Goal: Task Accomplishment & Management: Manage account settings

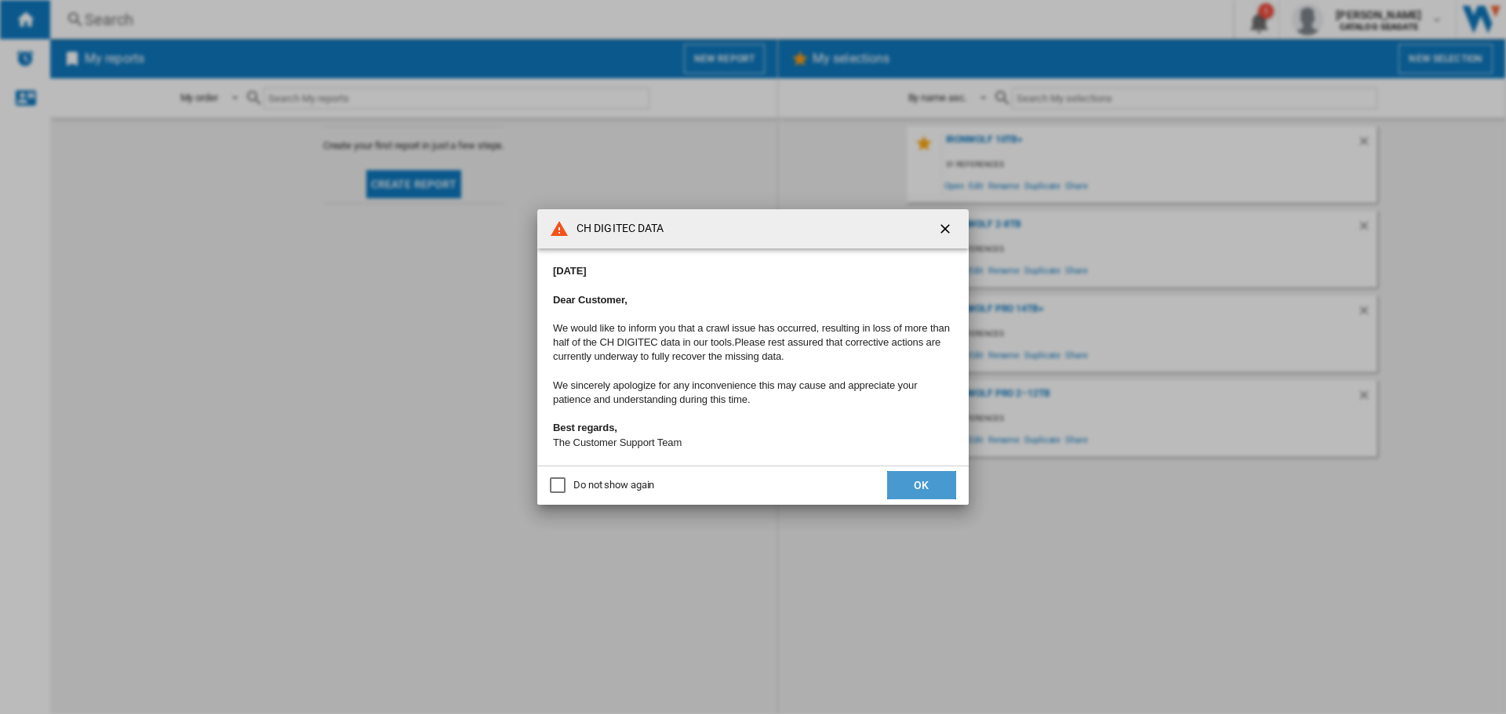
click at [905, 482] on button "OK" at bounding box center [921, 485] width 69 height 28
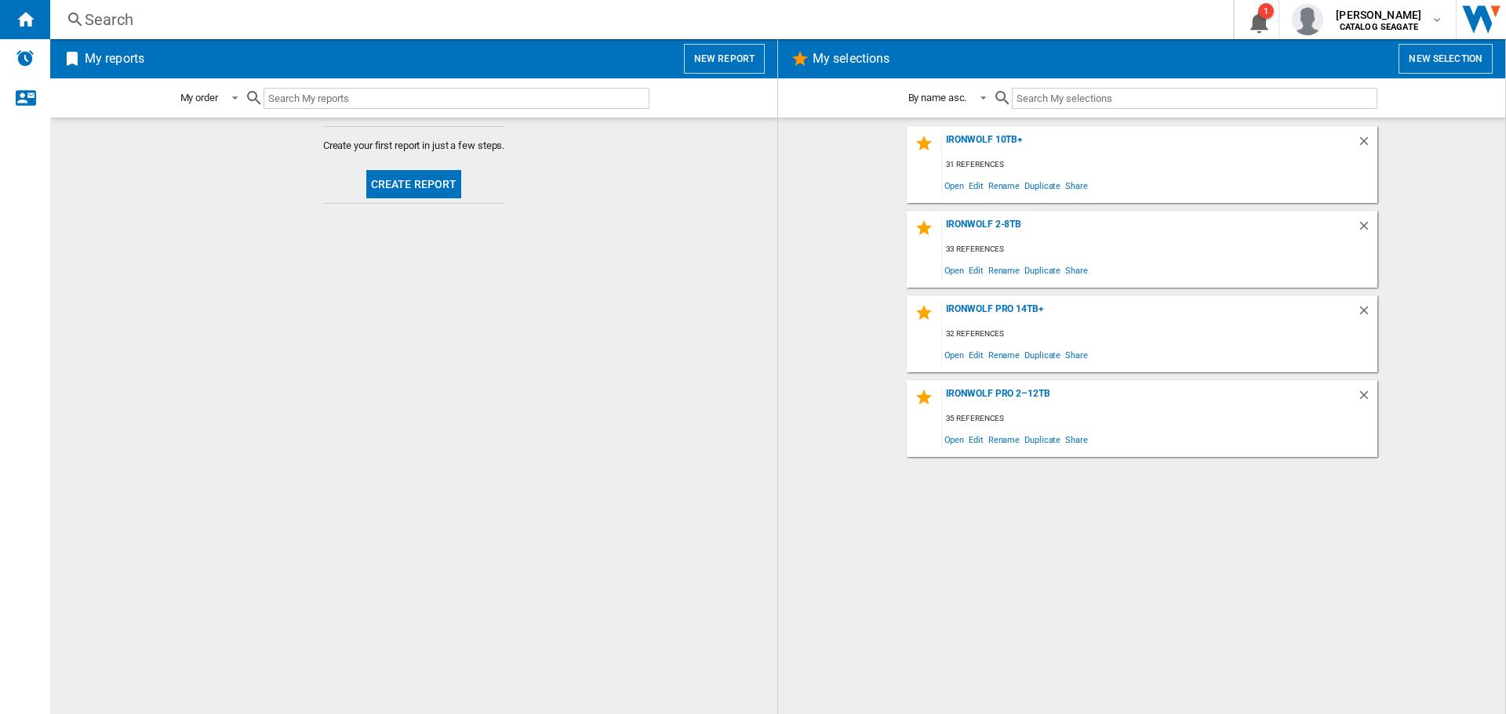
click at [436, 178] on button "Create report" at bounding box center [414, 184] width 96 height 28
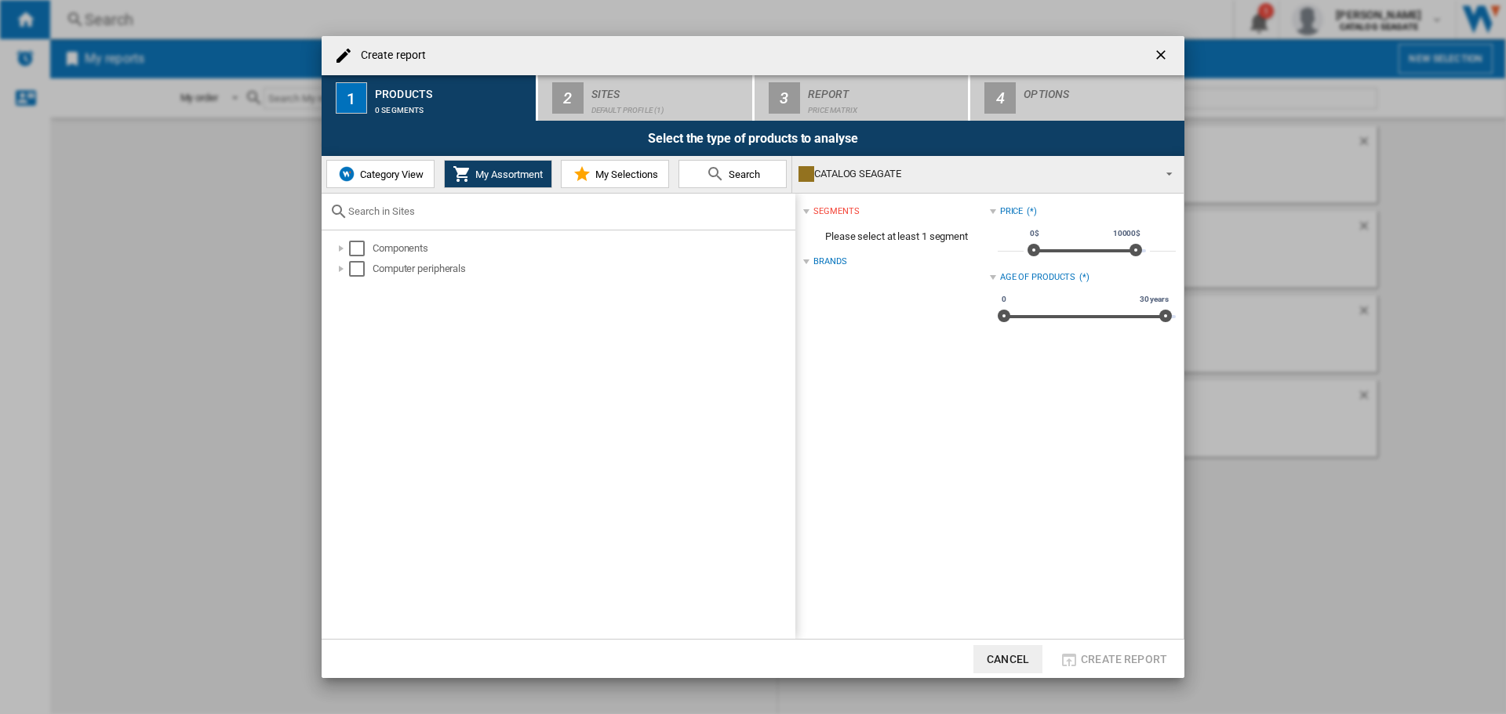
click at [383, 173] on span "Category View" at bounding box center [389, 175] width 67 height 12
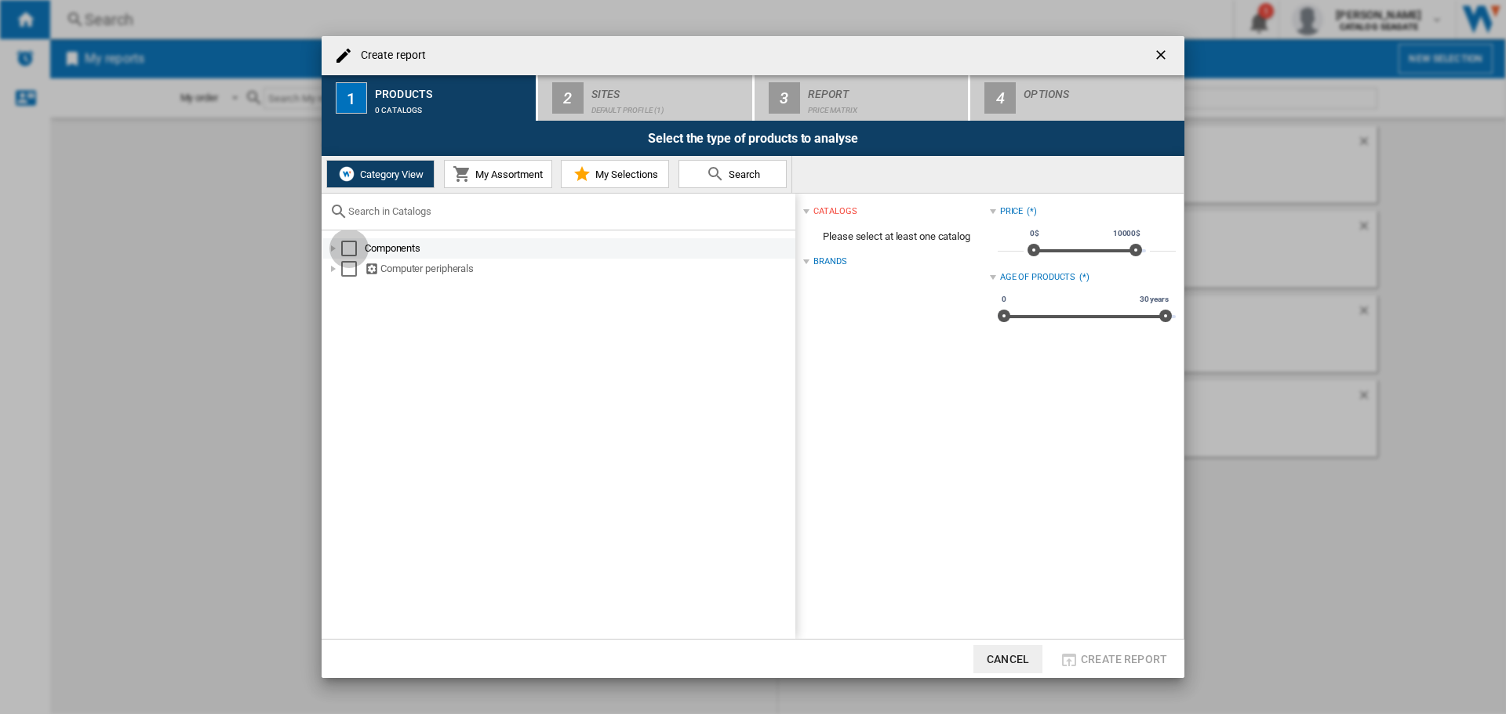
click at [353, 251] on div "Select" at bounding box center [349, 249] width 16 height 16
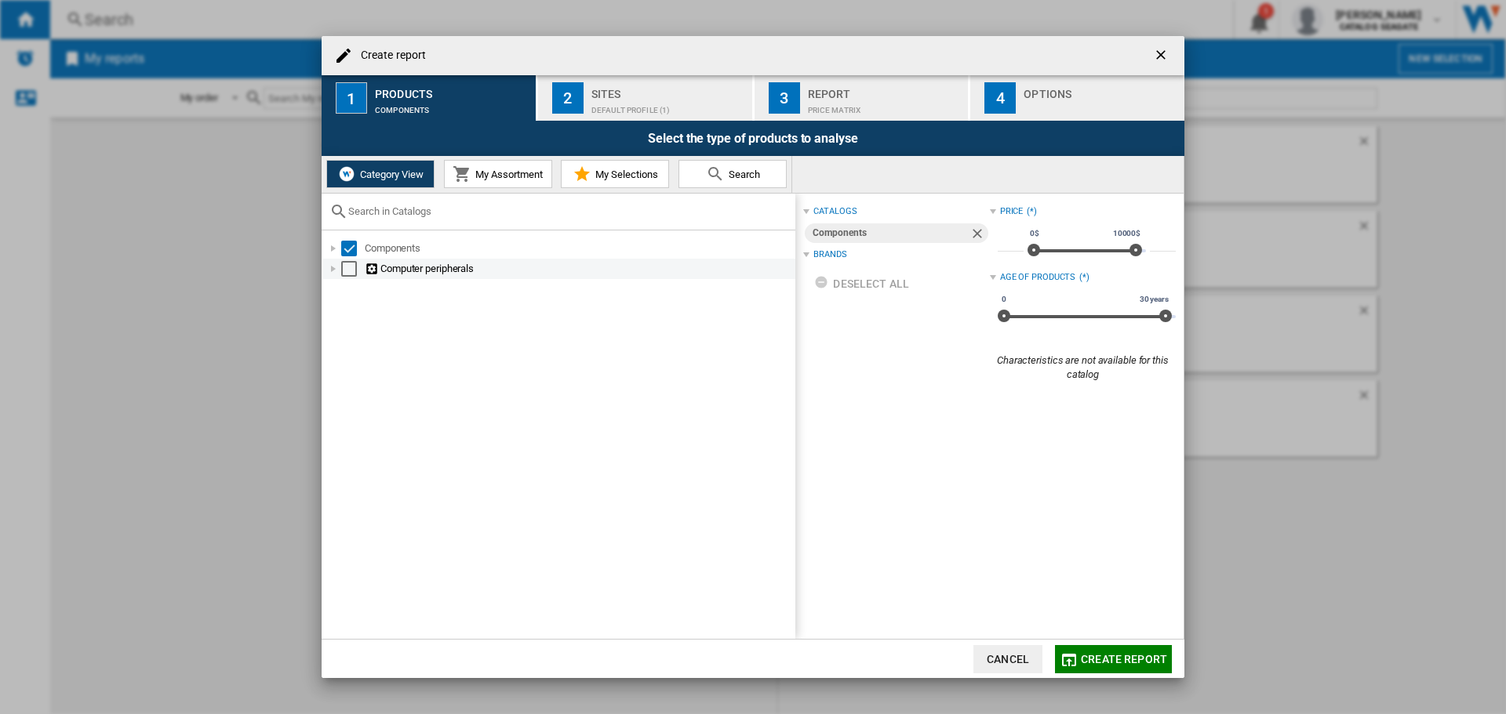
click at [345, 271] on div "Select" at bounding box center [349, 269] width 16 height 16
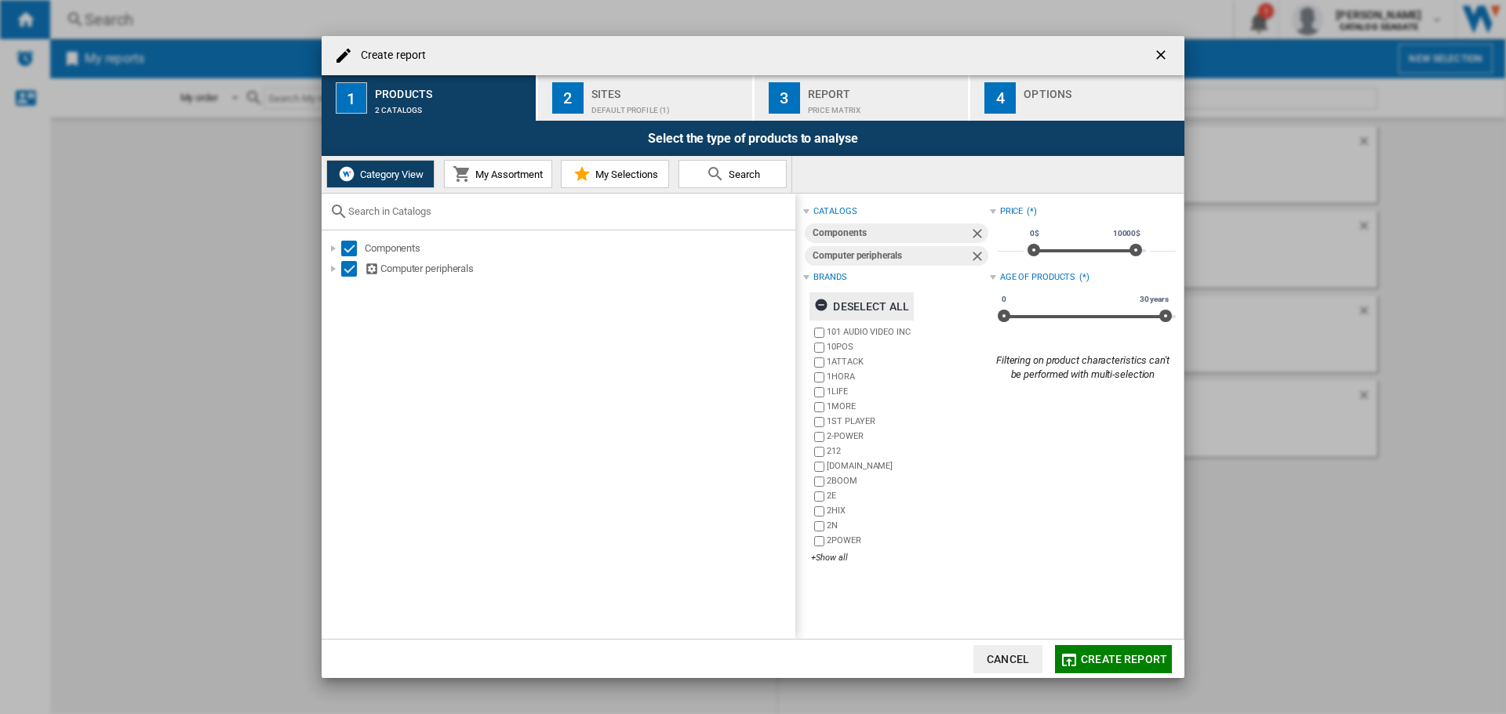
click at [823, 300] on ng-md-icon "button" at bounding box center [823, 307] width 19 height 19
click at [826, 558] on div "+Show all" at bounding box center [900, 558] width 178 height 12
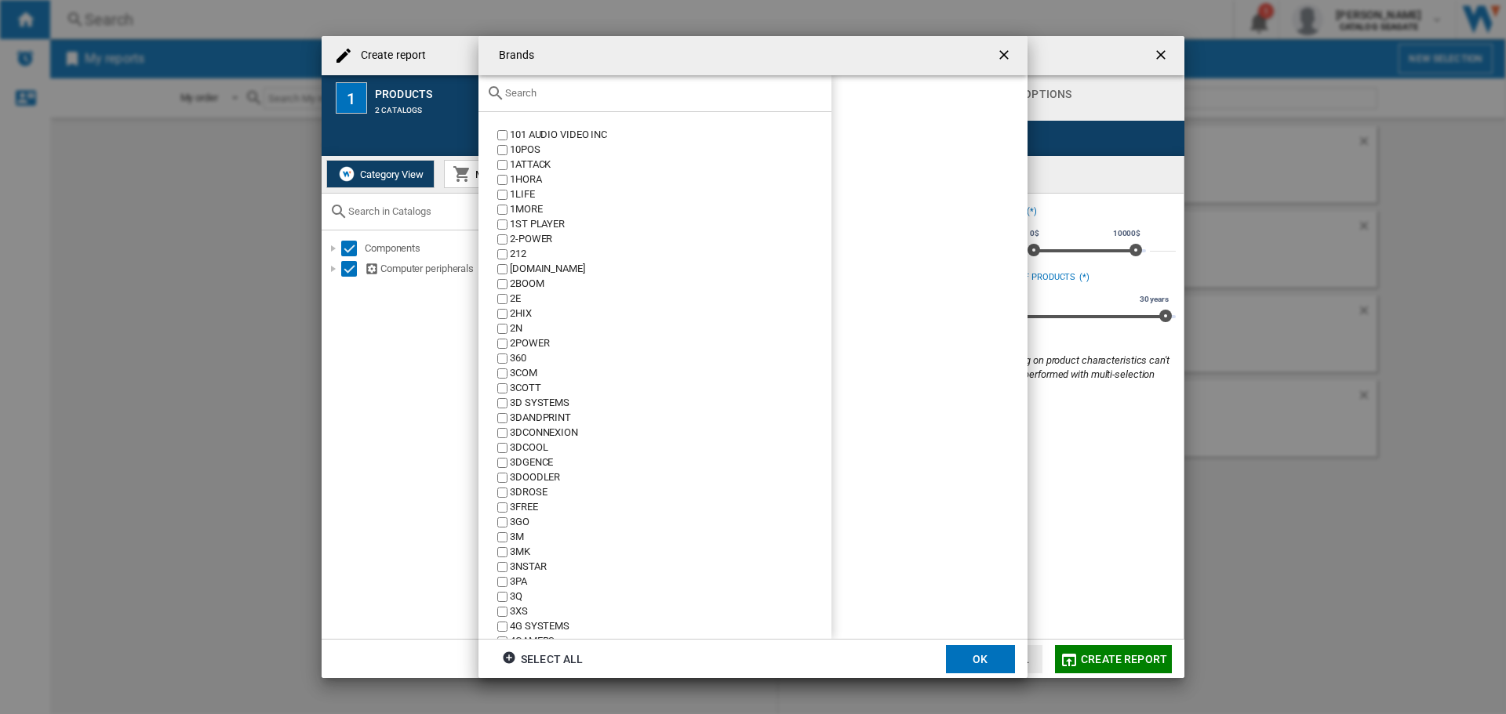
click at [533, 96] on input "text" at bounding box center [664, 93] width 318 height 12
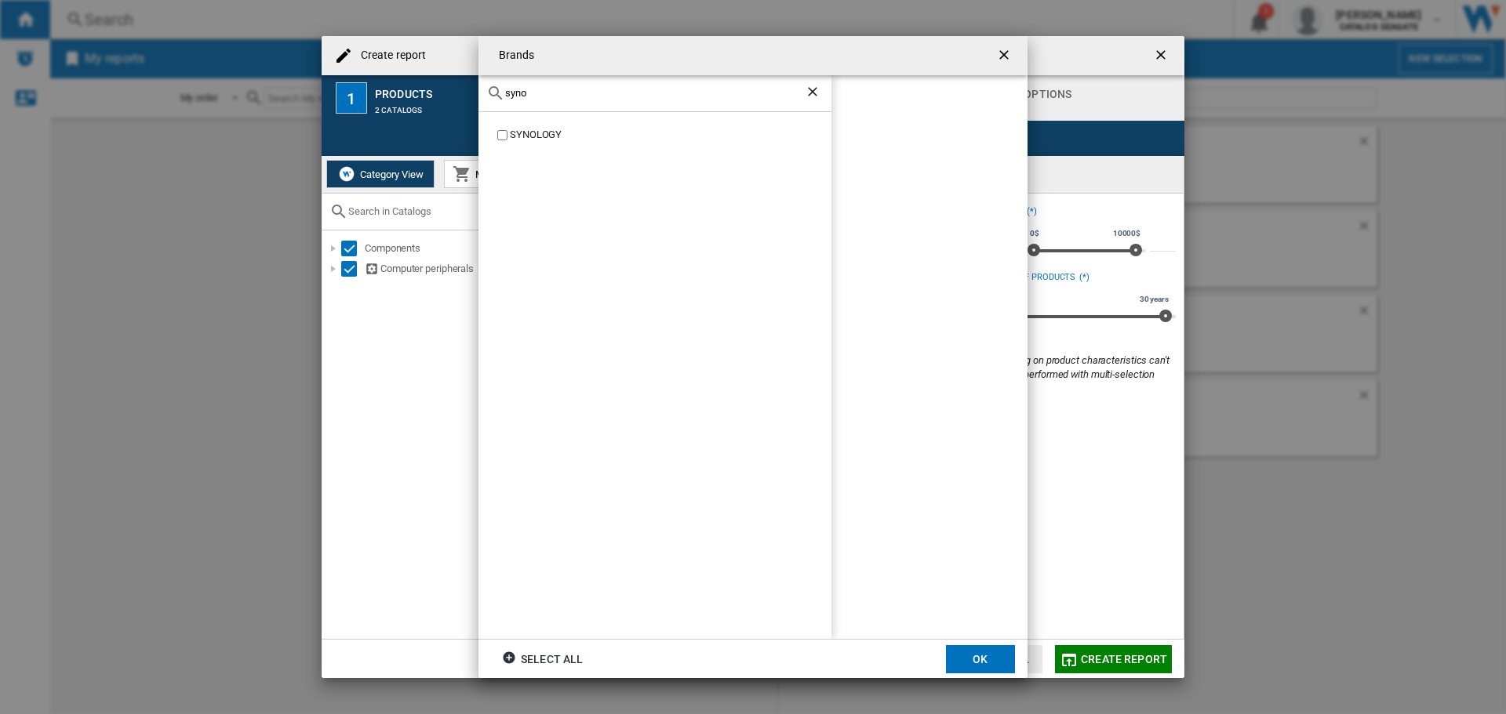
type input "syno"
click at [499, 140] on label "SYNOLOGY" at bounding box center [662, 135] width 337 height 15
click at [993, 657] on button "OK" at bounding box center [980, 659] width 69 height 28
click at [1128, 654] on span "Create report" at bounding box center [1124, 659] width 86 height 13
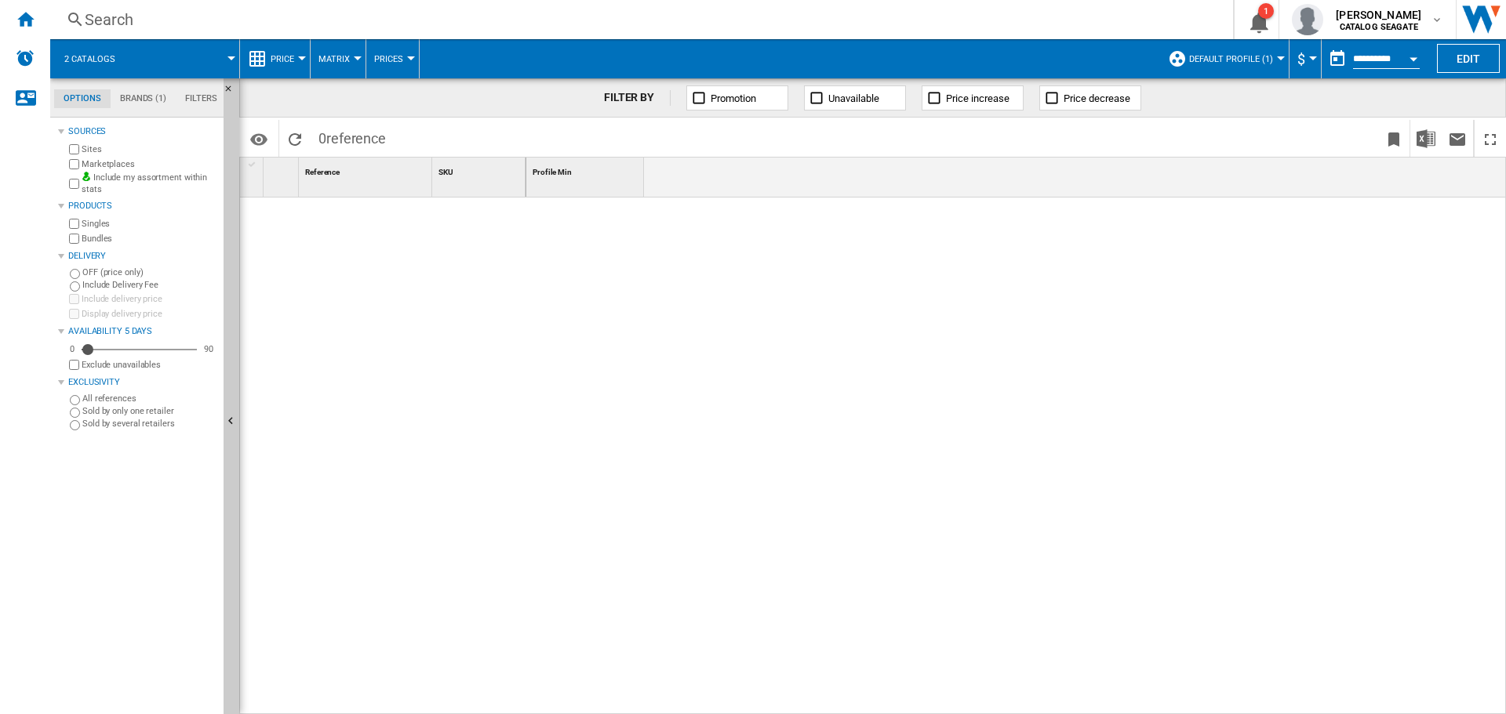
click at [1233, 49] on button "Default profile (1)" at bounding box center [1235, 58] width 92 height 39
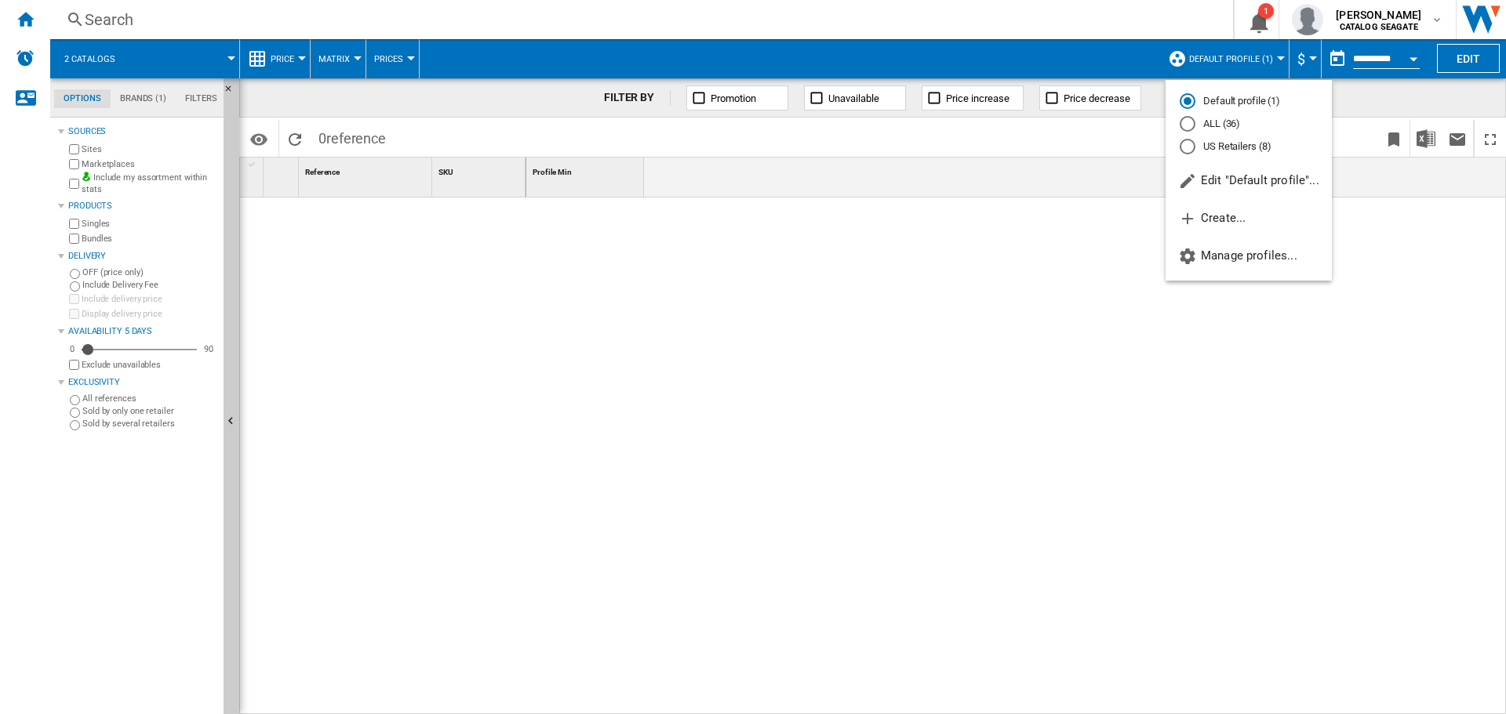
click at [1210, 153] on md-radio-button "US Retailers (8)" at bounding box center [1248, 146] width 138 height 15
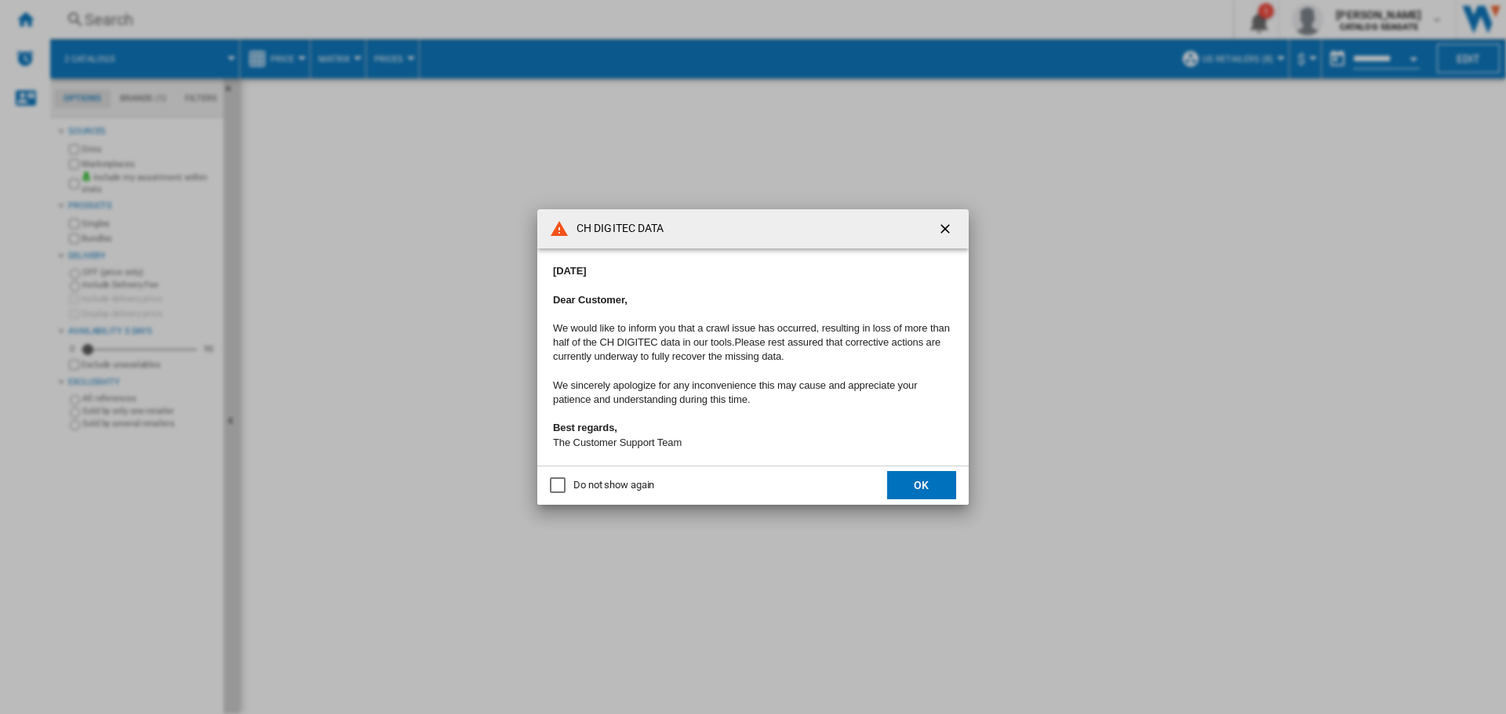
click at [912, 494] on button "OK" at bounding box center [921, 485] width 69 height 28
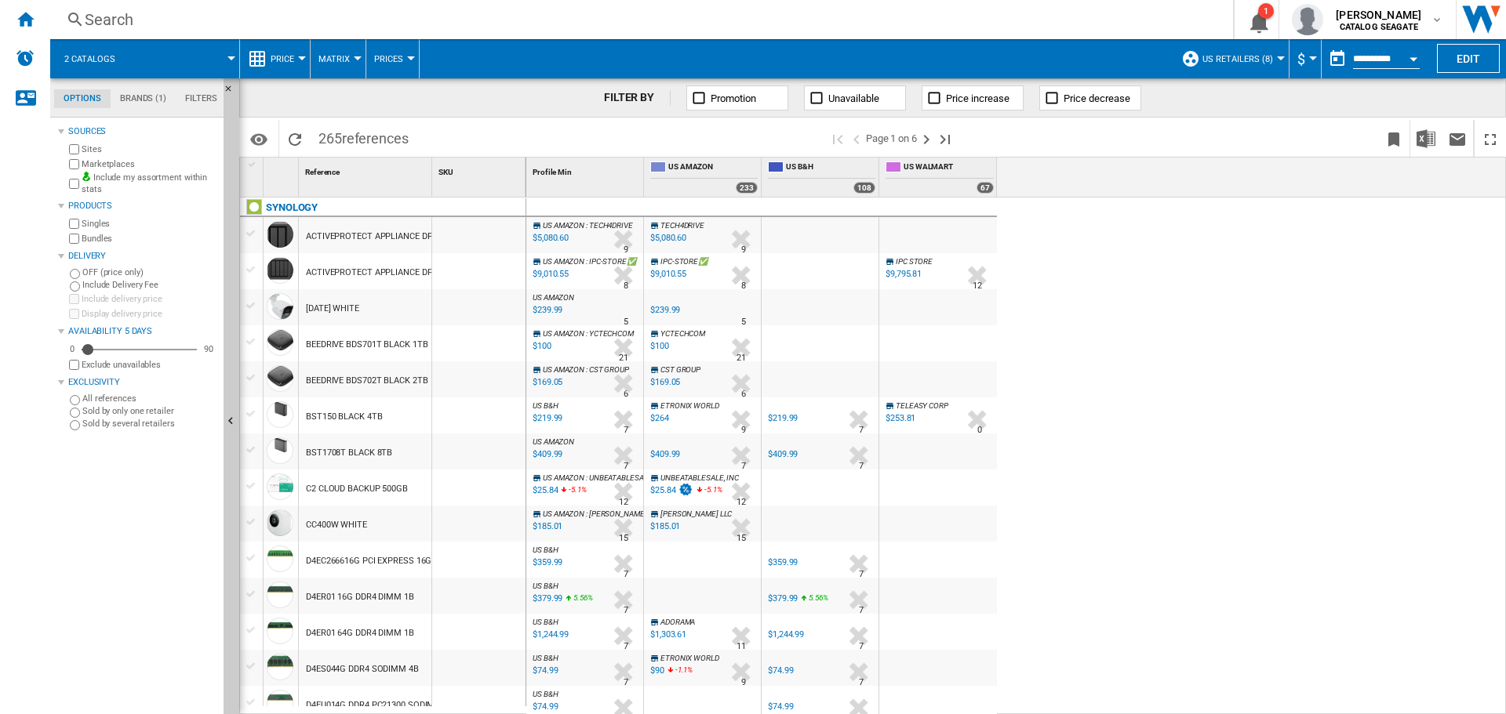
click at [1255, 56] on span "US Retailers (8)" at bounding box center [1237, 59] width 71 height 10
click at [1263, 145] on md-radio-button "US Retailers (8)" at bounding box center [1257, 146] width 127 height 15
click at [1178, 317] on div "US AMAZON : TECH4DRIVE -1.0 % $5,080.60 % N/A 9 US AMAZON : TECH4DRIVE TECH4DRI…" at bounding box center [1016, 457] width 980 height 518
drag, startPoint x: 431, startPoint y: 170, endPoint x: 532, endPoint y: 176, distance: 102.1
click at [530, 176] on div "1 Reference 1 SKU 1 SYNOLOGY ACTIVEPROTECT APPLIANCE DP320 BLACK 16TB ACTIVEPRO…" at bounding box center [872, 436] width 1265 height 556
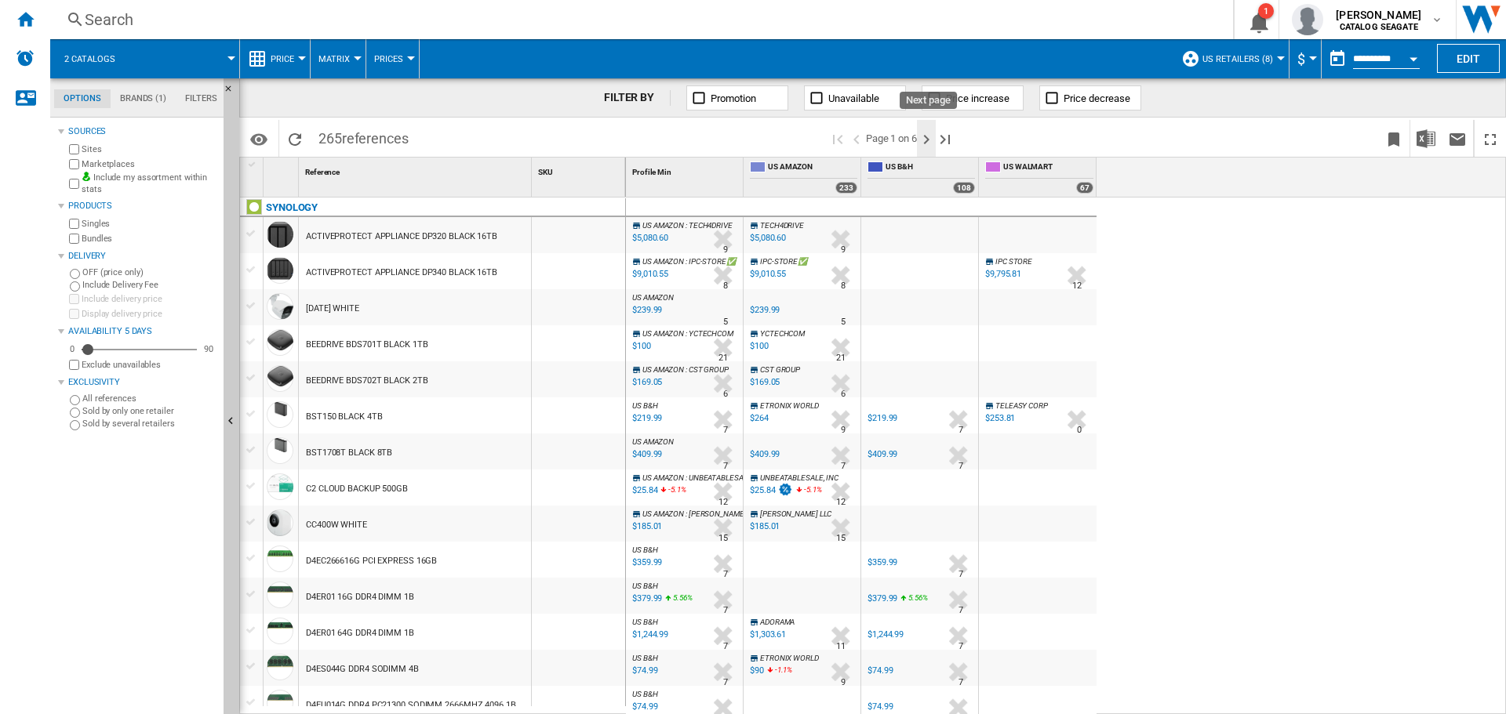
click at [924, 137] on ng-md-icon "Next page" at bounding box center [926, 139] width 19 height 19
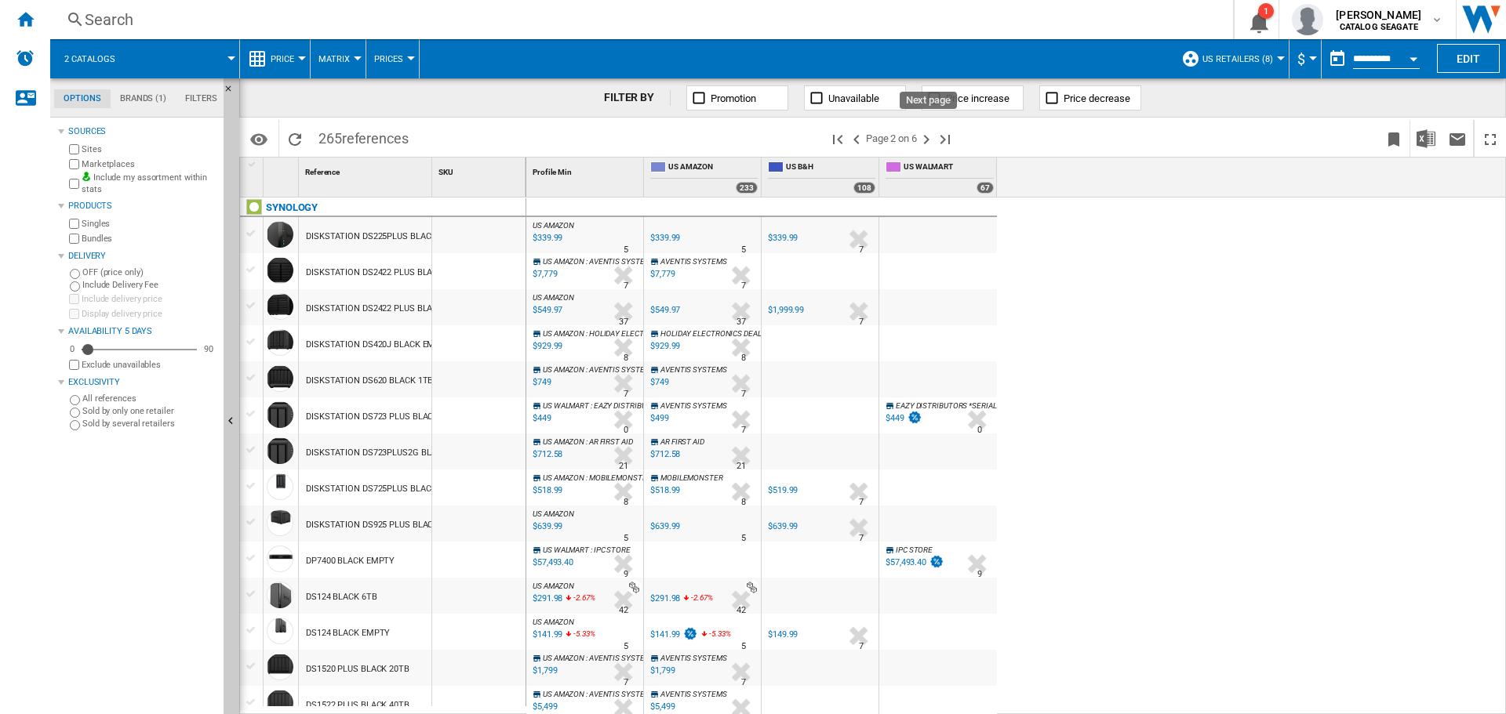
click at [924, 137] on ng-md-icon "Next page" at bounding box center [926, 139] width 19 height 19
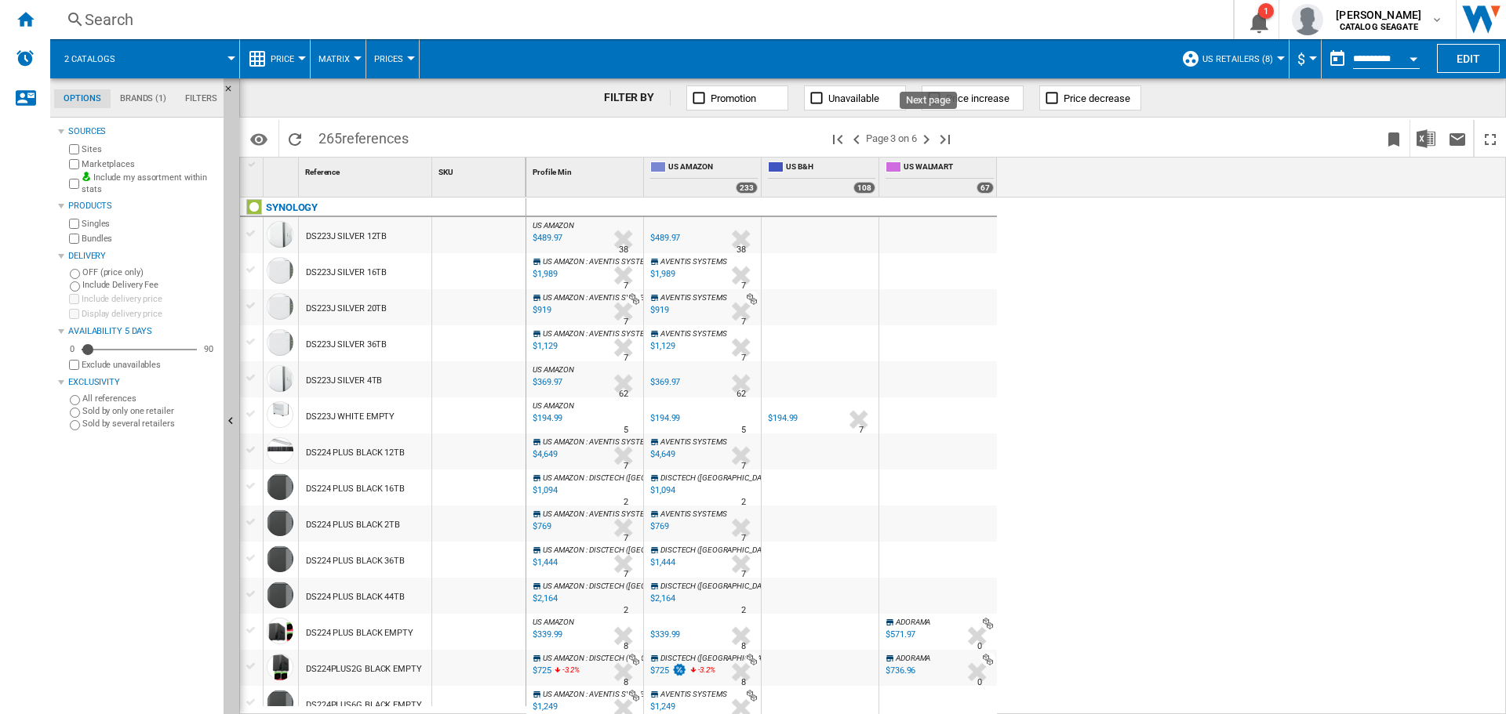
click at [924, 137] on ng-md-icon "Next page" at bounding box center [926, 139] width 19 height 19
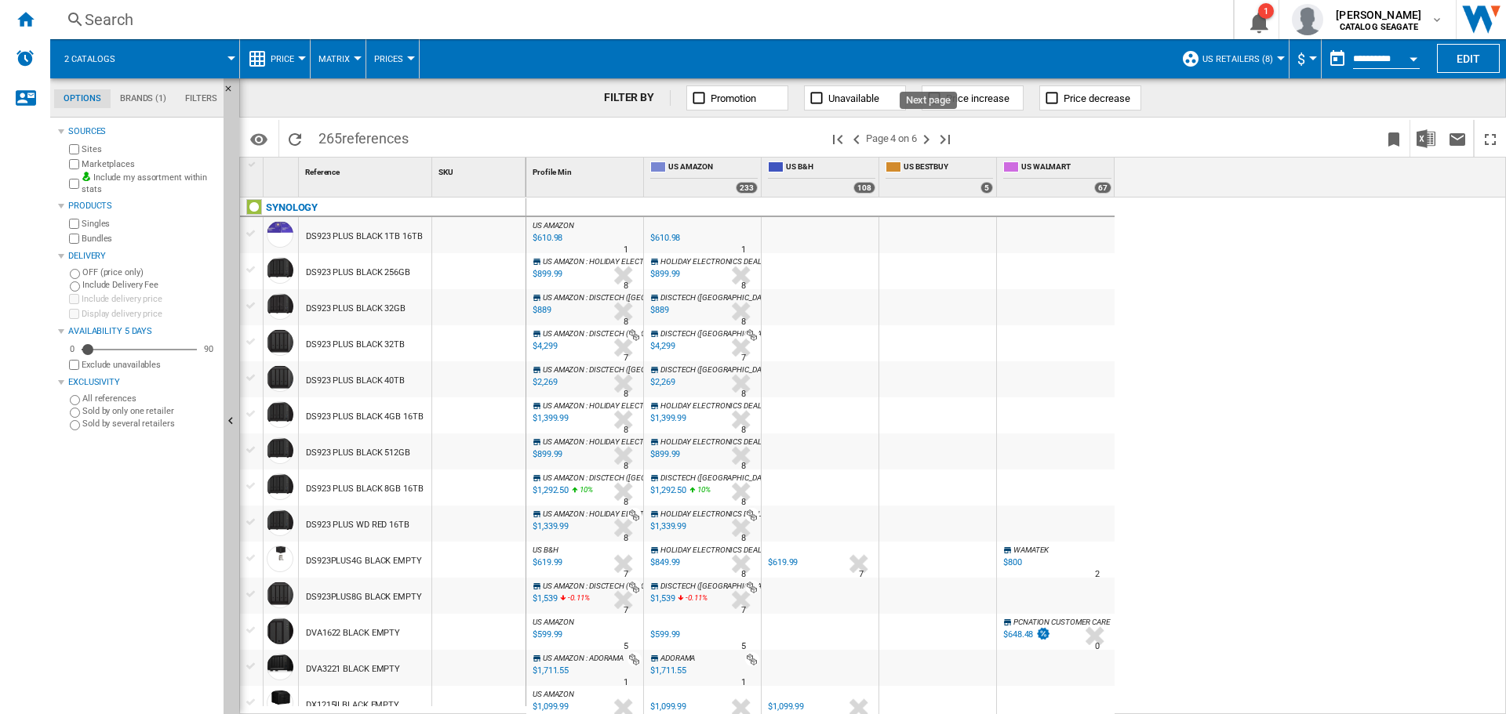
click at [924, 137] on ng-md-icon "Next page" at bounding box center [926, 139] width 19 height 19
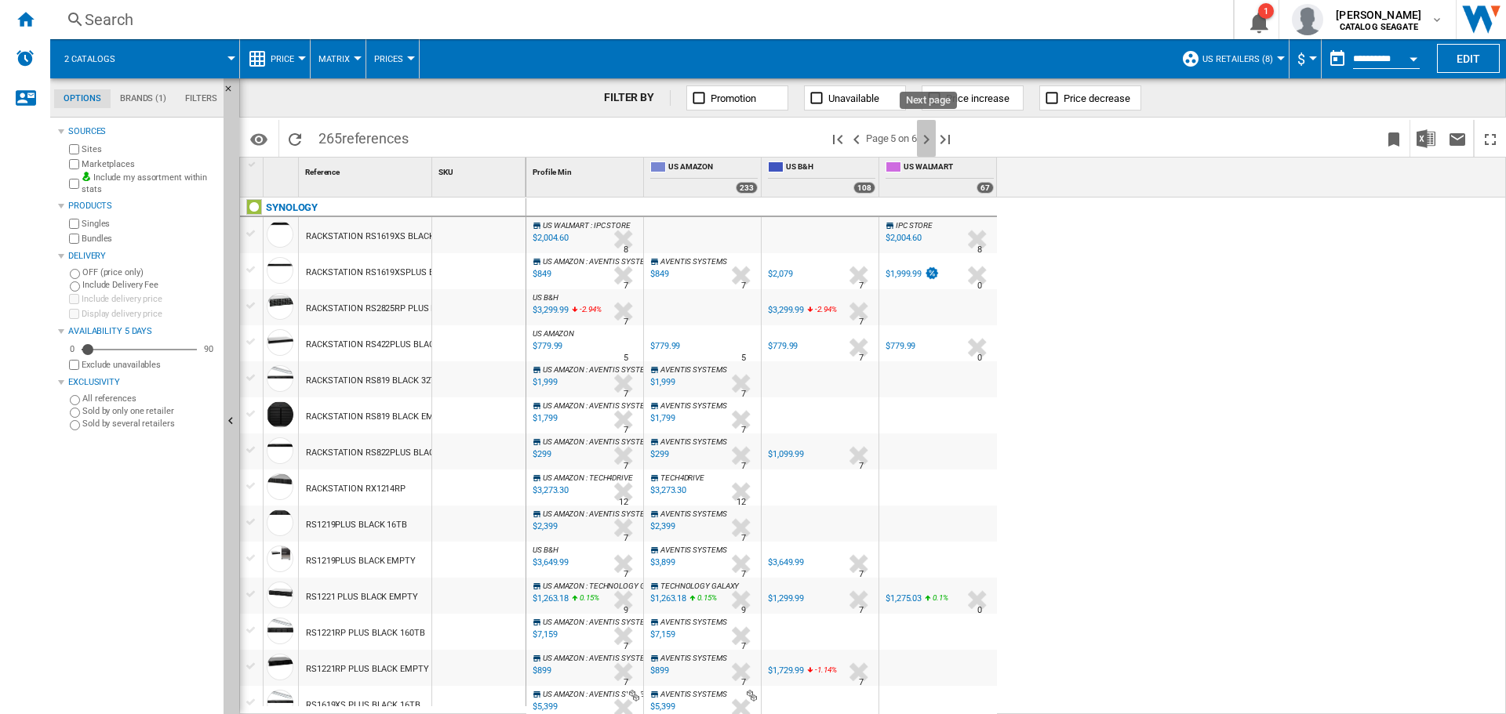
click at [923, 142] on ng-md-icon "Next page" at bounding box center [926, 139] width 19 height 19
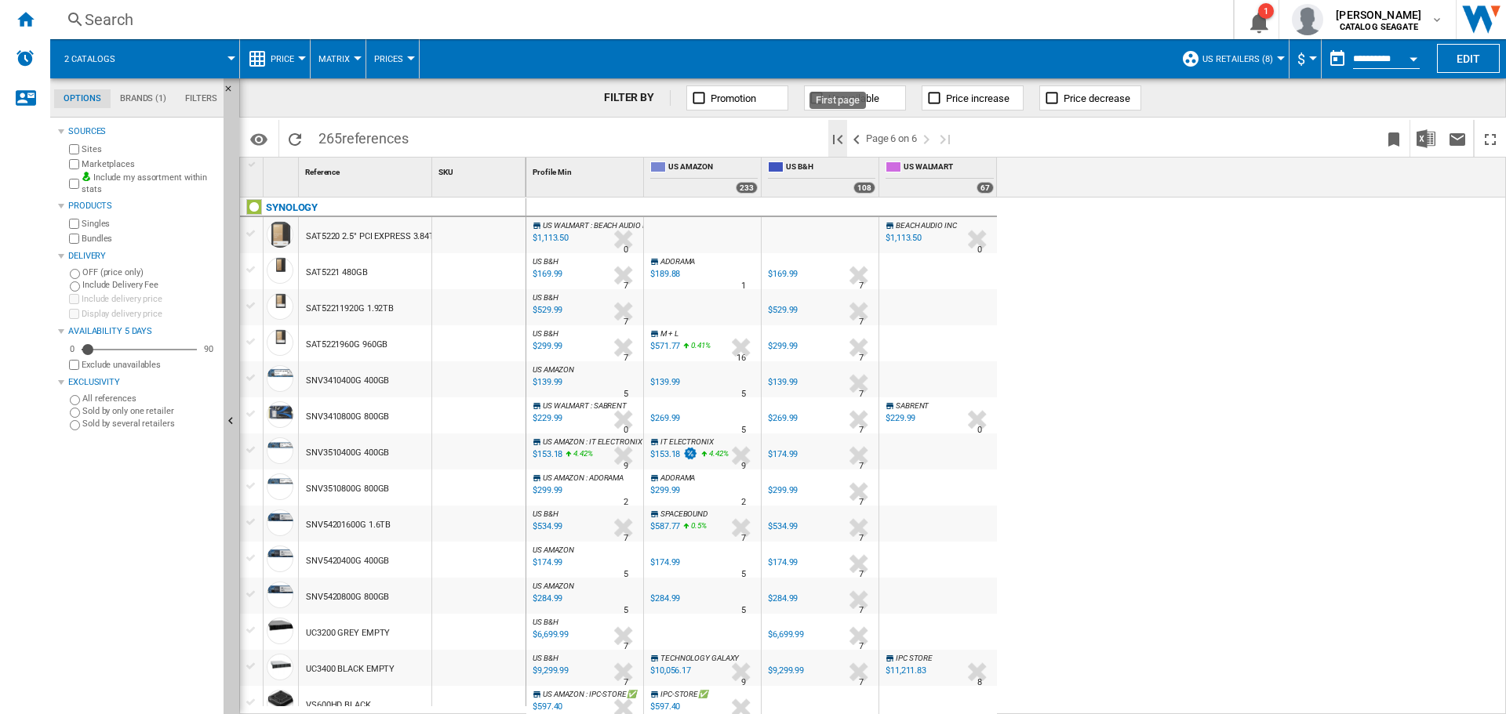
click at [837, 136] on ng-md-icon "First page" at bounding box center [837, 139] width 19 height 19
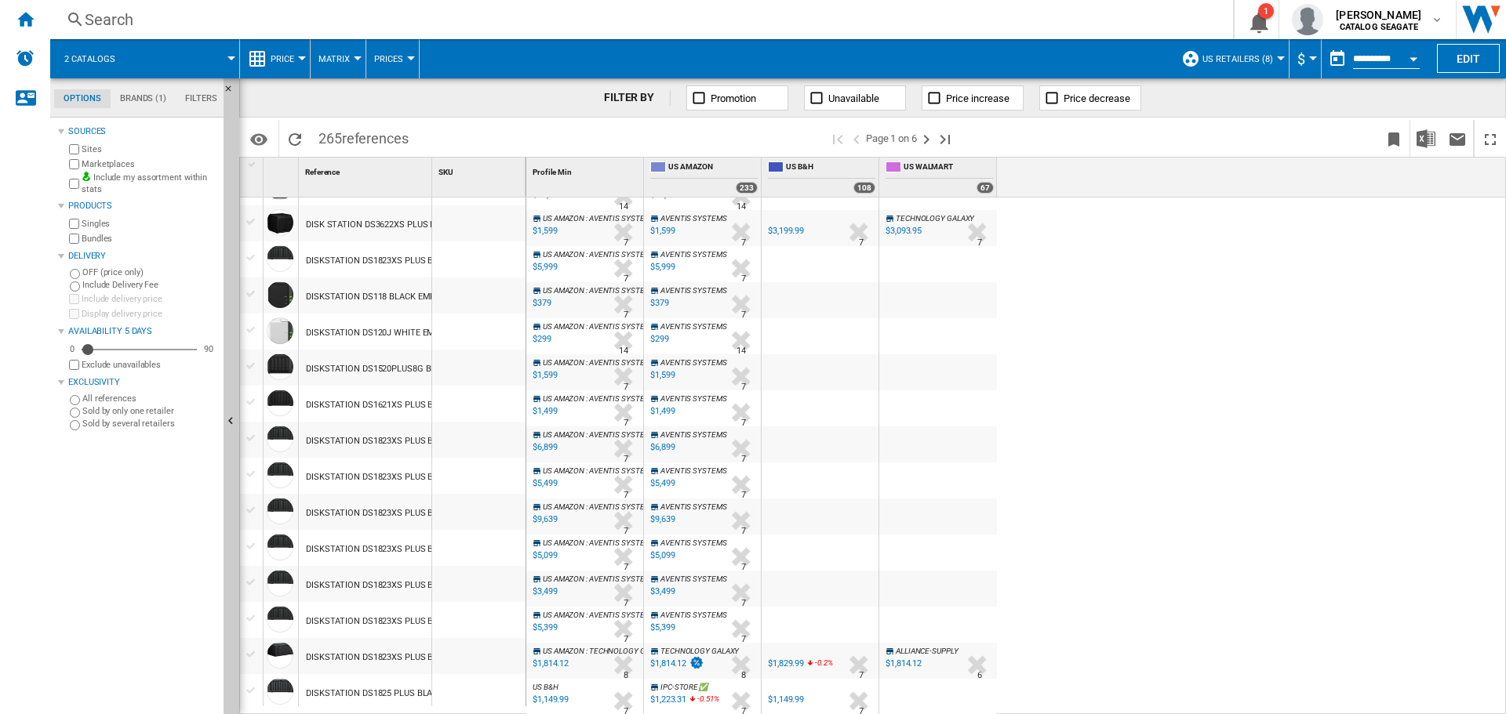
scroll to position [835, 0]
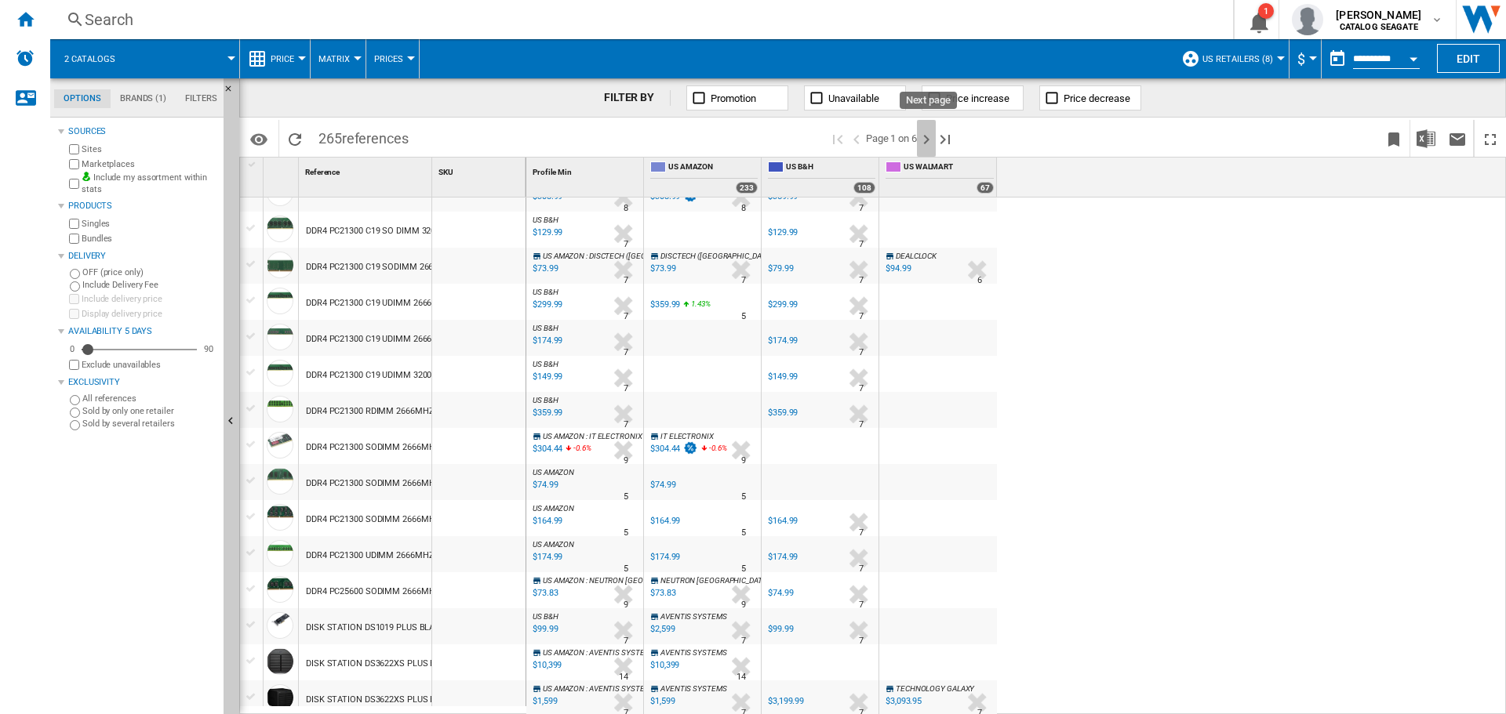
click at [930, 135] on ng-md-icon "Next page" at bounding box center [926, 139] width 19 height 19
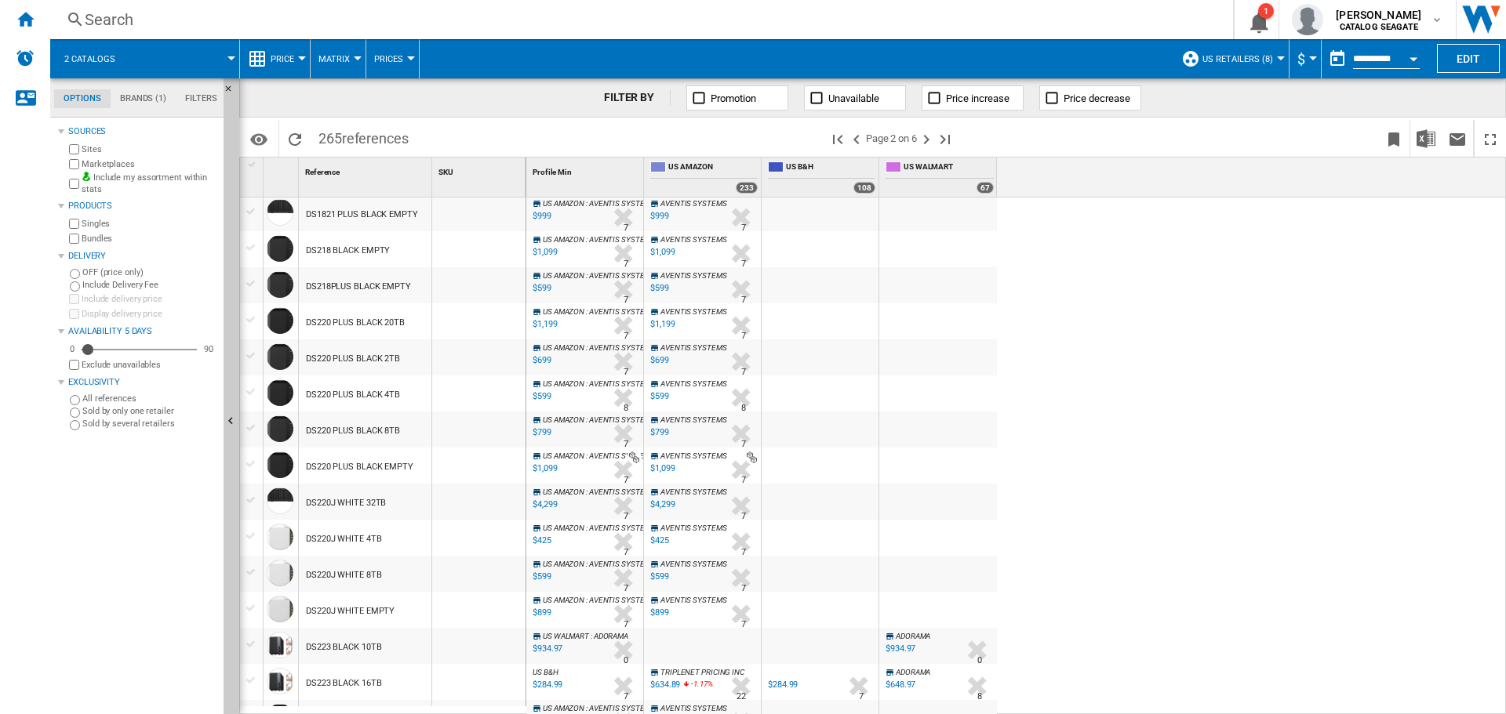
scroll to position [1310, 0]
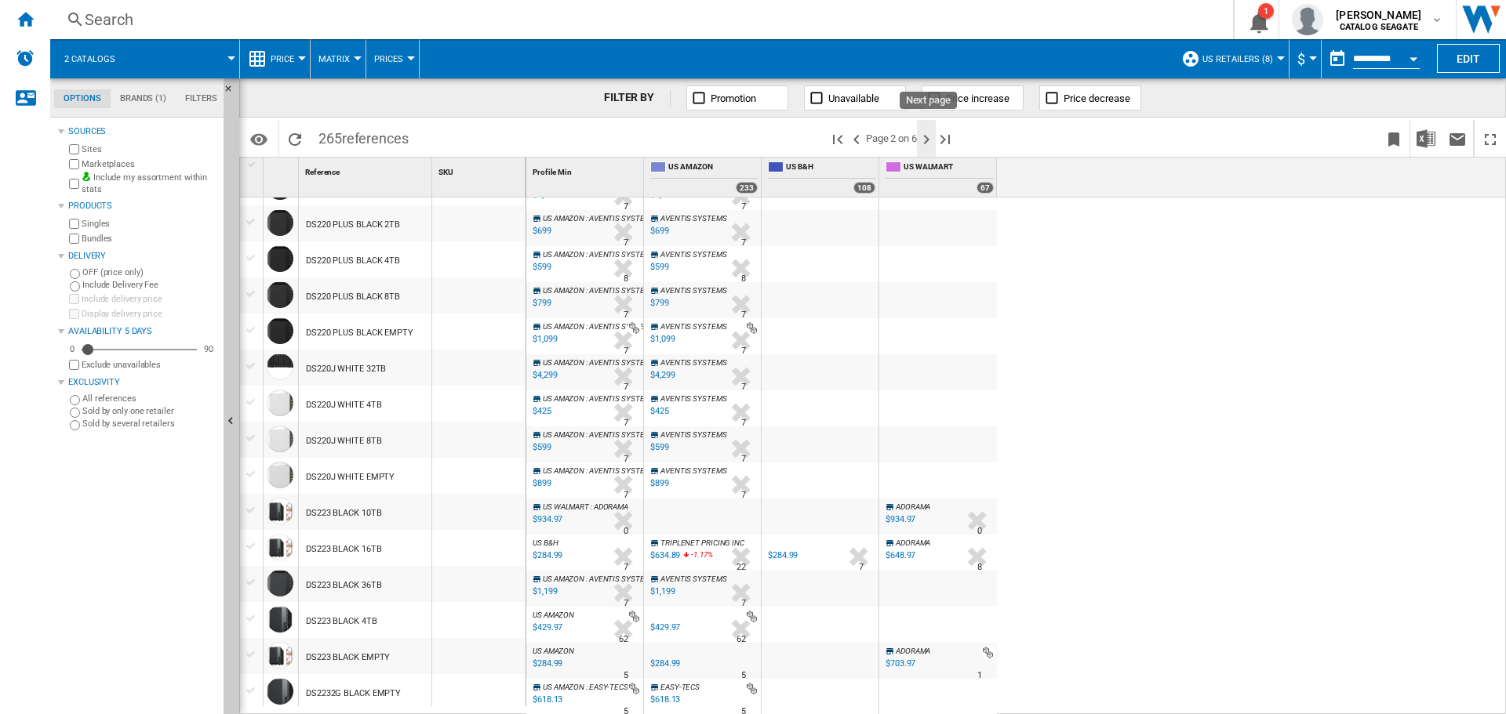
click at [924, 140] on ng-md-icon "Next page" at bounding box center [926, 139] width 19 height 19
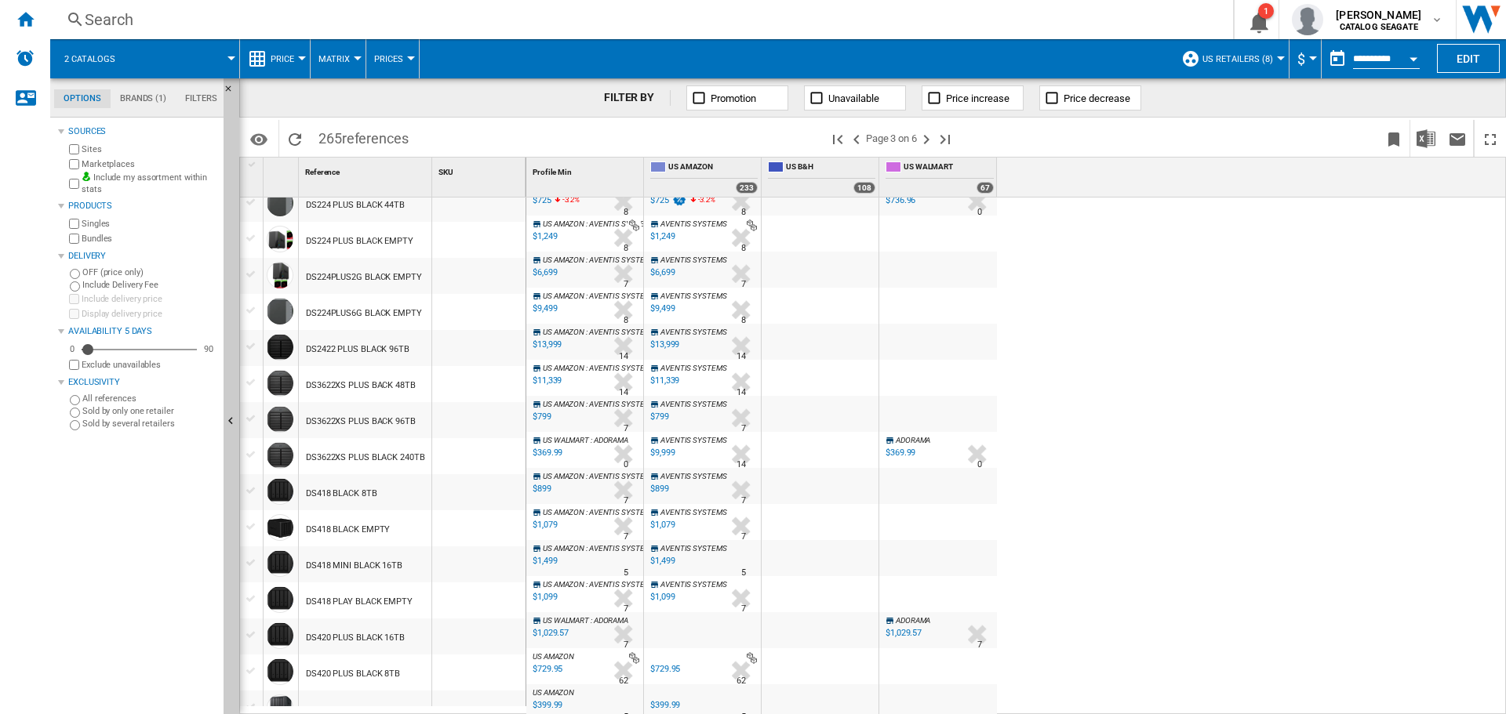
scroll to position [471, 0]
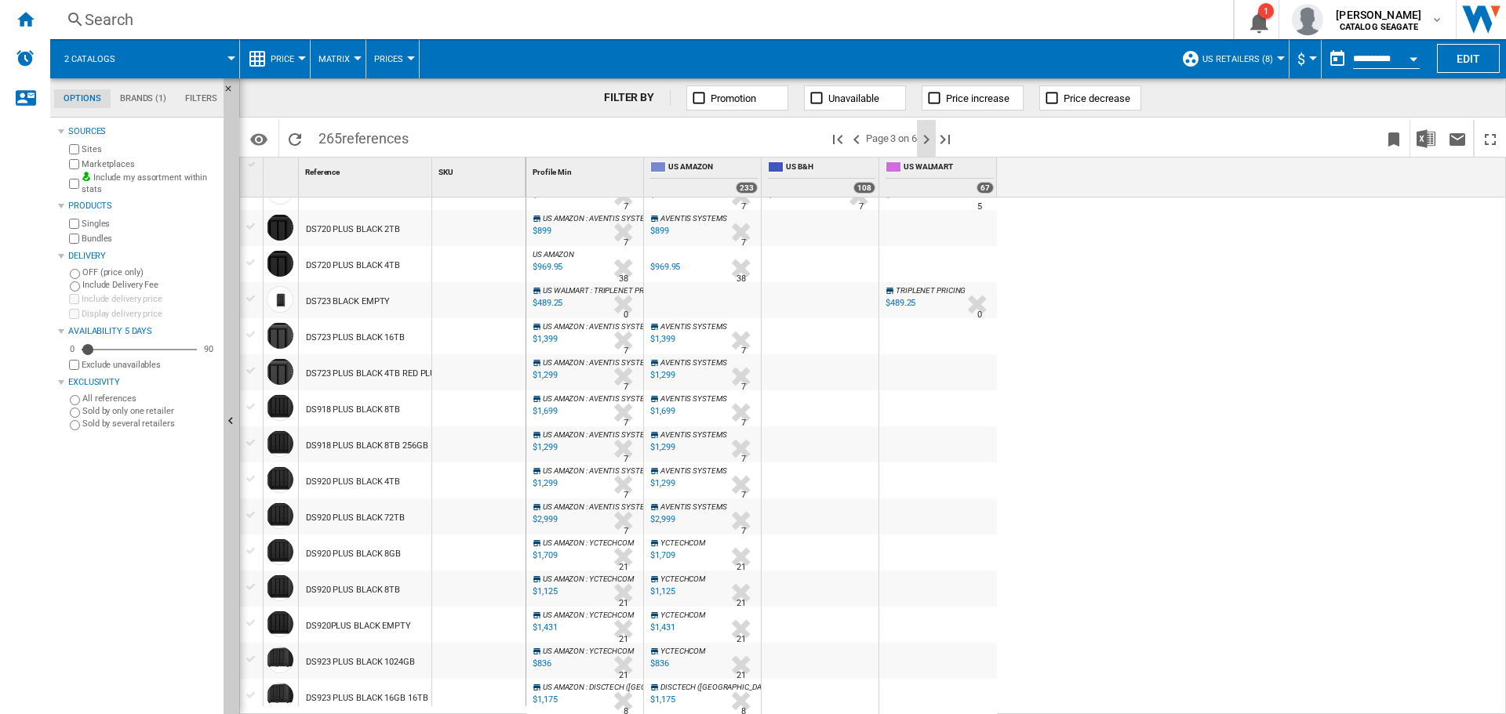
click at [929, 141] on ng-md-icon "Next page" at bounding box center [926, 139] width 19 height 19
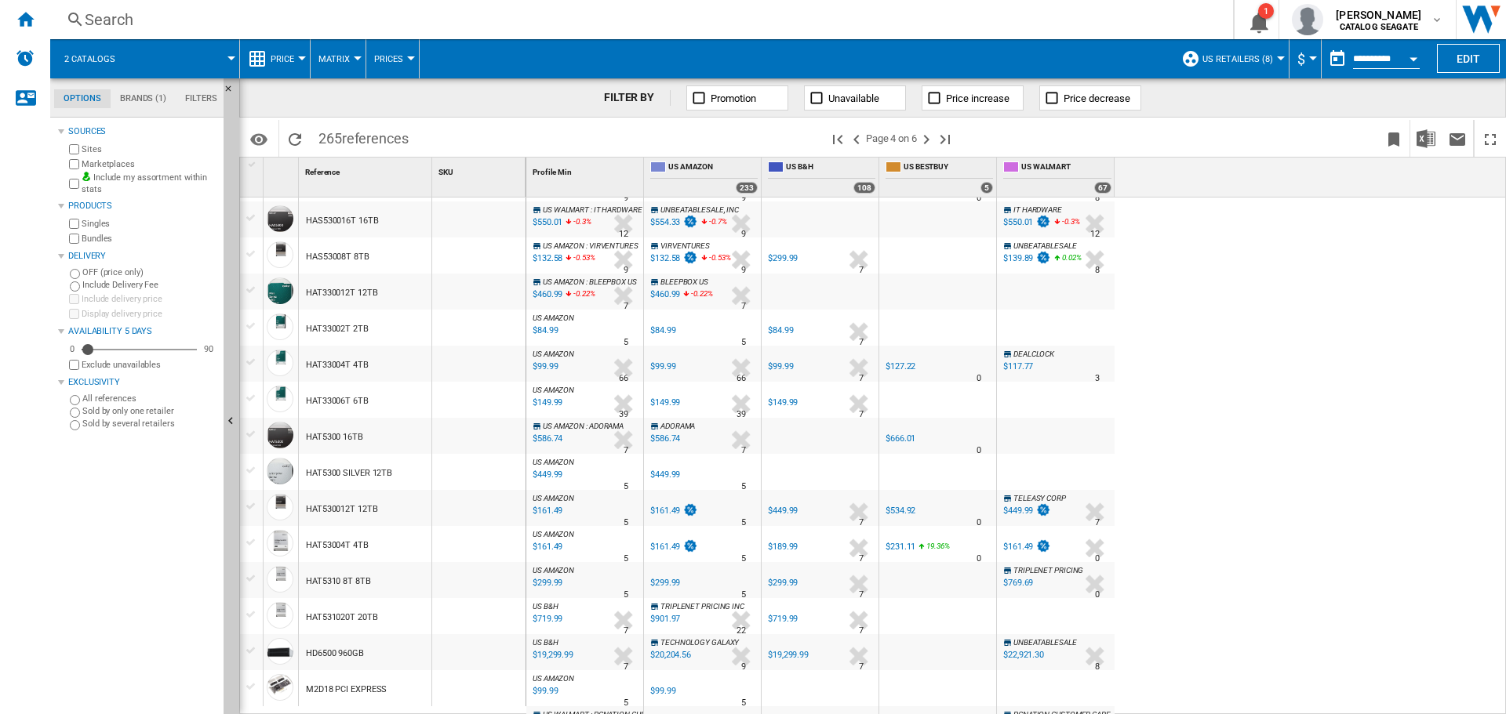
click at [144, 530] on div "Sources Sites Marketplaces Include my assortment within stats Products Singles …" at bounding box center [137, 418] width 159 height 593
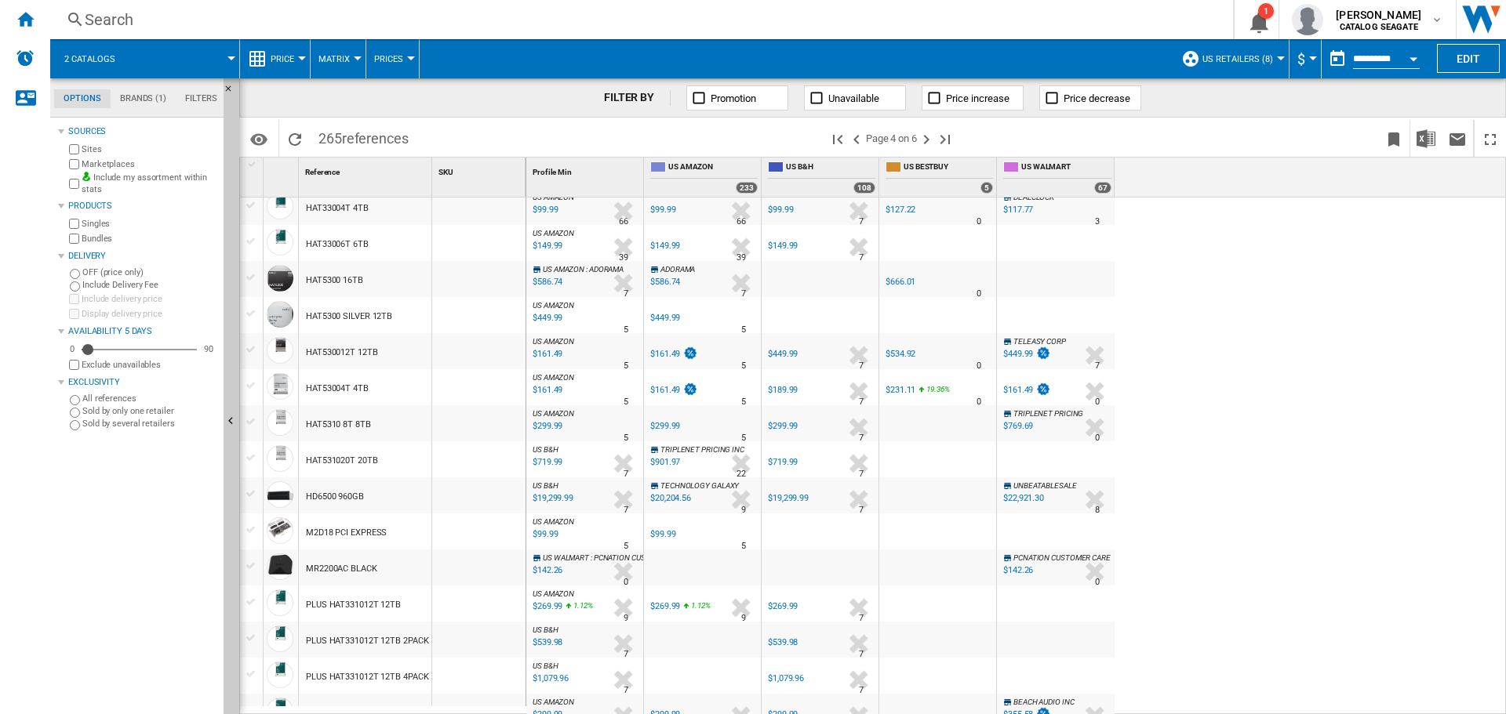
scroll to position [1176, 0]
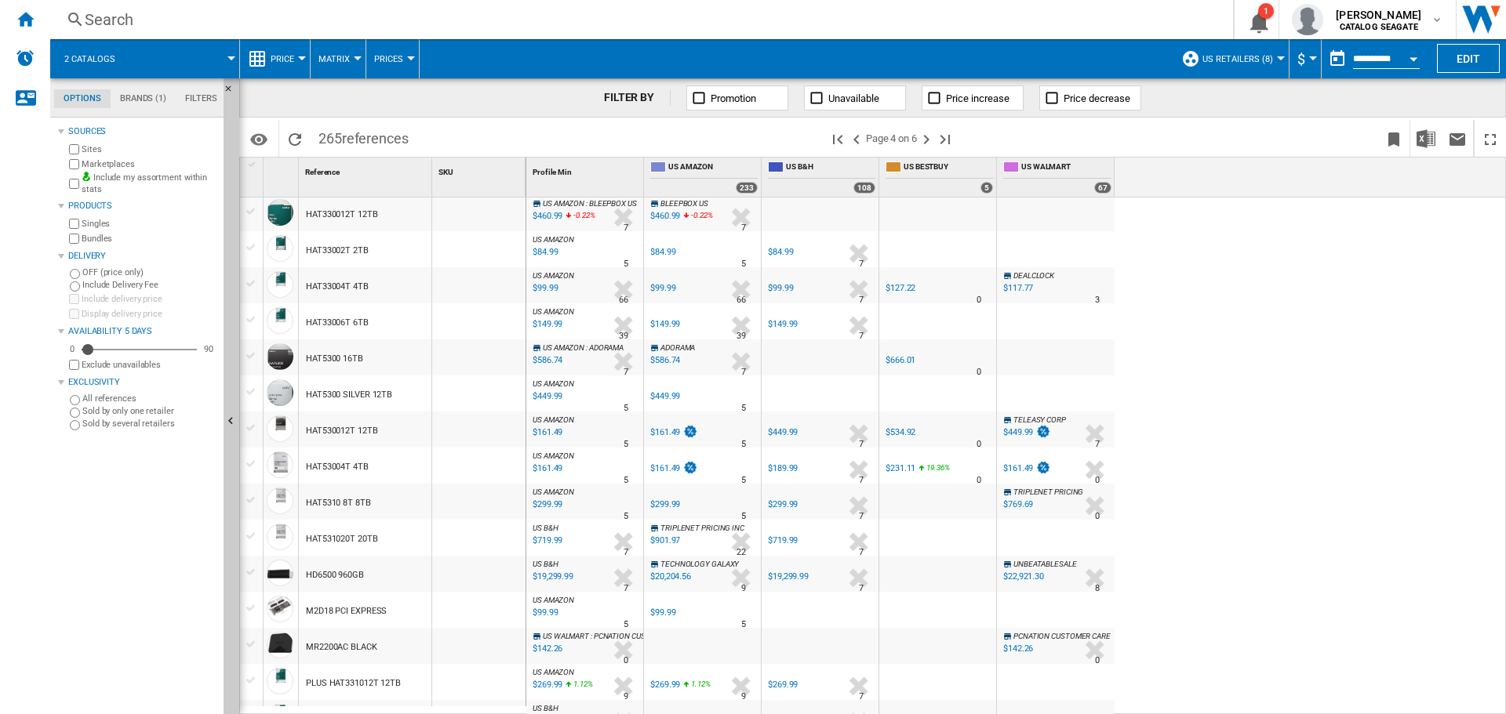
click at [342, 284] on div "HAT33004T 4TB" at bounding box center [337, 287] width 63 height 36
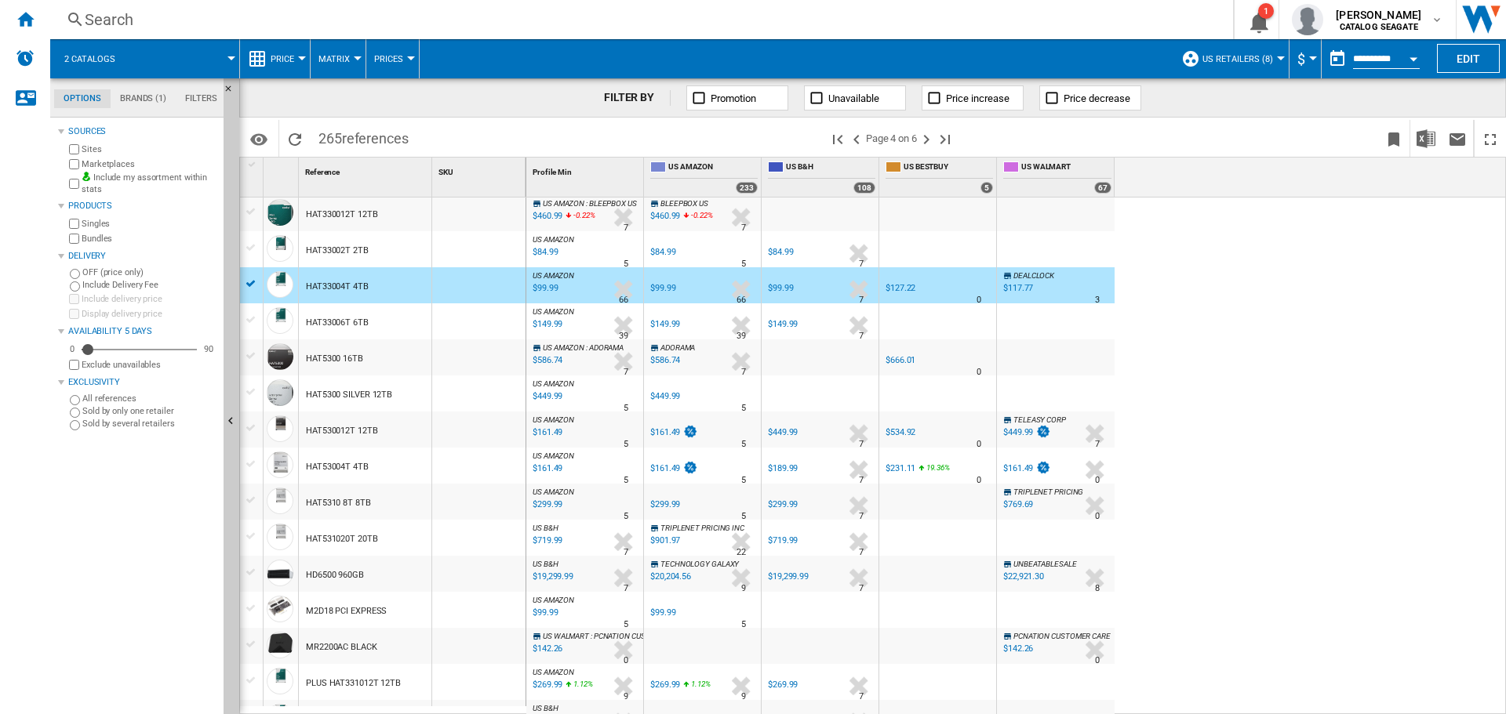
click at [342, 465] on div "HAT53004T 4TB" at bounding box center [337, 467] width 63 height 36
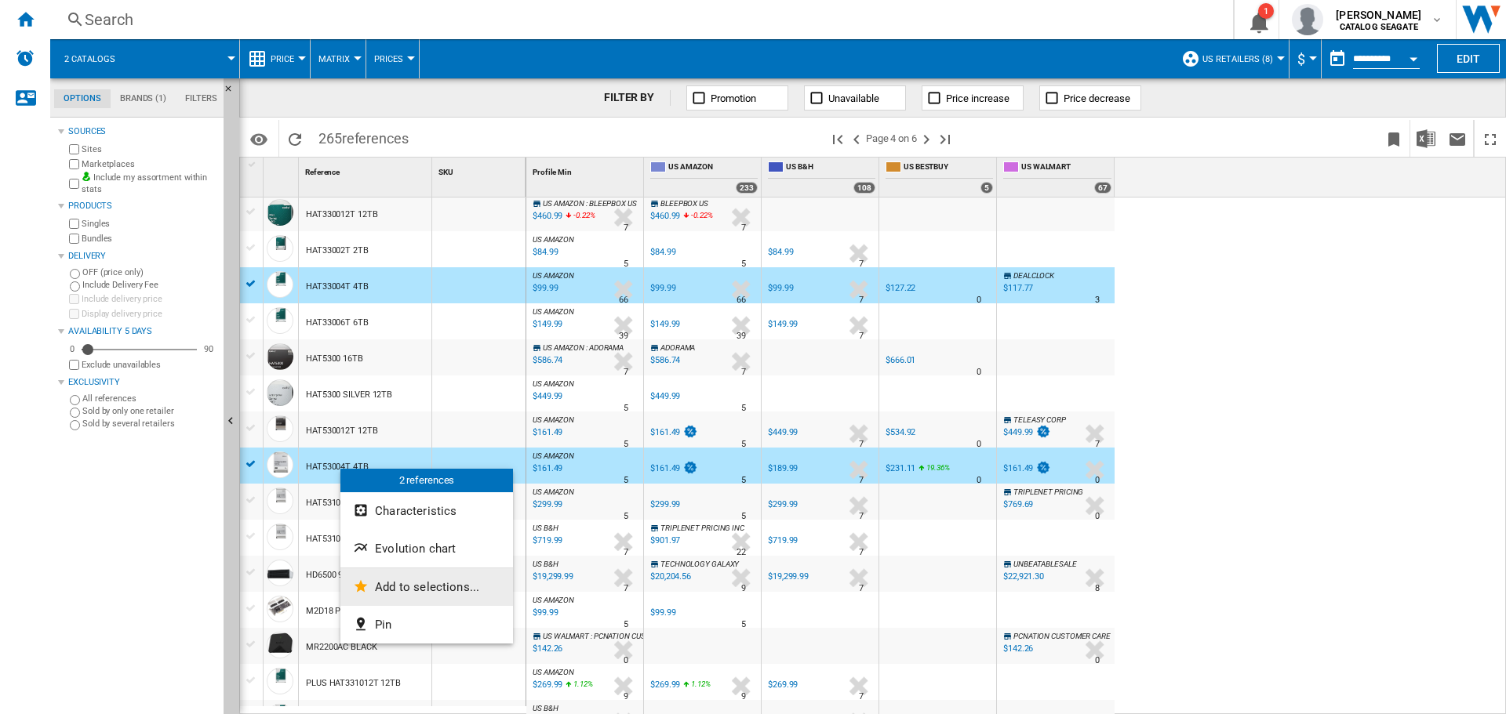
click at [383, 583] on span "Add to selections..." at bounding box center [427, 587] width 104 height 14
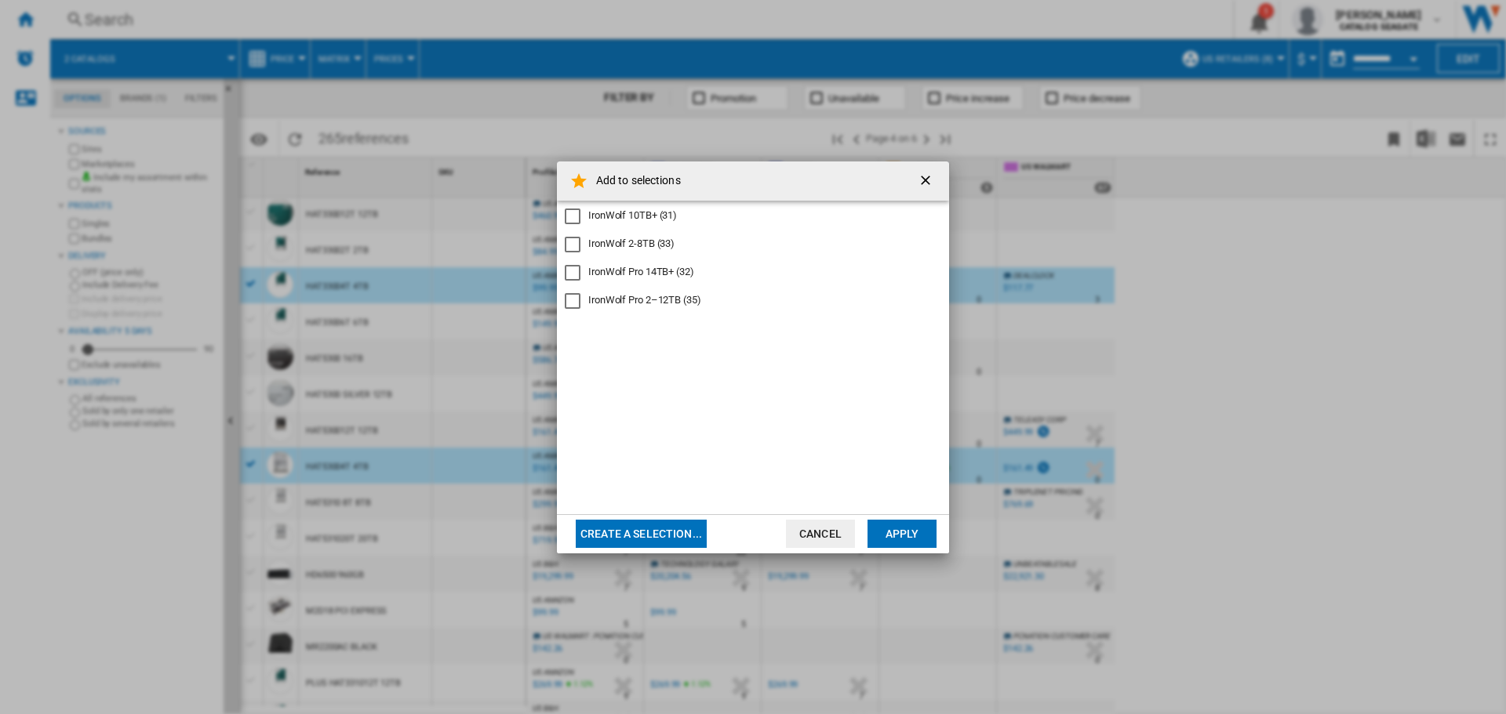
click at [623, 245] on div "IronWolf 2-8TB (33)" at bounding box center [631, 244] width 86 height 14
click at [906, 530] on button "Apply" at bounding box center [901, 534] width 69 height 28
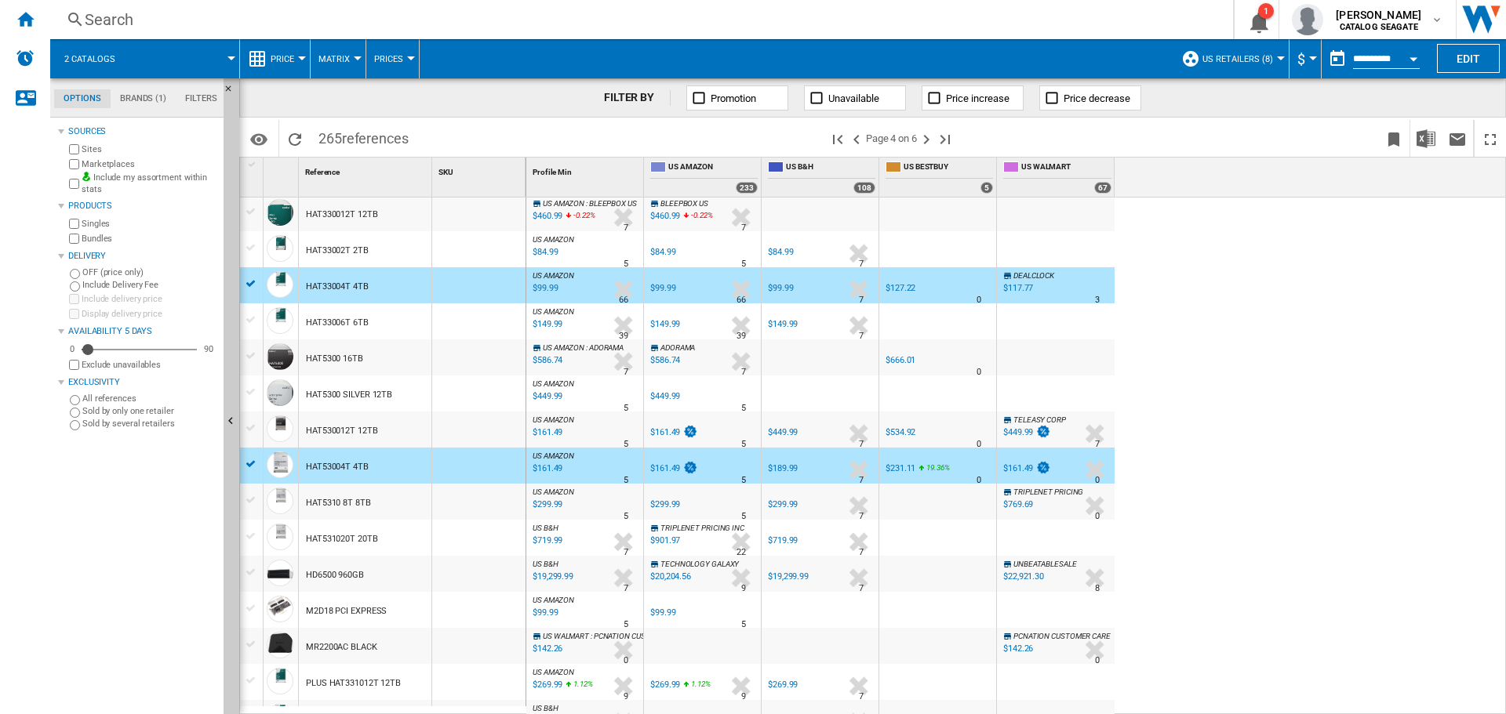
drag, startPoint x: 1255, startPoint y: 365, endPoint x: 1228, endPoint y: 245, distance: 122.3
click at [1255, 365] on div "US AMAZON : US AMAZON -1.0 % $610.98 % N/A 1 US AMAZON : US AMAZON US AMAZON -1…" at bounding box center [1016, 457] width 980 height 518
click at [317, 315] on div "HAT33006T 6TB" at bounding box center [337, 323] width 63 height 36
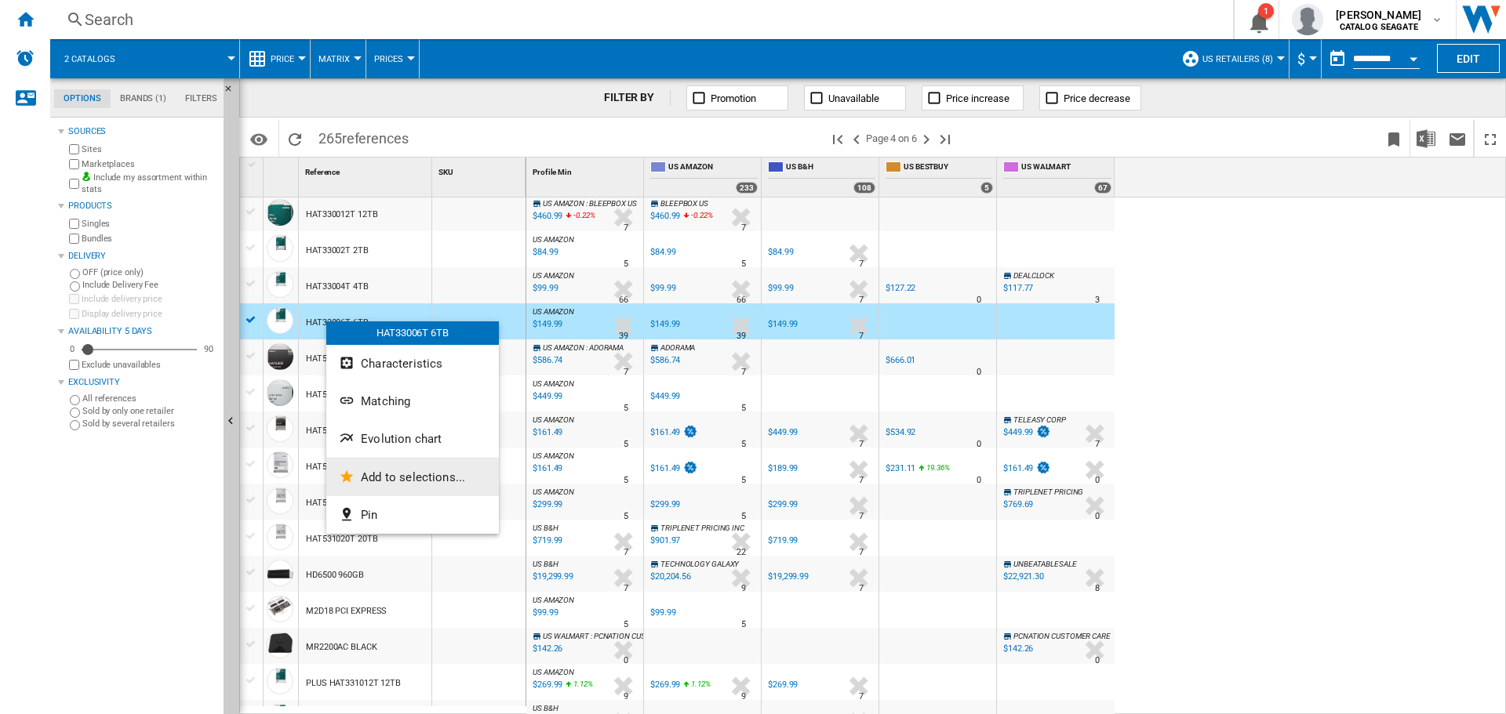
click at [396, 472] on span "Add to selections..." at bounding box center [413, 478] width 104 height 14
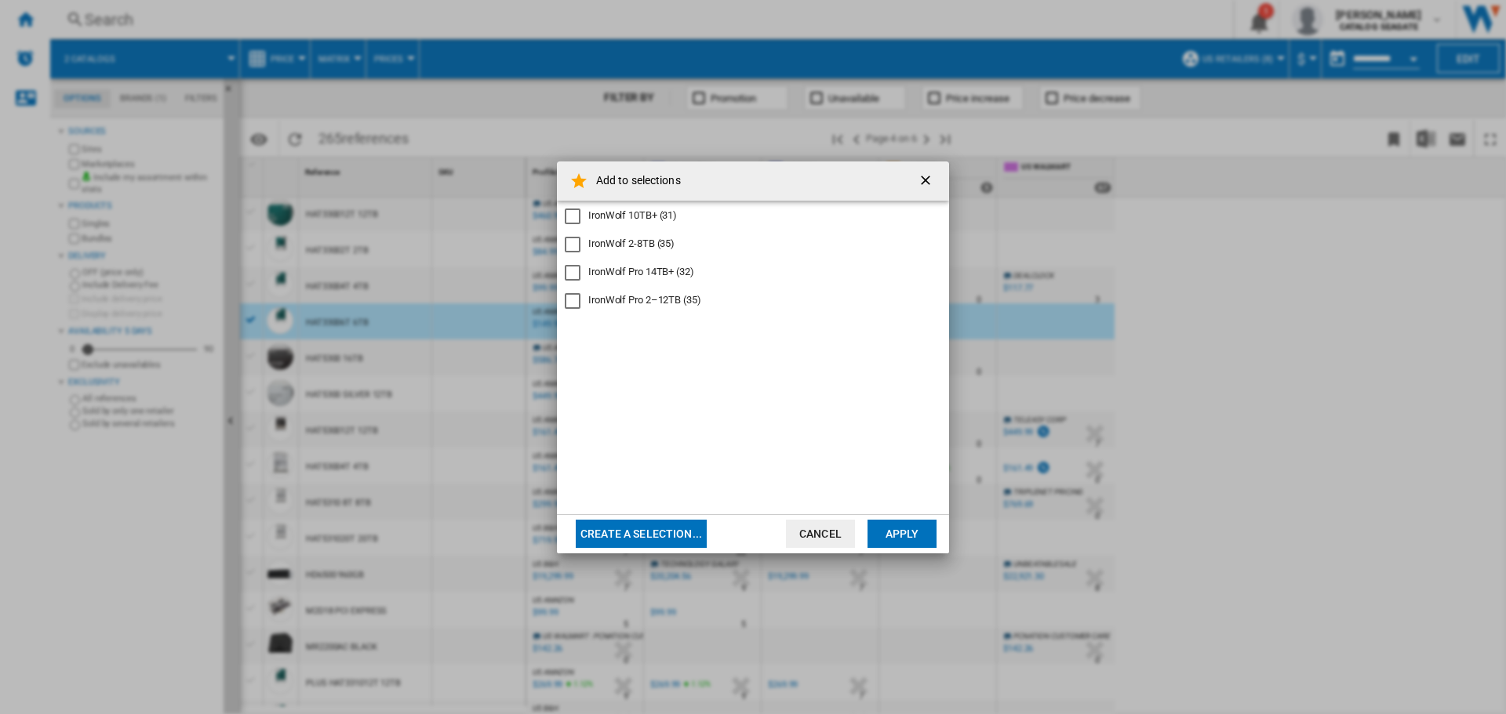
click at [645, 240] on div "IronWolf 2-8TB (35)" at bounding box center [631, 244] width 86 height 14
click at [870, 529] on button "Apply" at bounding box center [901, 534] width 69 height 28
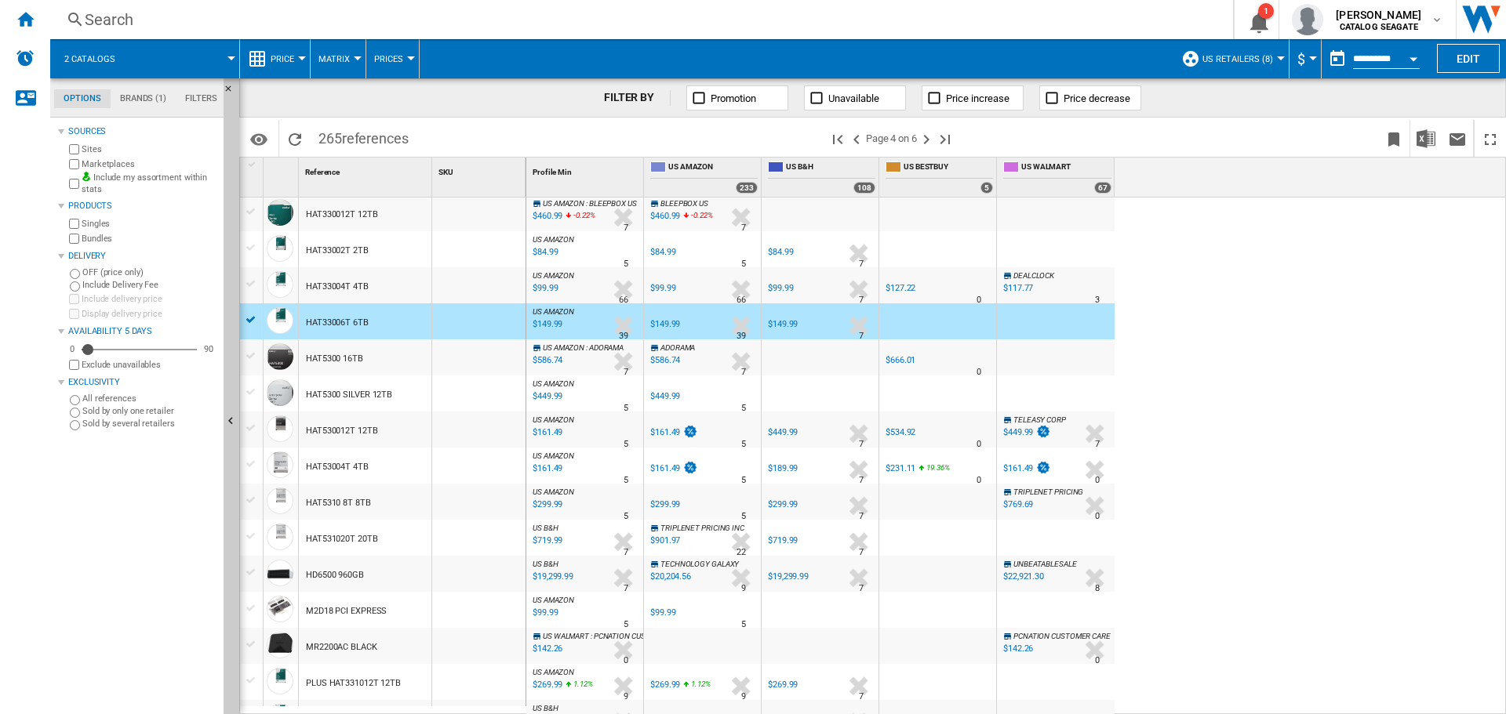
click at [394, 508] on div "HAT5310 8T 8TB" at bounding box center [365, 502] width 133 height 36
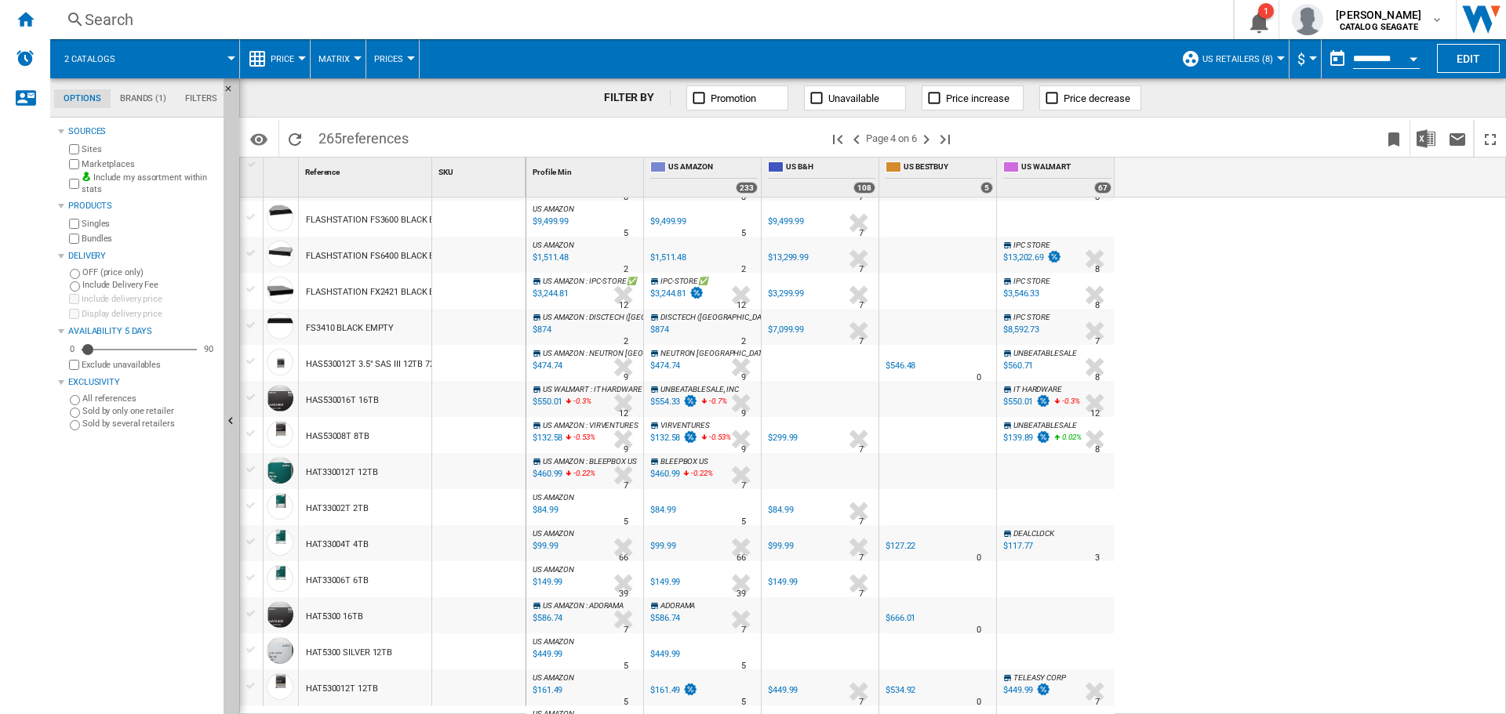
scroll to position [840, 0]
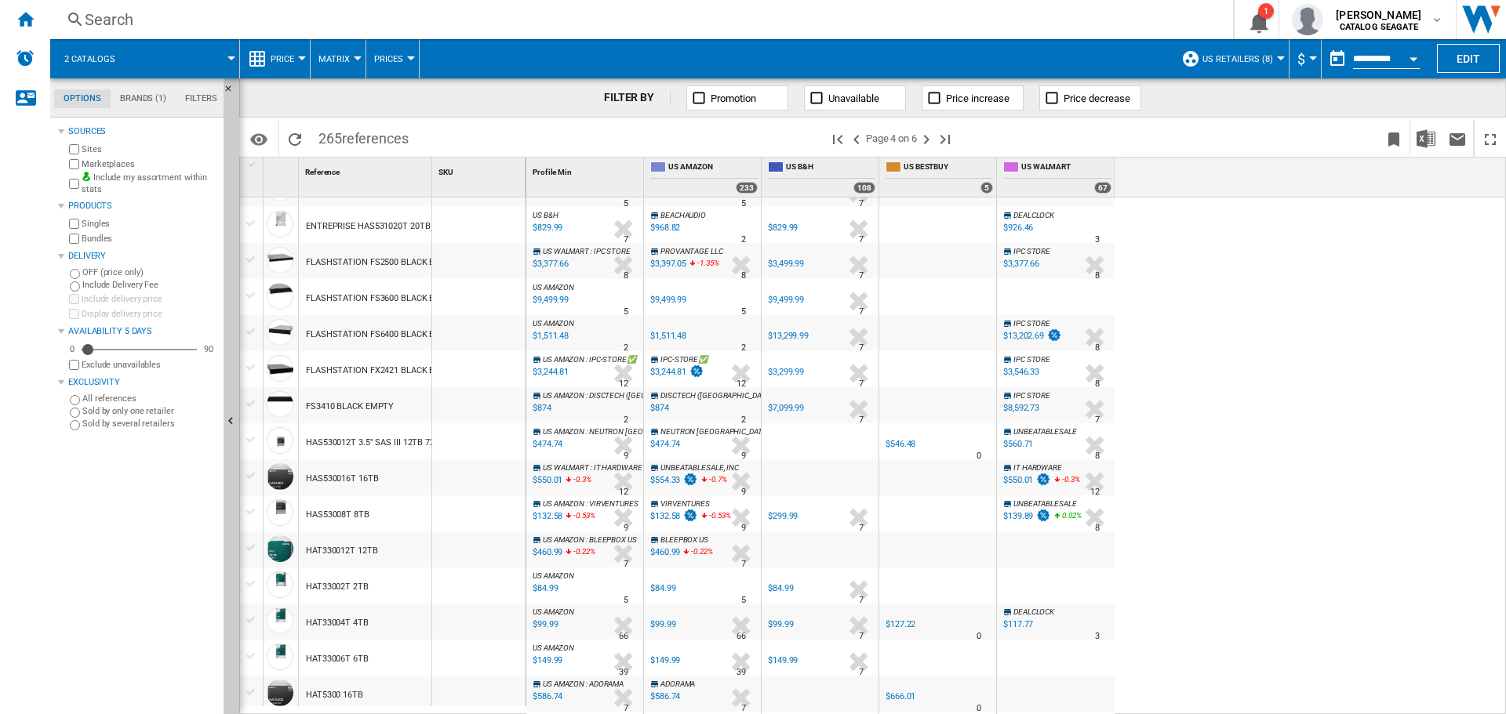
click at [378, 513] on div "HAS53008T 8TB" at bounding box center [365, 514] width 133 height 36
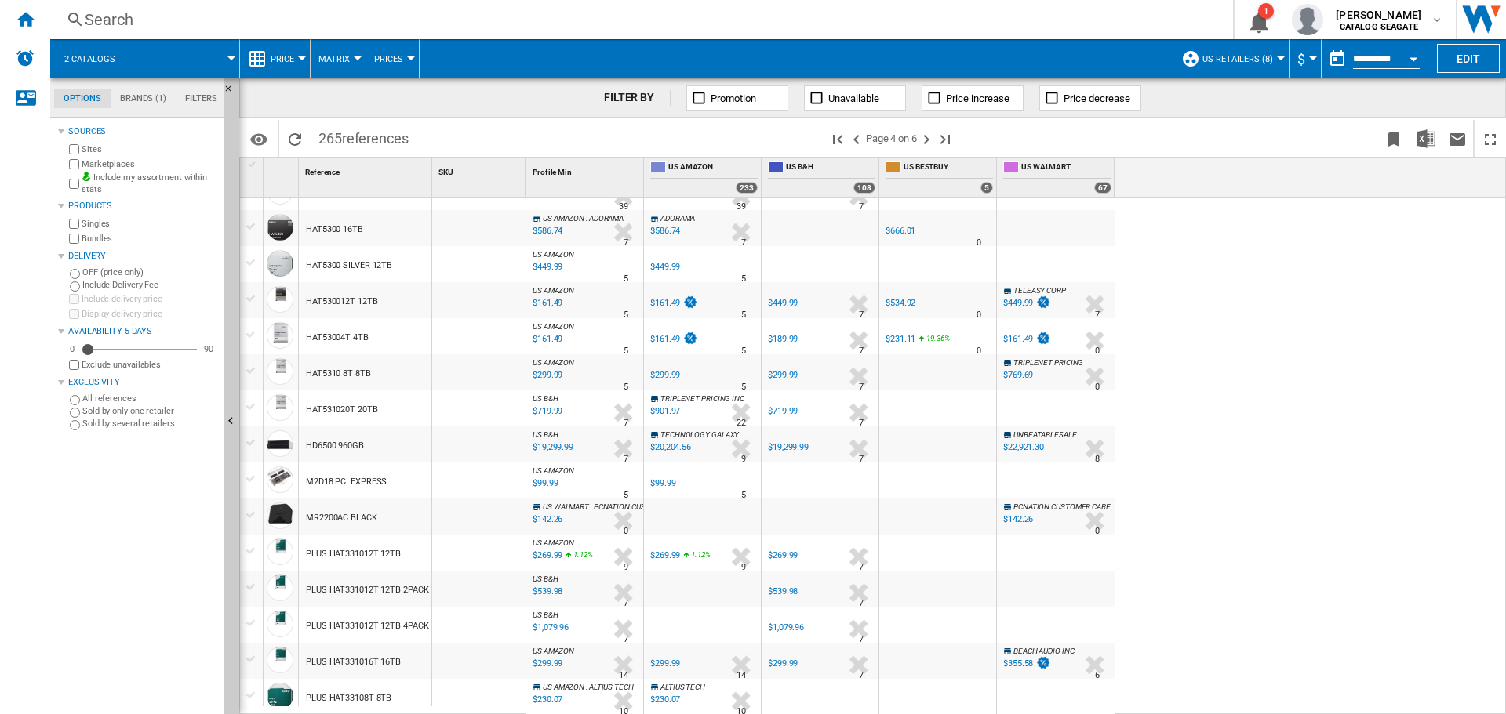
scroll to position [1310, 0]
click at [361, 696] on div "PLUS HAT33108T 8TB" at bounding box center [348, 694] width 85 height 36
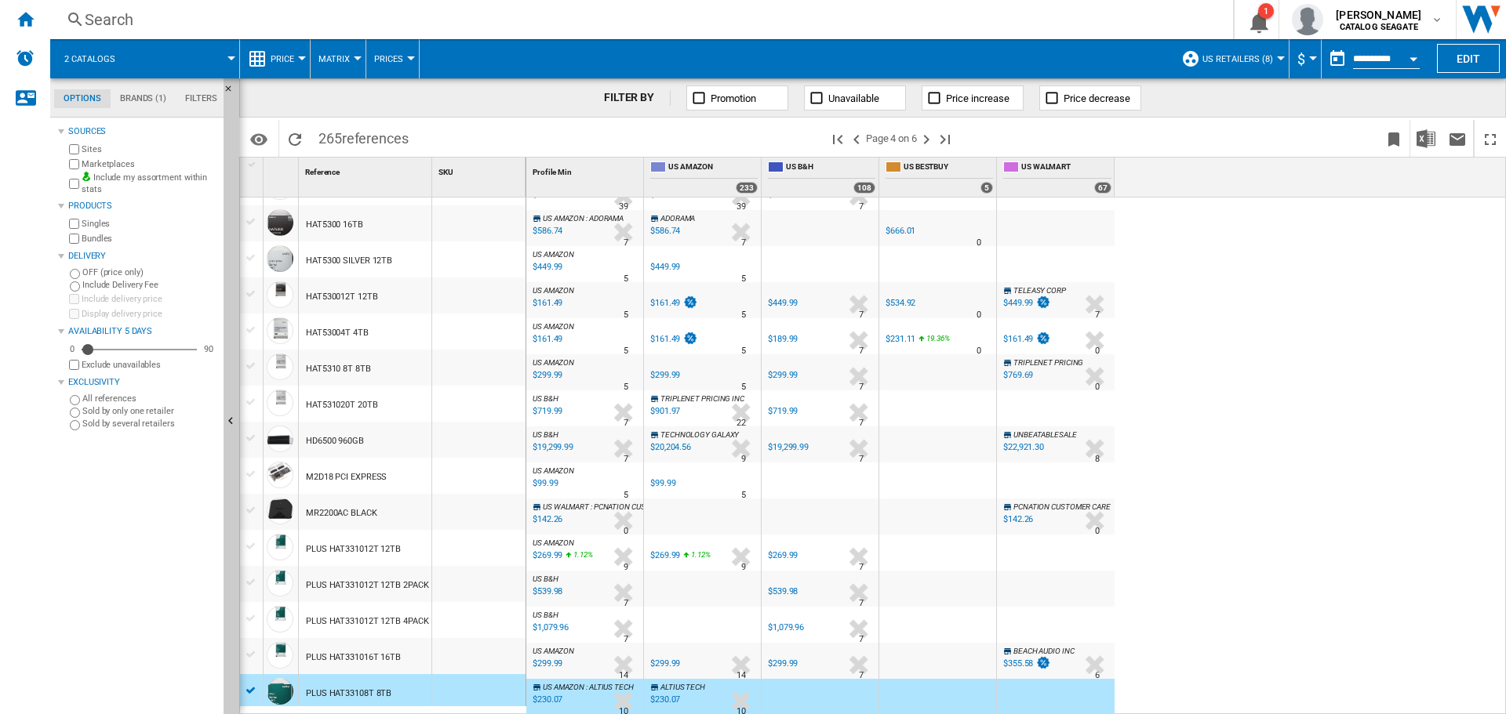
scroll to position [1075, 0]
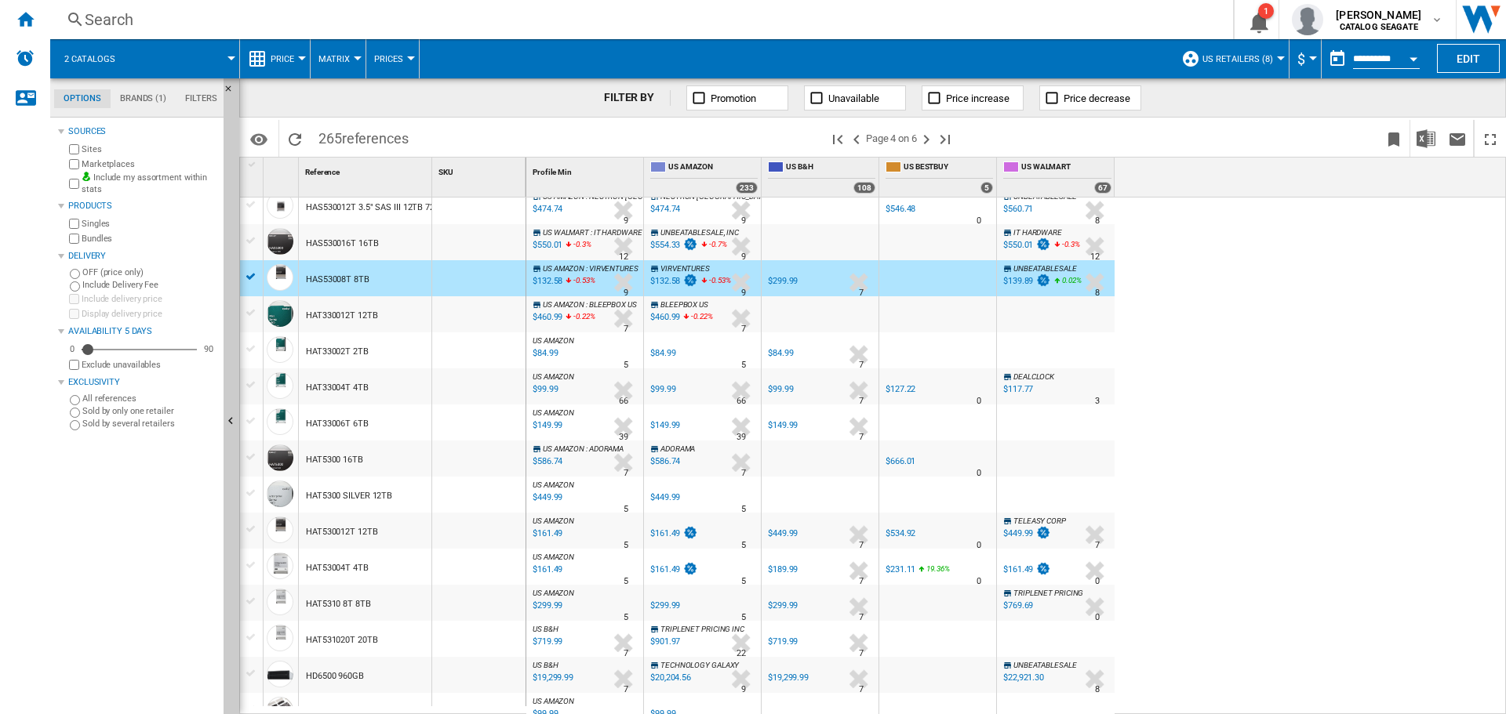
click at [551, 282] on div "$132.58" at bounding box center [546, 282] width 32 height 16
click at [560, 603] on div "$299.99" at bounding box center [546, 606] width 32 height 16
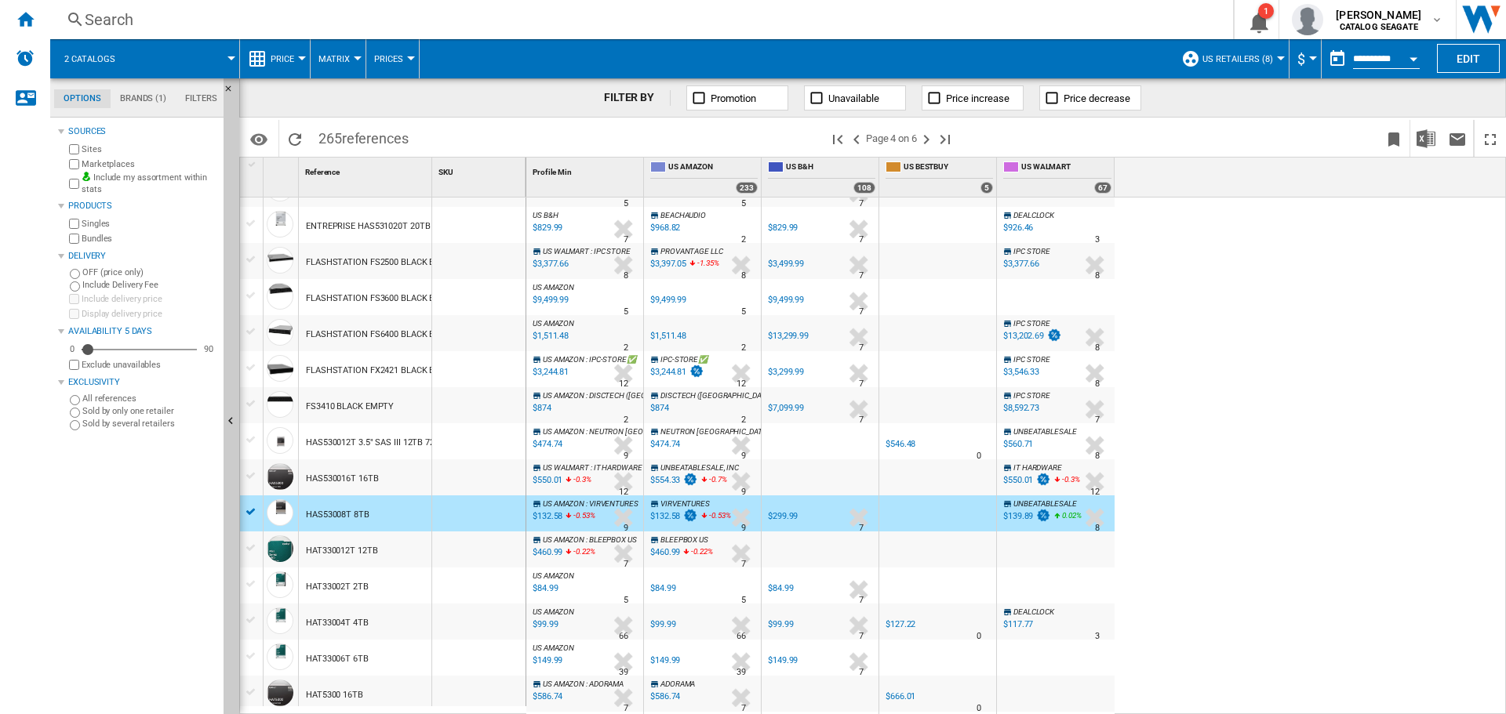
click at [390, 514] on div "HAS53008T 8TB" at bounding box center [365, 514] width 133 height 36
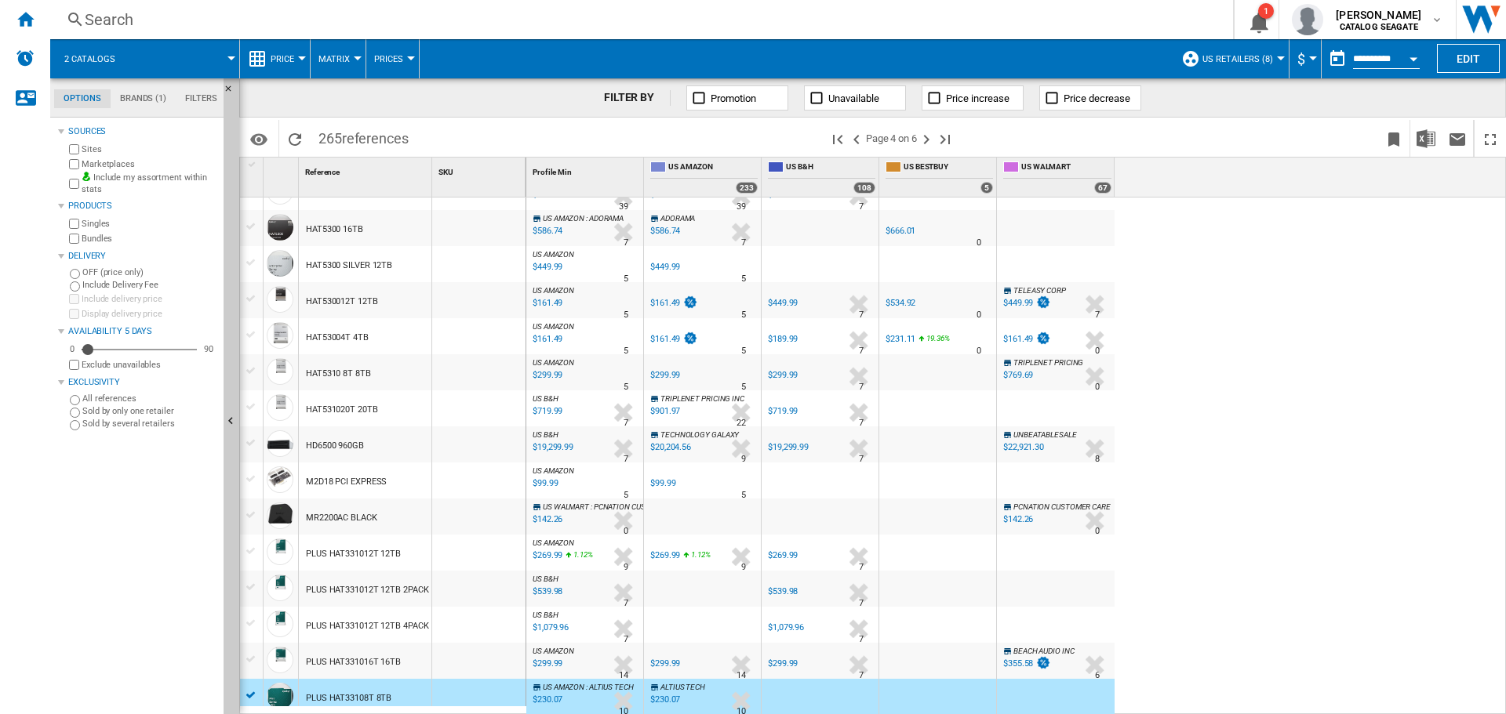
scroll to position [1310, 0]
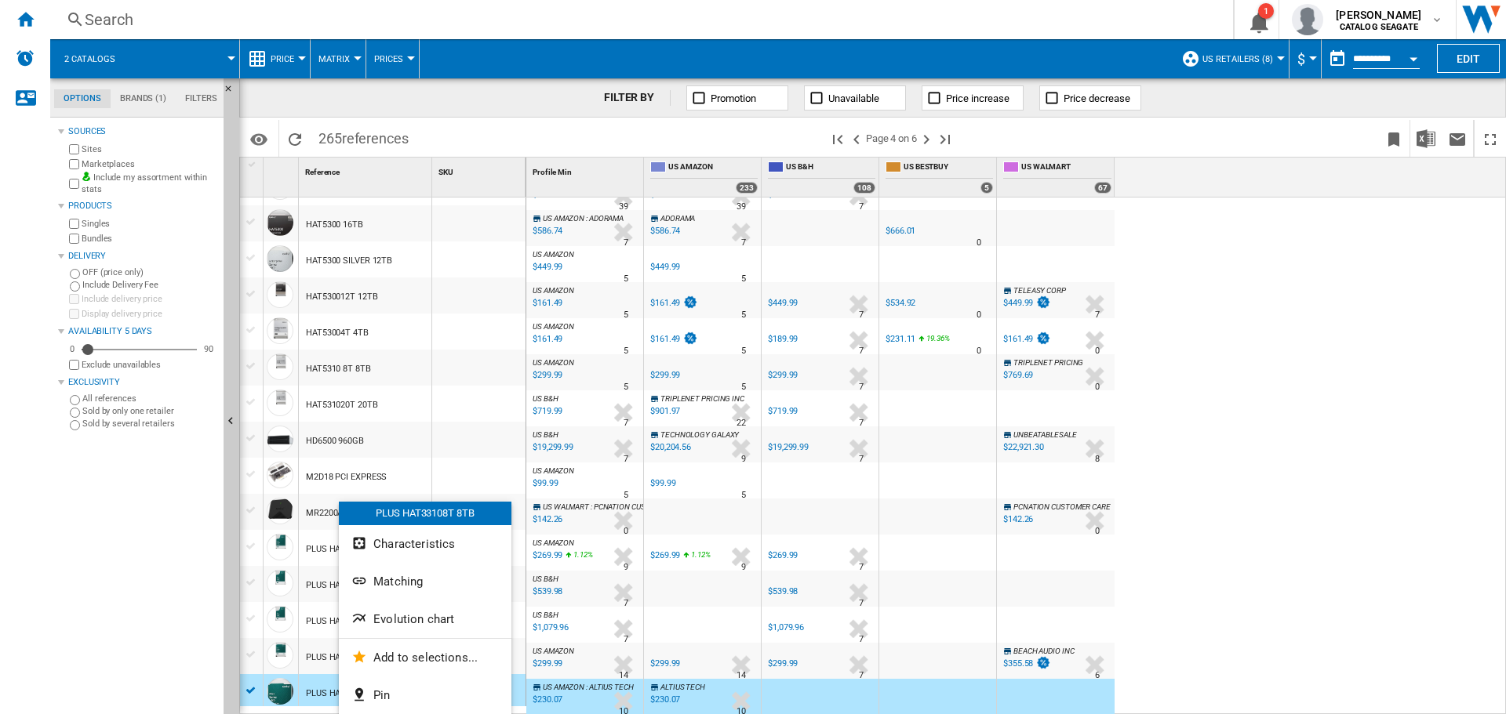
click at [137, 667] on div at bounding box center [753, 357] width 1506 height 714
click at [375, 655] on button "Add to selections..." at bounding box center [427, 658] width 173 height 38
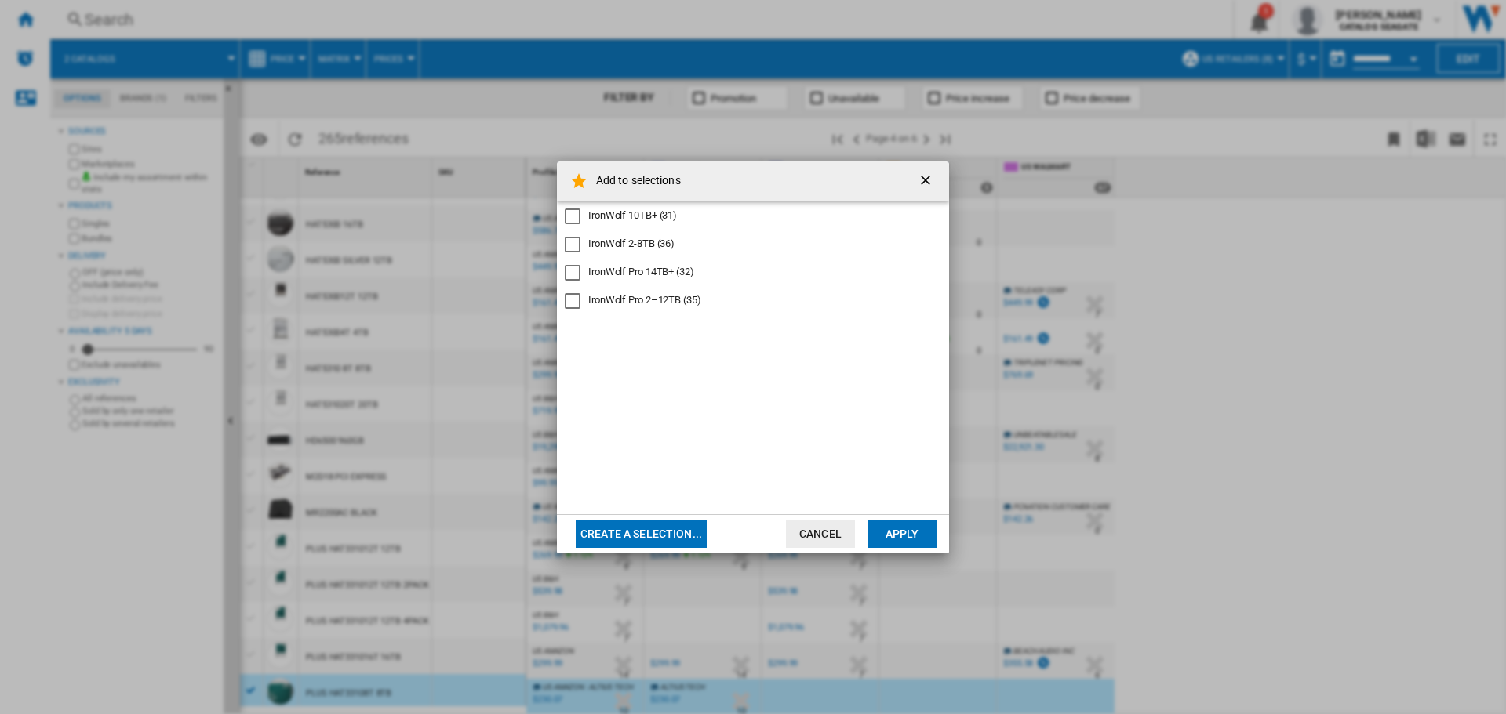
click at [637, 243] on div "IronWolf 2-8TB (36)" at bounding box center [631, 244] width 86 height 14
click at [887, 538] on button "Apply" at bounding box center [901, 534] width 69 height 28
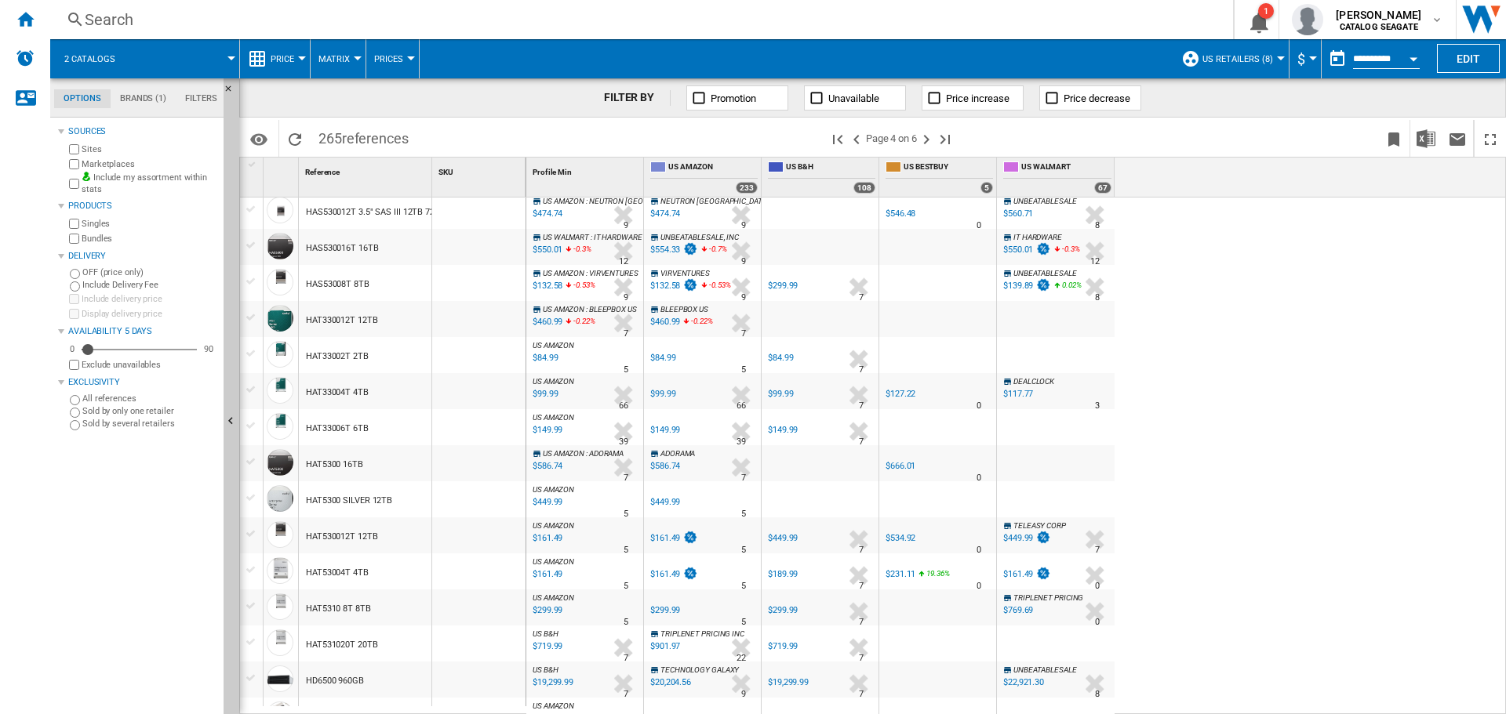
scroll to position [1306, 0]
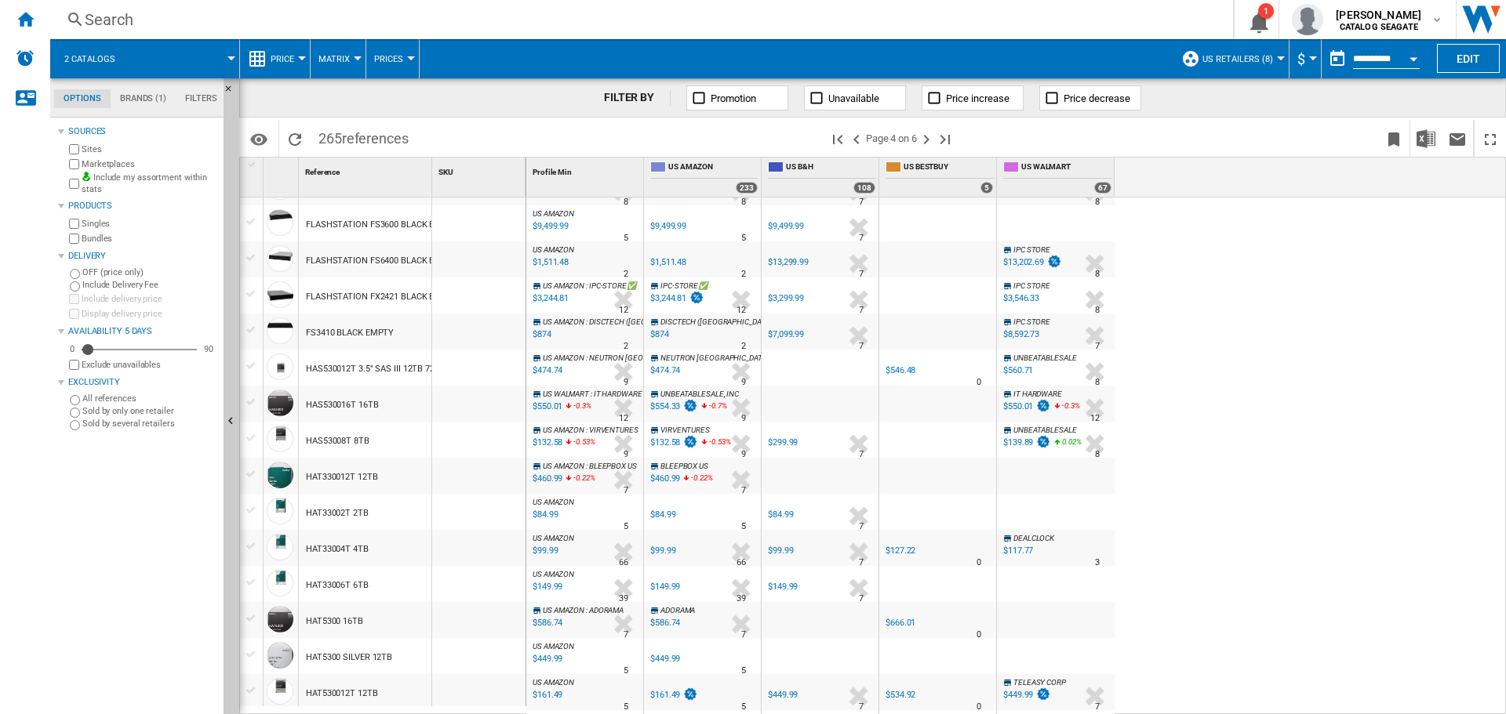
click at [402, 475] on div "HAT330012T 12TB" at bounding box center [365, 476] width 133 height 36
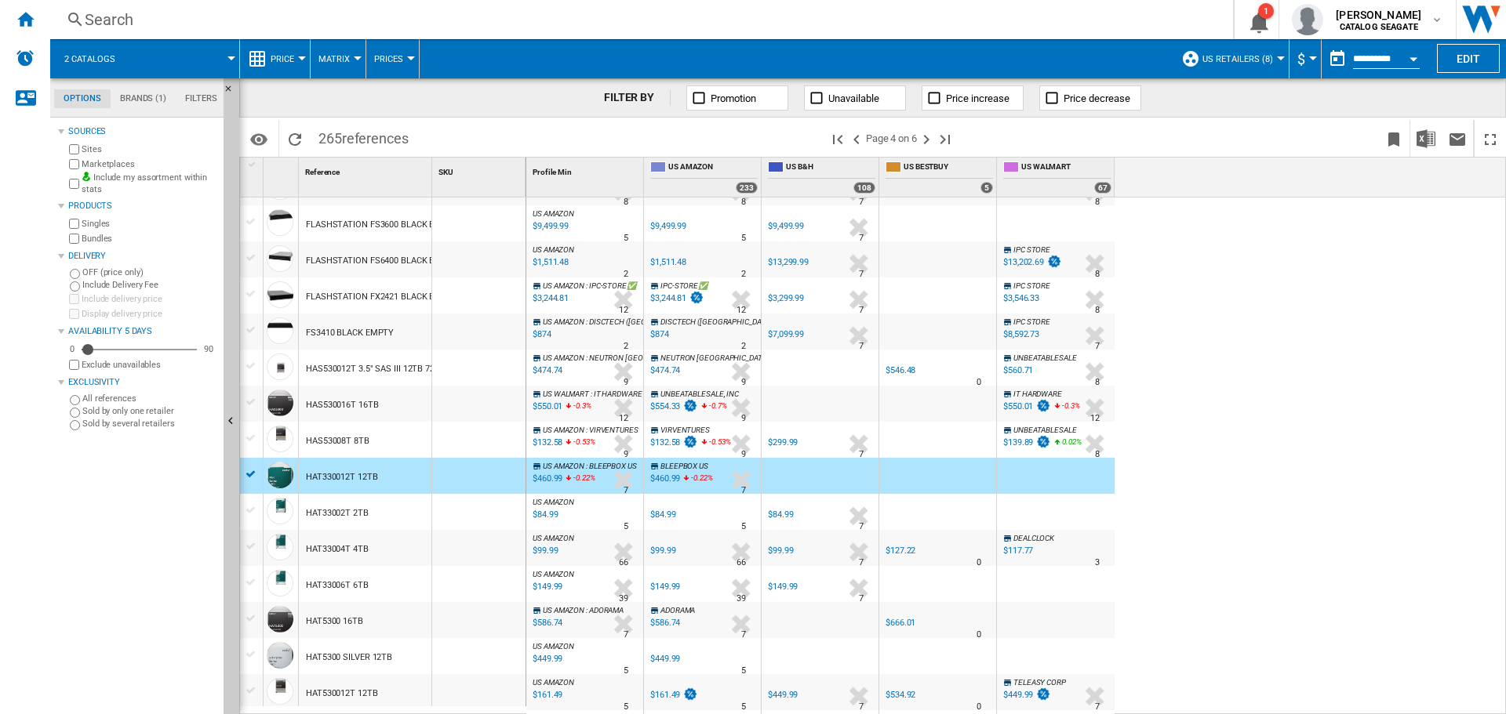
click at [552, 477] on div "$460.99" at bounding box center [546, 479] width 32 height 16
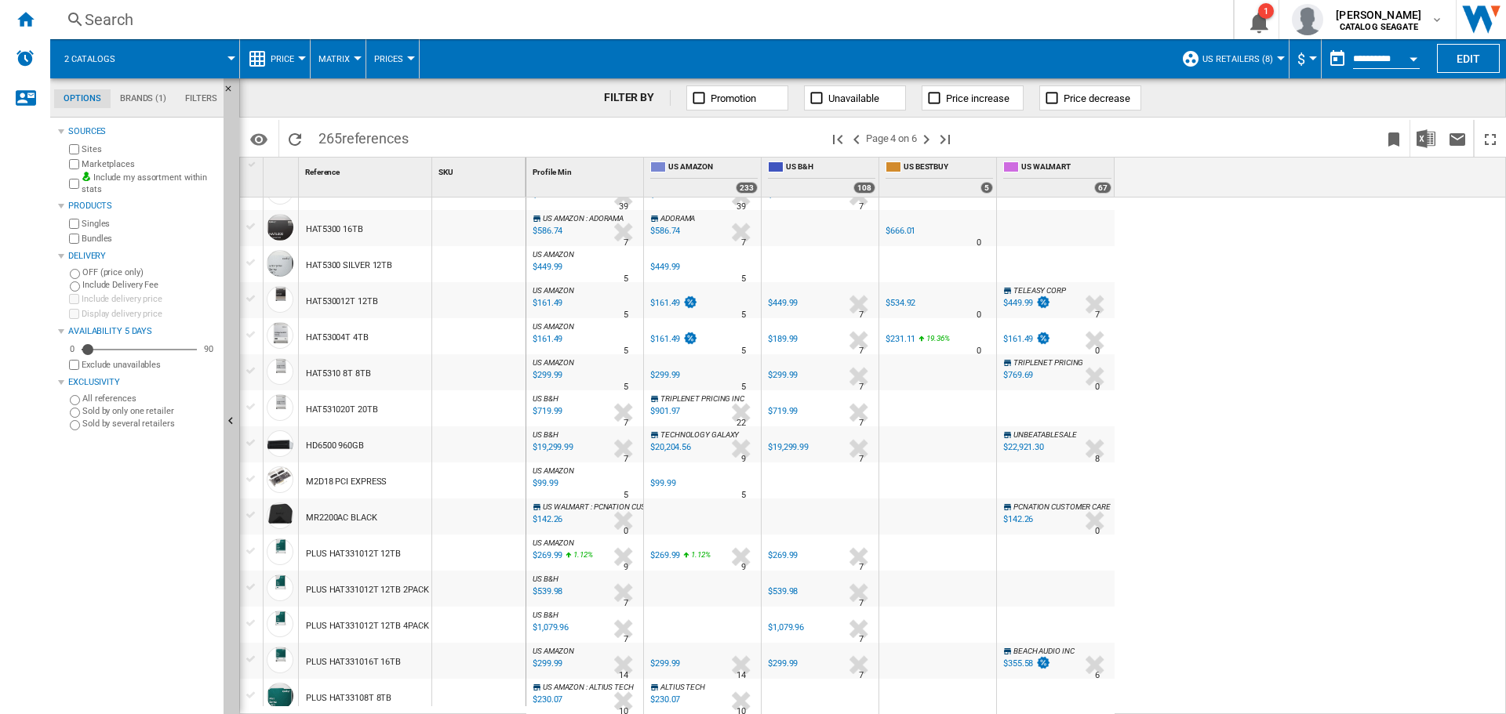
click at [547, 555] on div "$269.99" at bounding box center [546, 556] width 32 height 16
click at [372, 551] on div "PLUS HAT331012T 12TB" at bounding box center [353, 554] width 95 height 36
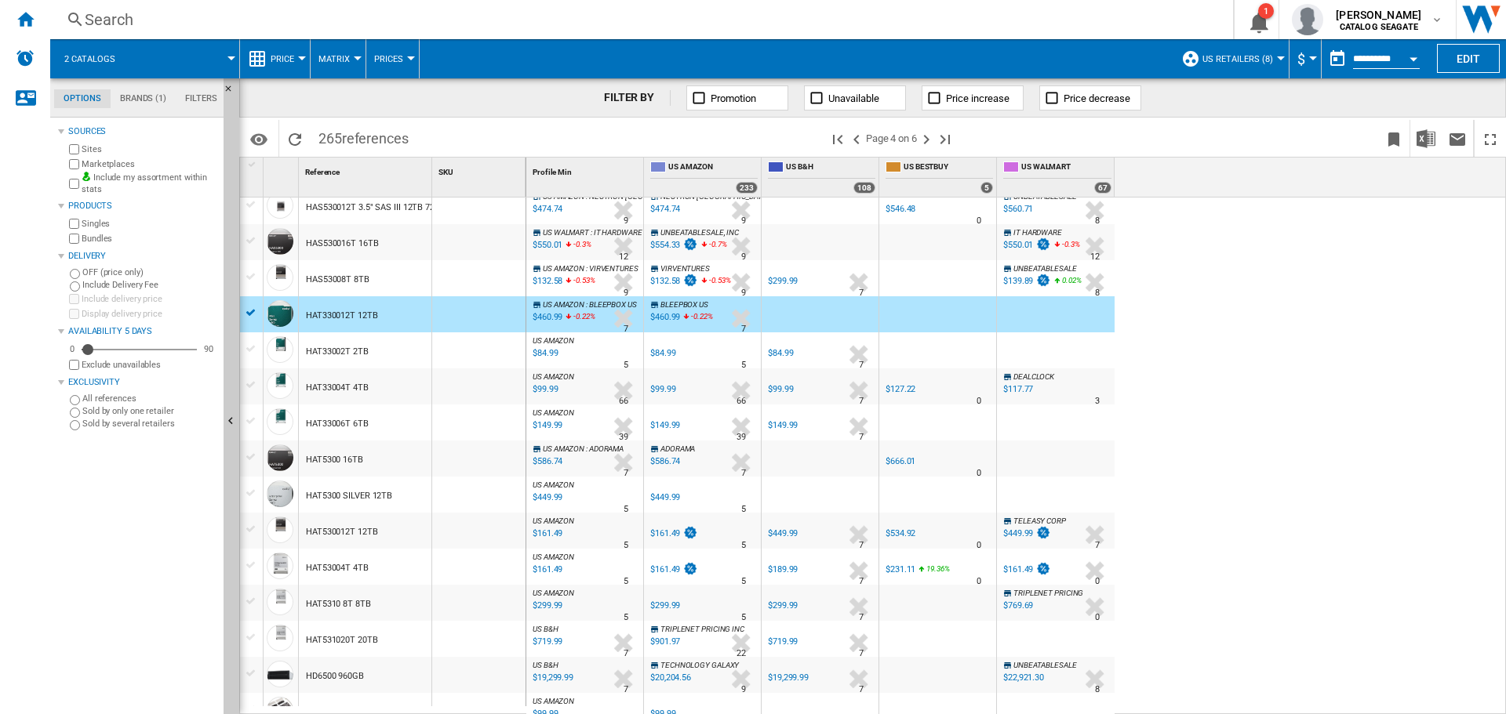
scroll to position [997, 0]
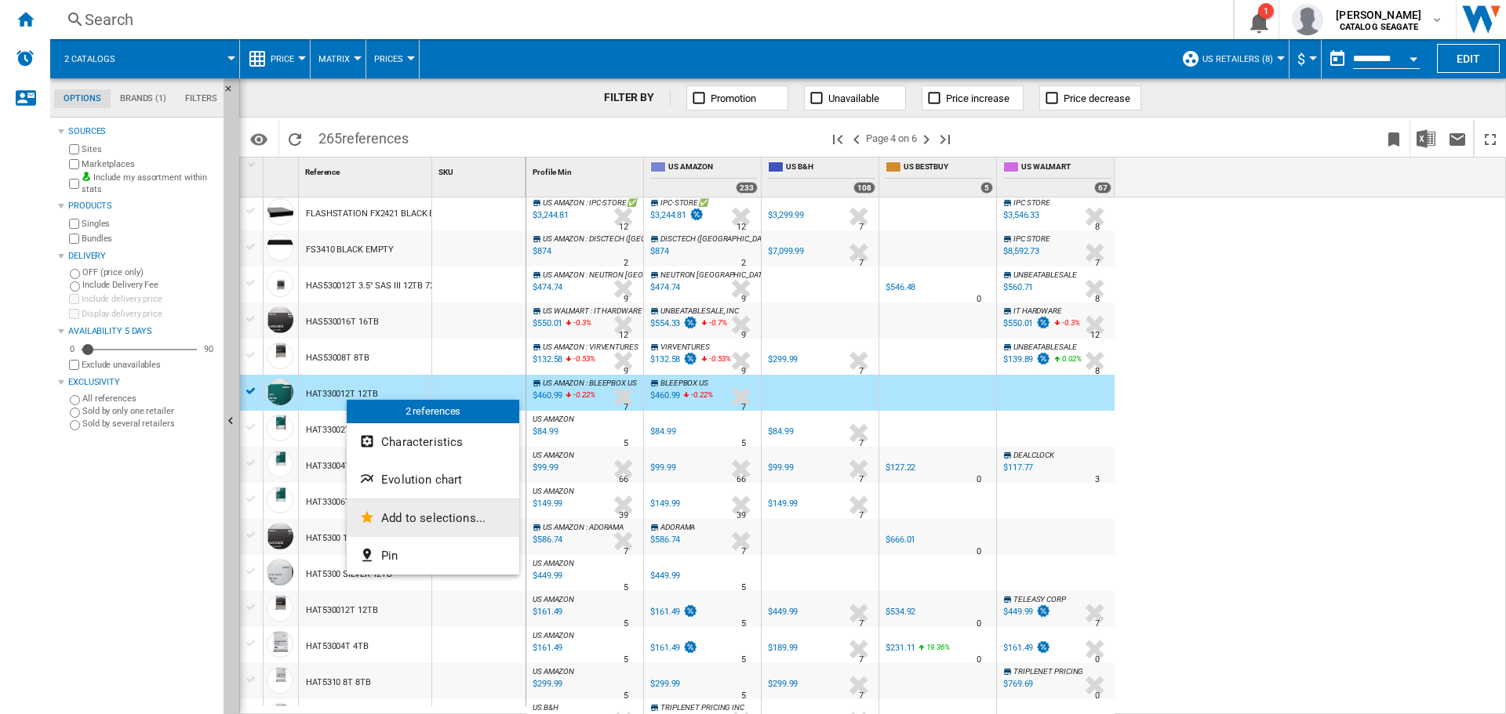
click at [408, 518] on span "Add to selections..." at bounding box center [433, 518] width 104 height 14
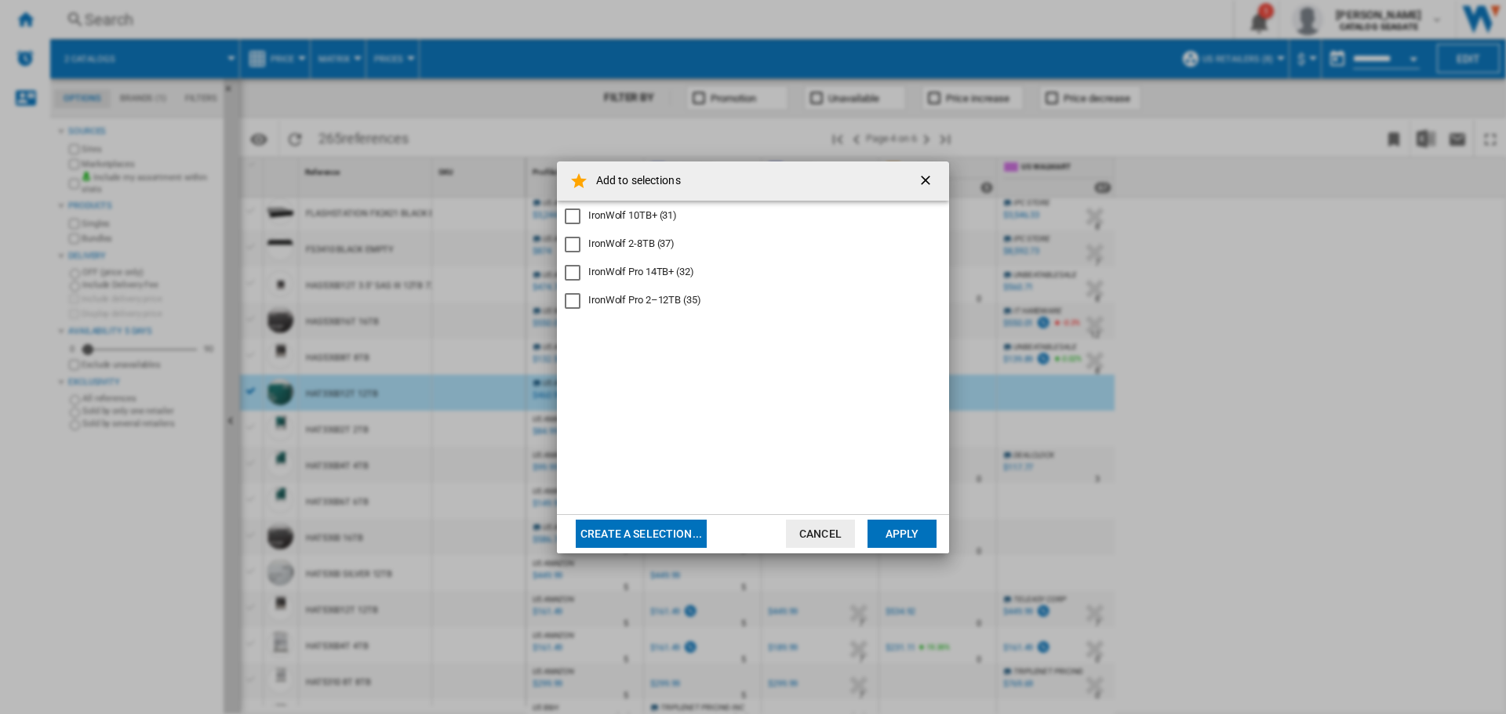
click at [645, 216] on div "IronWolf 10TB+ (31)" at bounding box center [632, 216] width 89 height 14
click at [877, 530] on button "Apply" at bounding box center [901, 534] width 69 height 28
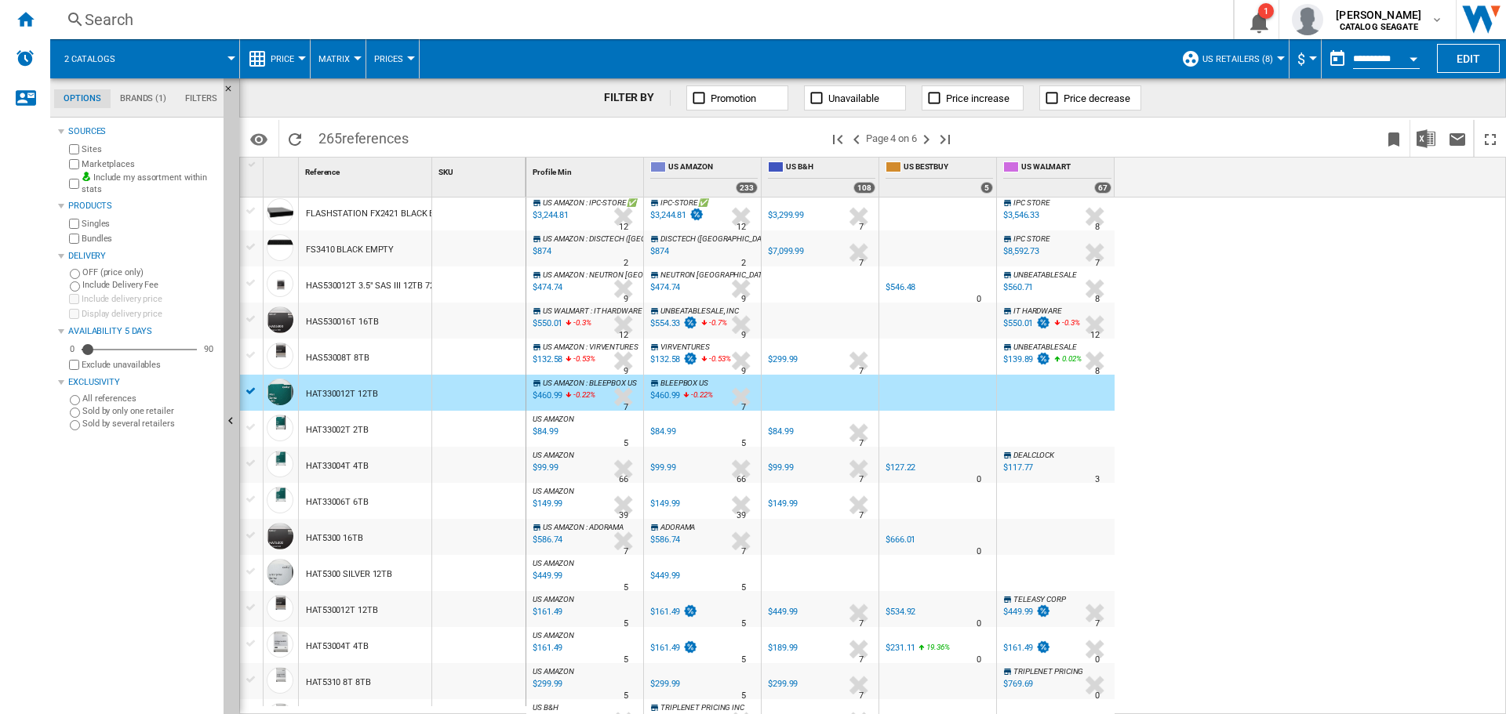
scroll to position [1154, 0]
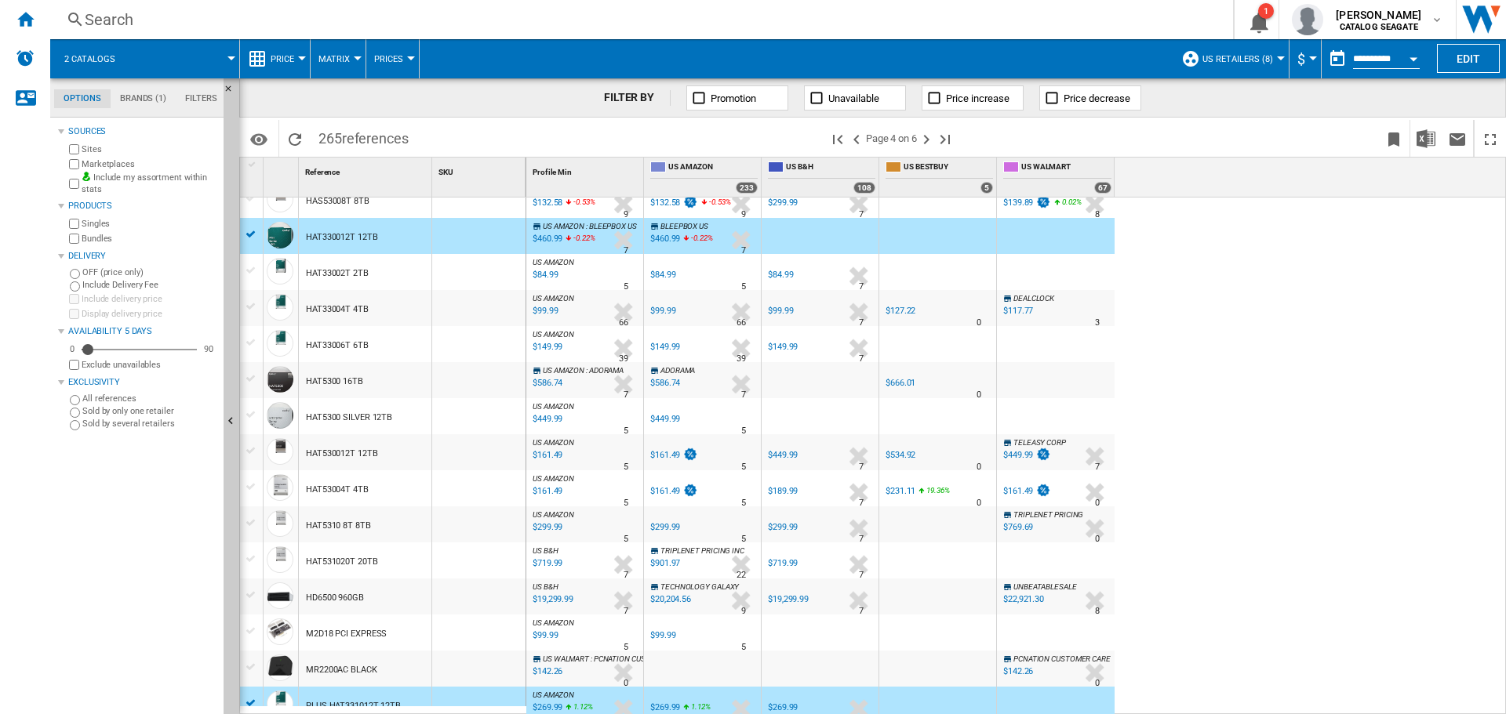
click at [253, 236] on div at bounding box center [251, 234] width 16 height 14
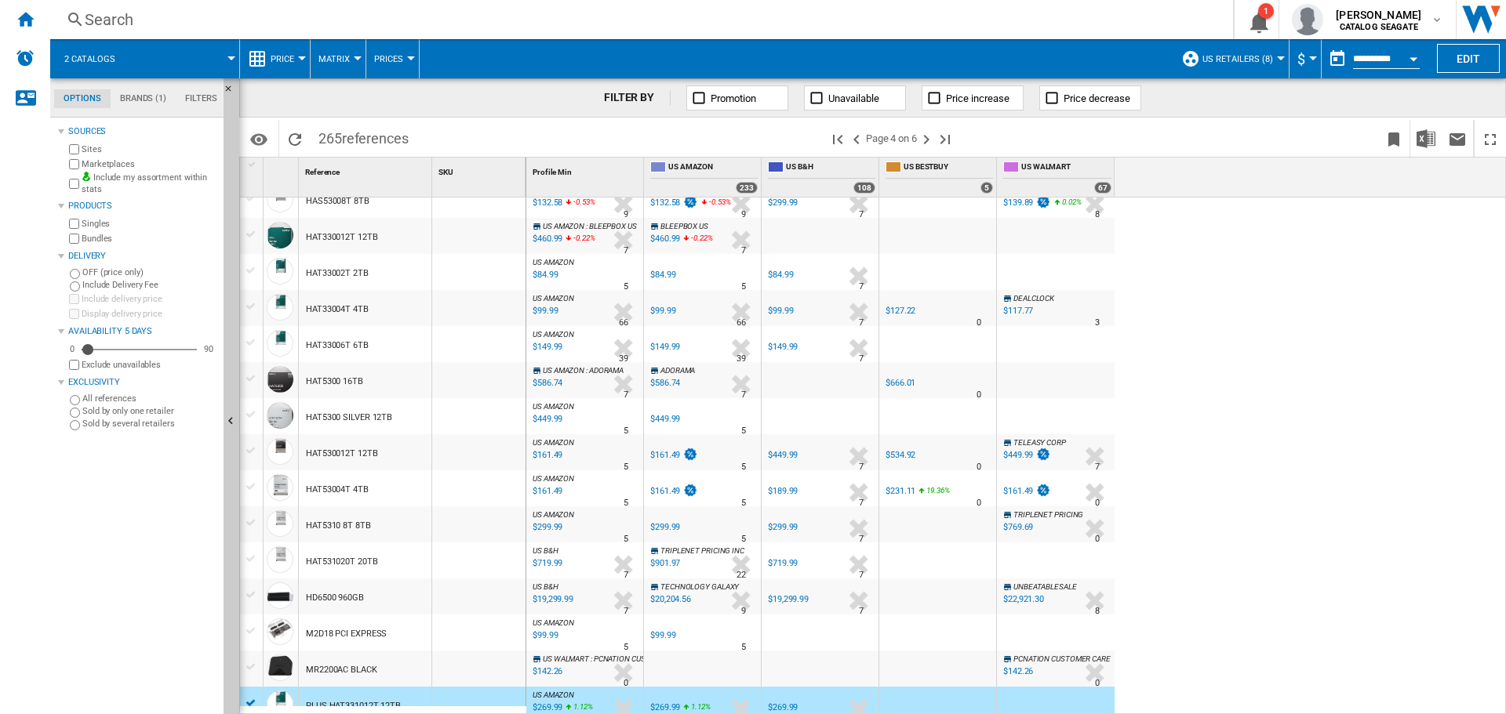
click at [249, 703] on div at bounding box center [251, 703] width 16 height 14
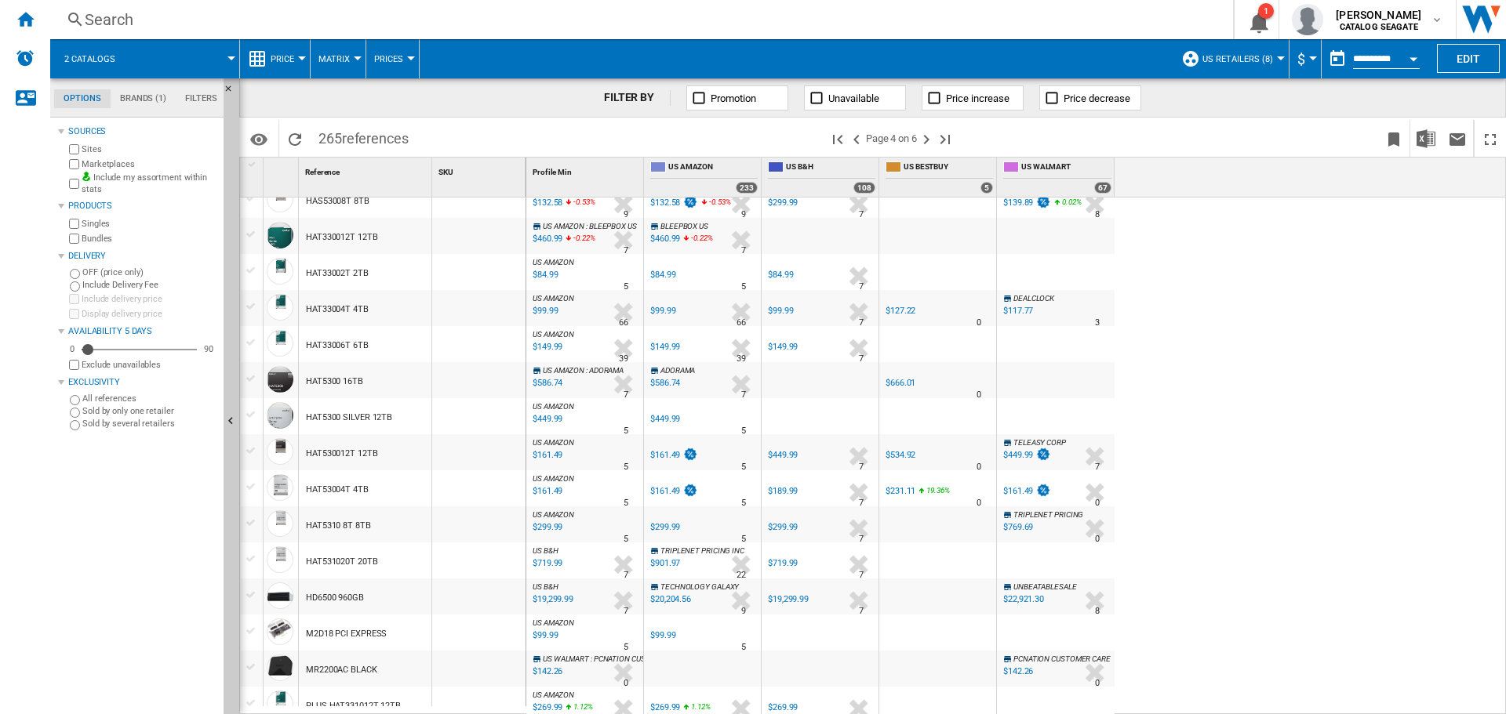
click at [1283, 322] on div "US AMAZON : US AMAZON -1.0 % $610.98 % N/A 1 US AMAZON : US AMAZON US AMAZON -1…" at bounding box center [1016, 457] width 980 height 518
click at [384, 504] on div "HAT53004T 4TB" at bounding box center [365, 489] width 133 height 36
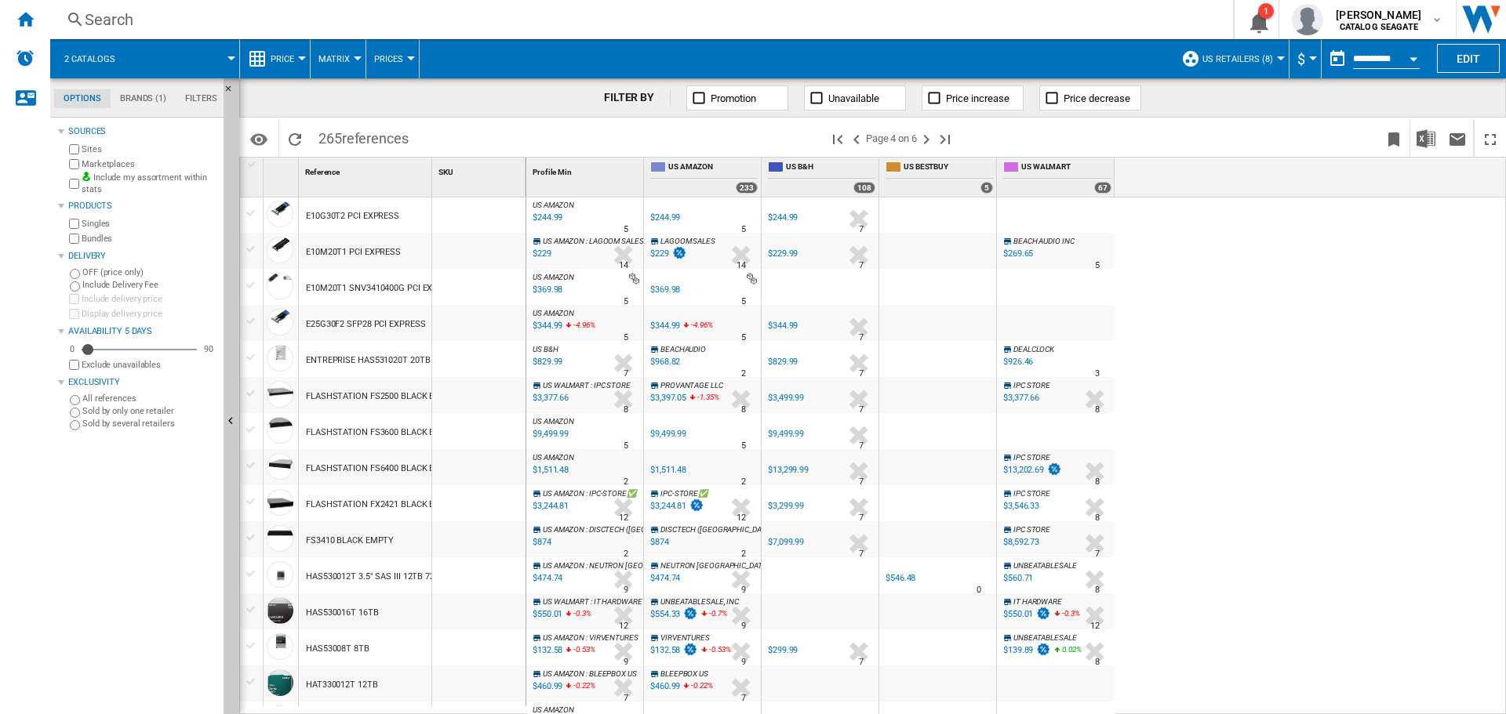
scroll to position [1098, 0]
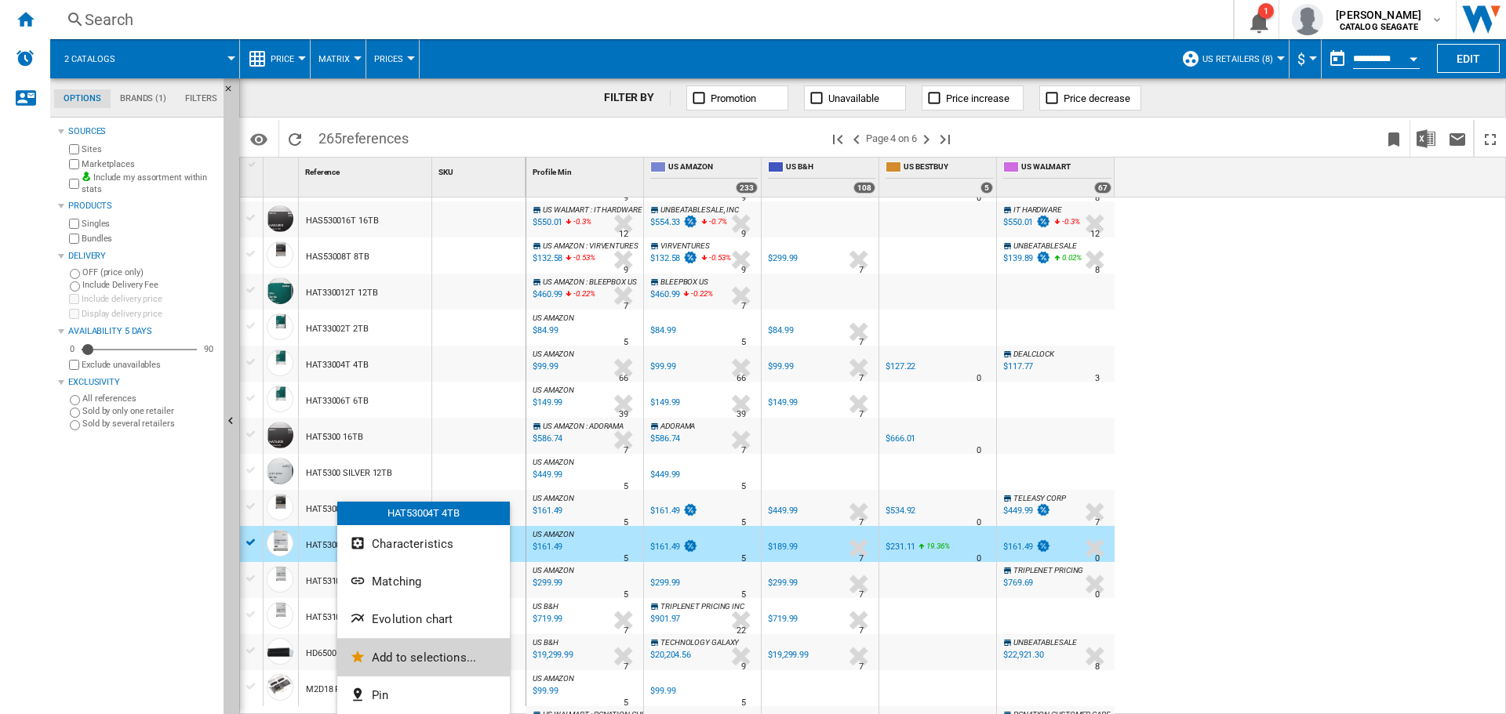
click at [402, 657] on span "Add to selections..." at bounding box center [424, 658] width 104 height 14
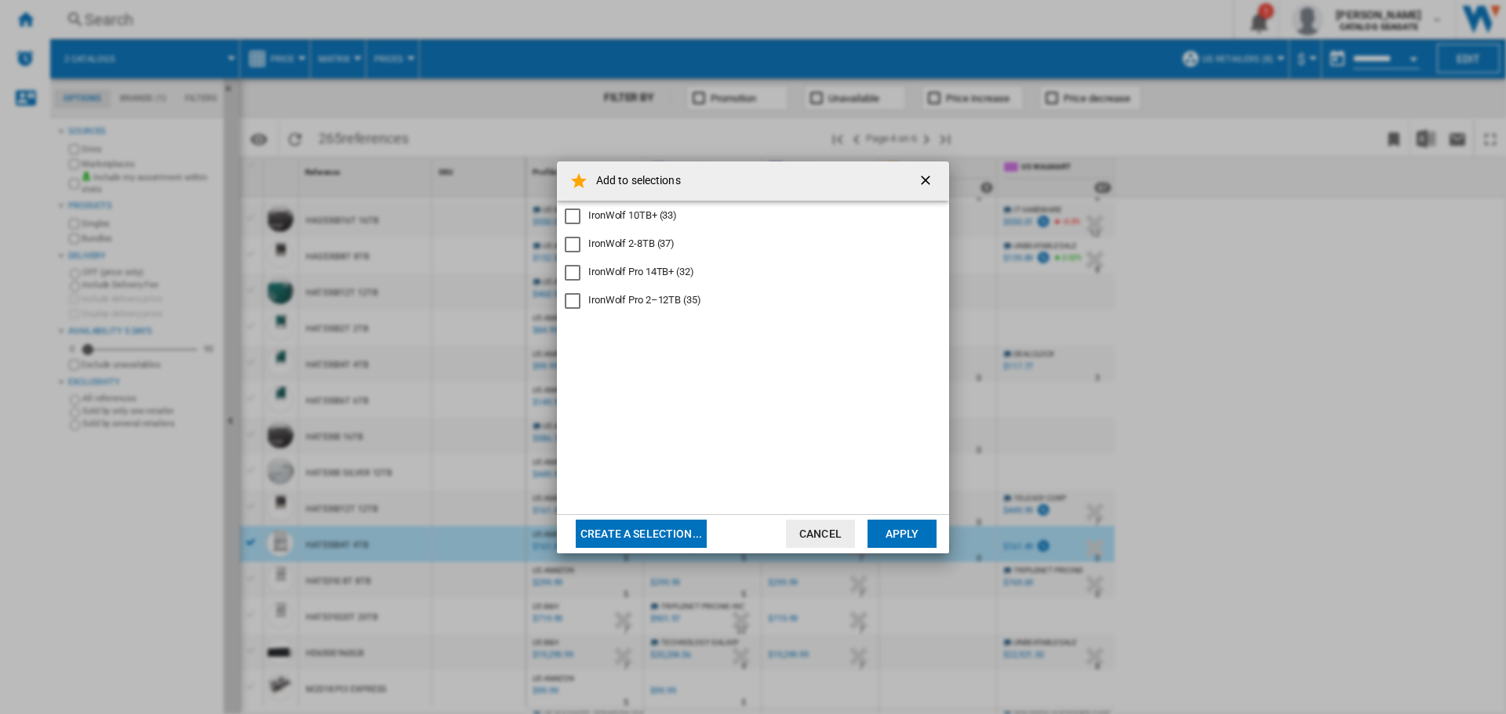
drag, startPoint x: 827, startPoint y: 547, endPoint x: 817, endPoint y: 534, distance: 16.2
click at [827, 547] on button "Cancel" at bounding box center [820, 534] width 69 height 28
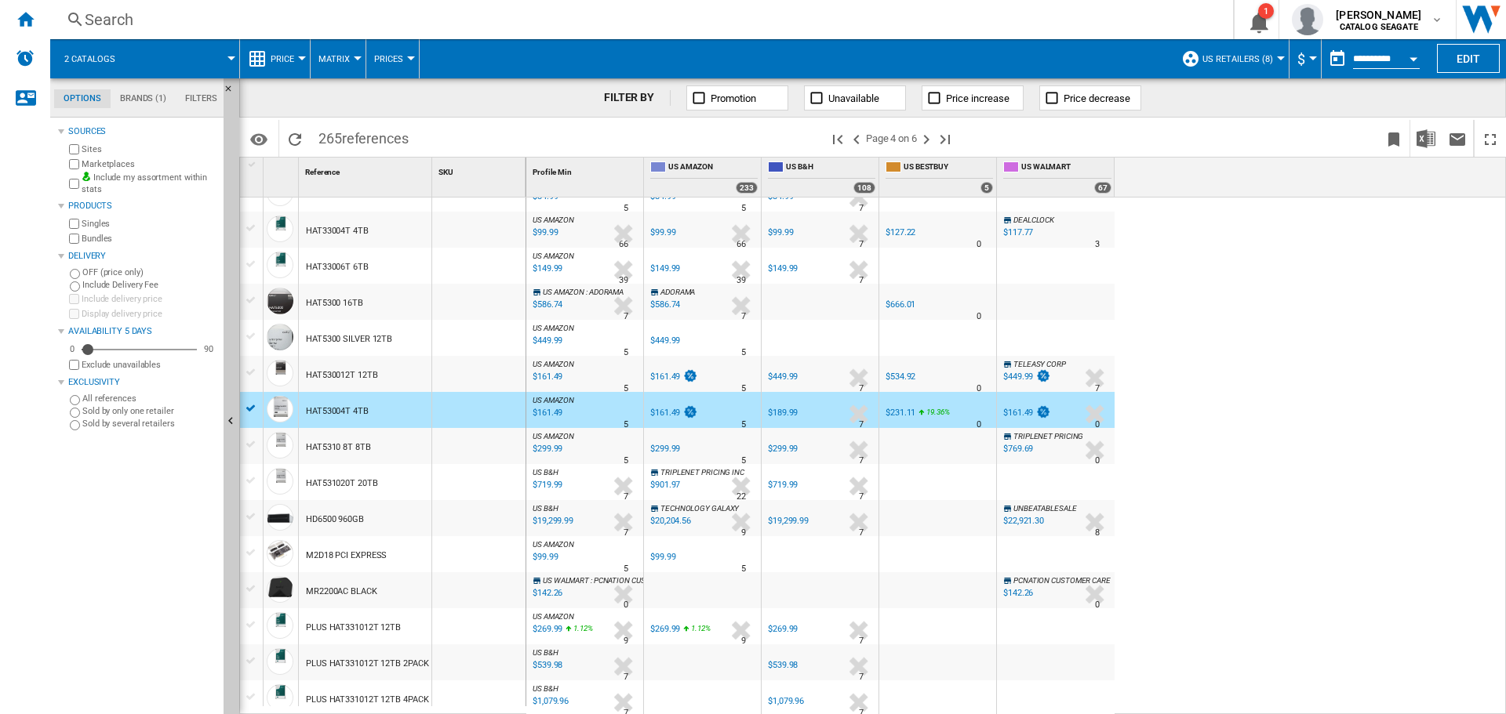
scroll to position [1154, 0]
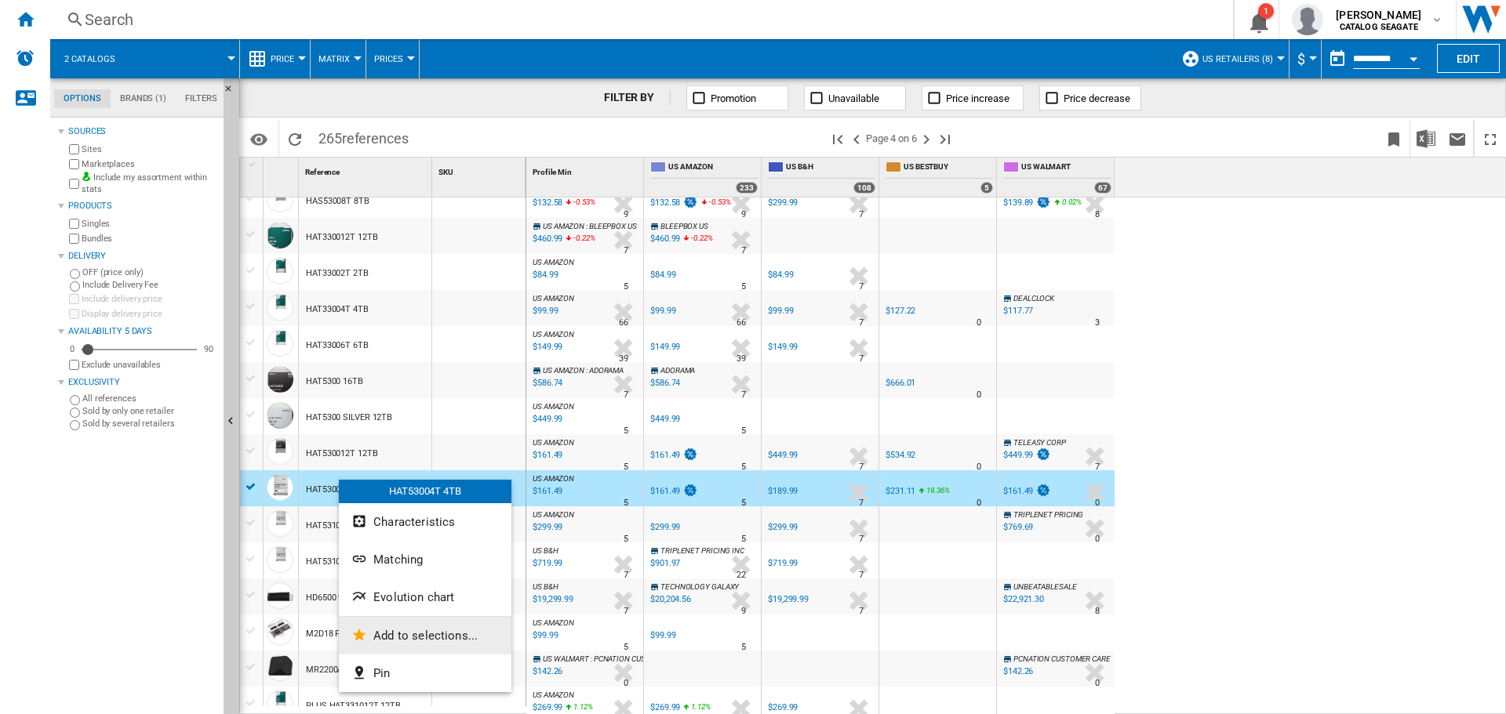
click at [416, 634] on span "Add to selections..." at bounding box center [425, 636] width 104 height 14
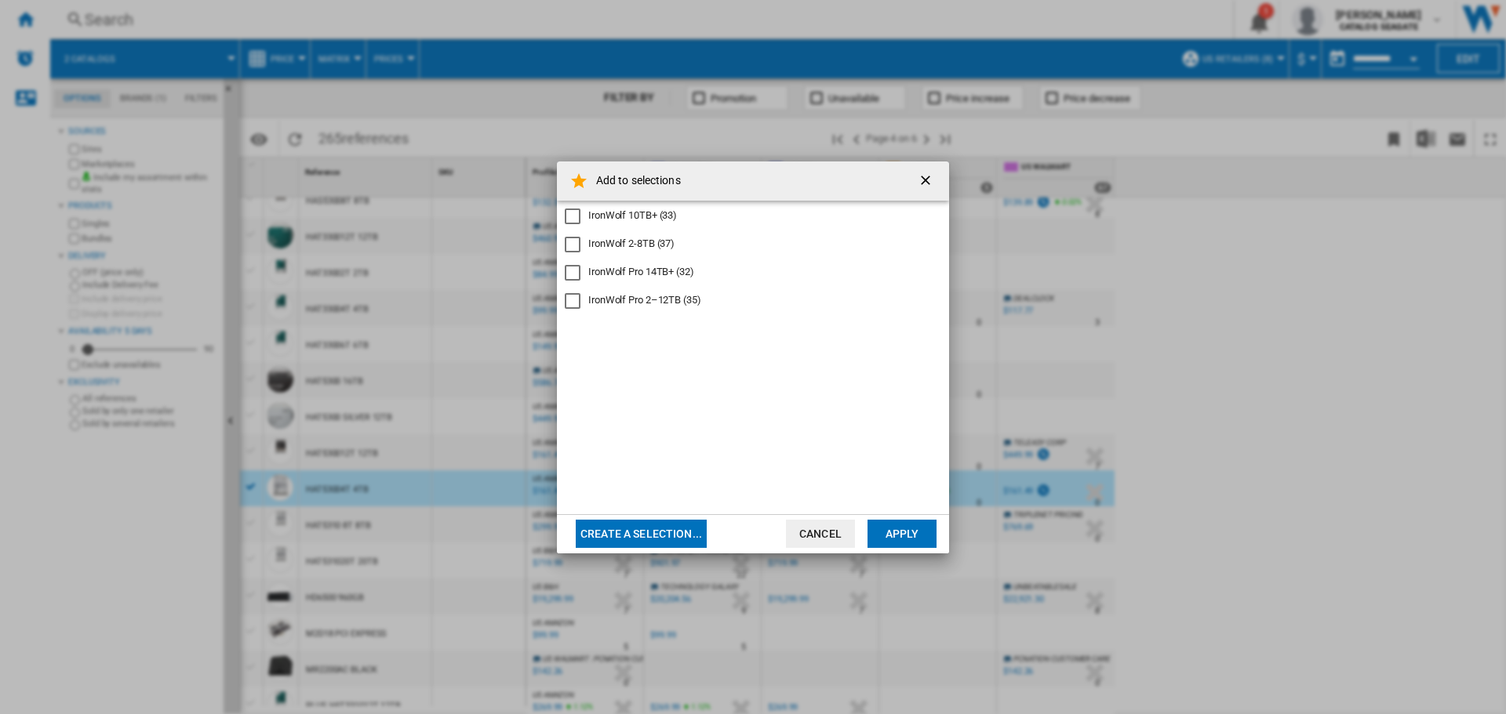
drag, startPoint x: 856, startPoint y: 540, endPoint x: 847, endPoint y: 539, distance: 9.5
click at [854, 540] on md-dialog-actions "Create a selection... Cancel Apply" at bounding box center [753, 533] width 392 height 39
click at [623, 245] on div "IronWolf 2-8TB (37)" at bounding box center [631, 244] width 86 height 14
click at [600, 305] on div "IronWolf Pro 2–12TB (35)" at bounding box center [644, 300] width 113 height 14
click at [569, 245] on div "IronWolf 2-8TB" at bounding box center [573, 245] width 16 height 16
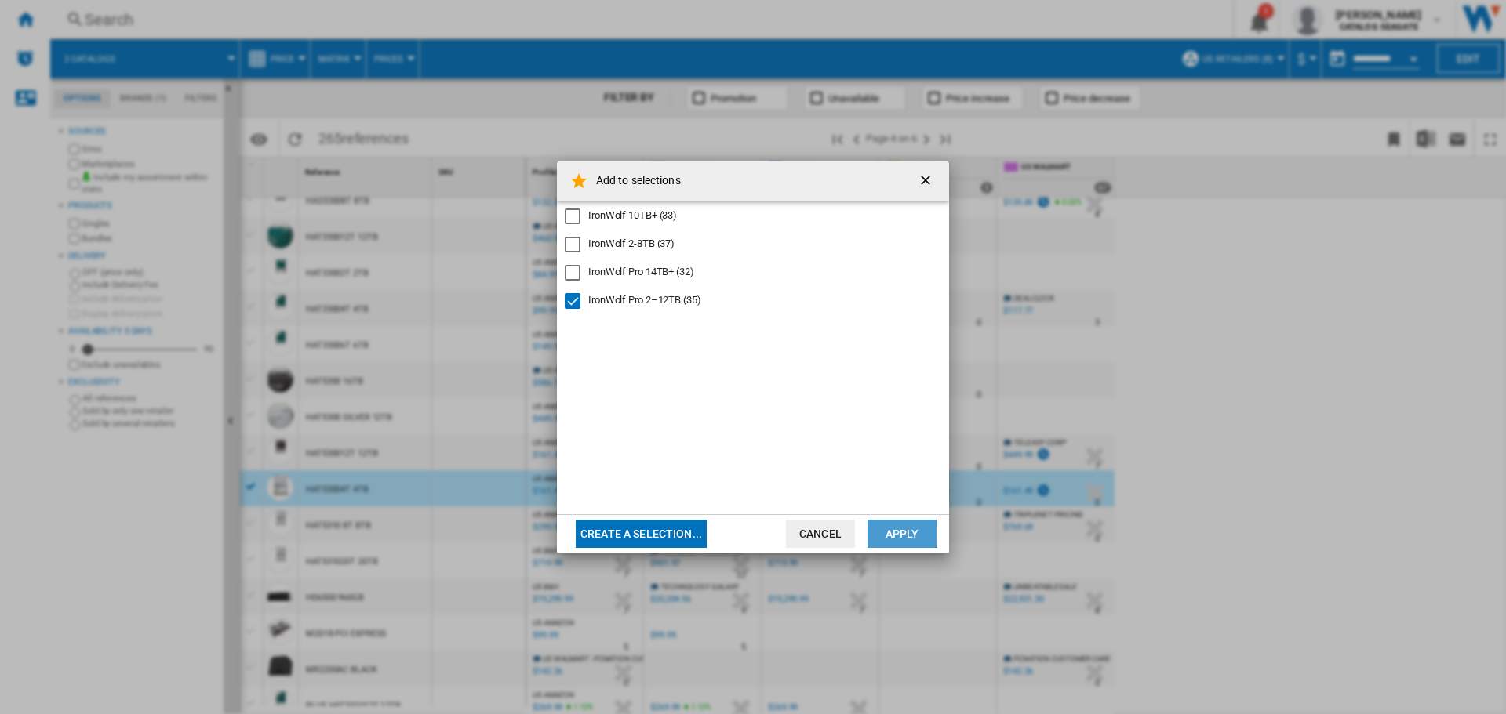
click at [884, 526] on button "Apply" at bounding box center [901, 534] width 69 height 28
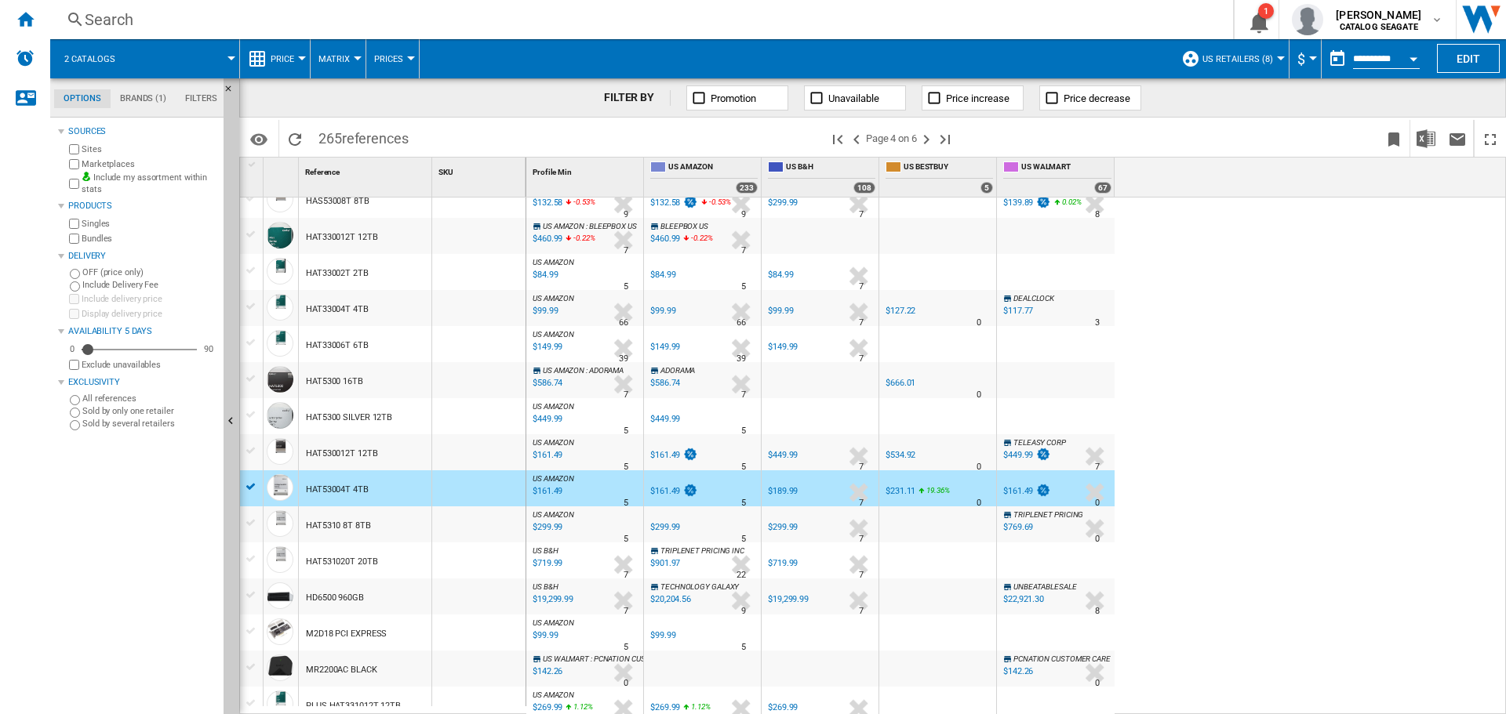
click at [1168, 360] on div "US AMAZON : US AMAZON -1.0 % $610.98 % N/A 1 US AMAZON : US AMAZON US AMAZON -1…" at bounding box center [1016, 457] width 980 height 518
click at [250, 485] on div at bounding box center [251, 487] width 16 height 14
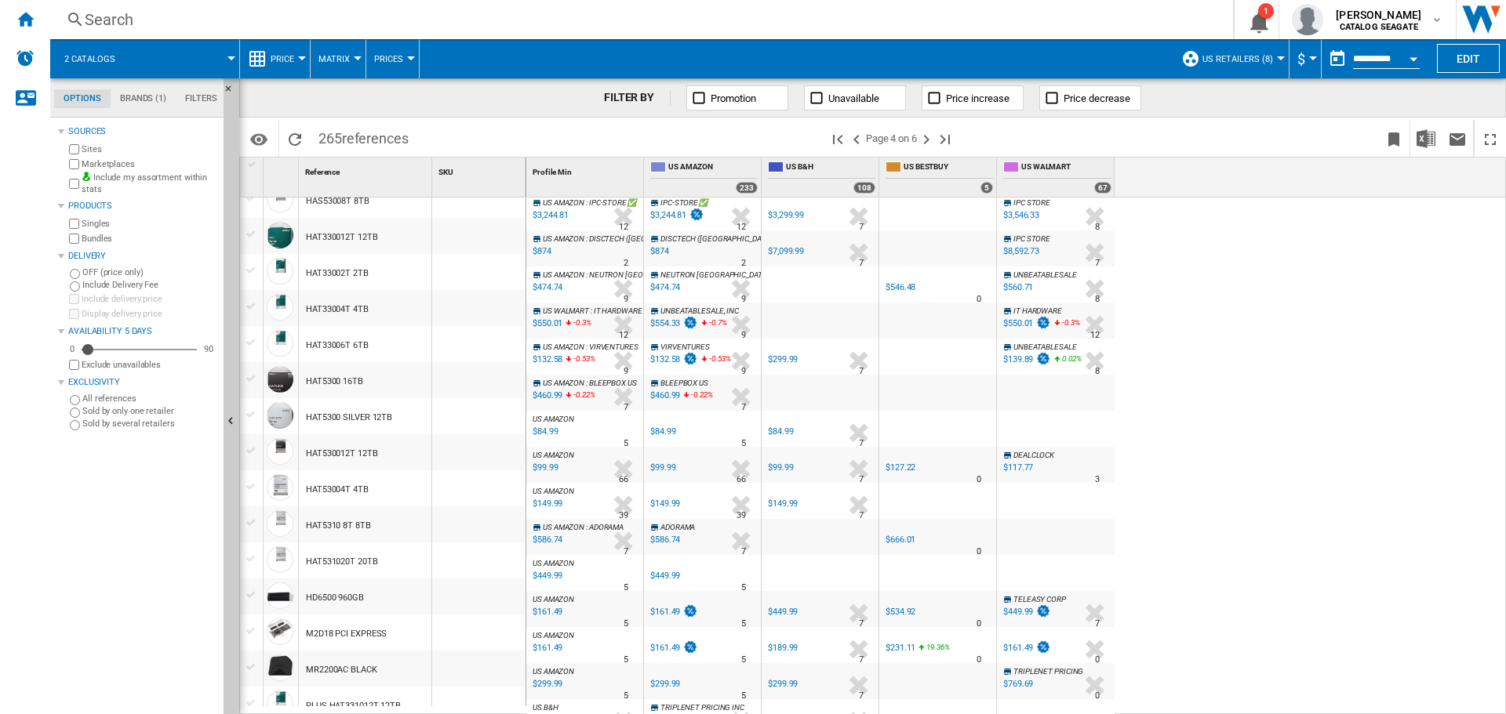
scroll to position [997, 0]
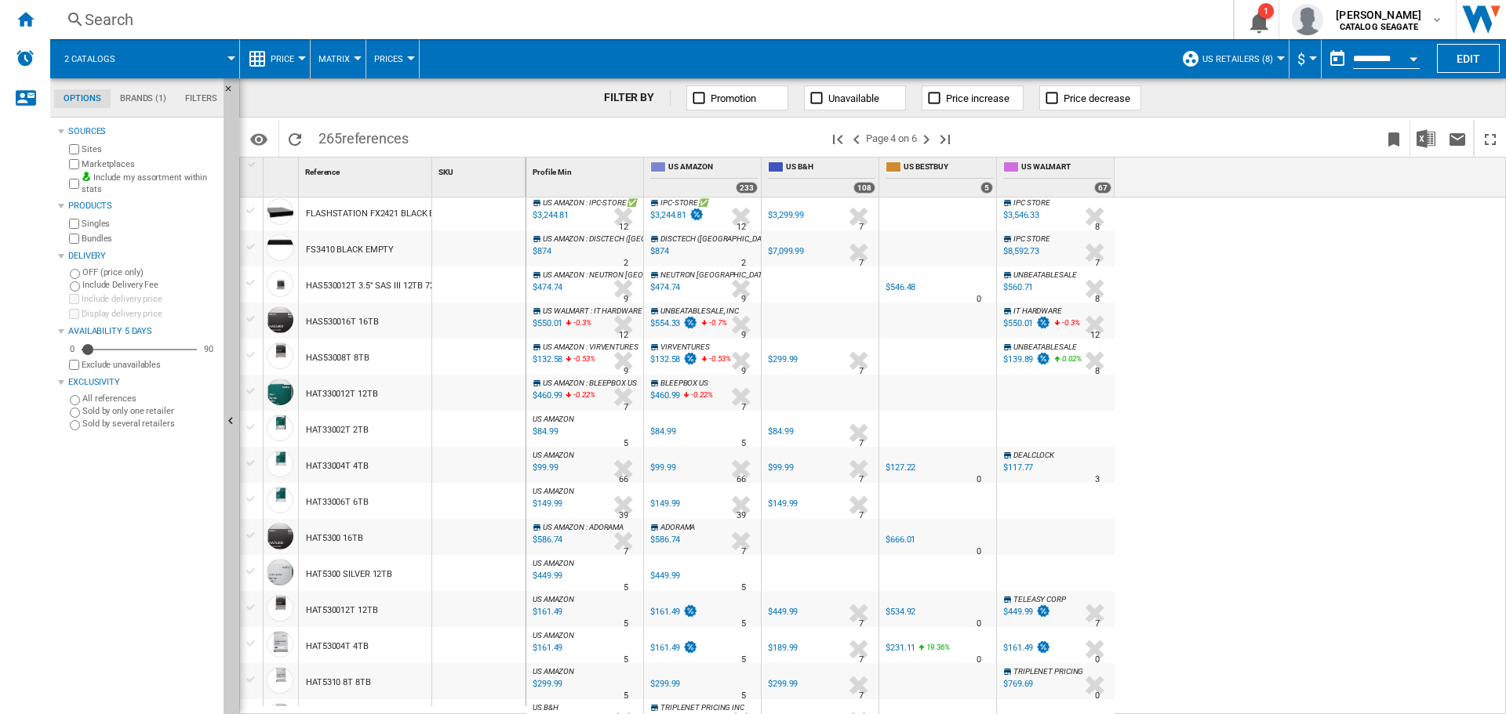
click at [548, 363] on div "$132.58" at bounding box center [546, 360] width 32 height 16
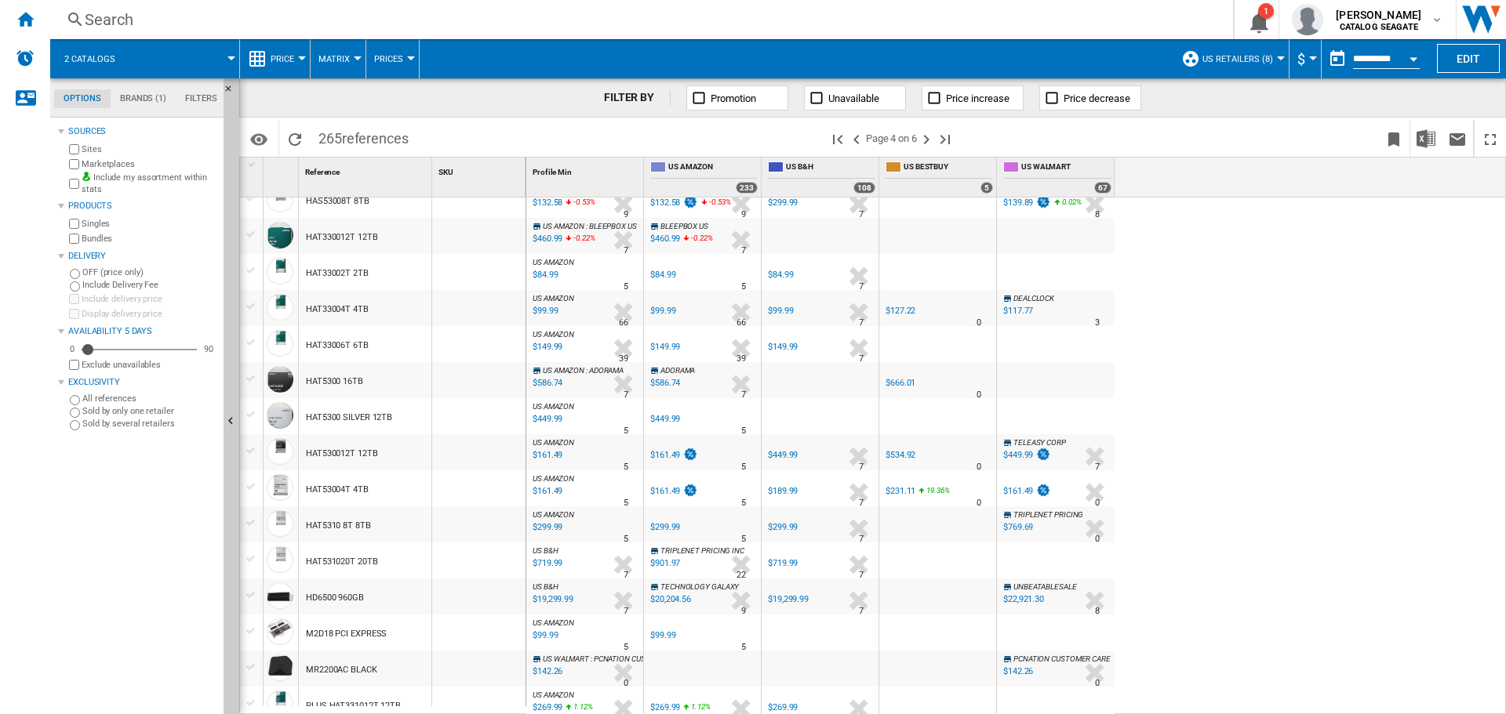
click at [558, 530] on div "$299.99" at bounding box center [546, 528] width 32 height 16
click at [335, 525] on div "HAT5310 8T 8TB" at bounding box center [338, 526] width 65 height 36
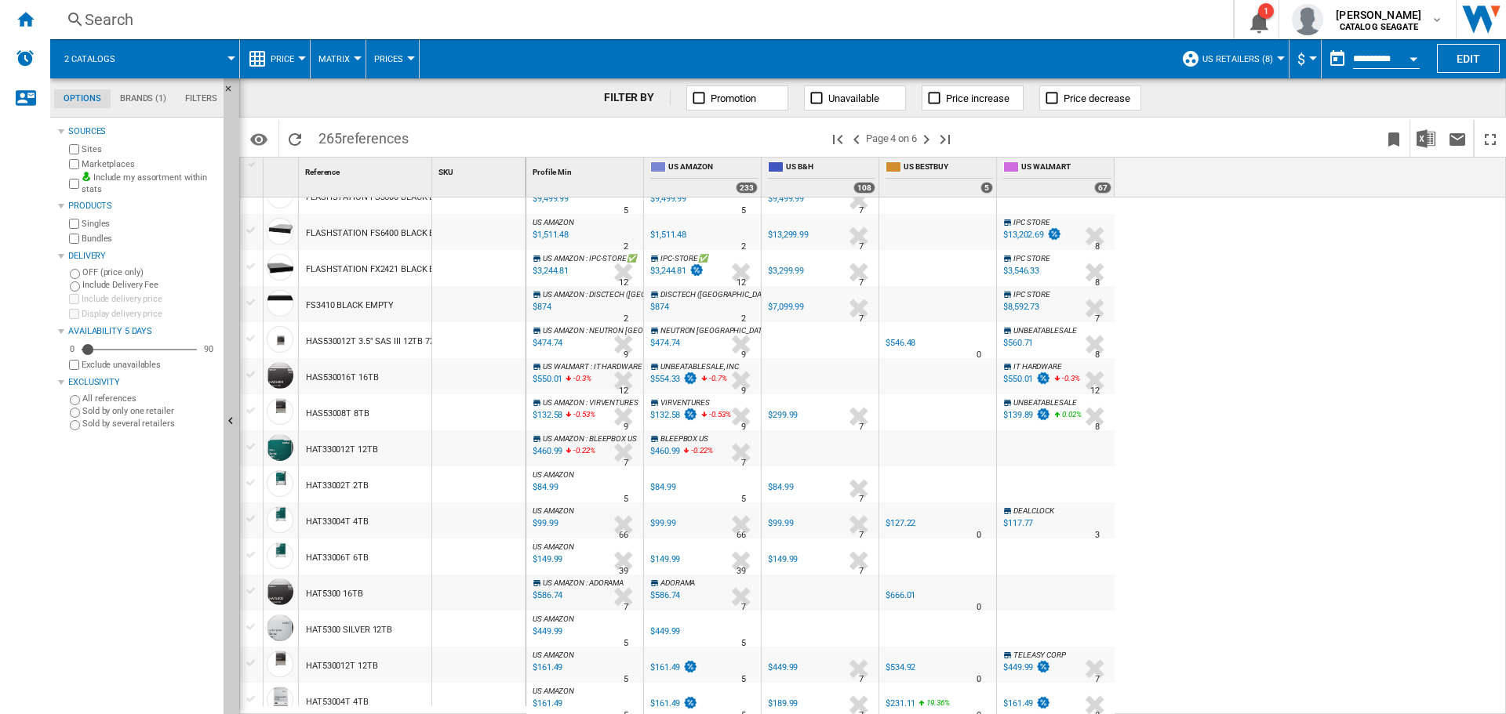
scroll to position [1176, 0]
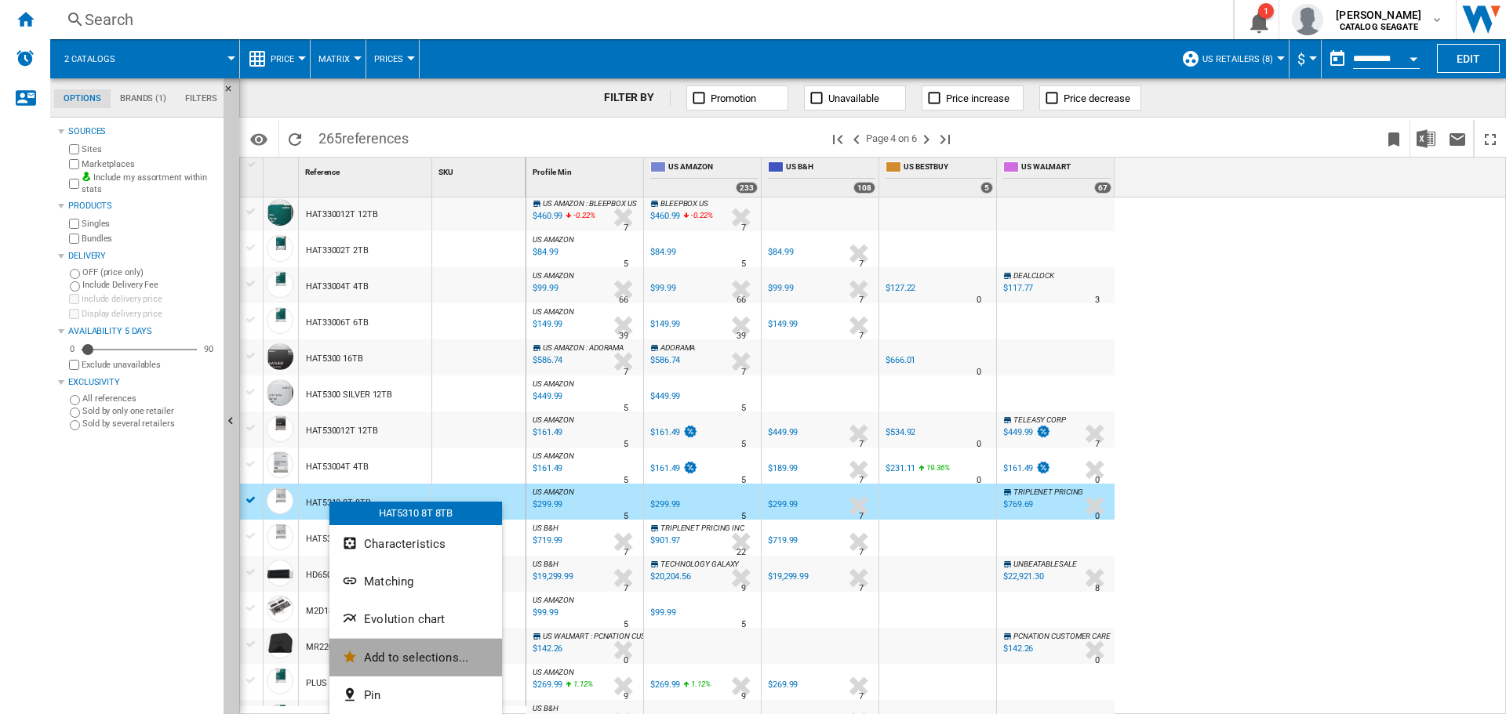
click at [383, 664] on span "Add to selections..." at bounding box center [416, 658] width 104 height 14
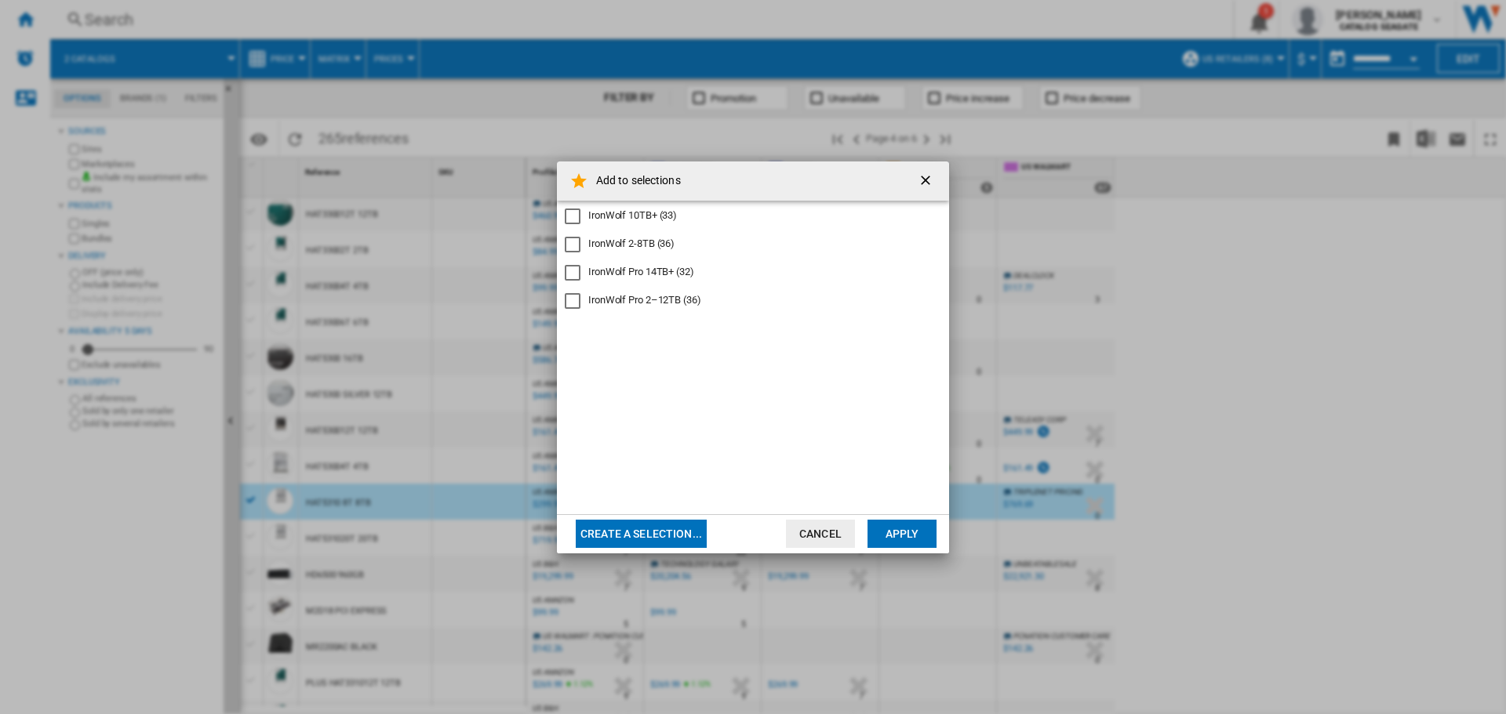
click at [635, 240] on div "IronWolf 2-8TB (36)" at bounding box center [631, 244] width 86 height 14
drag, startPoint x: 903, startPoint y: 540, endPoint x: 624, endPoint y: 250, distance: 402.6
click at [648, 275] on md-dialog-content "Add to selections IronWolf 10TB+ (33) IronWolf 2-8TB (36) IronWolf Pro 14TB+ (3…" at bounding box center [753, 358] width 392 height 392
click at [612, 226] on div "IronWolf 10TB+ (33) IronWolf 2-8TB (36) IronWolf Pro 14TB+ (32) IronWolf Pro 2–…" at bounding box center [753, 358] width 392 height 314
click at [614, 241] on div "IronWolf 2-8TB (36)" at bounding box center [631, 244] width 86 height 14
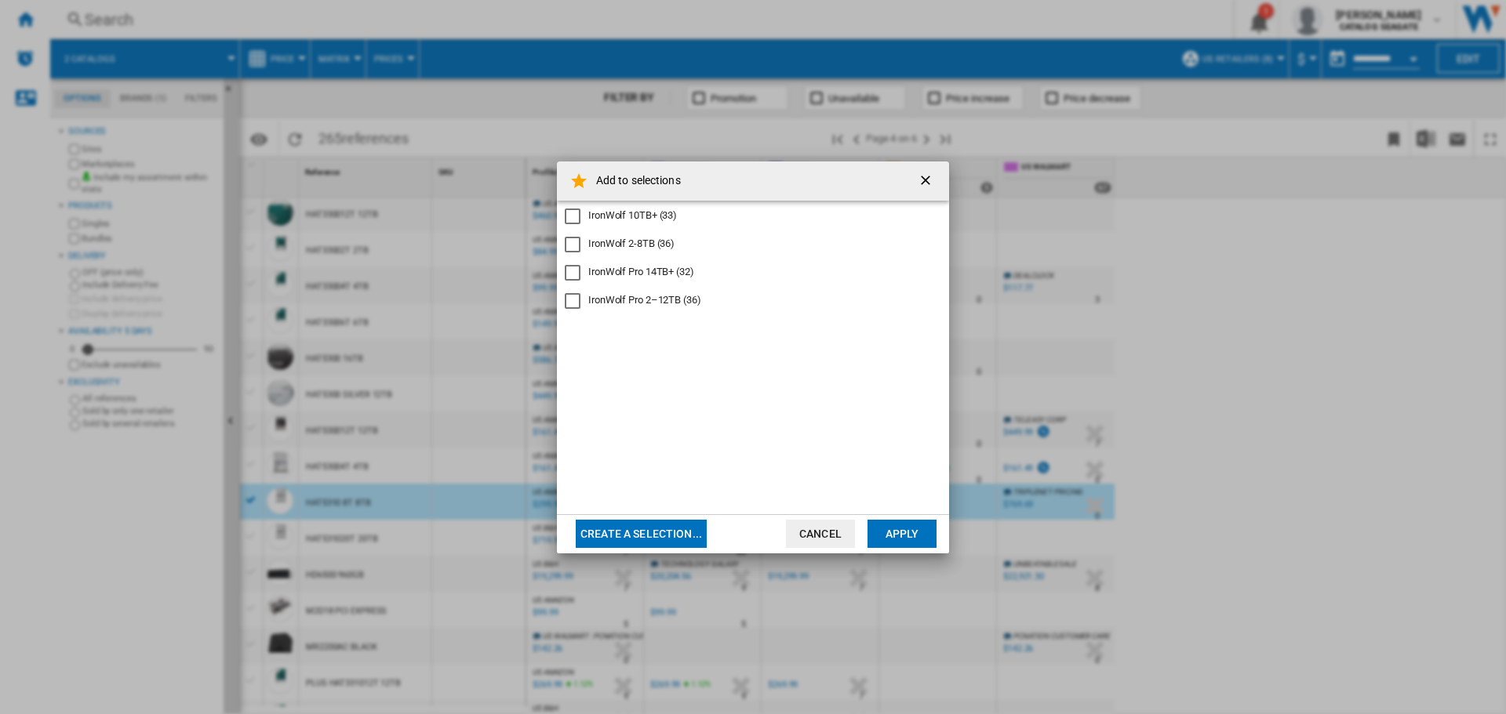
click at [630, 299] on div "IronWolf Pro 2–12TB (36)" at bounding box center [644, 300] width 113 height 14
click at [899, 534] on button "Apply" at bounding box center [901, 534] width 69 height 28
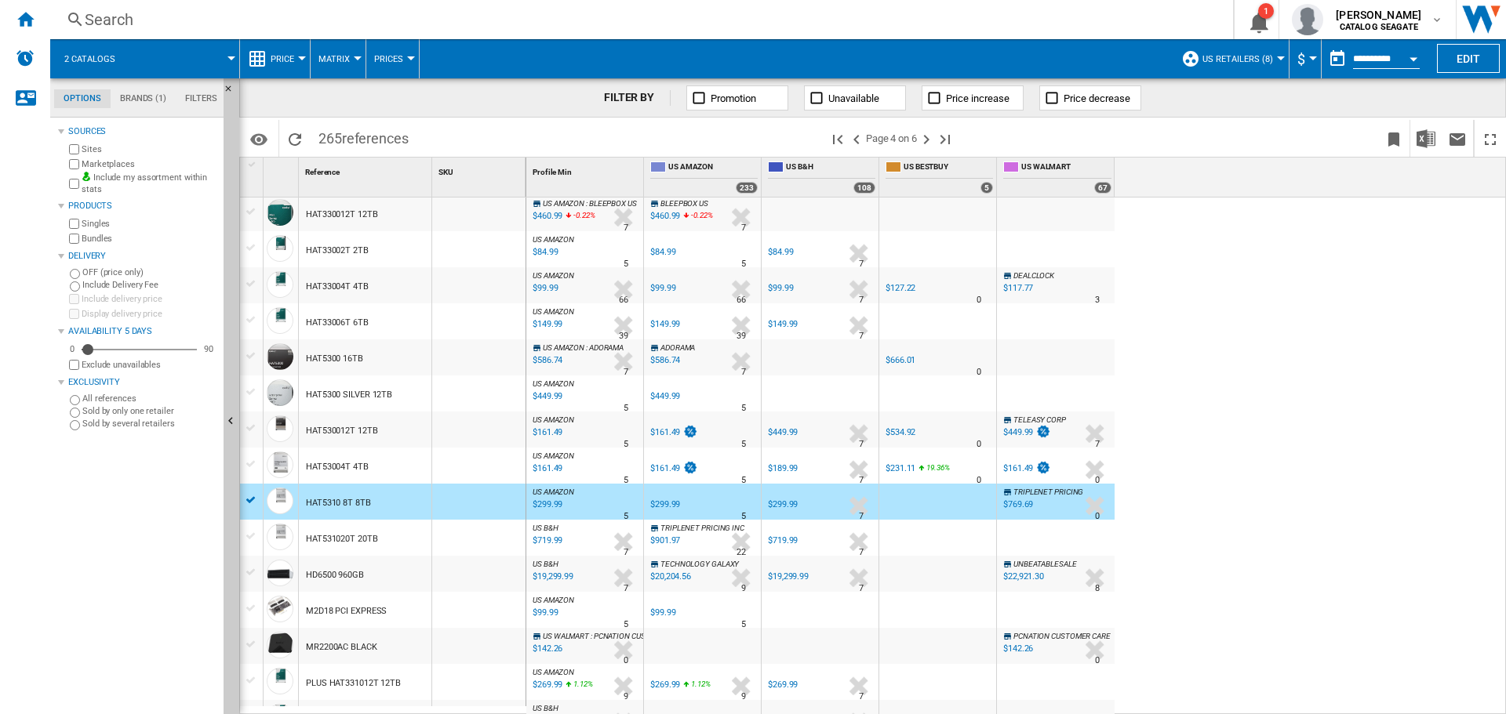
click at [1274, 260] on div "US AMAZON : US AMAZON -1.0 % $610.98 % N/A 1 US AMAZON : US AMAZON US AMAZON -1…" at bounding box center [1016, 457] width 980 height 518
click at [377, 507] on div "HAT5310 8T 8TB" at bounding box center [365, 502] width 133 height 36
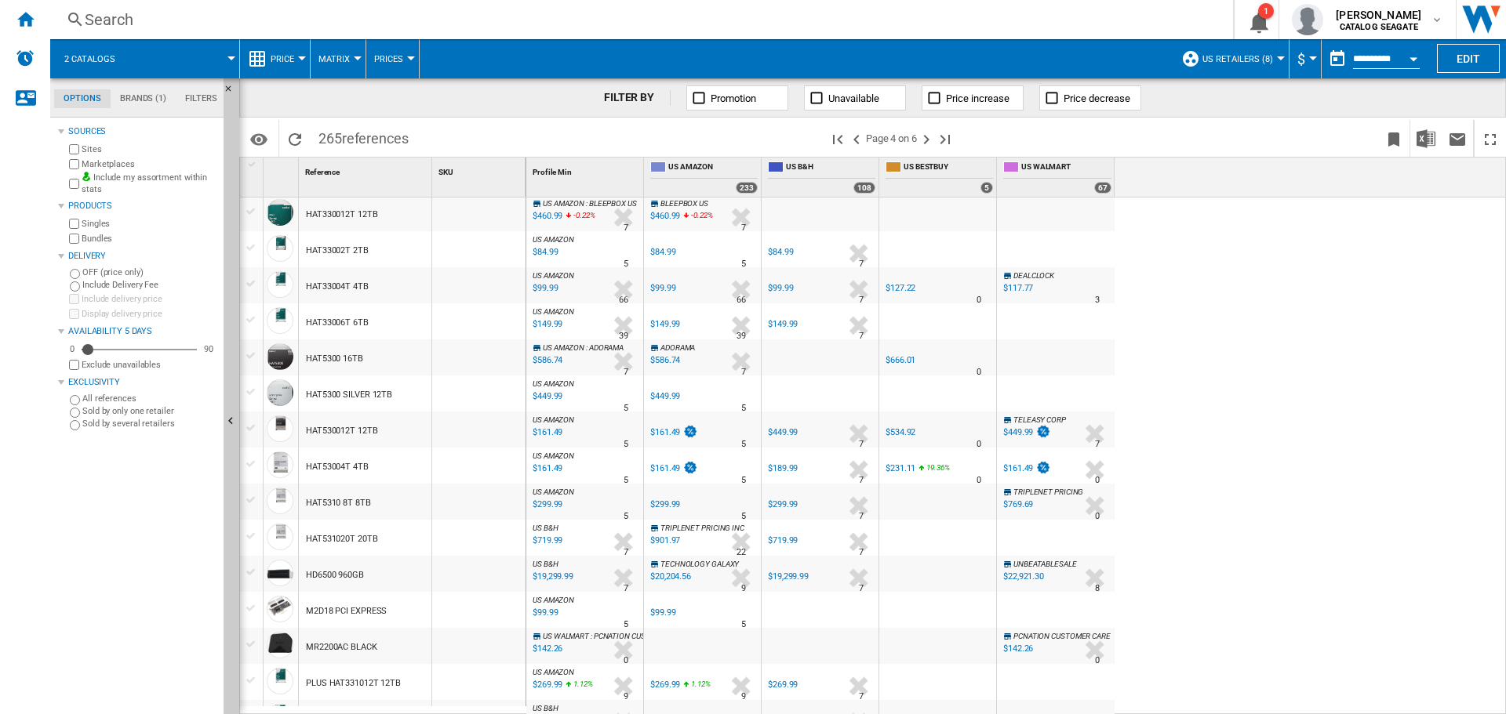
click at [361, 388] on div "HAT5300 SILVER 12TB" at bounding box center [349, 395] width 86 height 36
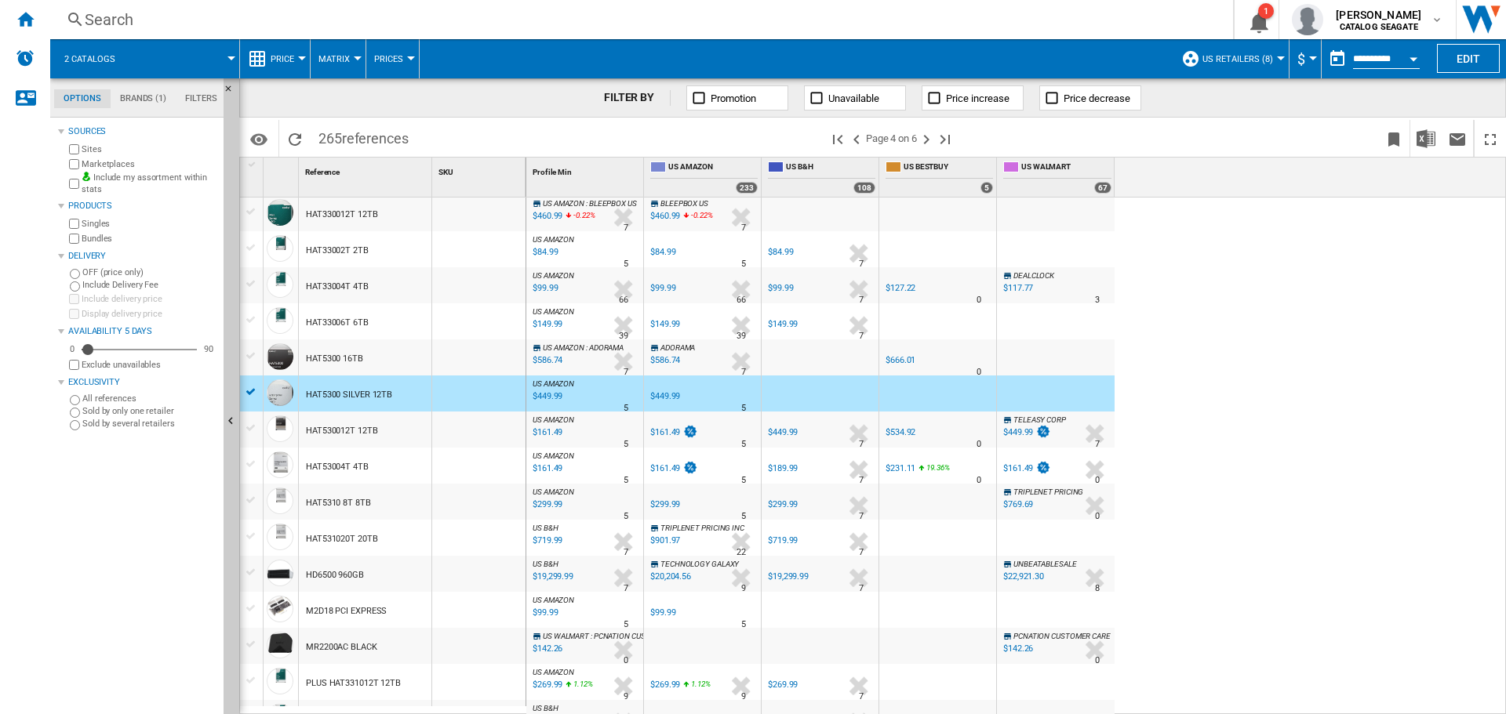
click at [550, 431] on div "$161.49" at bounding box center [546, 433] width 32 height 16
click at [549, 393] on div "$449.99" at bounding box center [546, 397] width 32 height 16
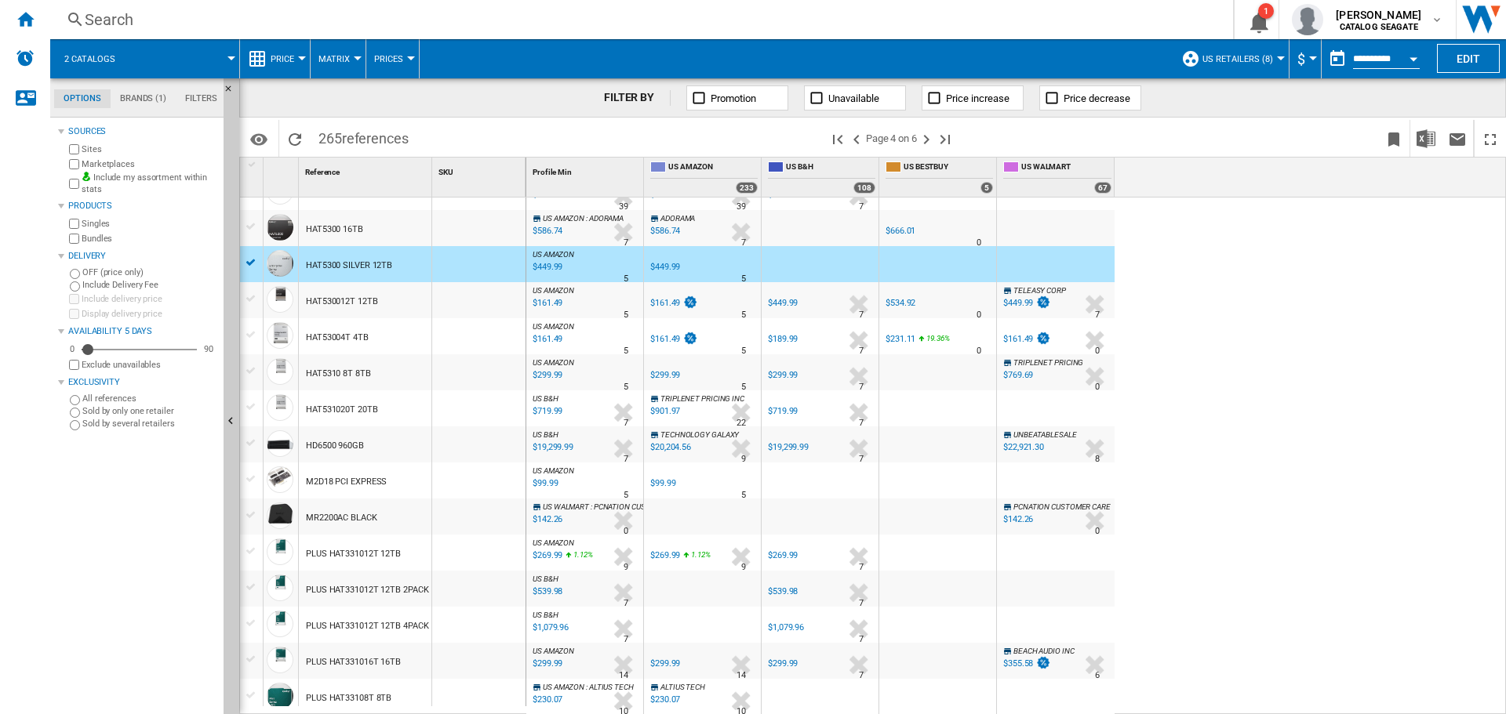
scroll to position [1310, 0]
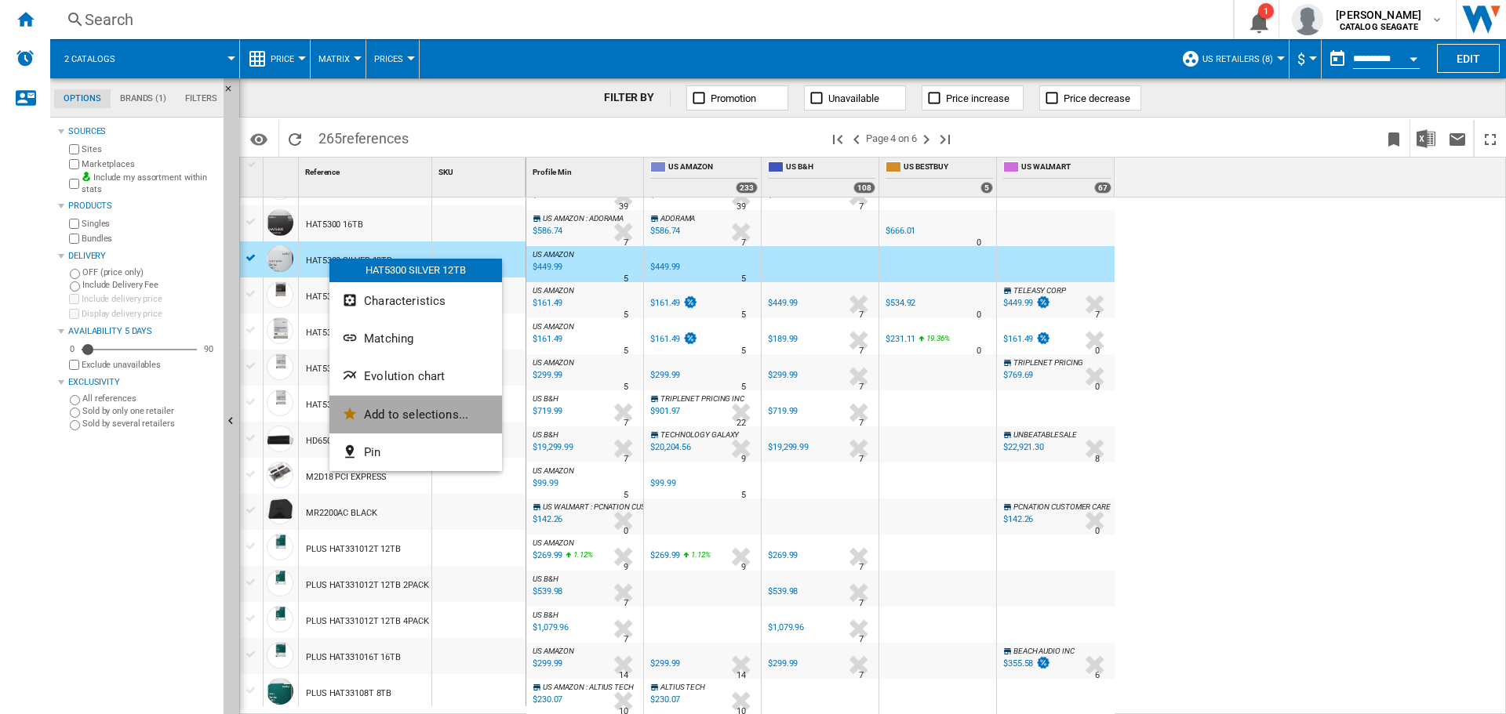
click at [399, 419] on span "Add to selections..." at bounding box center [416, 415] width 104 height 14
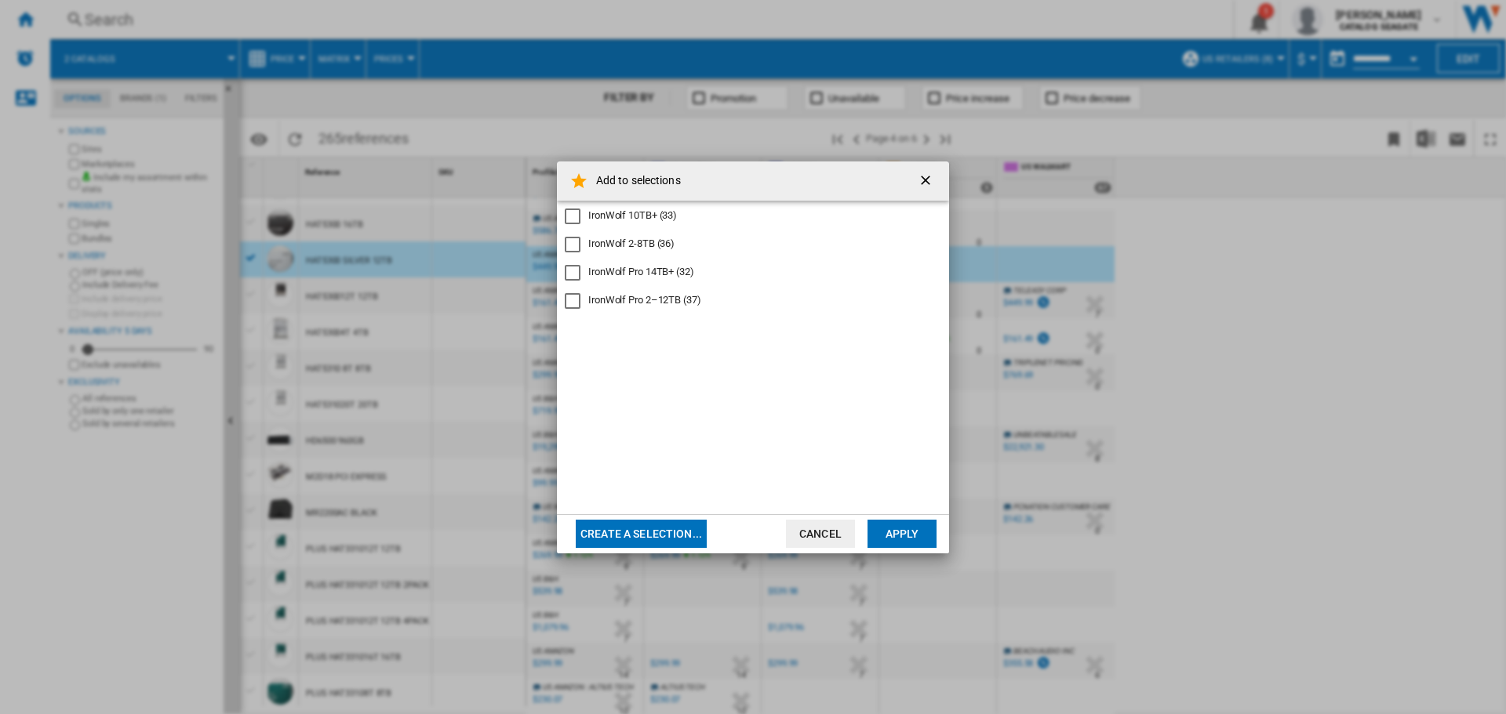
click at [668, 300] on div "IronWolf Pro 2–12TB (37)" at bounding box center [644, 300] width 113 height 14
click at [910, 541] on button "Apply" at bounding box center [901, 534] width 69 height 28
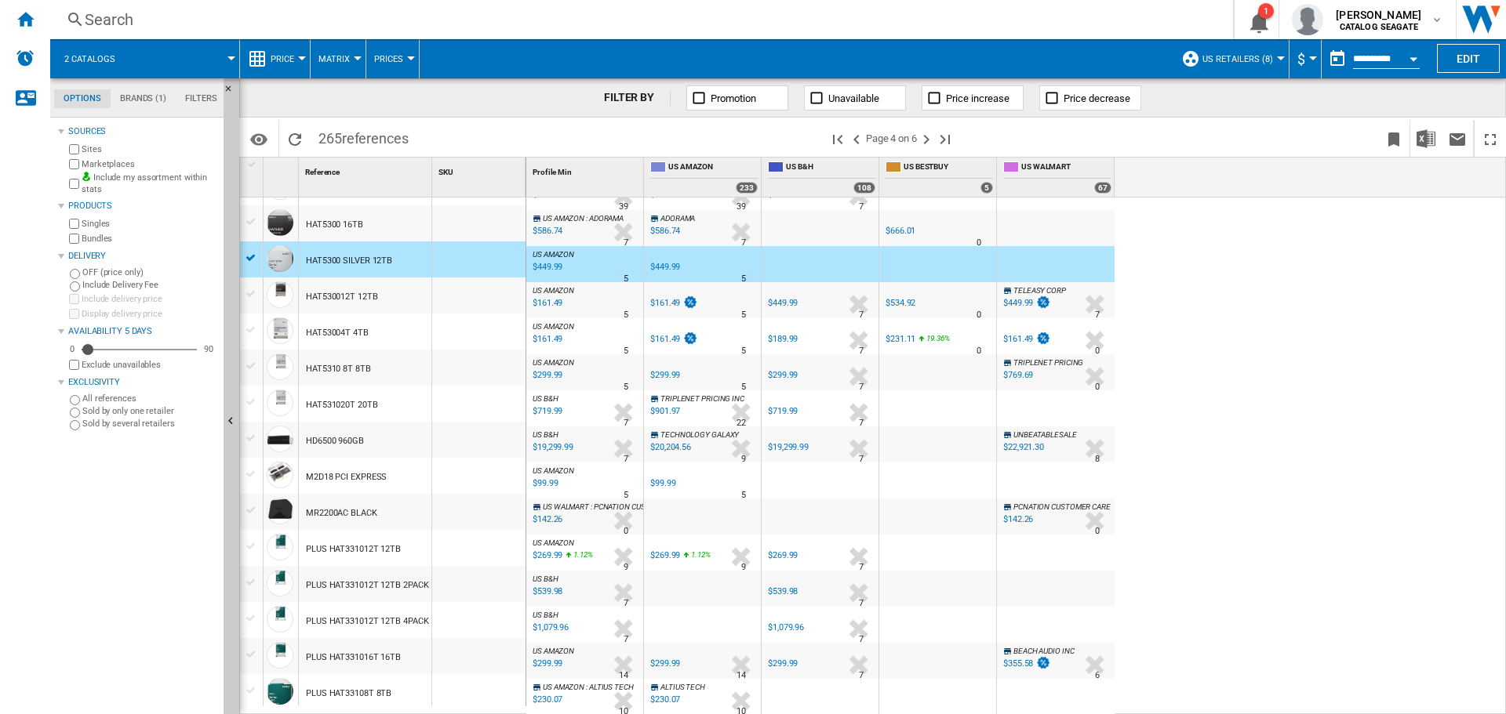
scroll to position [992, 0]
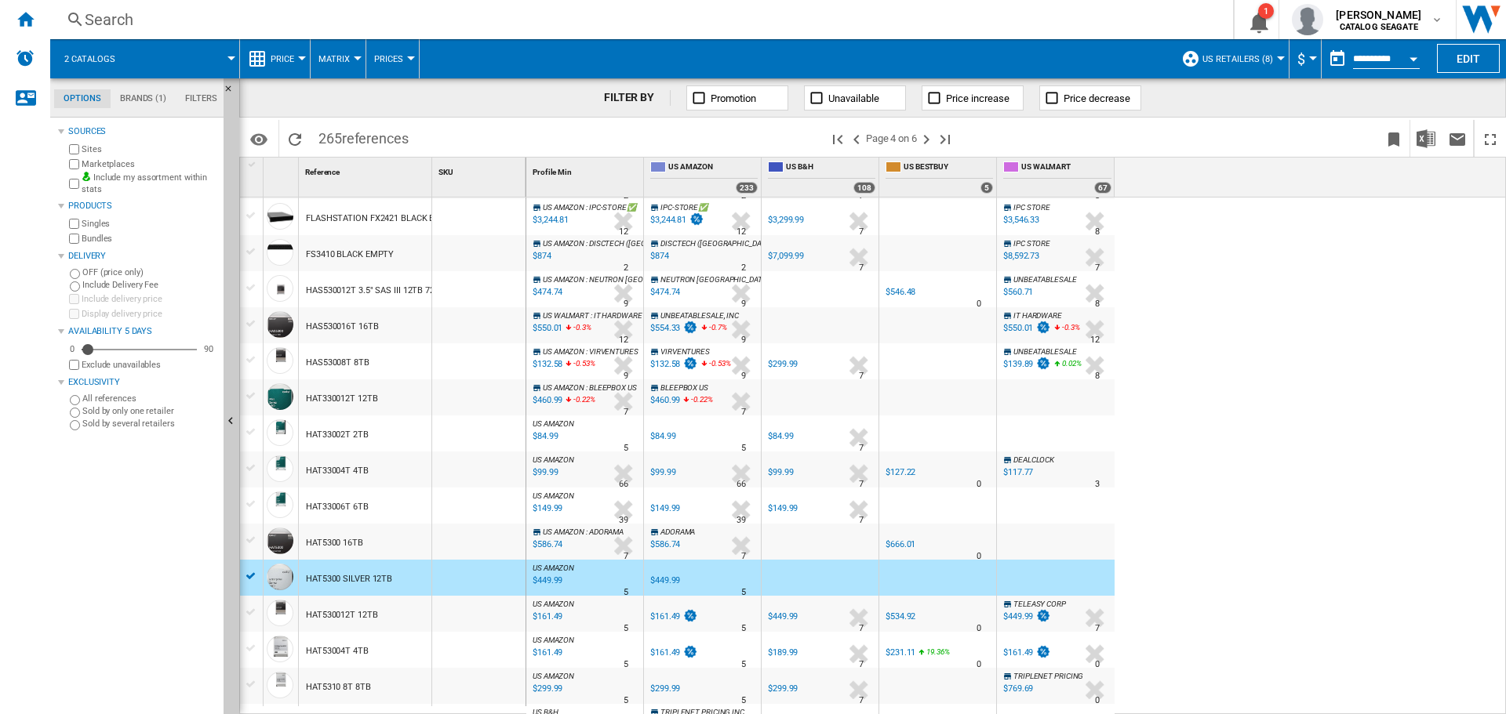
click at [365, 548] on div "HAT5300 16TB" at bounding box center [365, 542] width 133 height 36
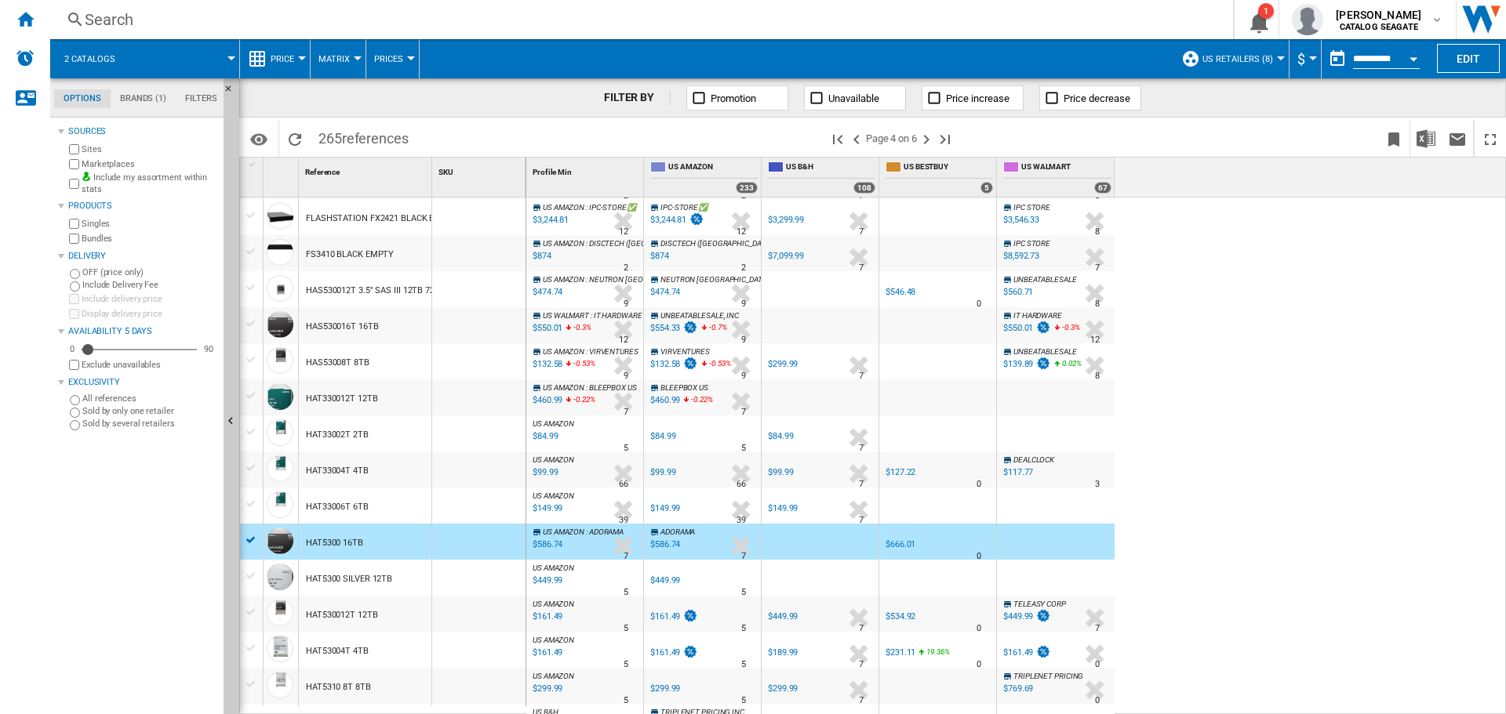
click at [379, 325] on div "HAS530016T 16TB" at bounding box center [365, 325] width 133 height 36
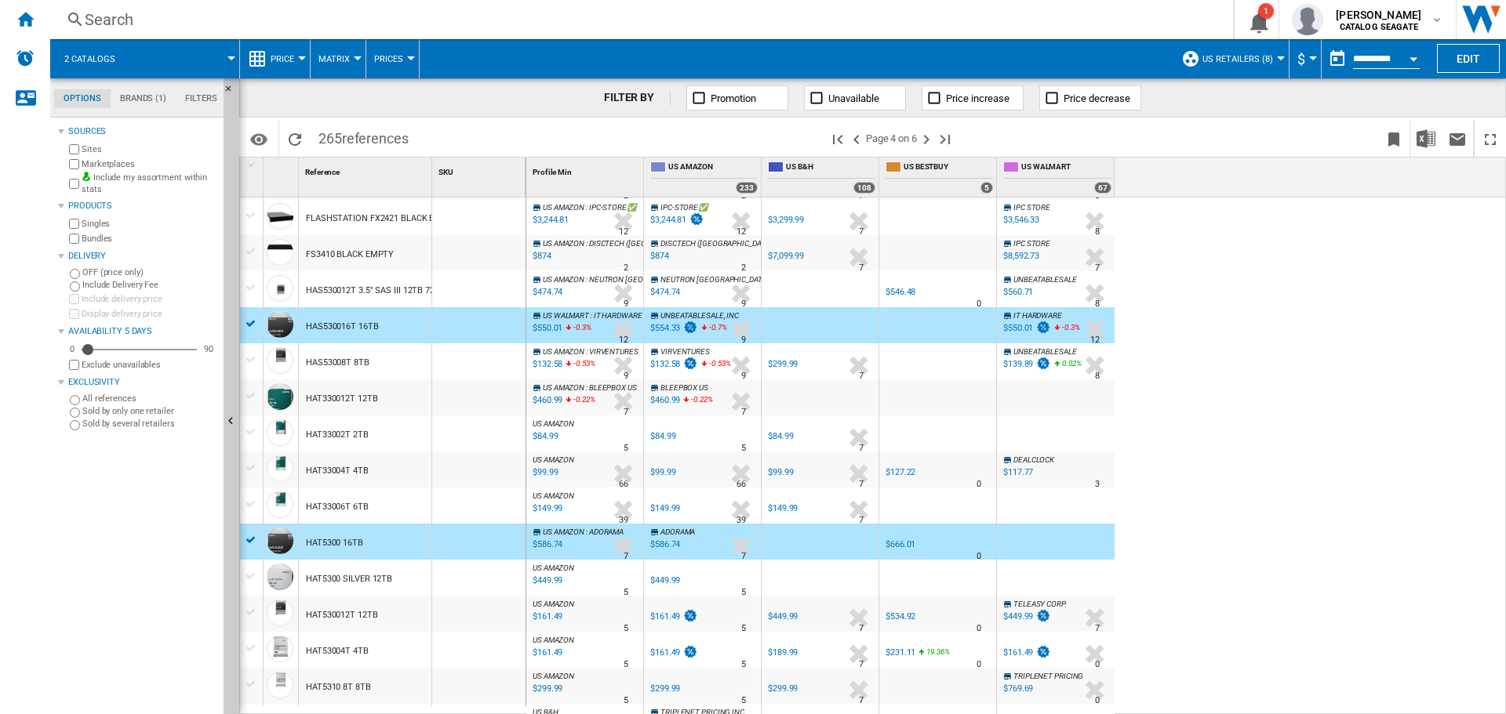
click at [554, 325] on div "$550.01" at bounding box center [546, 329] width 32 height 16
click at [552, 546] on div "$586.74" at bounding box center [546, 545] width 32 height 16
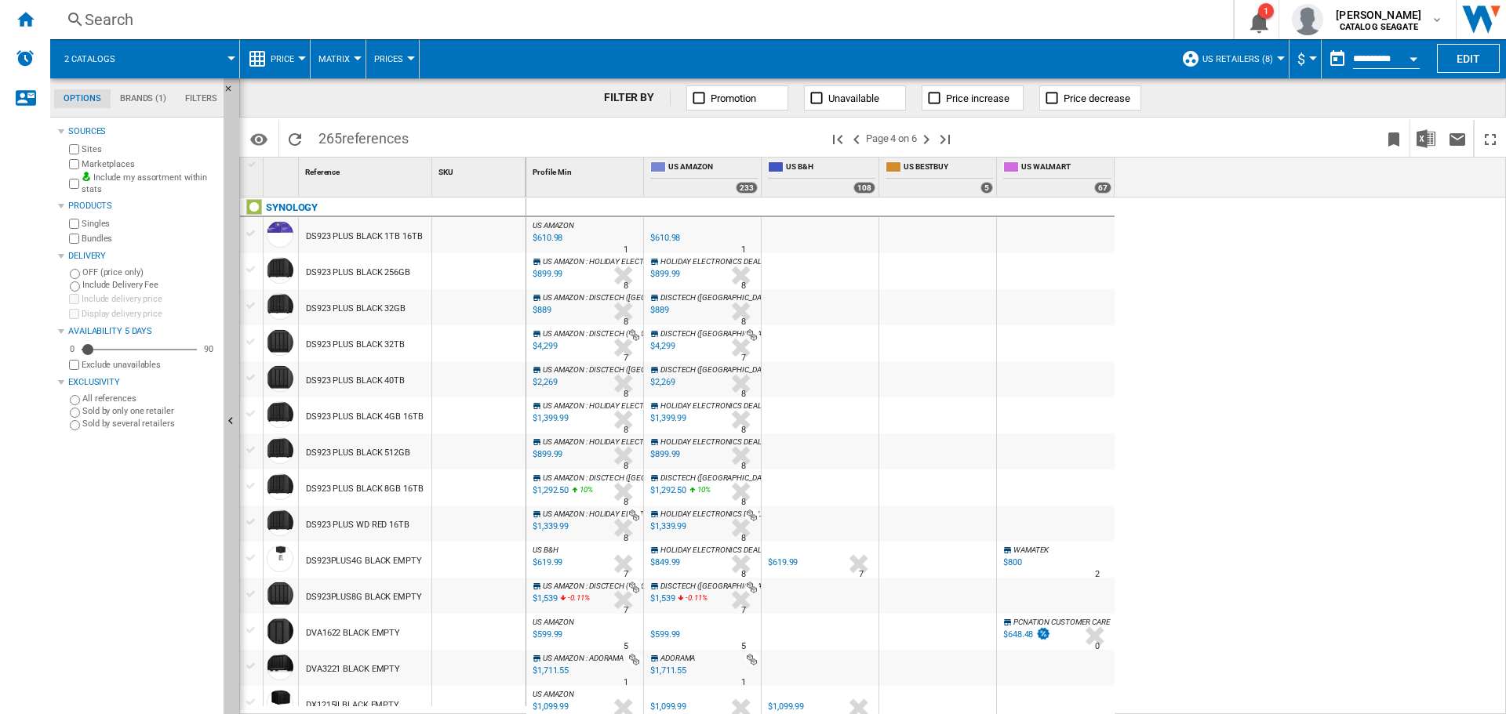
scroll to position [627, 0]
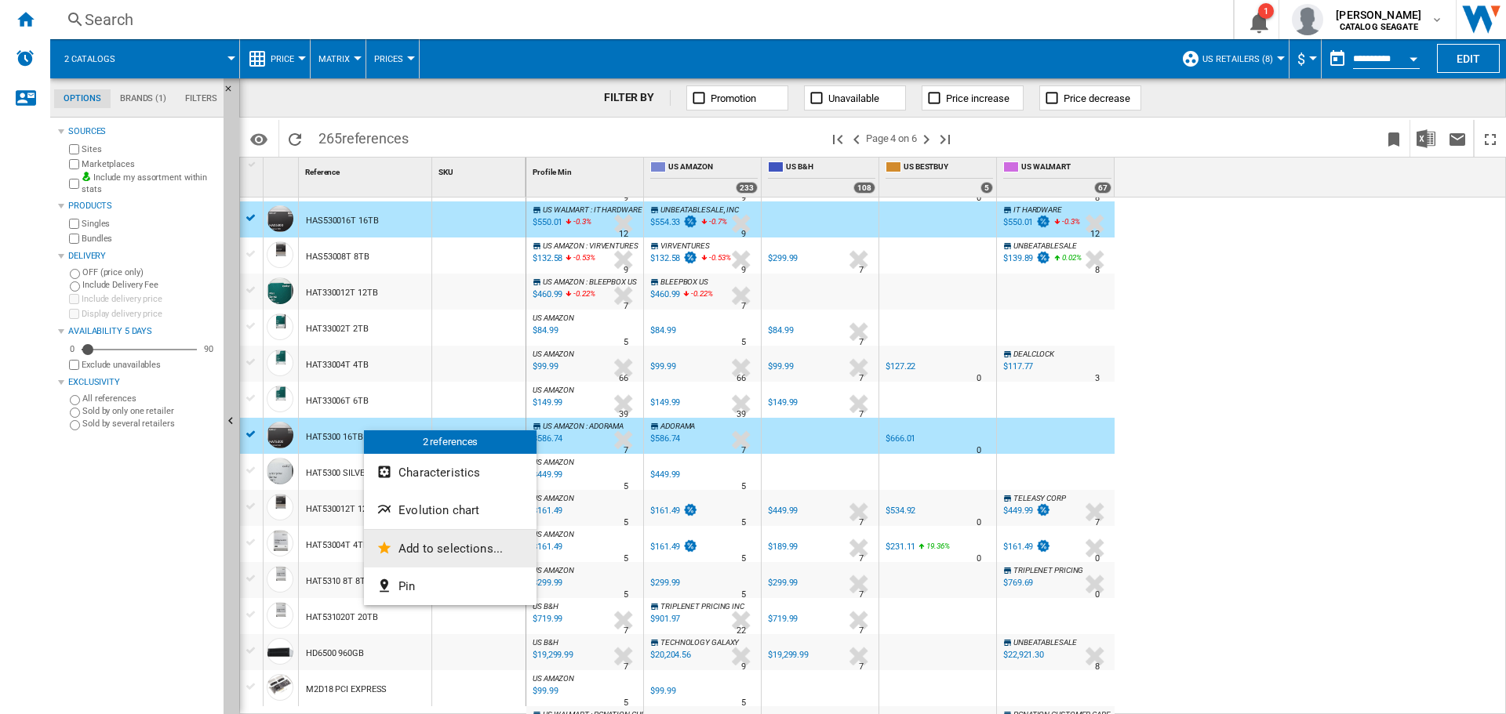
click at [420, 554] on span "Add to selections..." at bounding box center [450, 549] width 104 height 14
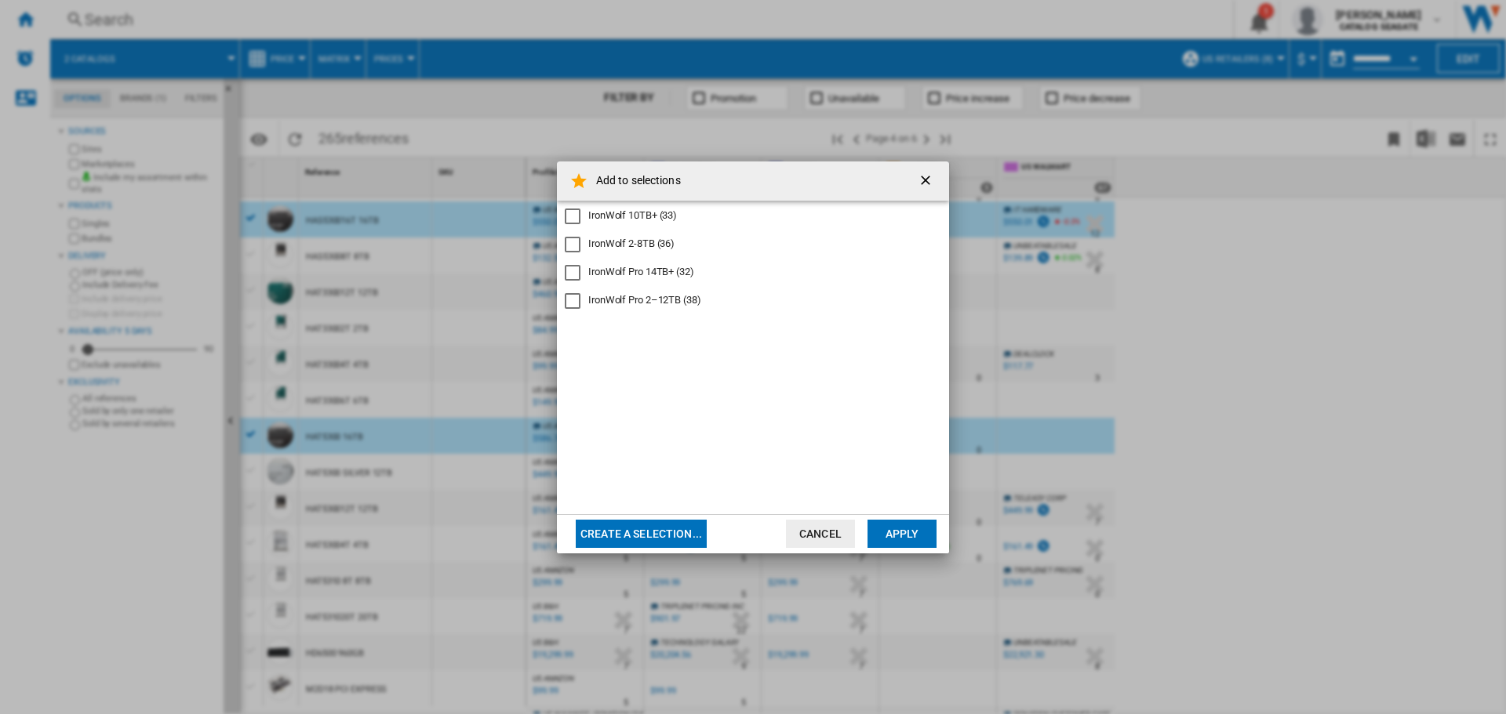
click at [638, 307] on div "IronWolf Pro 2–12TB (38)" at bounding box center [644, 300] width 113 height 14
click at [656, 268] on div "IronWolf Pro 14TB+ (32)" at bounding box center [641, 272] width 106 height 14
click at [640, 303] on div "IronWolf Pro 2–12TB (38)" at bounding box center [644, 300] width 113 height 14
click at [909, 542] on button "Apply" at bounding box center [901, 534] width 69 height 28
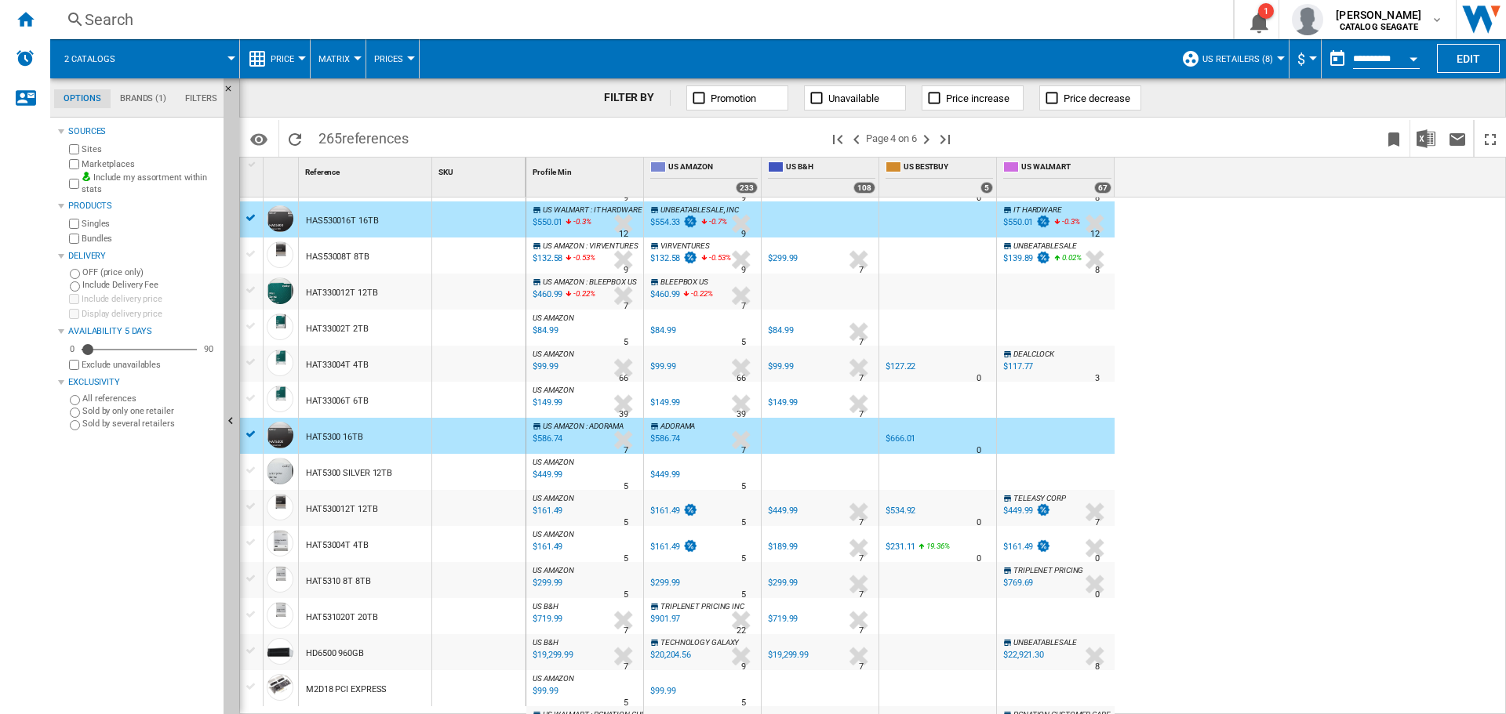
scroll to position [1176, 0]
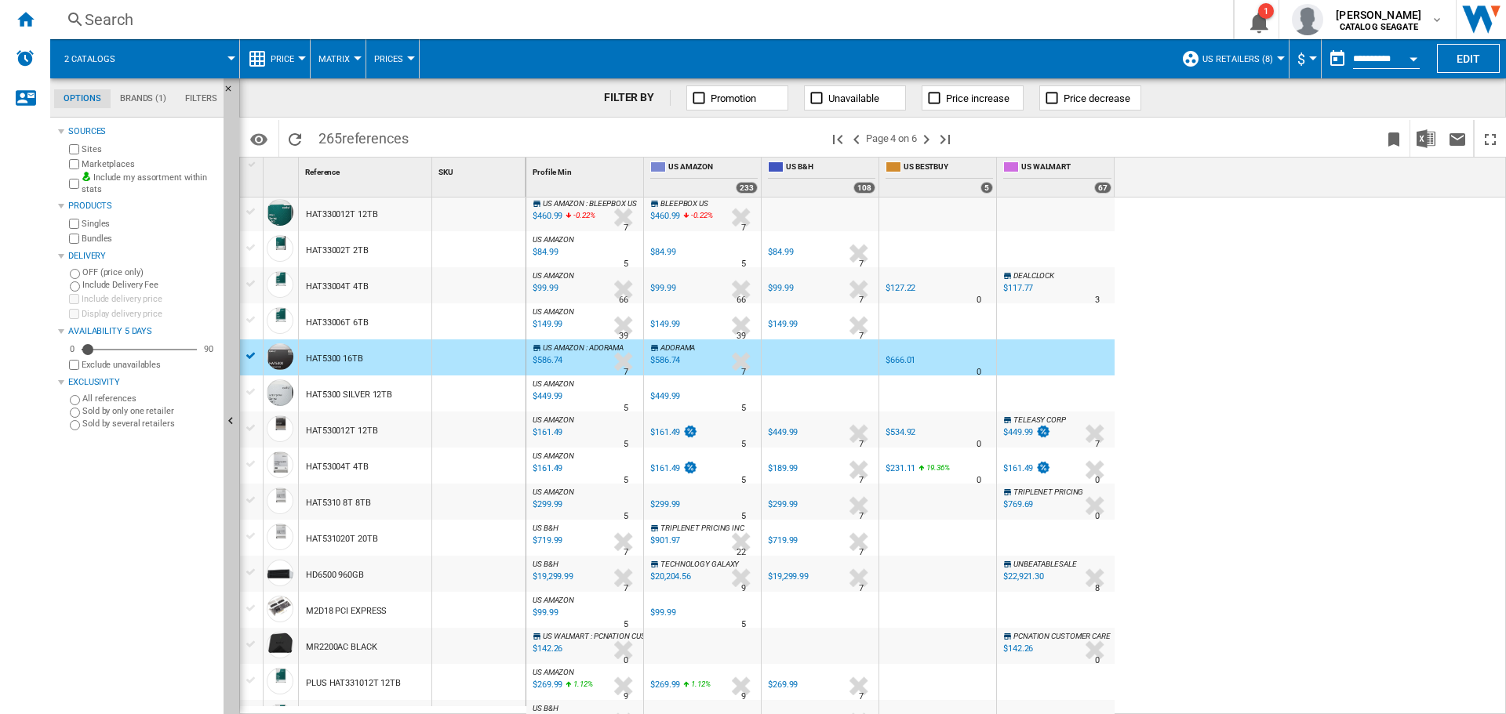
click at [410, 544] on div "HAT531020T 20TB" at bounding box center [365, 538] width 133 height 36
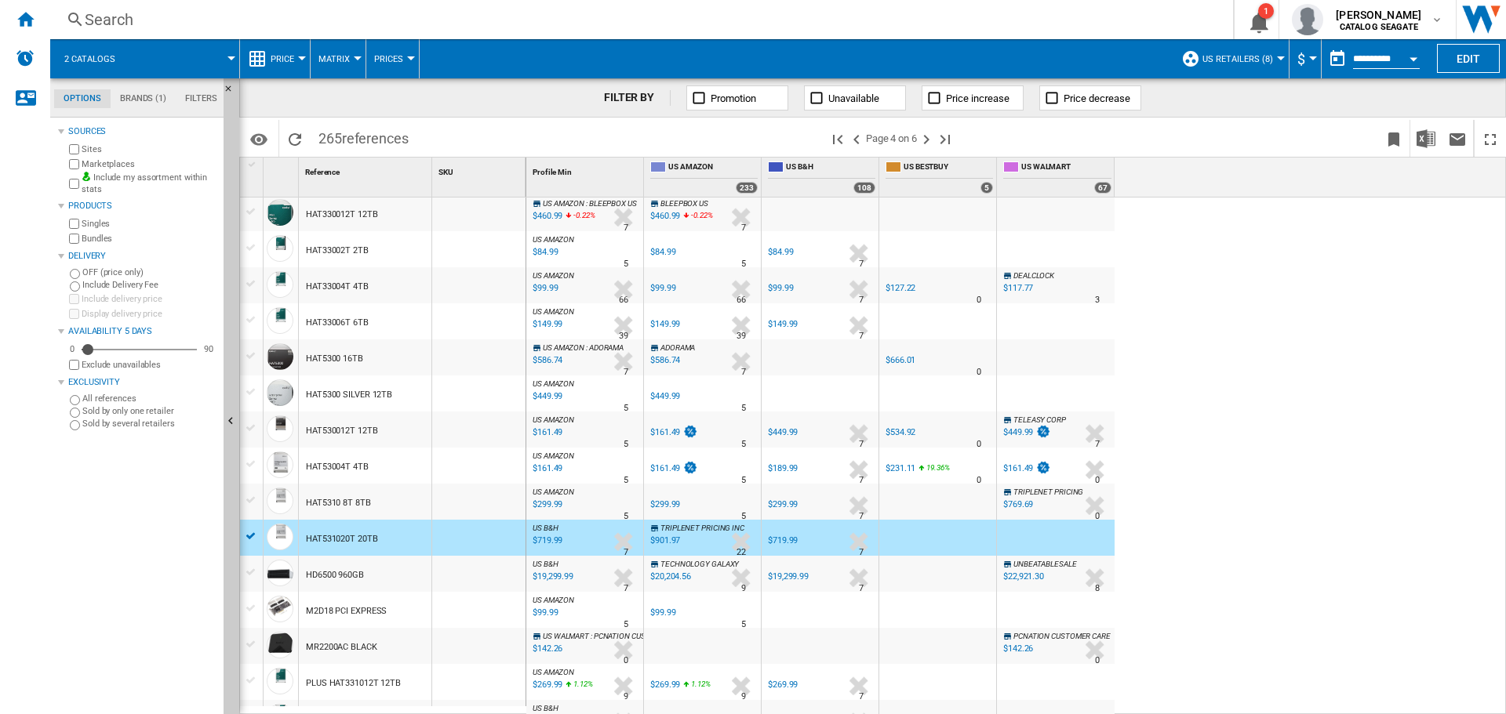
click at [554, 539] on div "$719.99" at bounding box center [546, 541] width 32 height 16
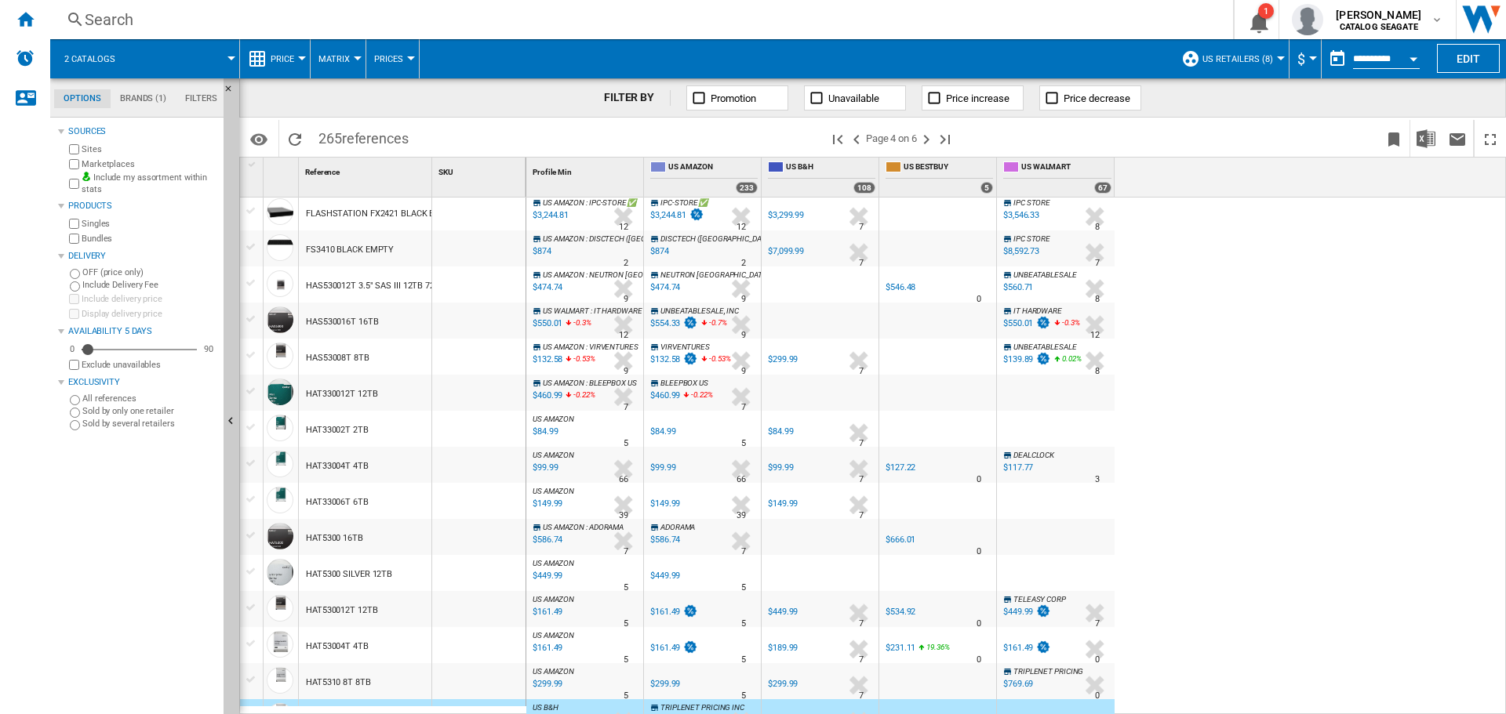
scroll to position [605, 0]
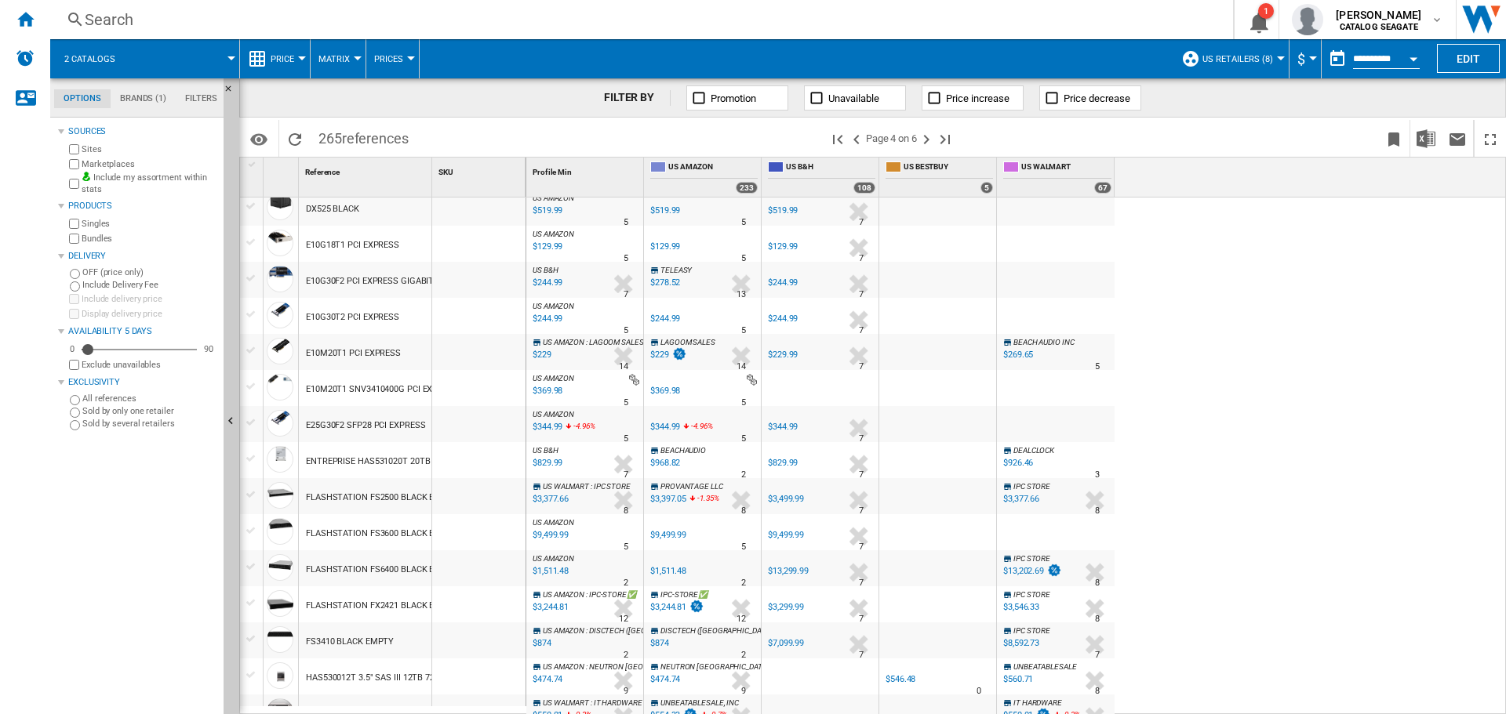
click at [553, 460] on div "$829.99" at bounding box center [546, 464] width 32 height 16
click at [370, 456] on div "ENTREPRISE HAS531020T 20TB" at bounding box center [368, 462] width 124 height 36
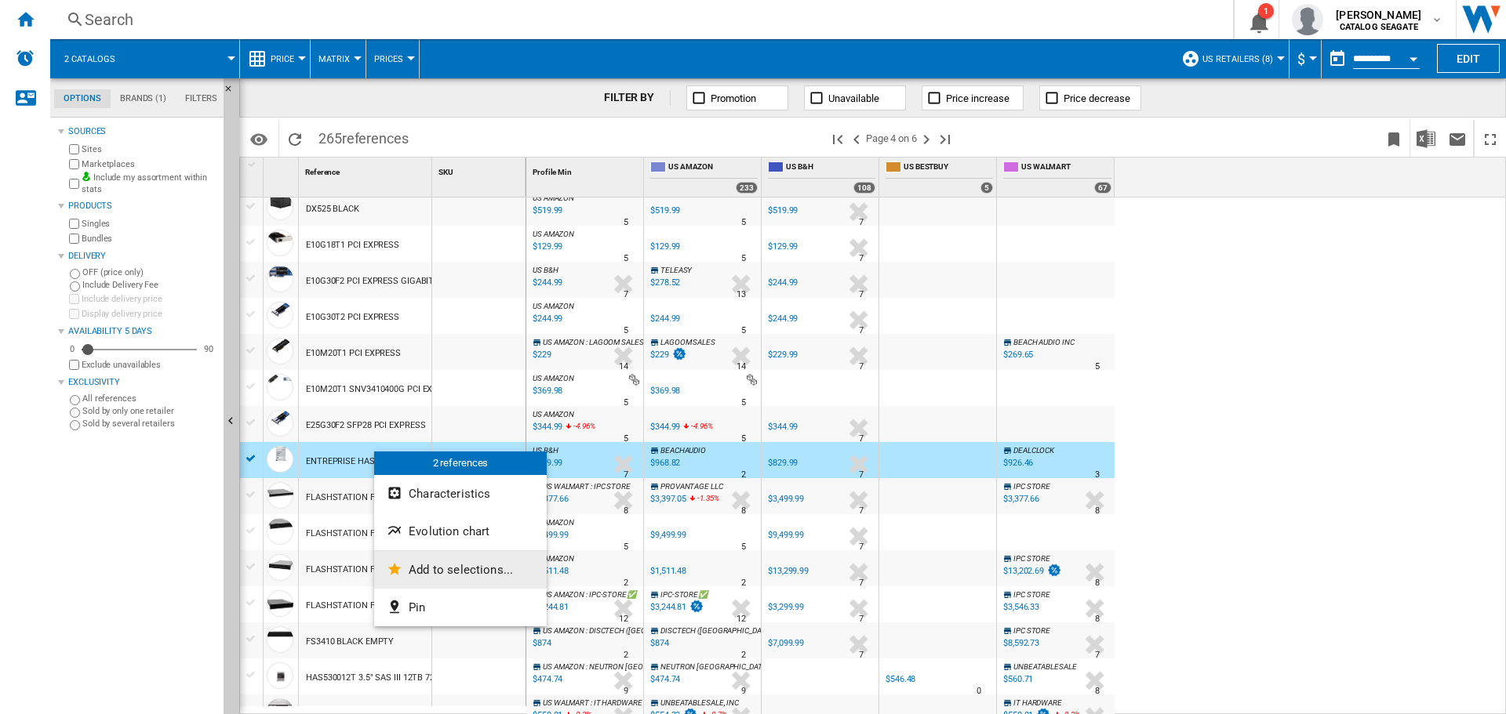
click at [451, 576] on span "Add to selections..." at bounding box center [461, 570] width 104 height 14
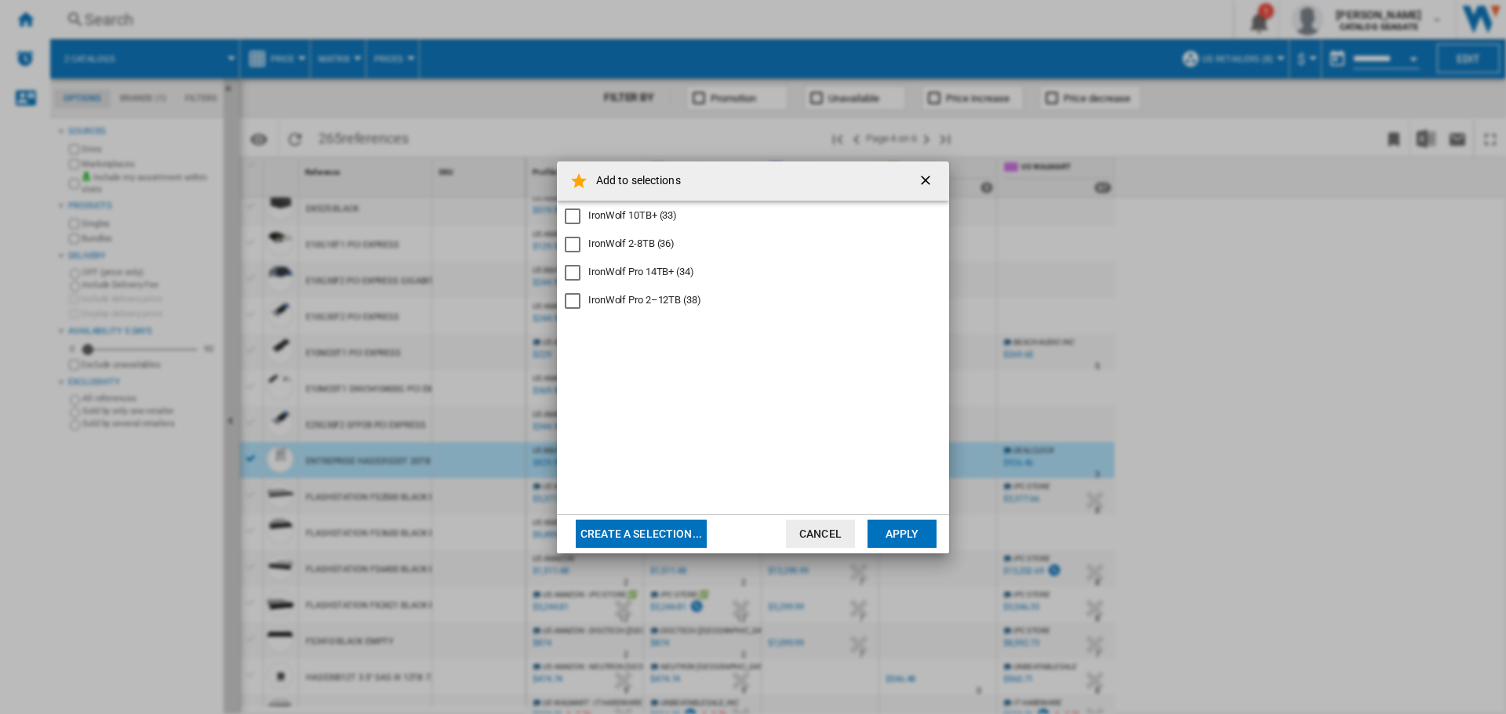
click at [644, 279] on div "IronWolf Pro 14TB+ (34)" at bounding box center [641, 272] width 106 height 14
click at [925, 529] on button "Apply" at bounding box center [901, 534] width 69 height 28
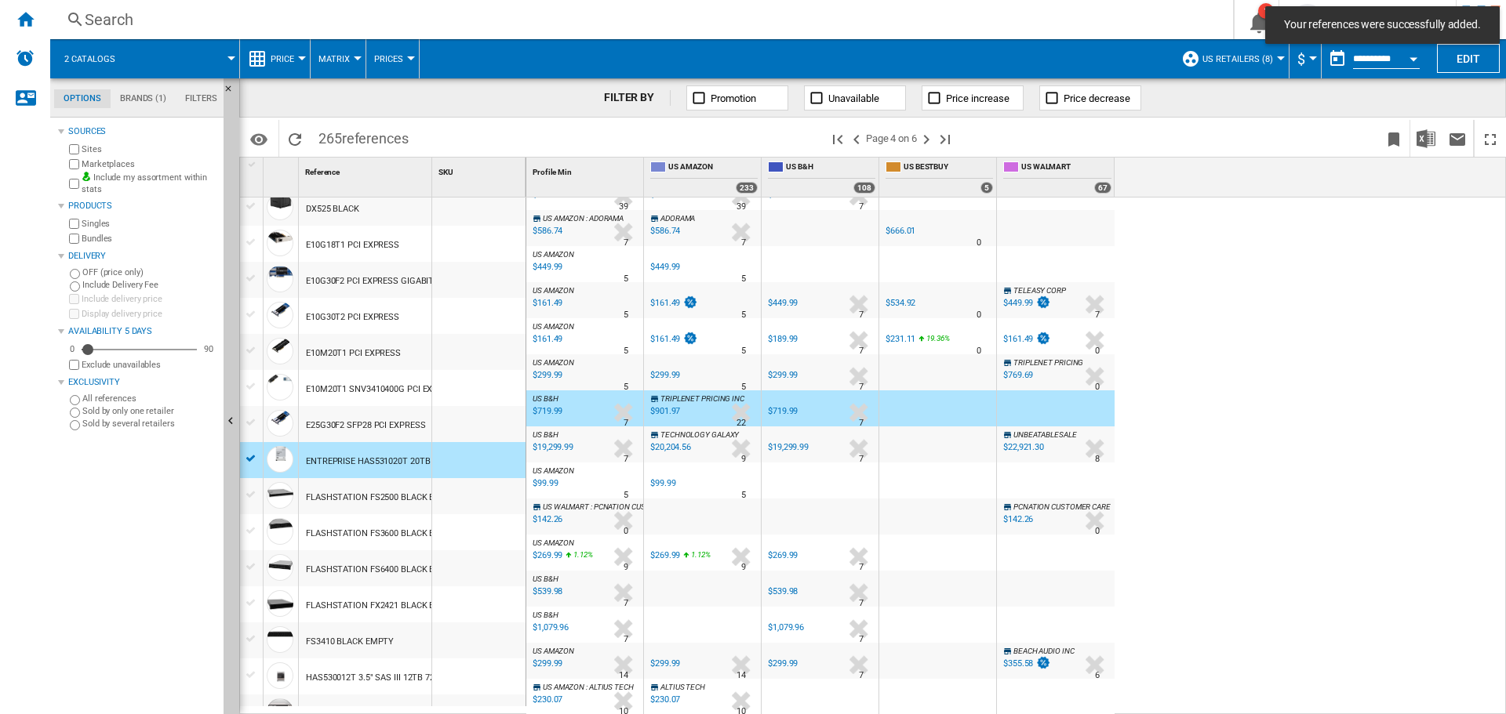
scroll to position [1306, 0]
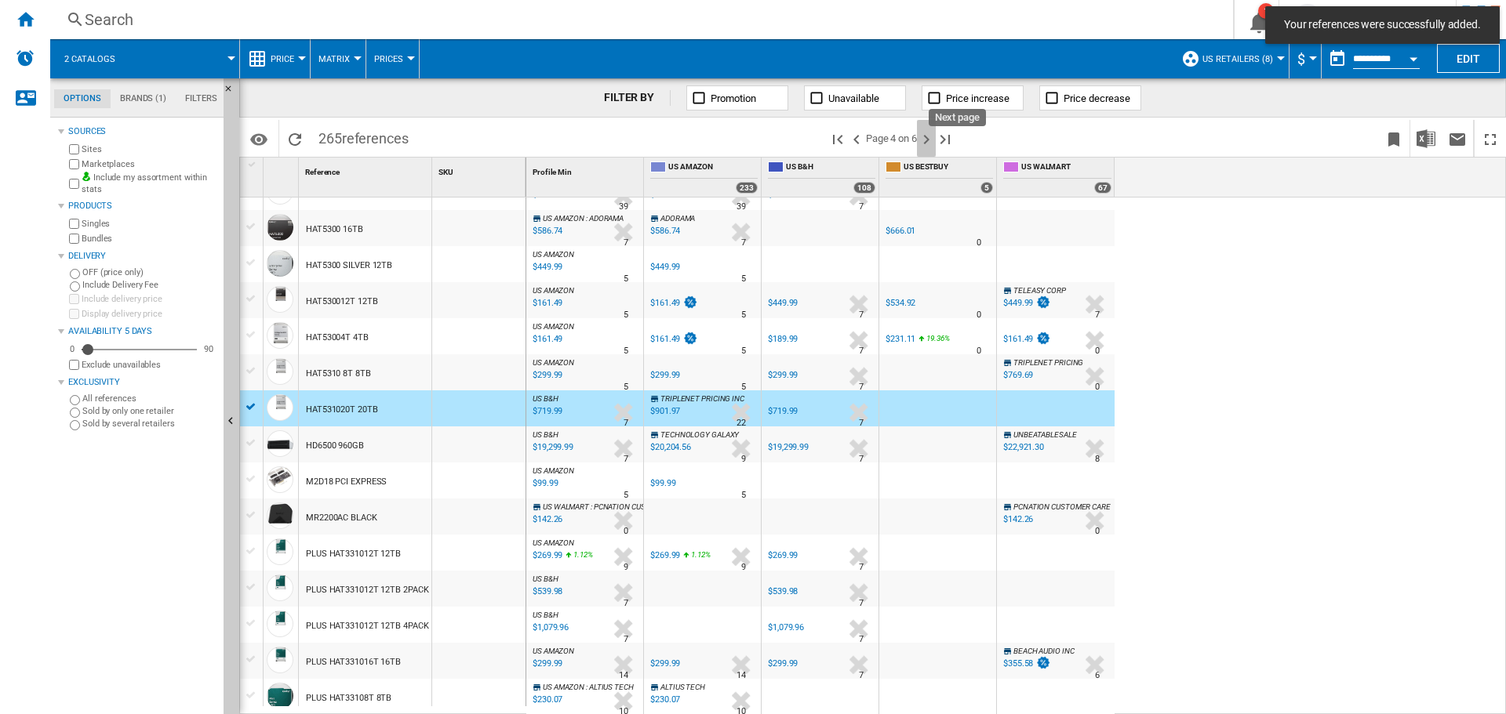
click at [928, 141] on ng-md-icon "Next page" at bounding box center [926, 139] width 19 height 19
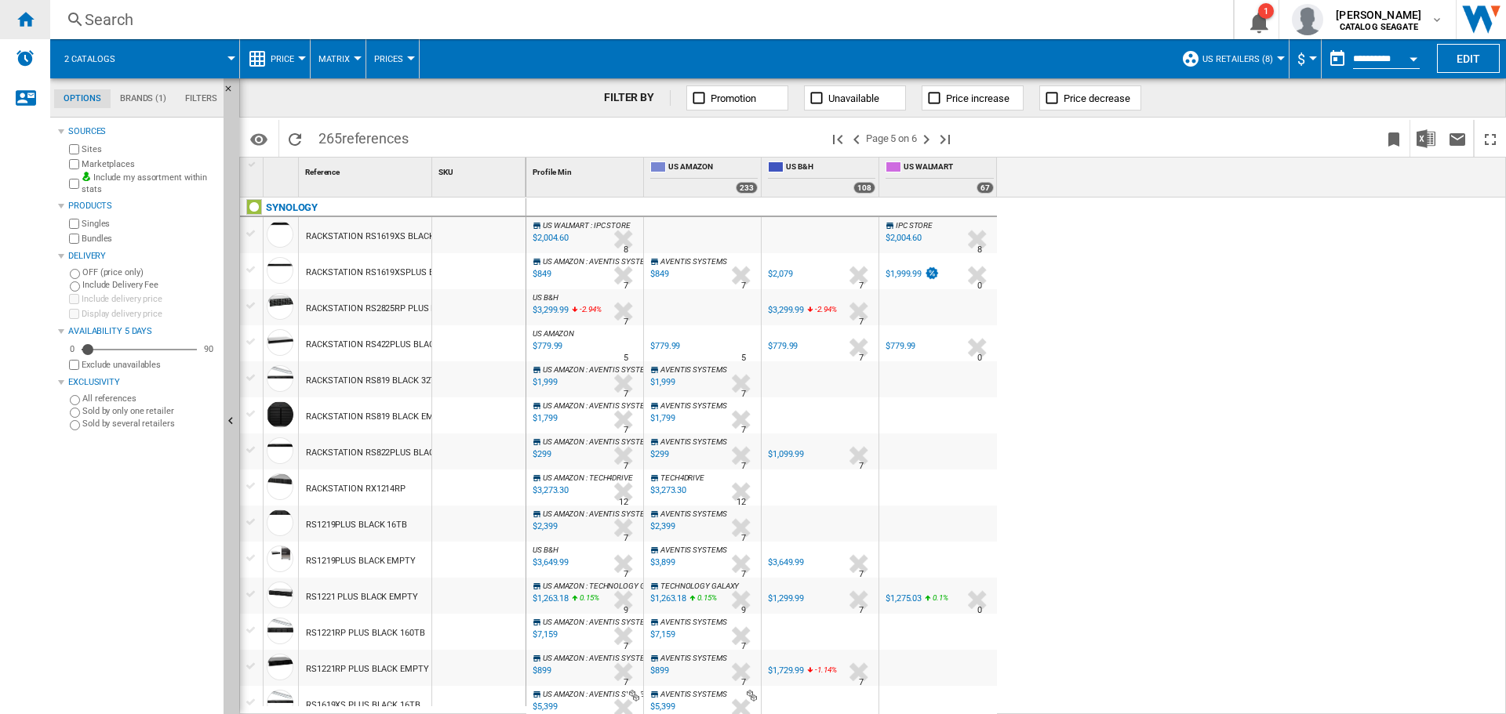
click at [35, 16] on div "Home" at bounding box center [25, 19] width 50 height 39
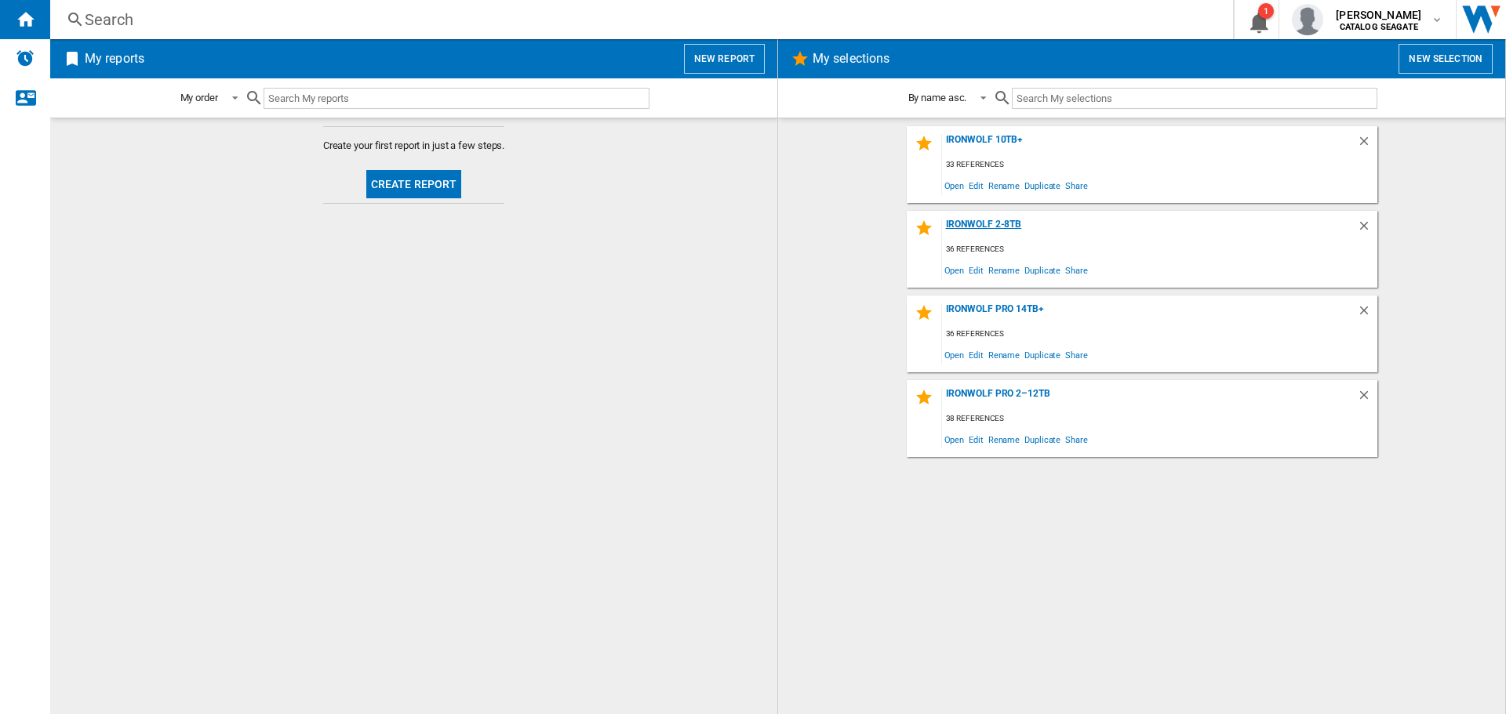
click at [1012, 230] on div "IronWolf 2-8TB" at bounding box center [1149, 229] width 415 height 21
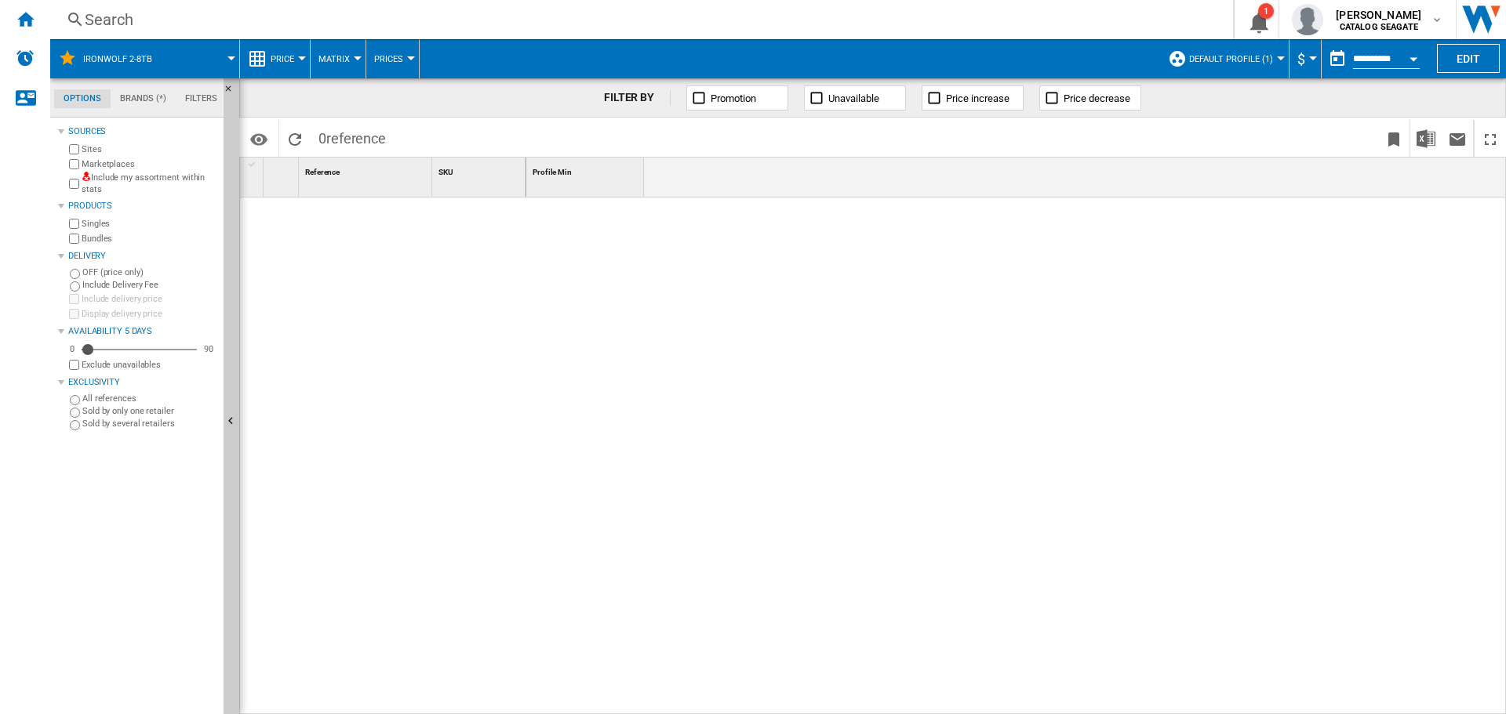
click at [93, 188] on label "Include my assortment within stats" at bounding box center [150, 184] width 136 height 24
click at [1272, 60] on button "Default profile (1)" at bounding box center [1235, 58] width 92 height 39
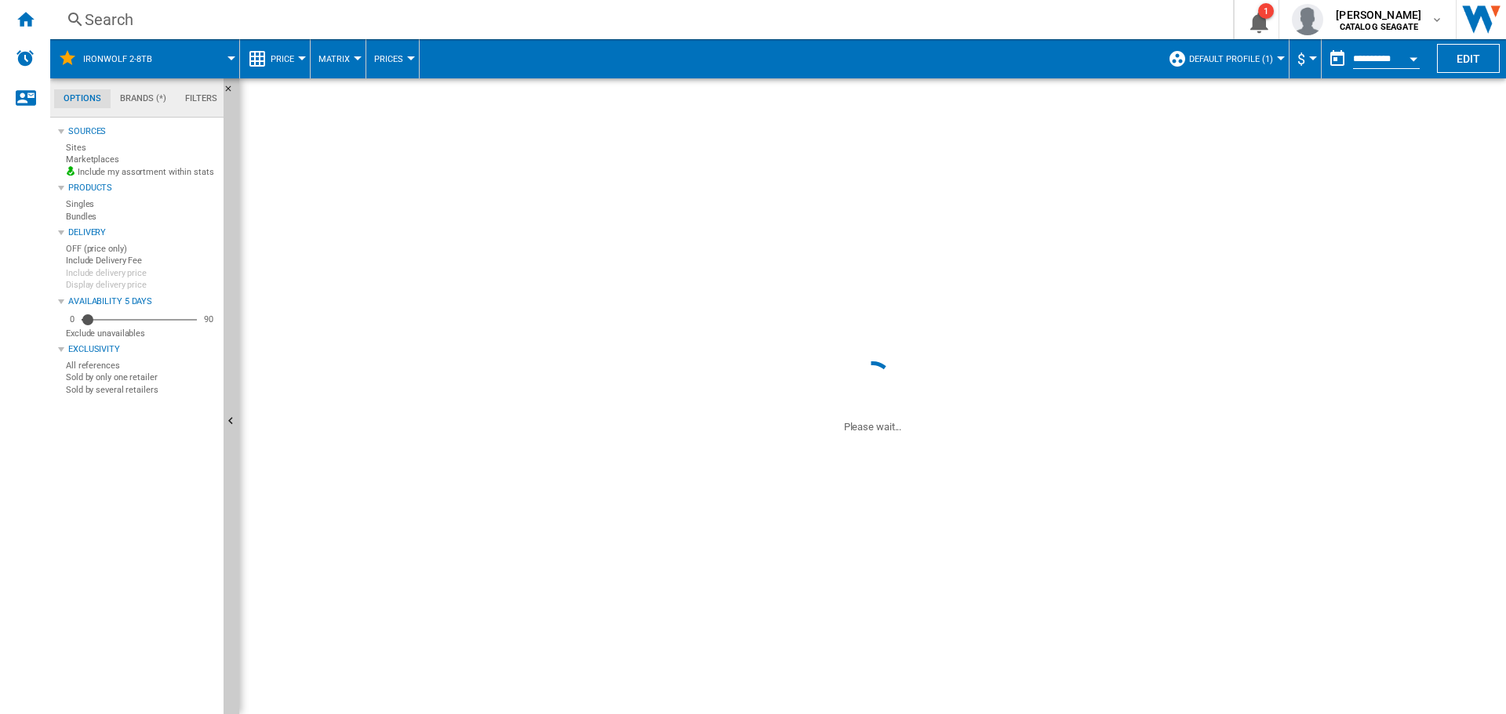
click at [1258, 138] on span at bounding box center [1132, 138] width 492 height 37
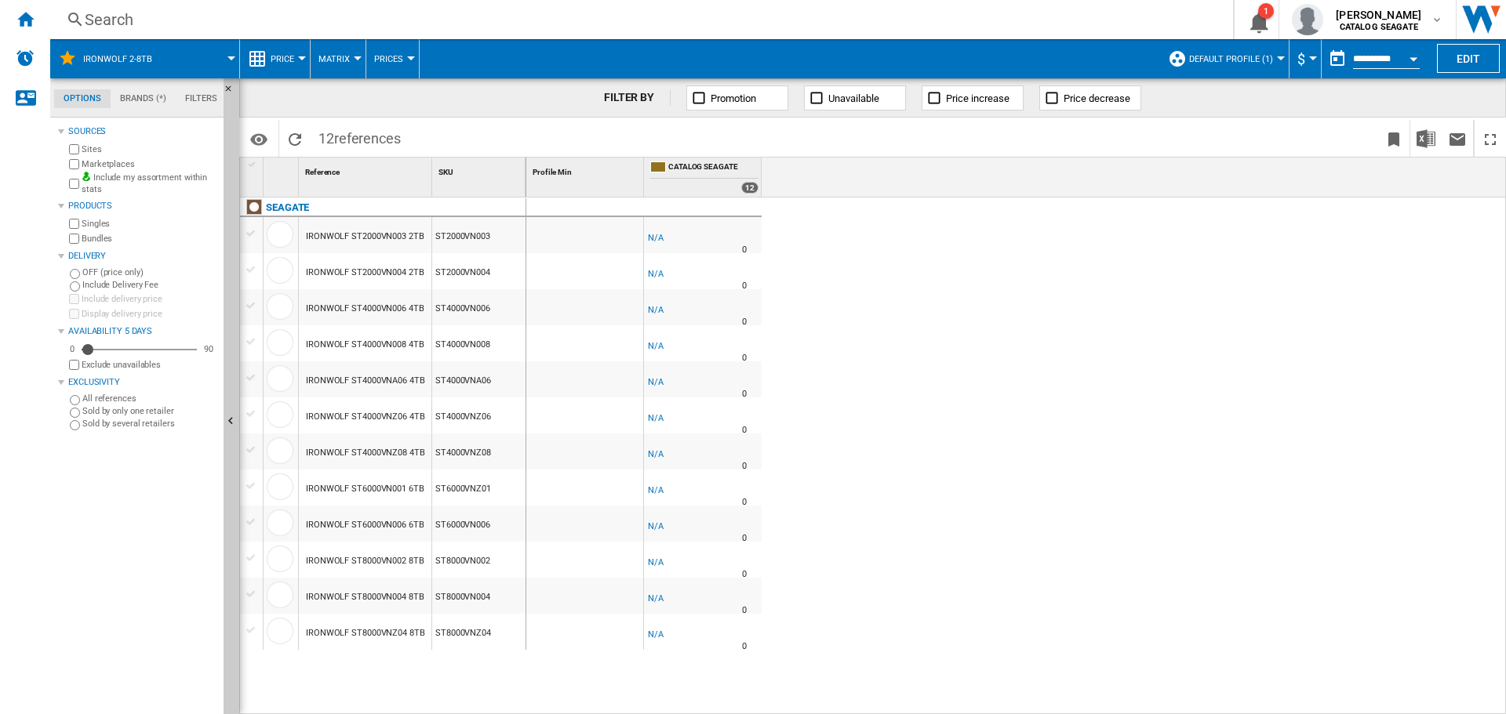
click at [1301, 58] on span "$" at bounding box center [1301, 59] width 8 height 16
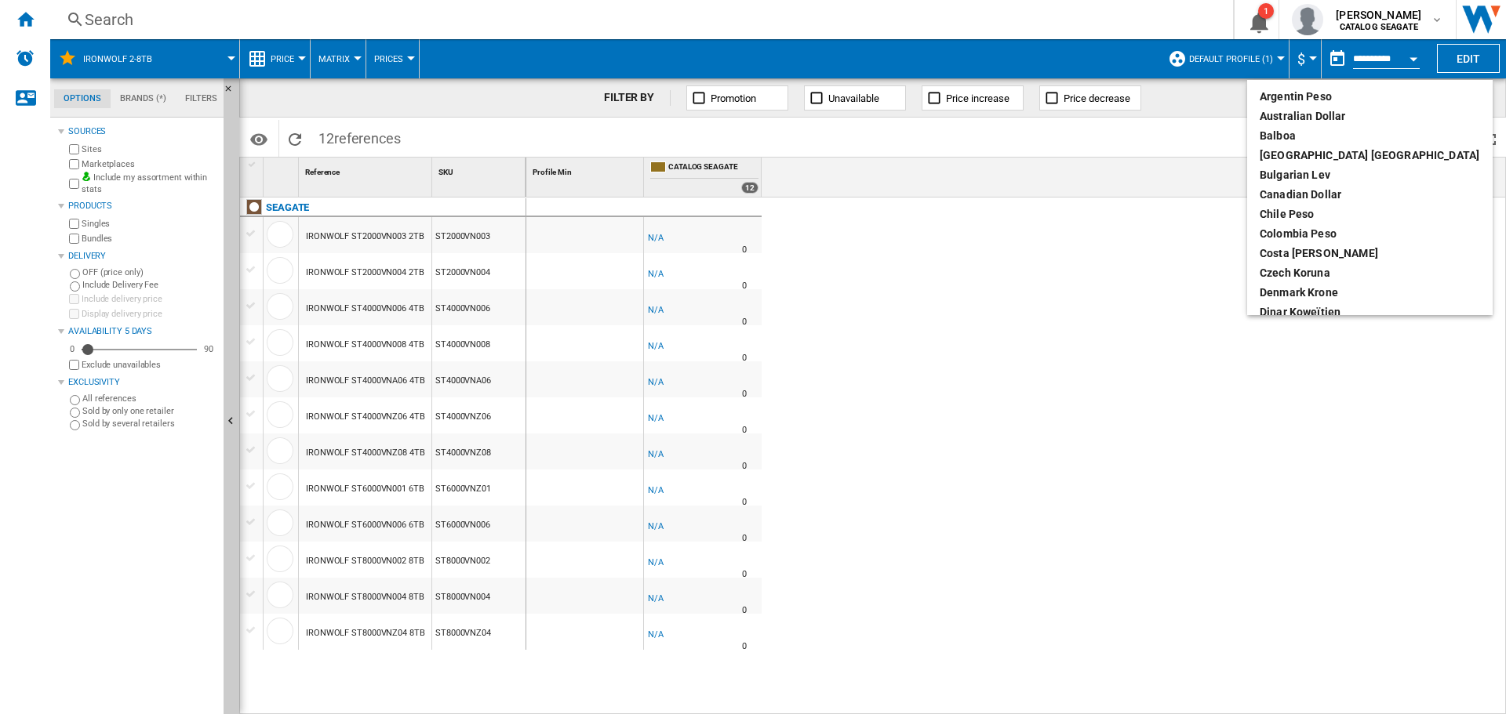
click at [1263, 59] on md-backdrop at bounding box center [753, 357] width 1506 height 714
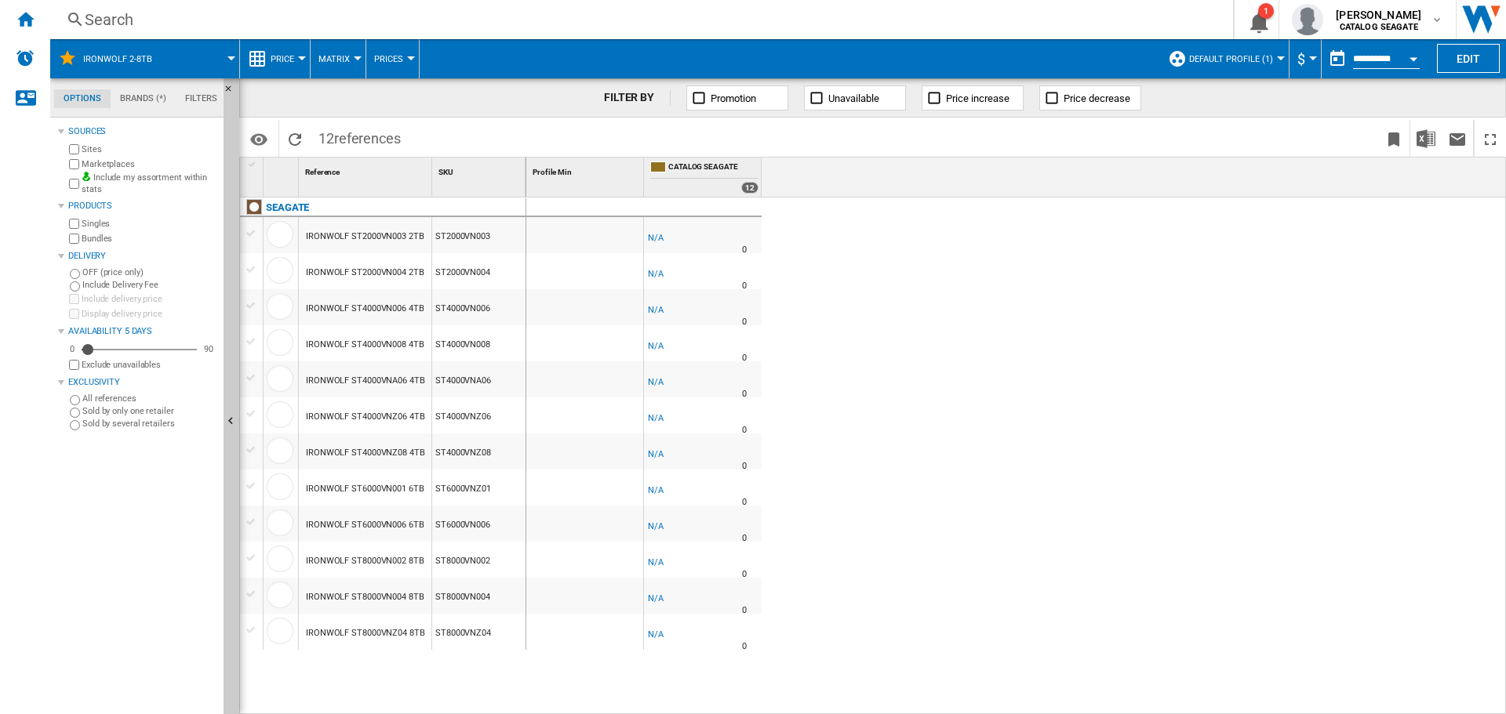
click at [1263, 59] on span "Default profile (1)" at bounding box center [1231, 59] width 84 height 10
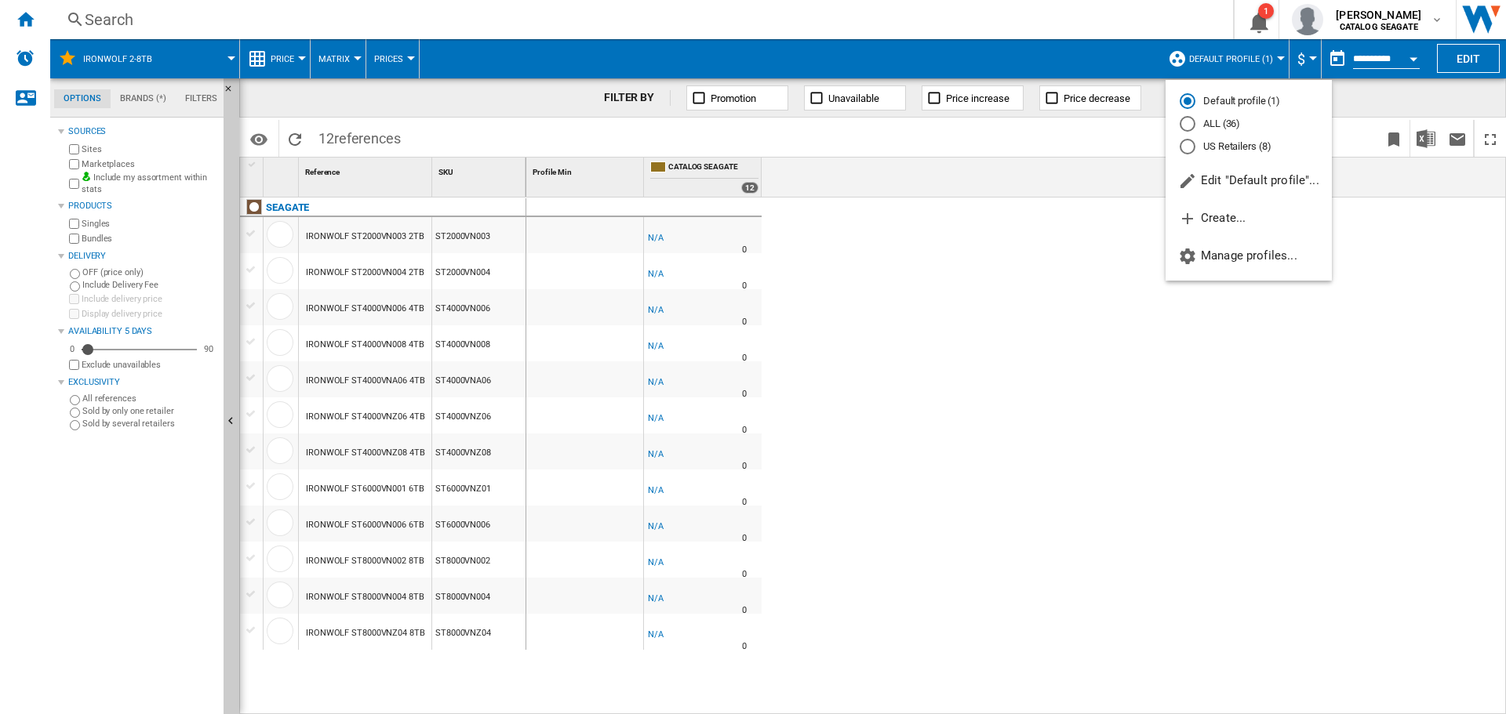
click at [1240, 145] on md-radio-button "US Retailers (8)" at bounding box center [1248, 146] width 138 height 15
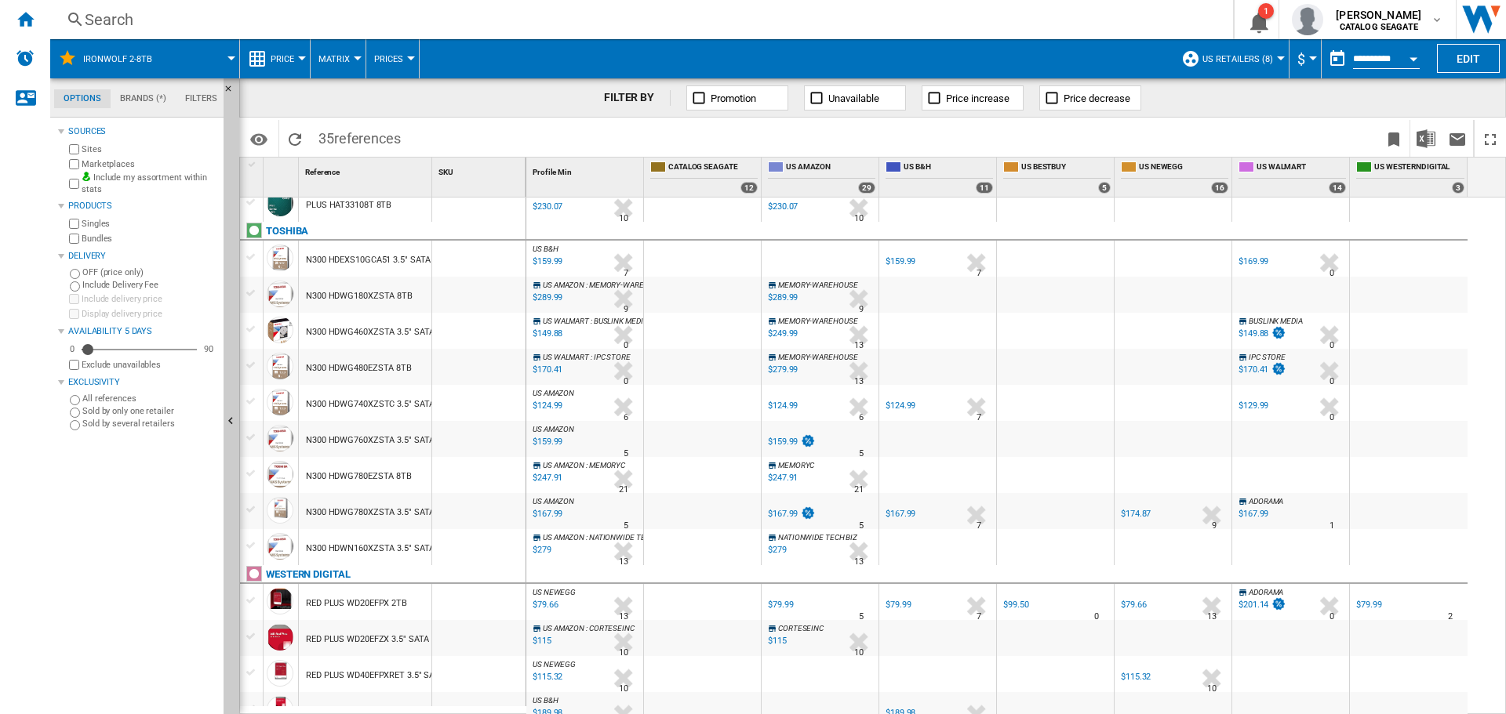
scroll to position [549, 0]
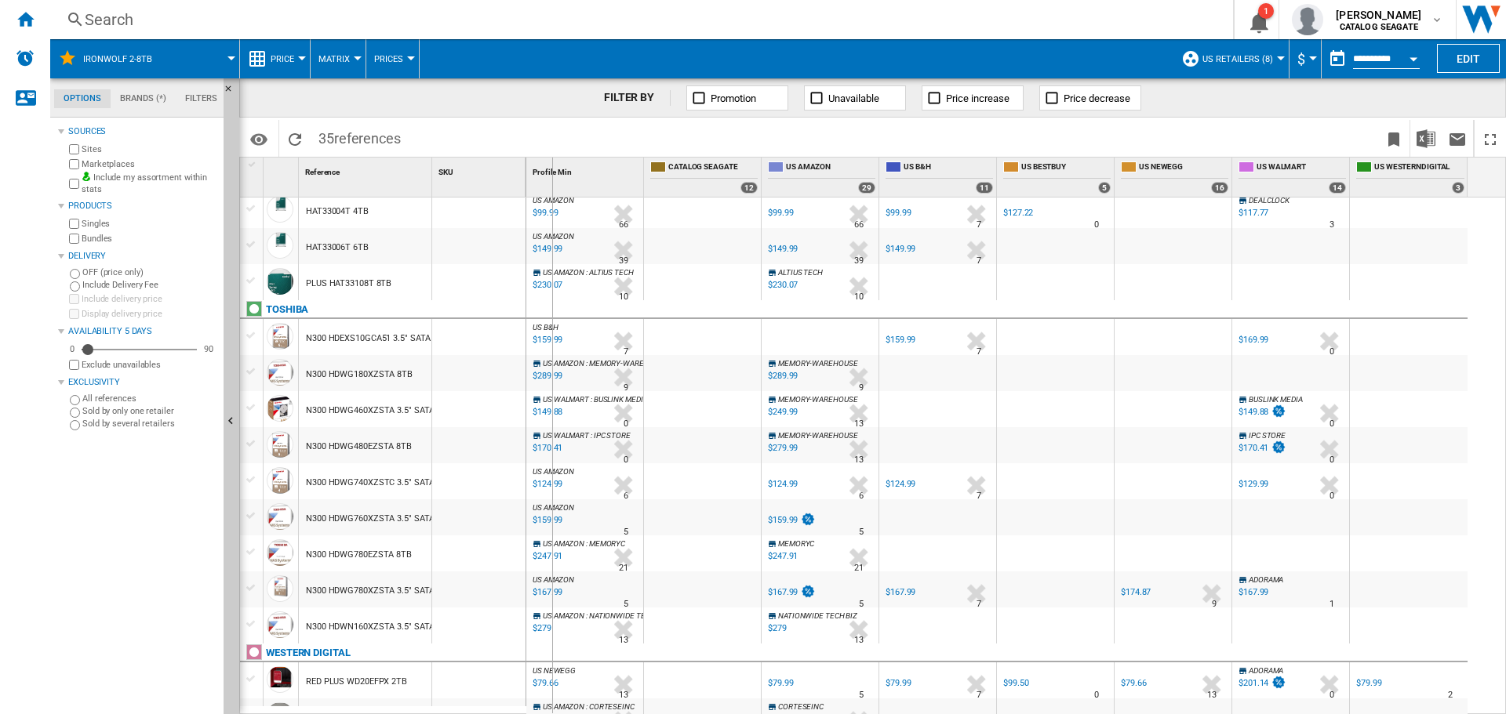
drag, startPoint x: 428, startPoint y: 168, endPoint x: 551, endPoint y: 187, distance: 124.7
click at [551, 187] on div "1 Reference 1 SKU 1 [GEOGRAPHIC_DATA] IRONWOLF ST2000VN003 2TB ST2000VN003 IRON…" at bounding box center [872, 436] width 1265 height 556
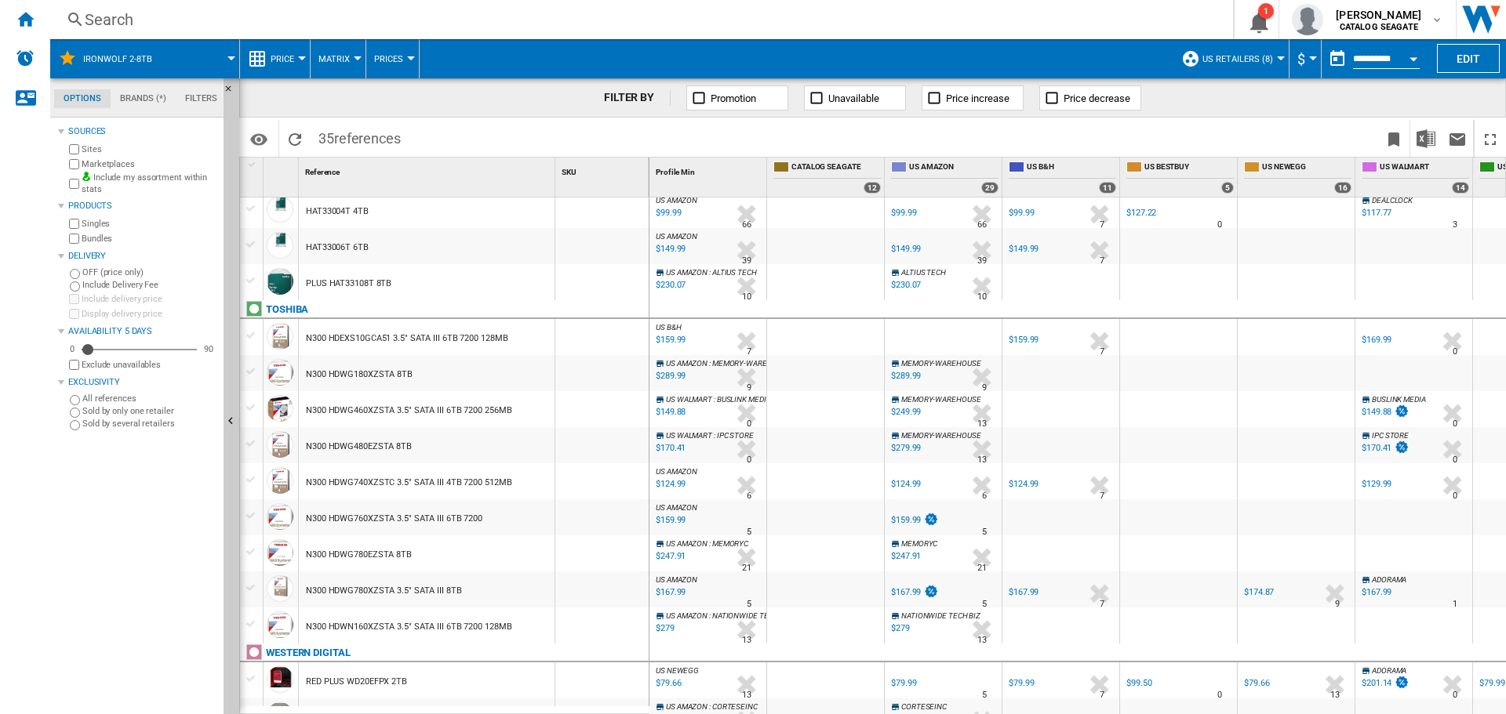
scroll to position [706, 0]
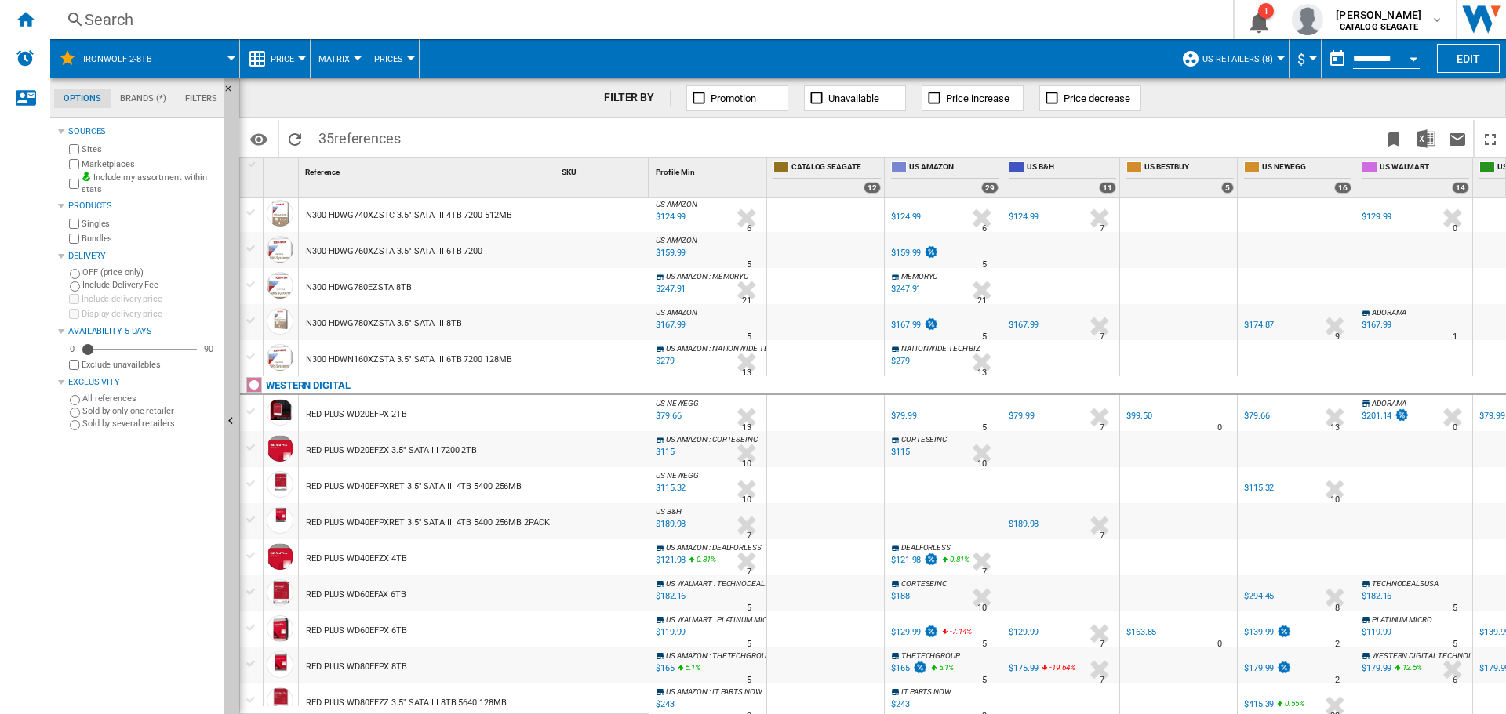
click at [508, 104] on div "FILTER BY Promotion Unavailable Price increase Price decrease" at bounding box center [872, 97] width 1266 height 39
click at [664, 449] on div "$115" at bounding box center [663, 453] width 21 height 16
click at [678, 414] on div "$79.66" at bounding box center [666, 417] width 27 height 16
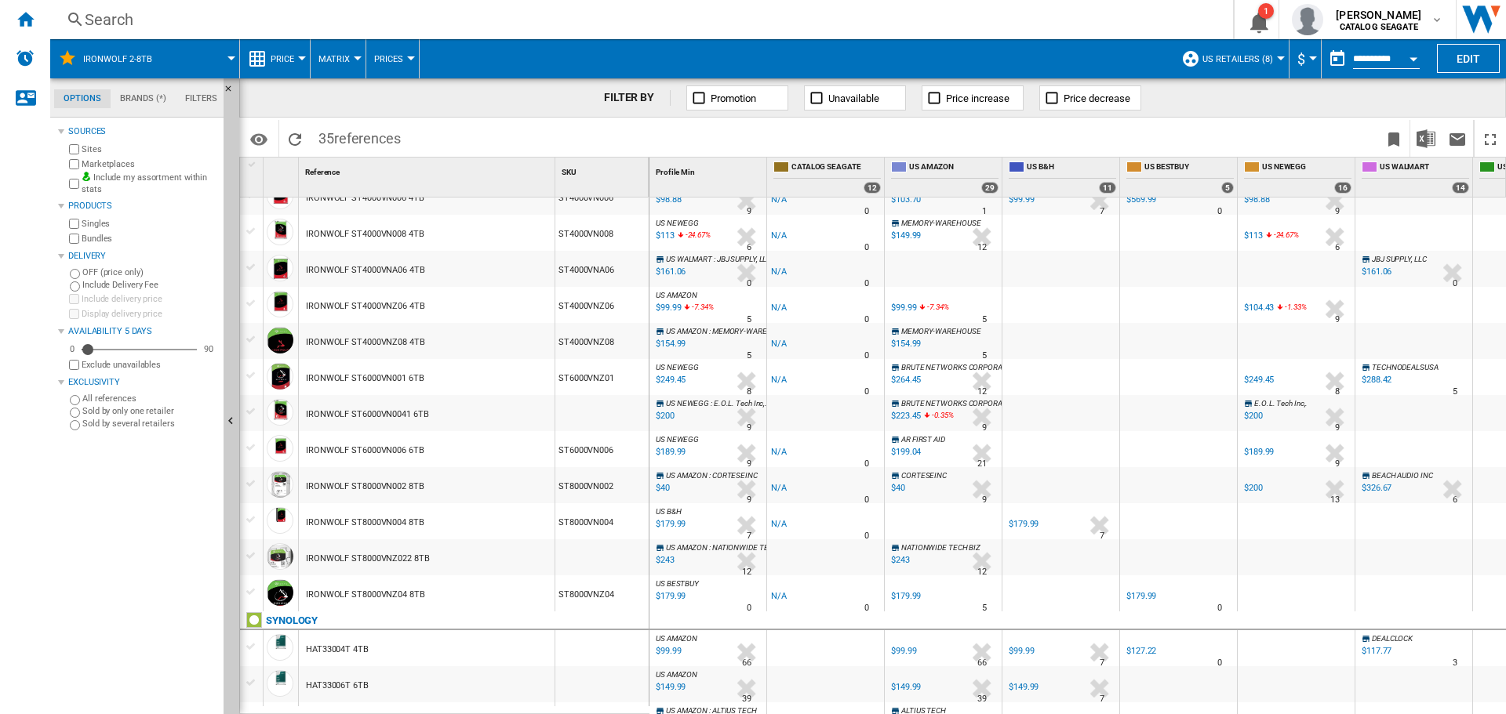
scroll to position [0, 0]
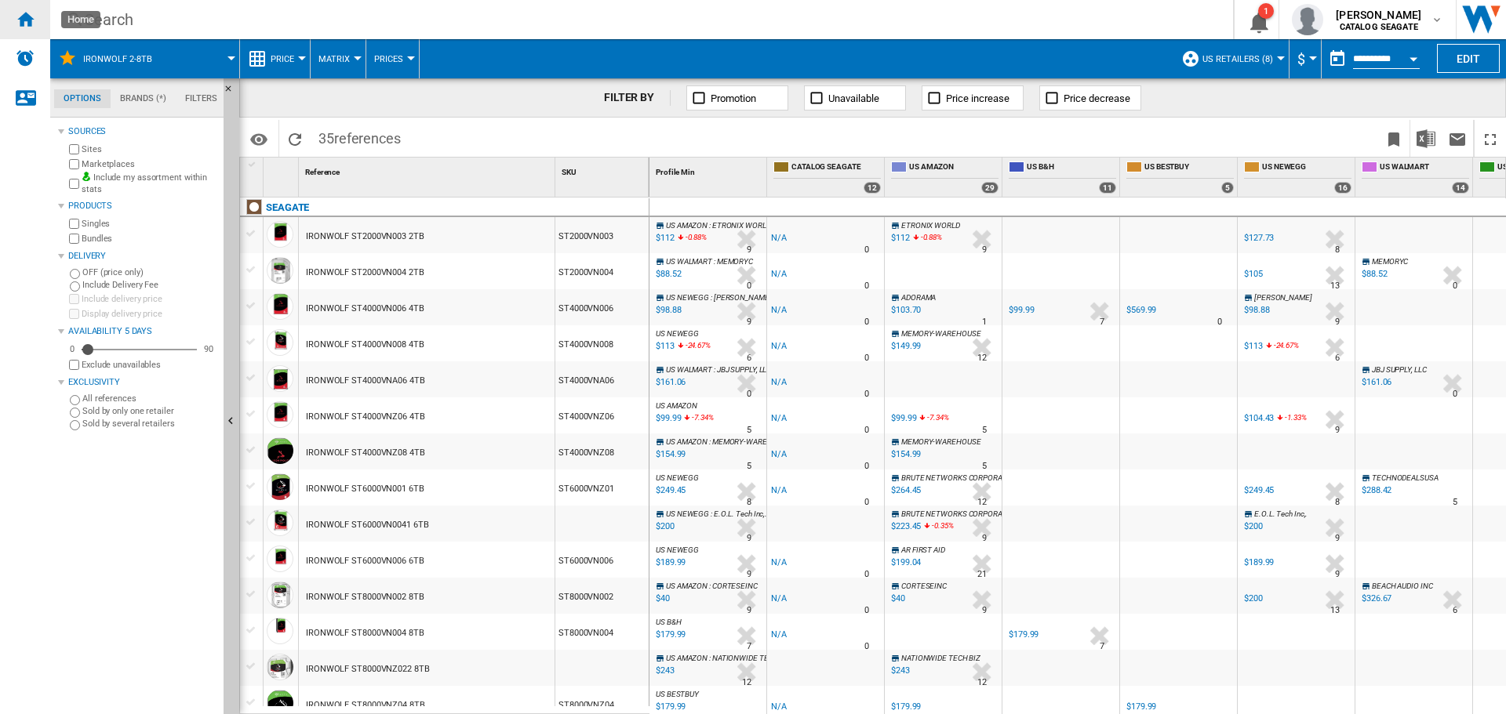
click at [38, 20] on div "Home" at bounding box center [25, 19] width 50 height 39
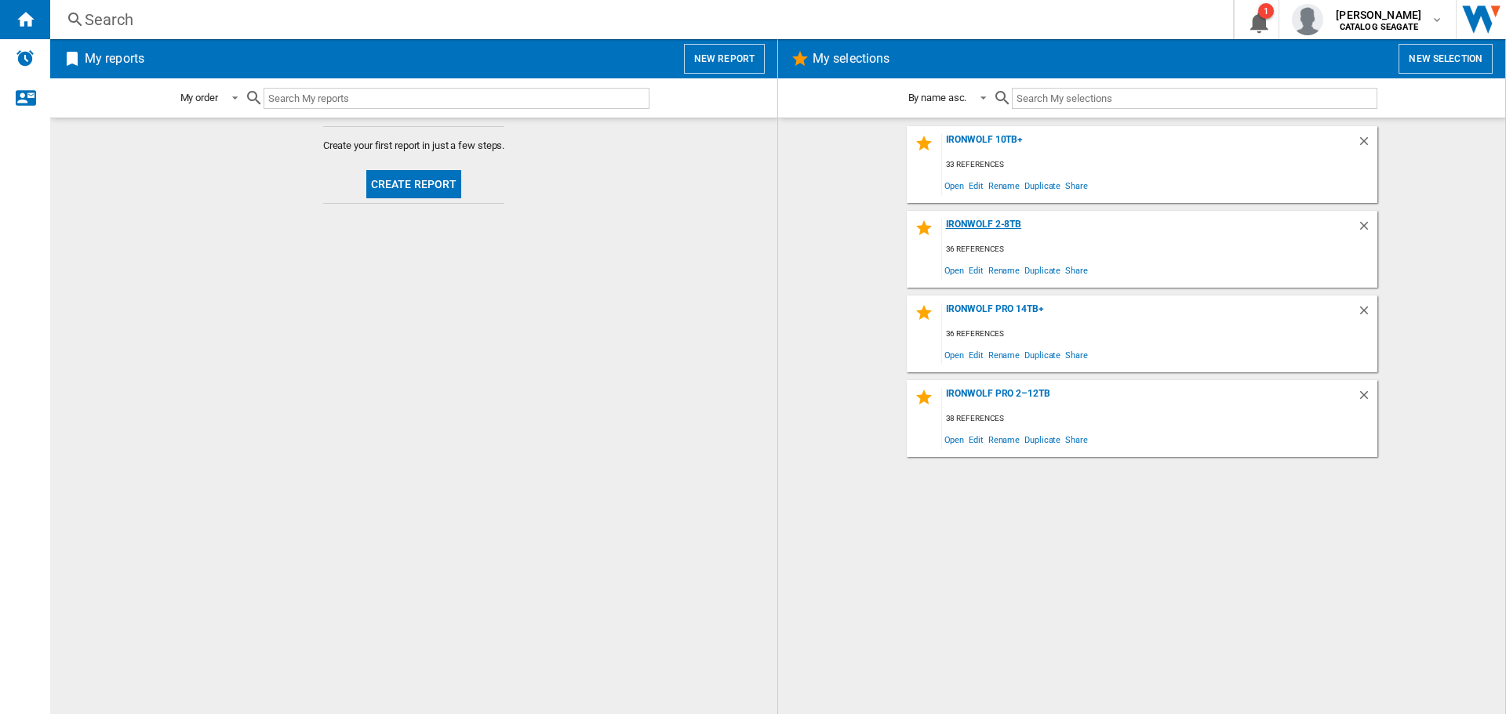
click at [990, 225] on div "IronWolf 2-8TB" at bounding box center [1149, 229] width 415 height 21
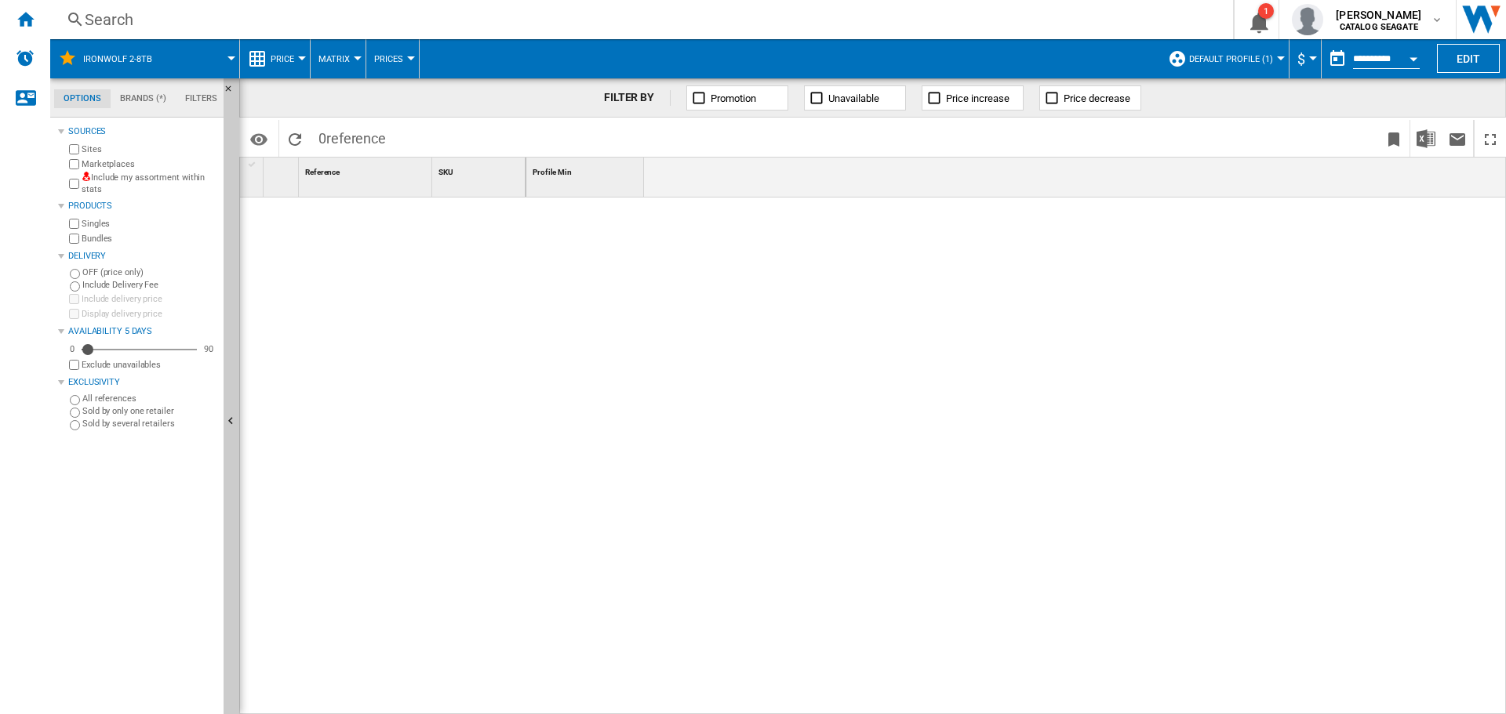
click at [89, 191] on label "Include my assortment within stats" at bounding box center [150, 184] width 136 height 24
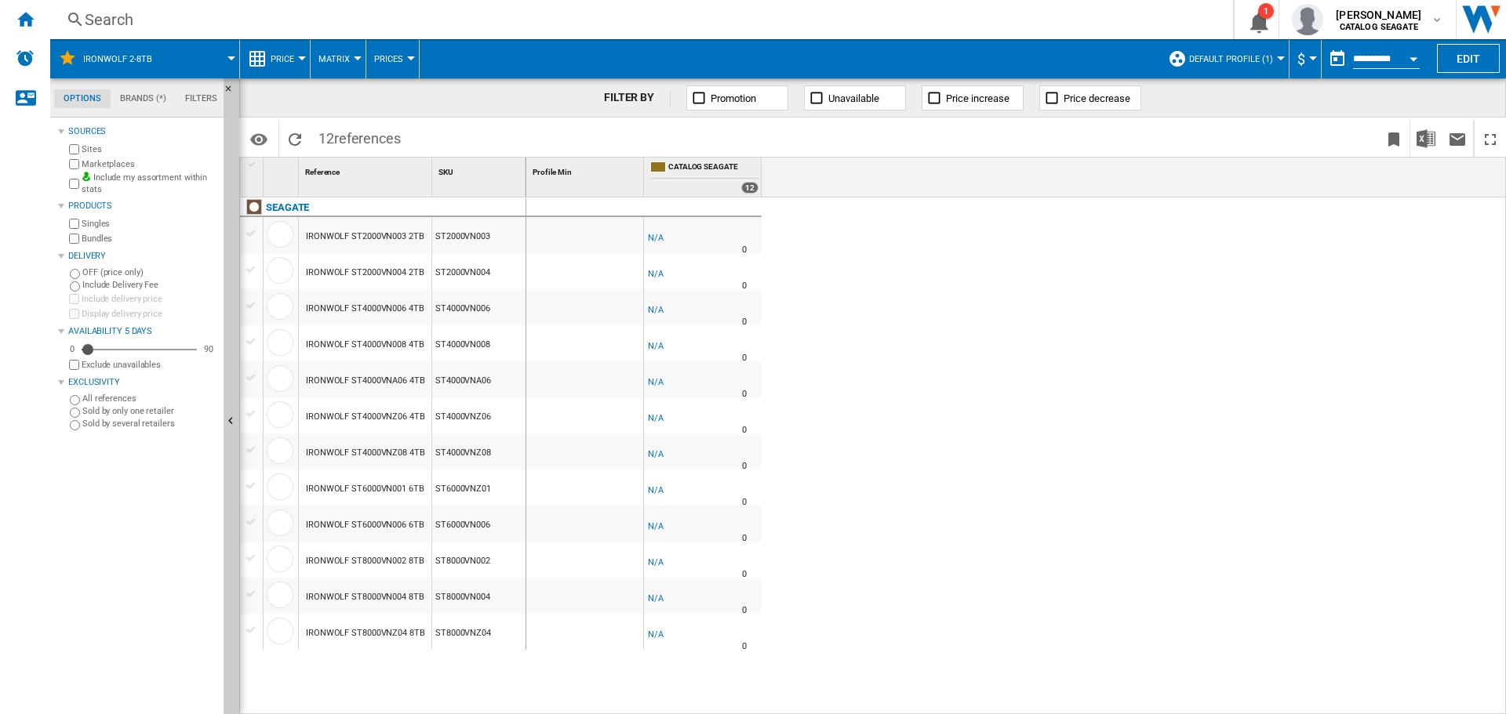
click at [1268, 54] on span "Default profile (1)" at bounding box center [1231, 59] width 84 height 10
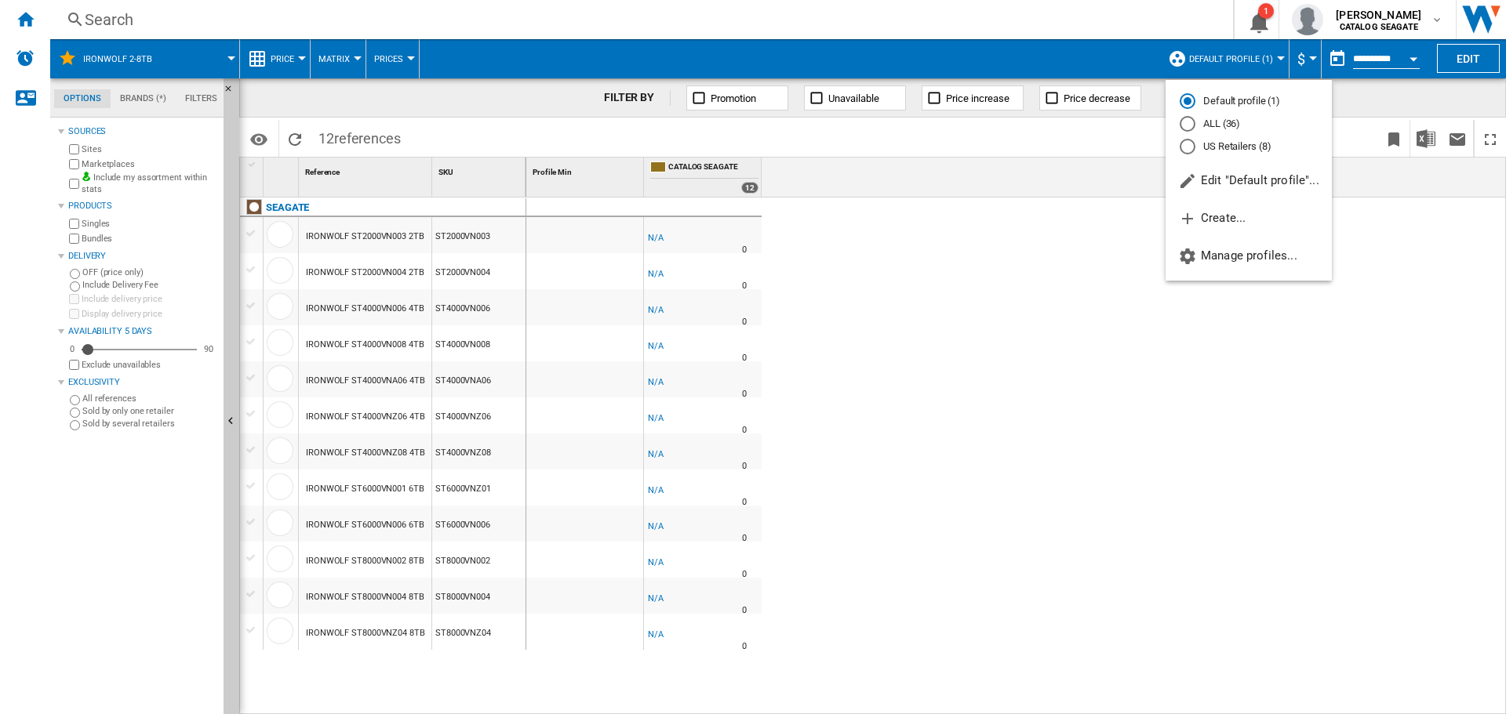
click at [1219, 144] on md-radio-button "US Retailers (8)" at bounding box center [1248, 146] width 138 height 15
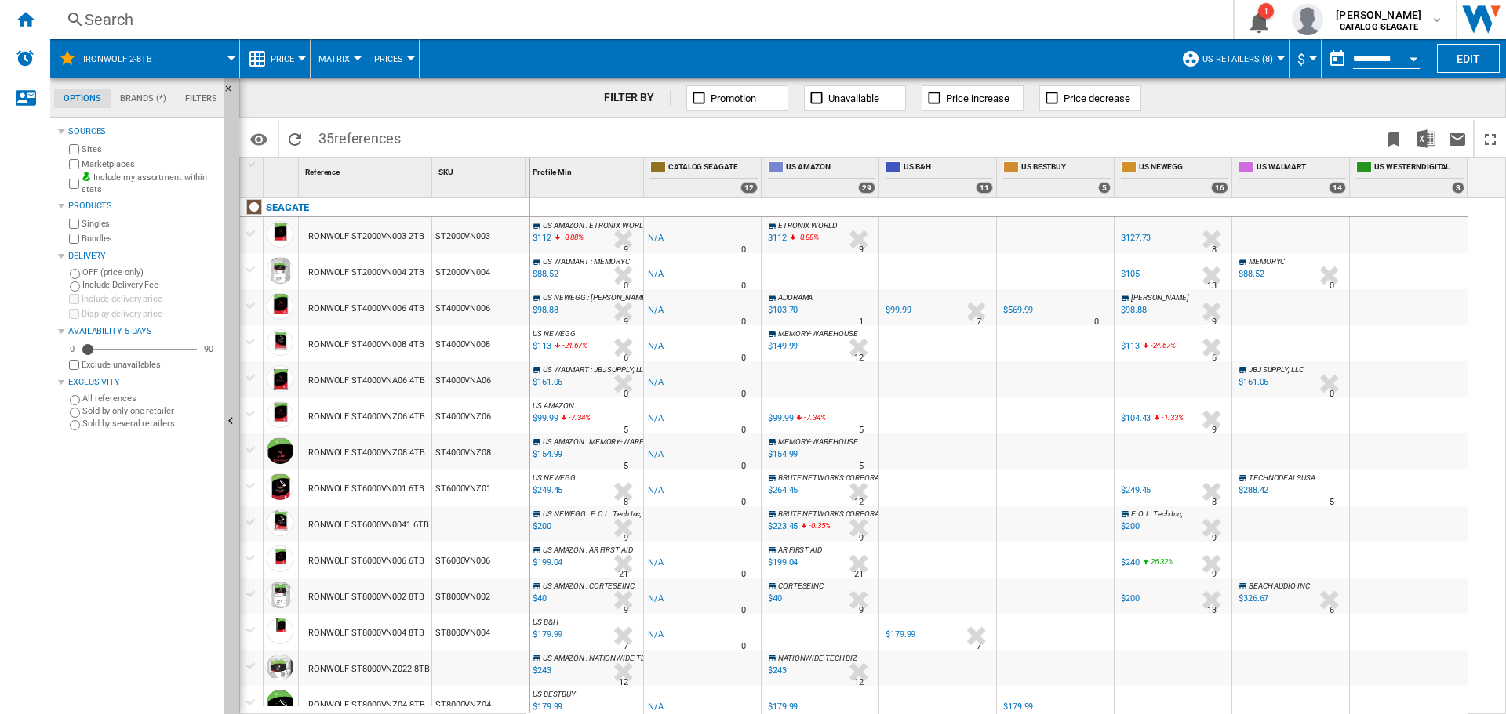
drag, startPoint x: 434, startPoint y: 174, endPoint x: 565, endPoint y: 201, distance: 133.6
click at [564, 202] on div "1 Reference 1 SKU 1 [GEOGRAPHIC_DATA] IRONWOLF ST2000VN003 2TB ST2000VN003 IRON…" at bounding box center [872, 436] width 1265 height 556
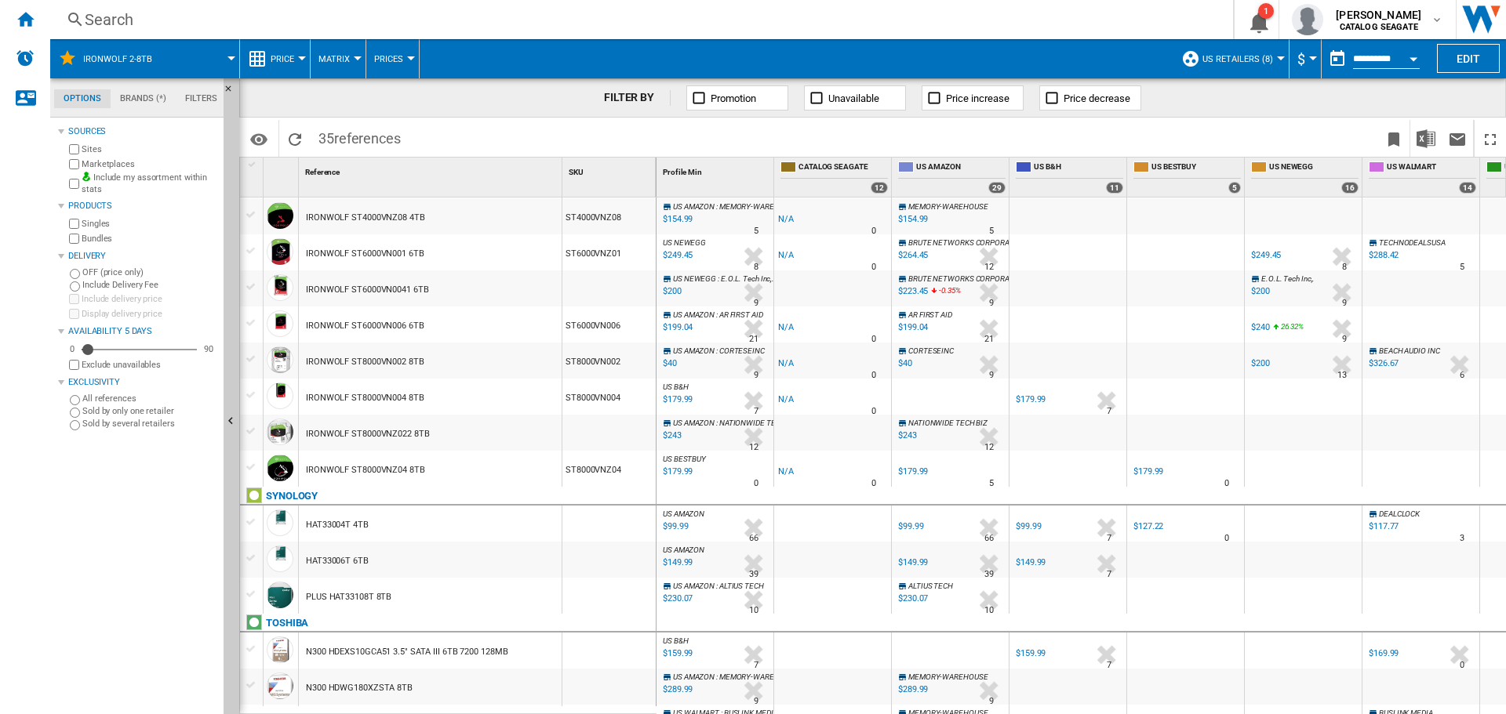
scroll to position [314, 0]
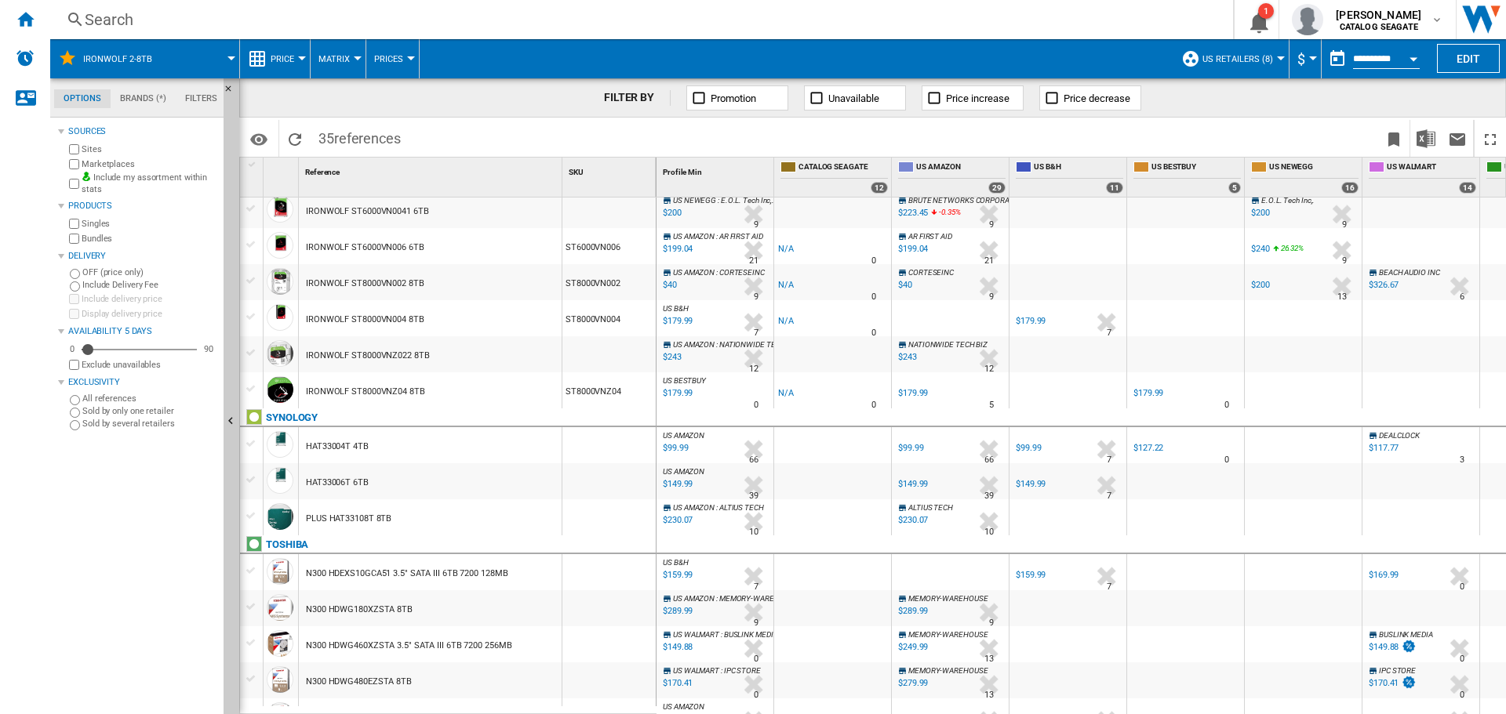
click at [681, 521] on div "$230.07" at bounding box center [676, 521] width 32 height 16
click at [685, 488] on div "$149.99" at bounding box center [676, 485] width 32 height 16
click at [678, 452] on div "$99.99" at bounding box center [673, 449] width 27 height 16
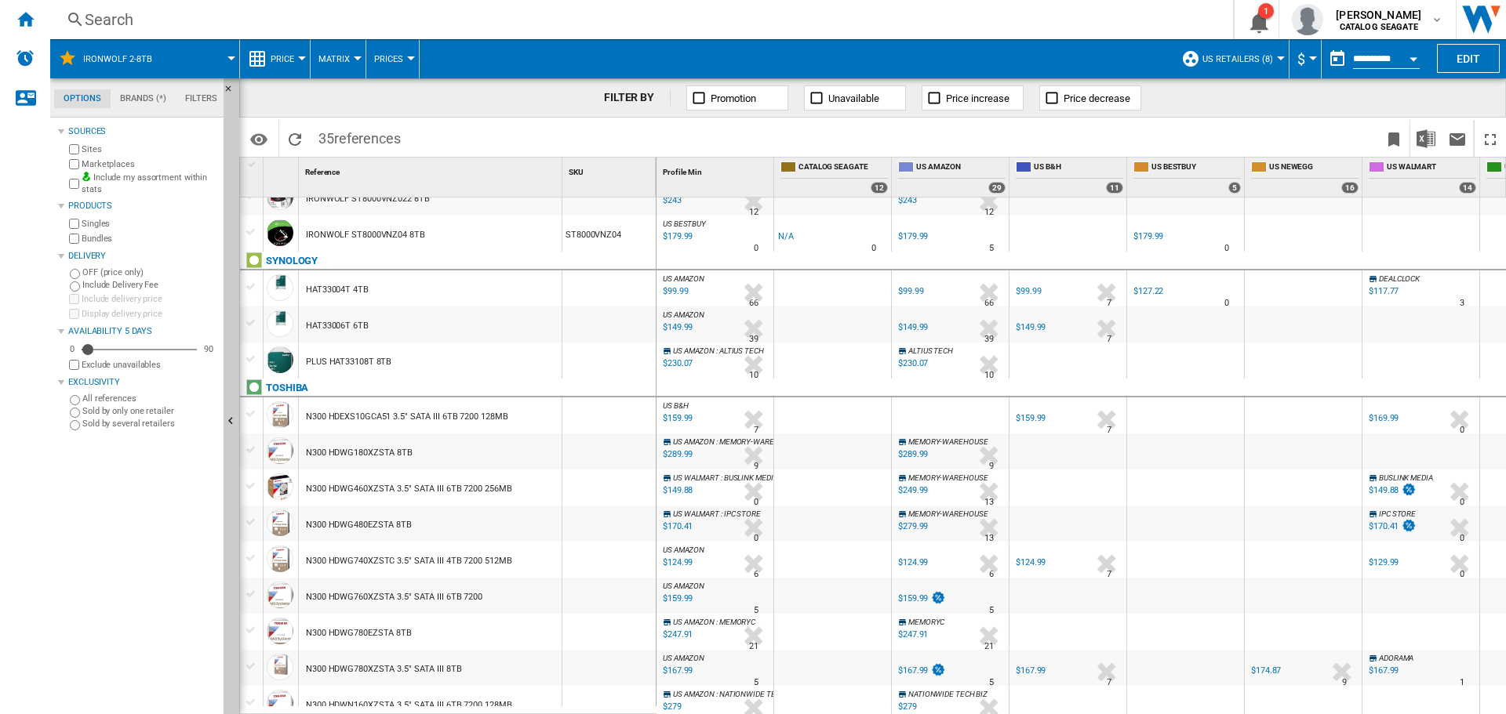
scroll to position [627, 0]
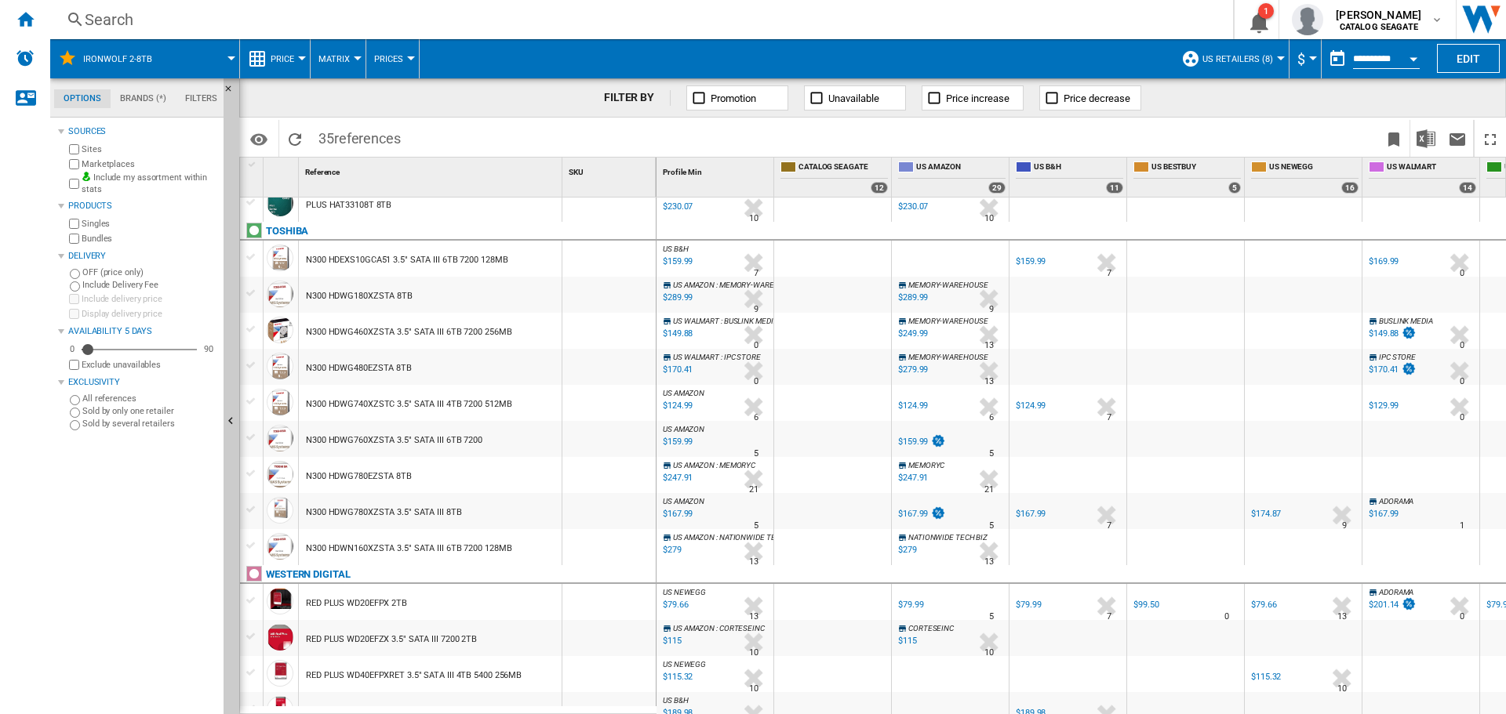
click at [679, 257] on div "$159.99" at bounding box center [676, 262] width 32 height 16
click at [674, 331] on div "$149.88" at bounding box center [676, 334] width 32 height 16
click at [677, 444] on div "$159.99" at bounding box center [676, 442] width 32 height 16
click at [678, 550] on div "$279" at bounding box center [670, 551] width 21 height 16
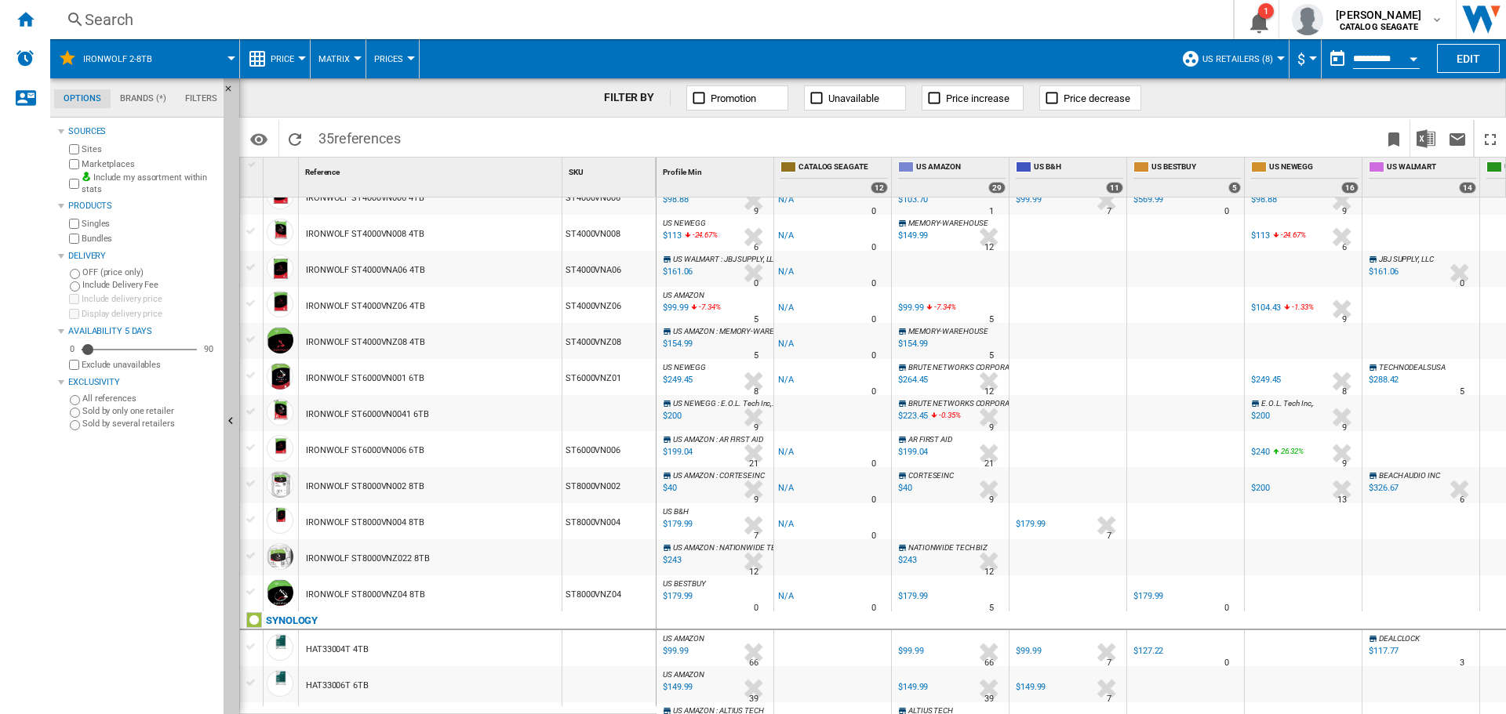
scroll to position [0, 0]
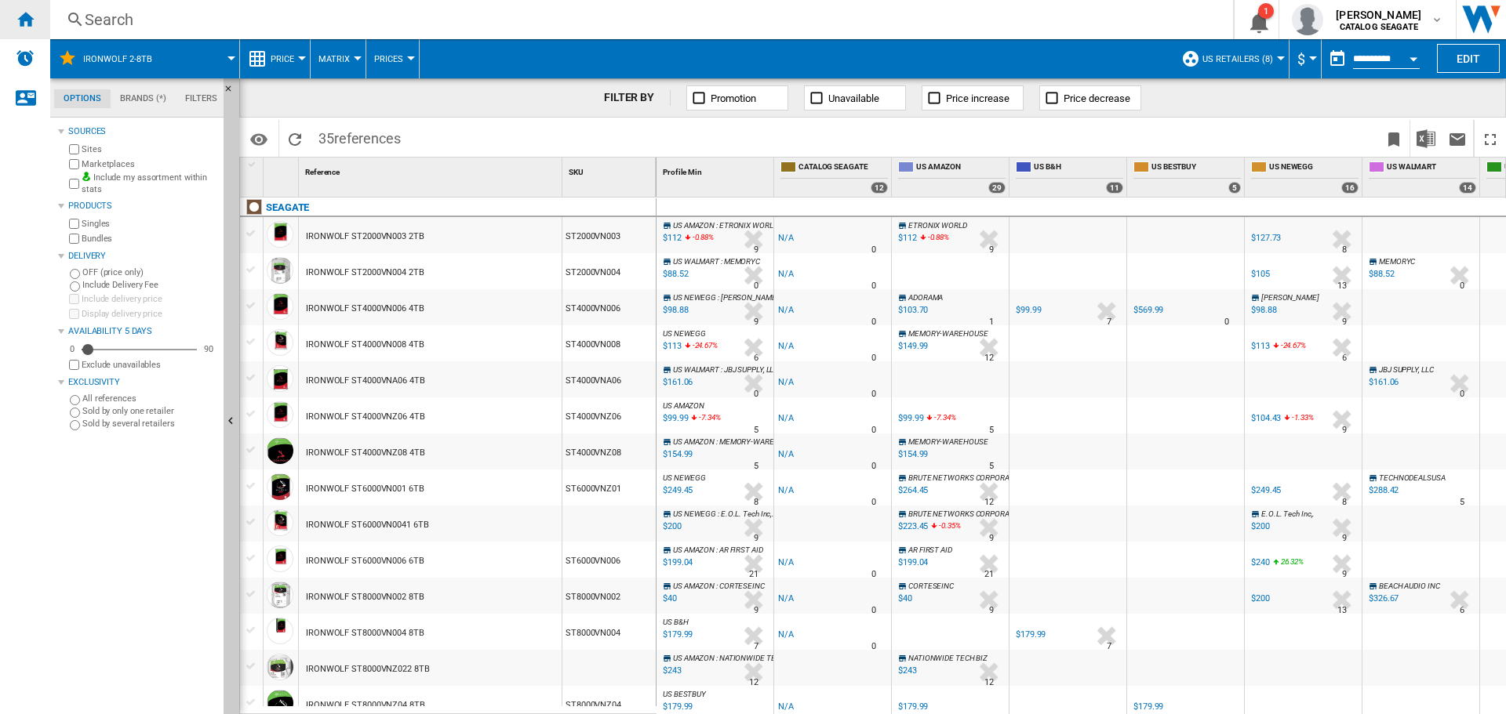
click at [30, 19] on ng-md-icon "Home" at bounding box center [25, 18] width 19 height 19
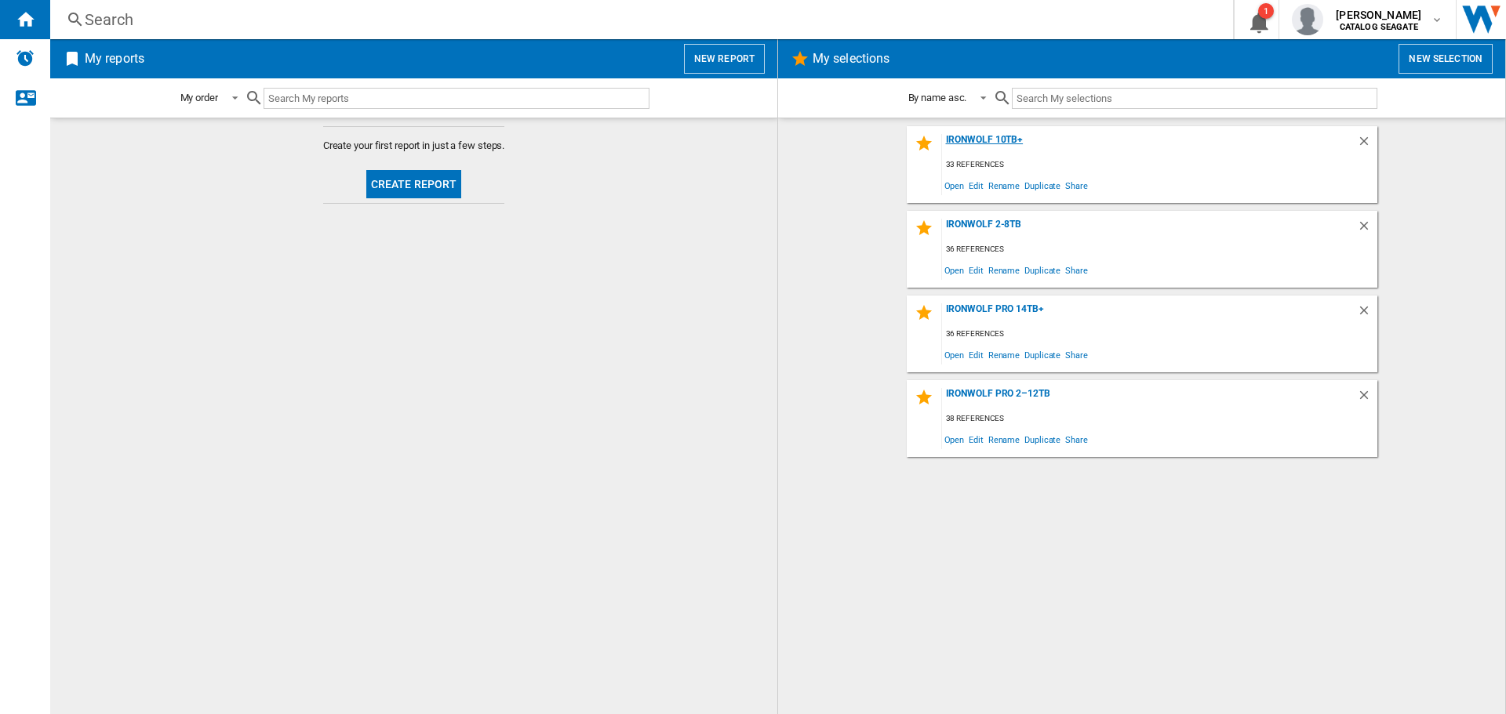
click at [993, 138] on div "IronWolf 10TB+" at bounding box center [1149, 144] width 415 height 21
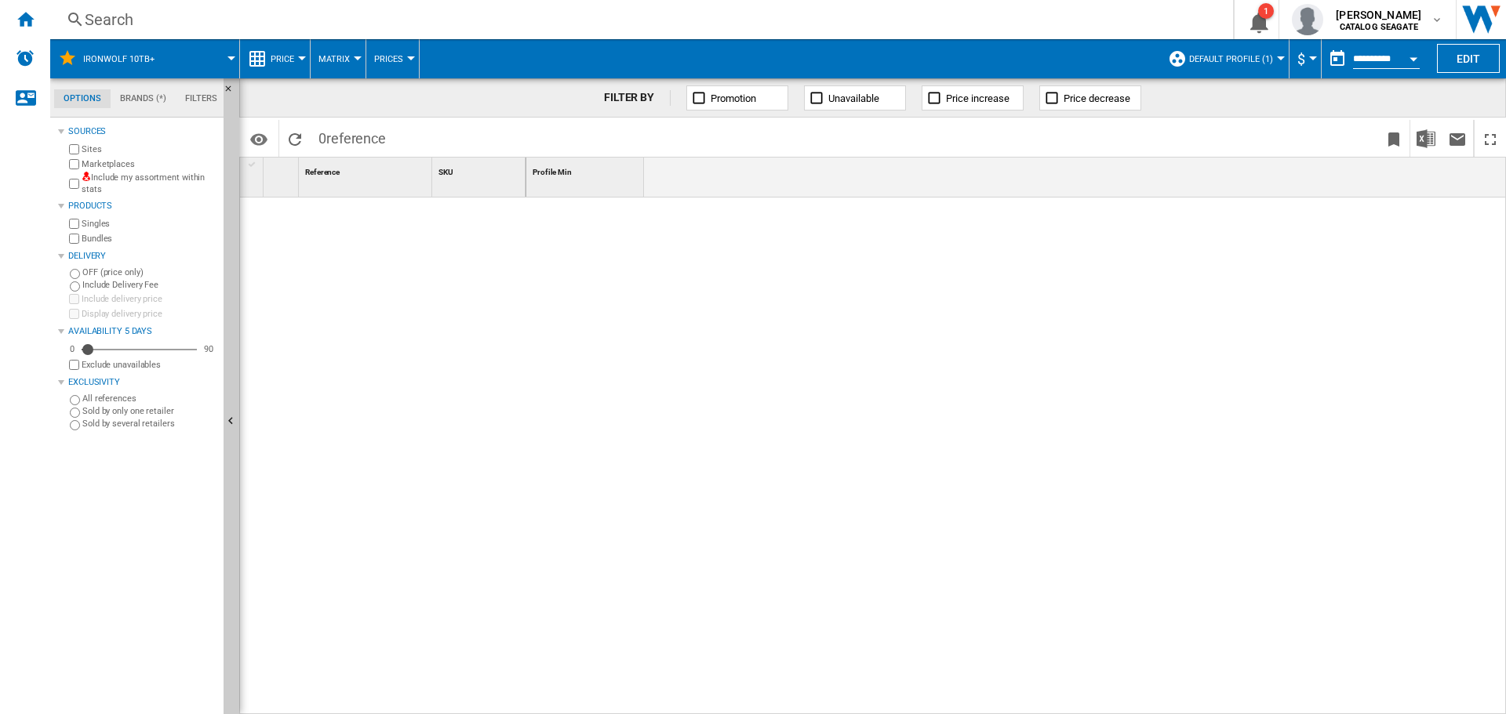
click at [125, 179] on label "Include my assortment within stats" at bounding box center [150, 184] width 136 height 24
click at [1264, 55] on span "Default profile (1)" at bounding box center [1231, 59] width 84 height 10
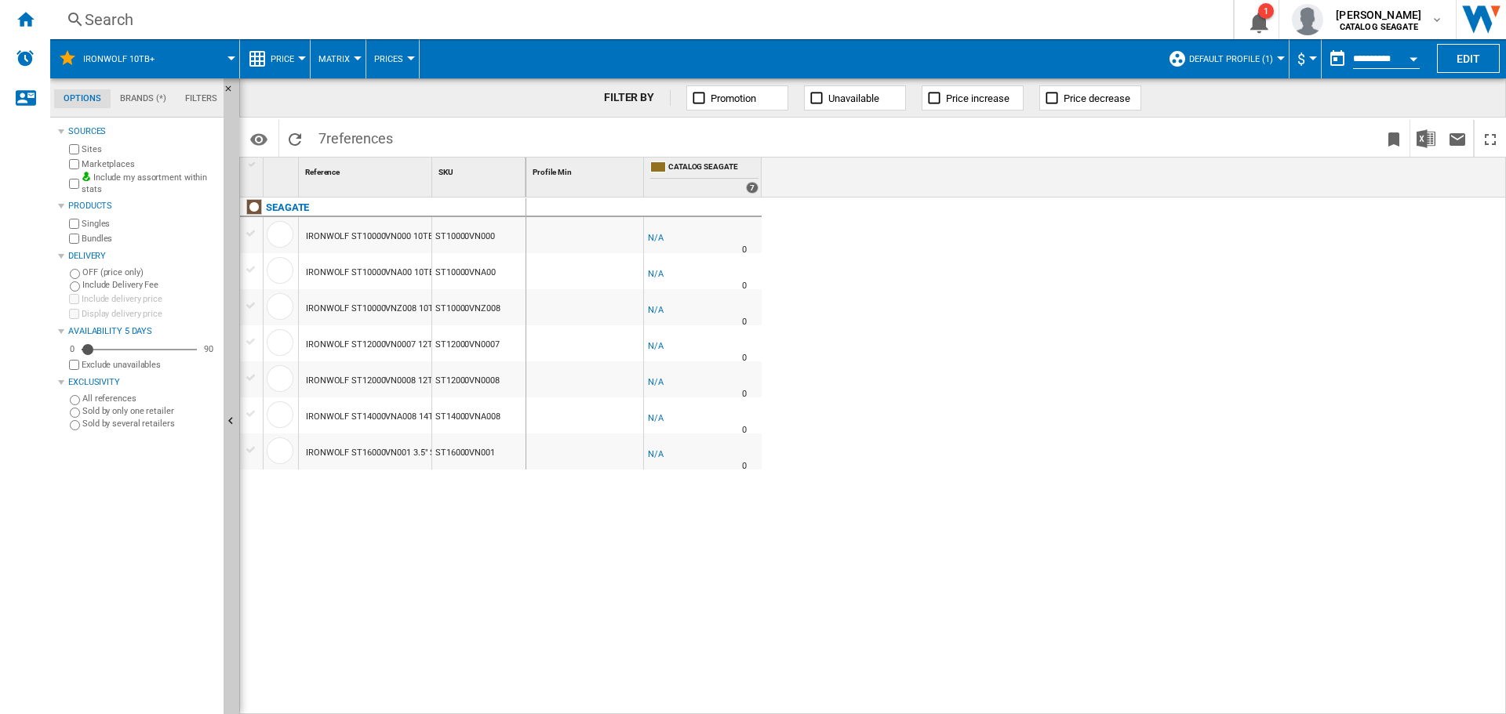
click at [1219, 64] on span "Default profile (1)" at bounding box center [1231, 59] width 84 height 10
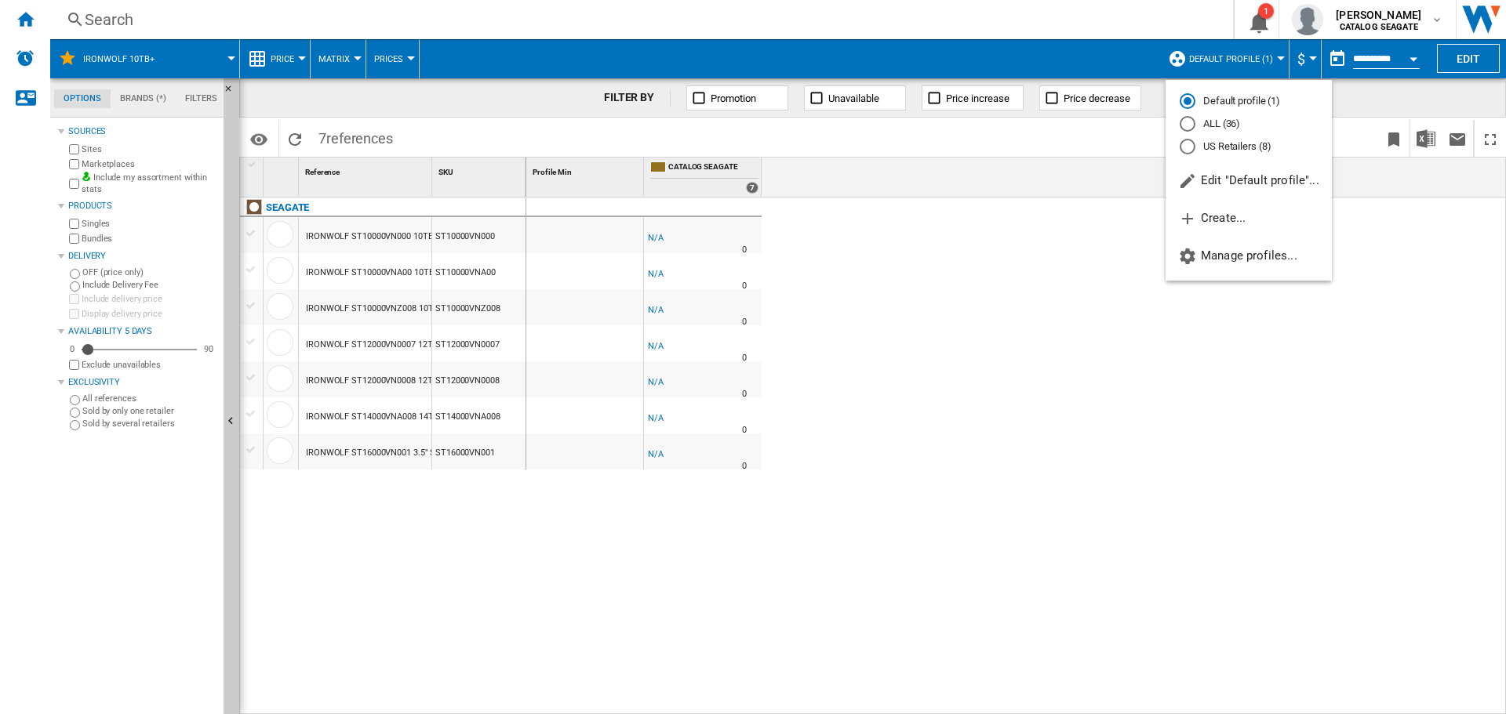
click at [1219, 144] on md-radio-button "US Retailers (8)" at bounding box center [1248, 146] width 138 height 15
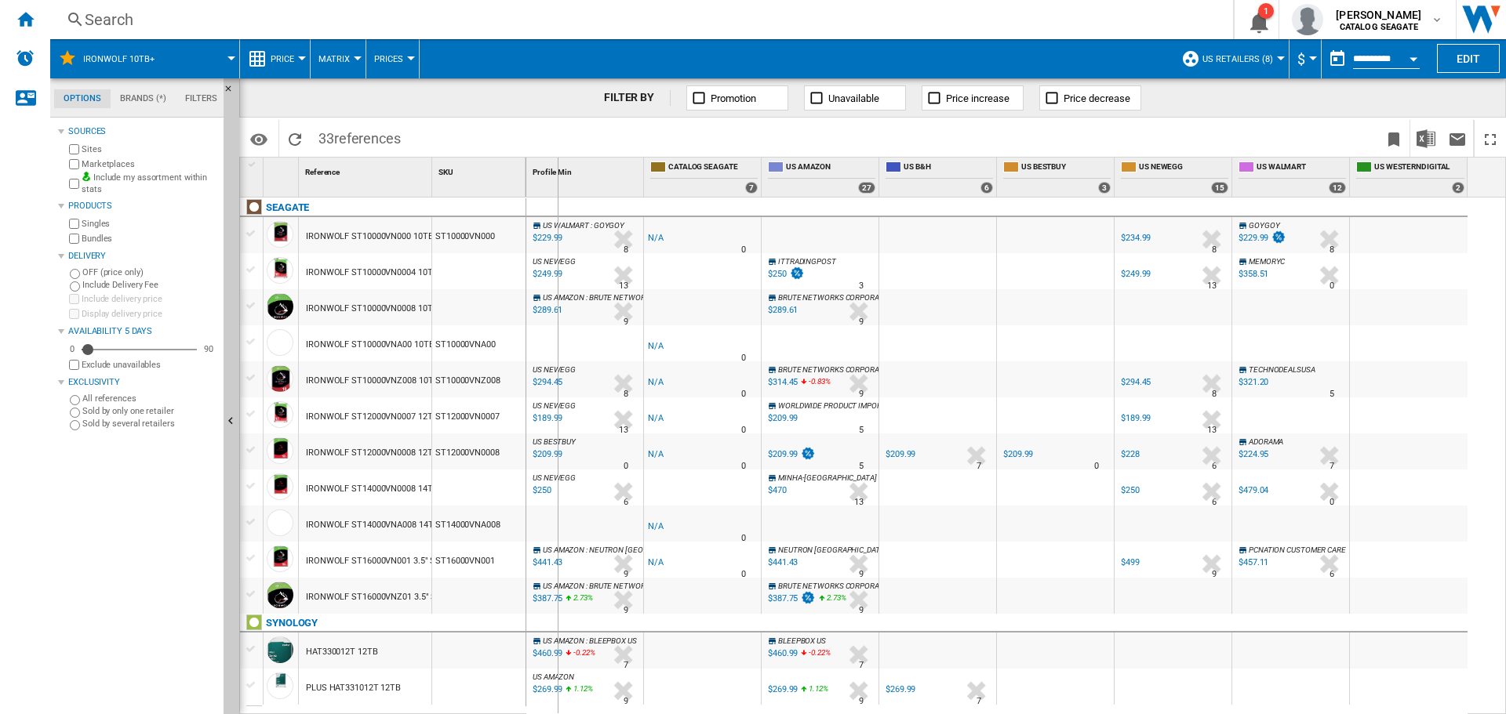
drag, startPoint x: 433, startPoint y: 172, endPoint x: 569, endPoint y: 173, distance: 136.5
click at [567, 173] on div "1 Reference 1 SKU 1 [GEOGRAPHIC_DATA] IRONWOLF ST10000VN000 10TB ST10000VN000 I…" at bounding box center [872, 436] width 1265 height 556
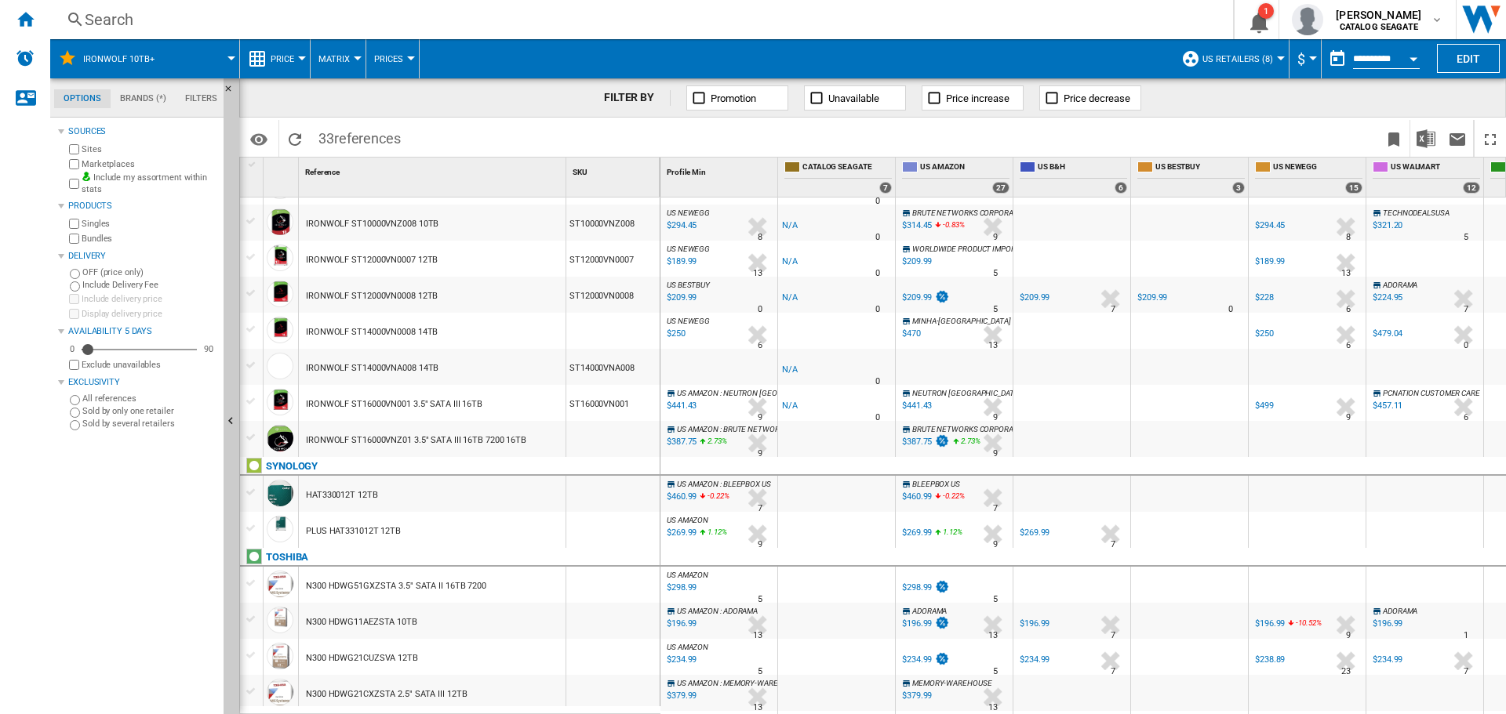
scroll to position [314, 0]
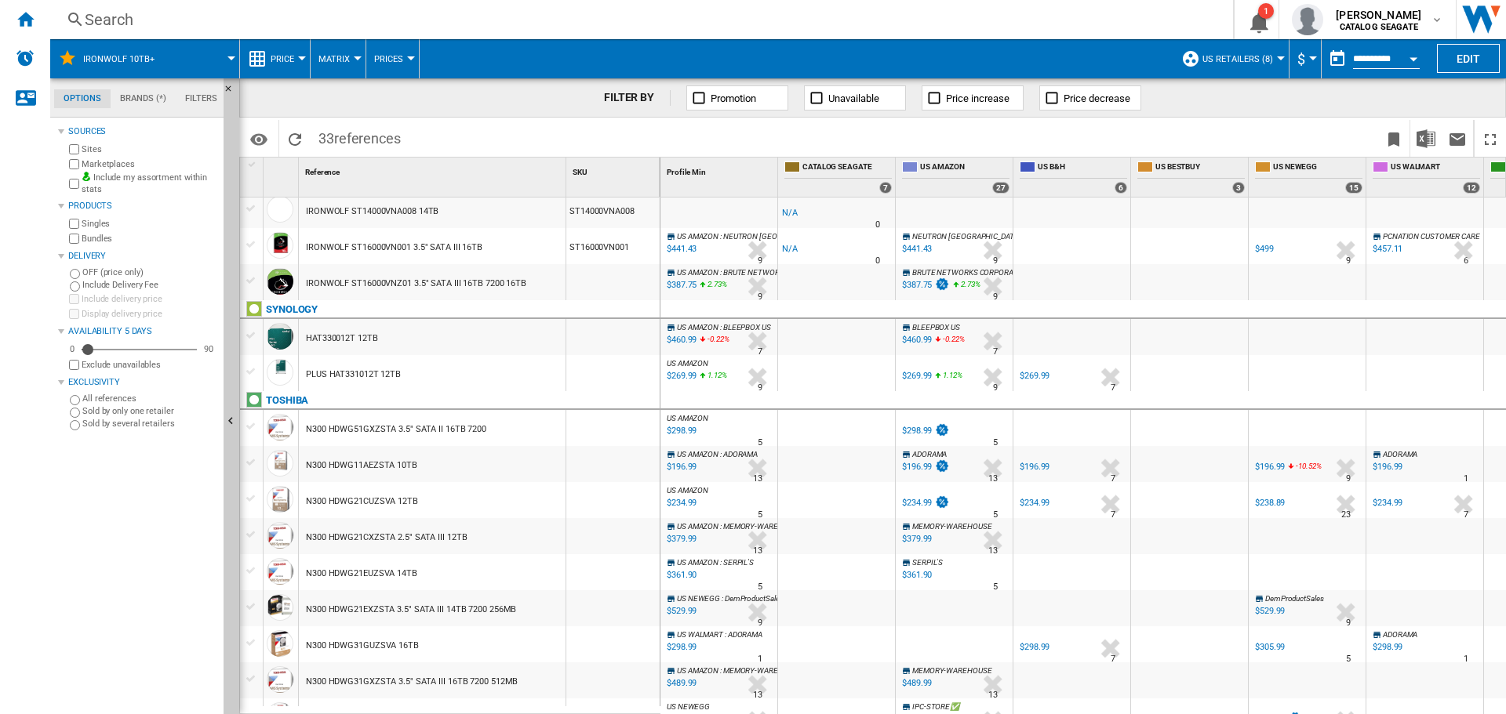
click at [693, 381] on div "$269.99" at bounding box center [680, 377] width 32 height 16
click at [682, 341] on div "$460.99" at bounding box center [680, 340] width 32 height 16
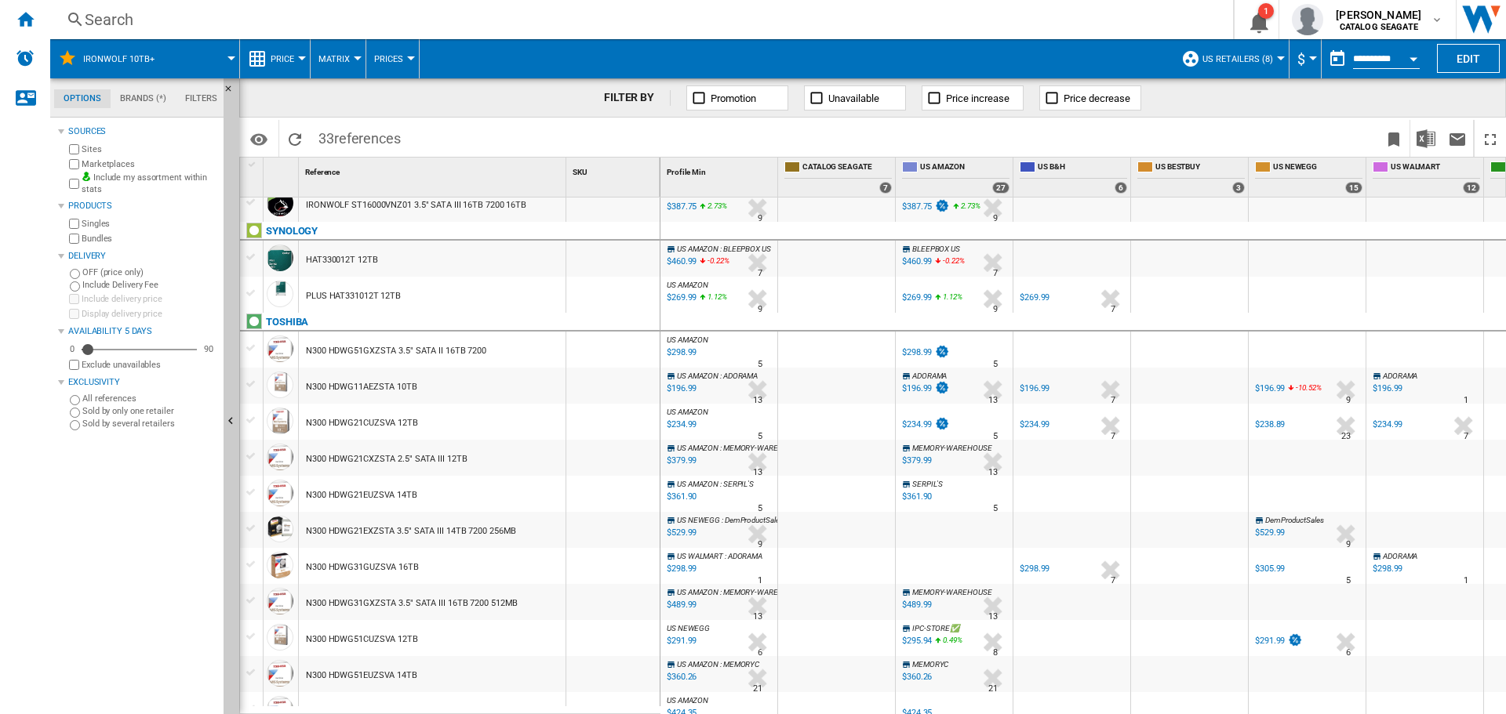
scroll to position [471, 0]
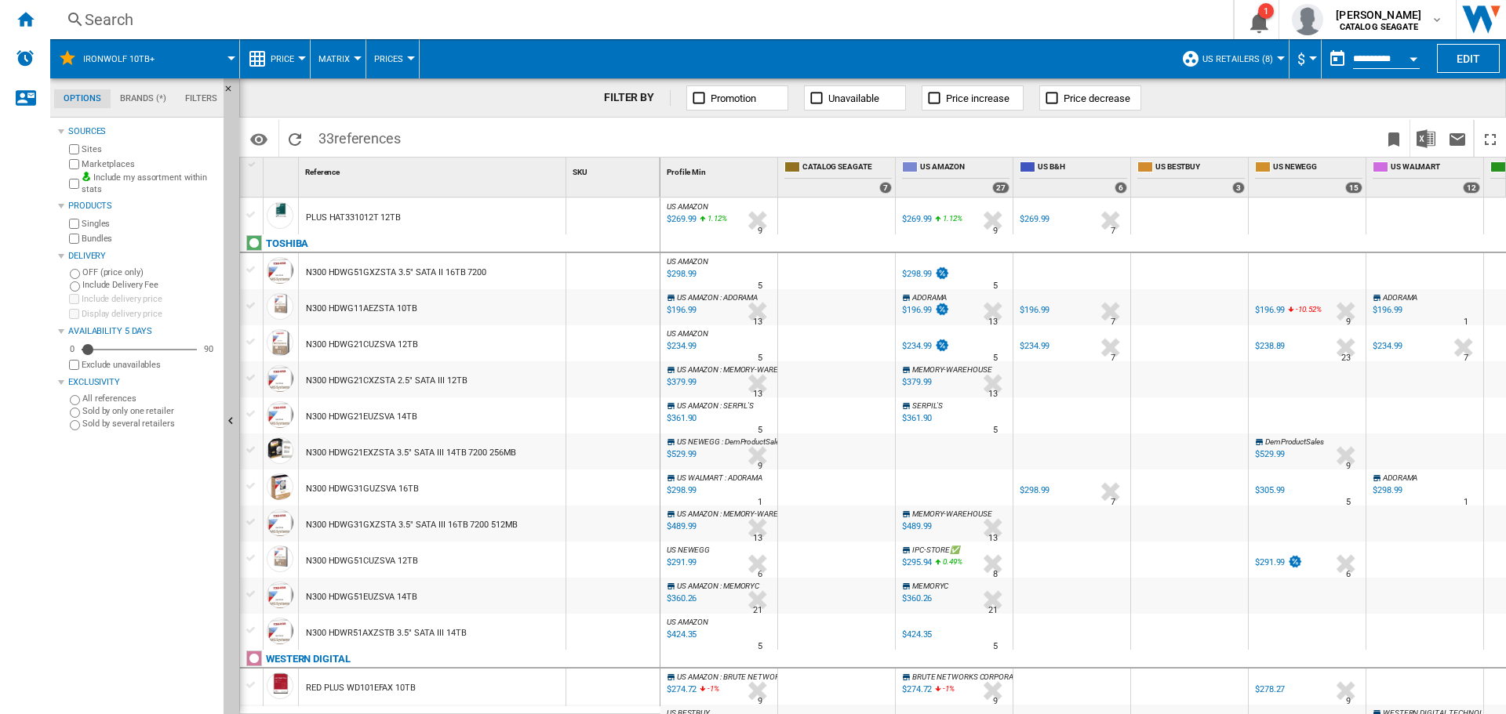
click at [193, 468] on div "Sources Sites Marketplaces Include my assortment within stats Products Singles …" at bounding box center [137, 418] width 159 height 593
click at [690, 347] on div "$234.99" at bounding box center [680, 347] width 32 height 16
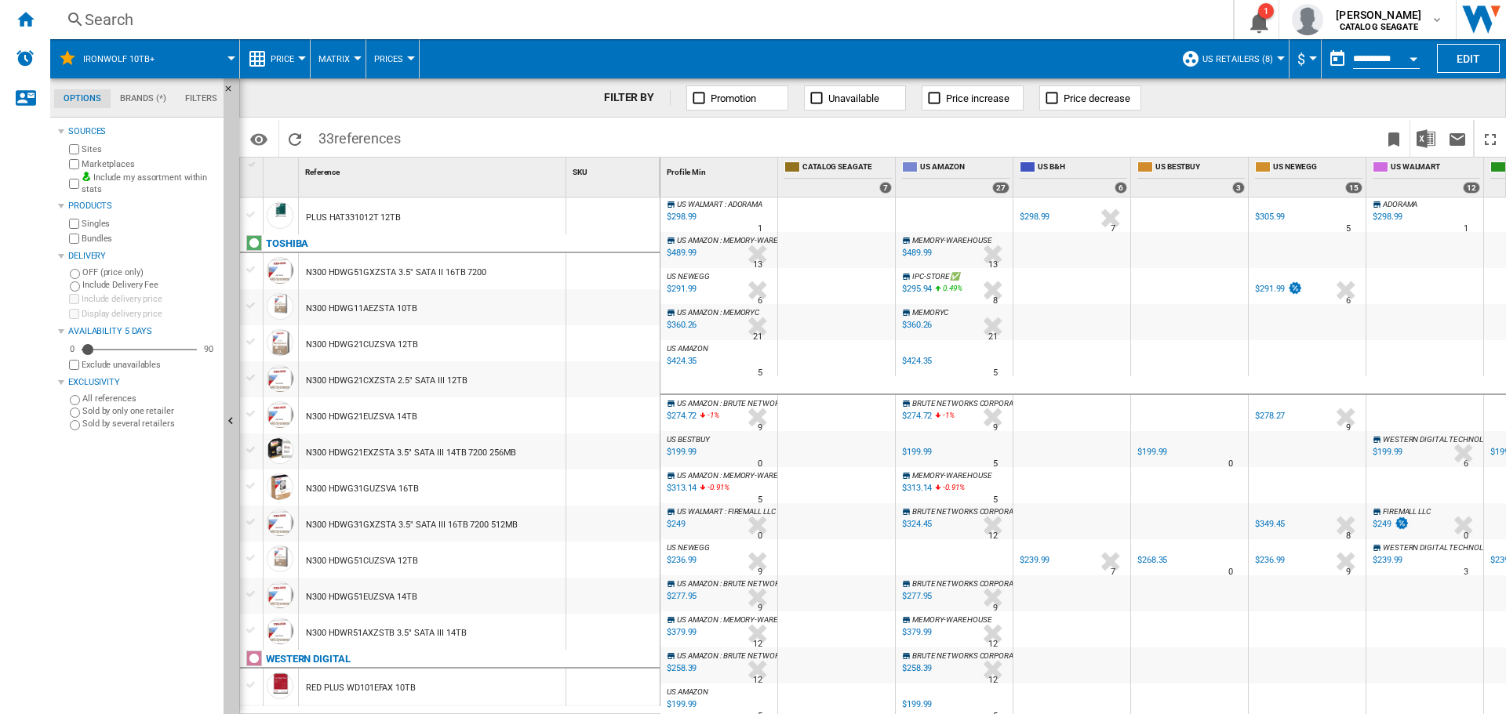
scroll to position [744, 0]
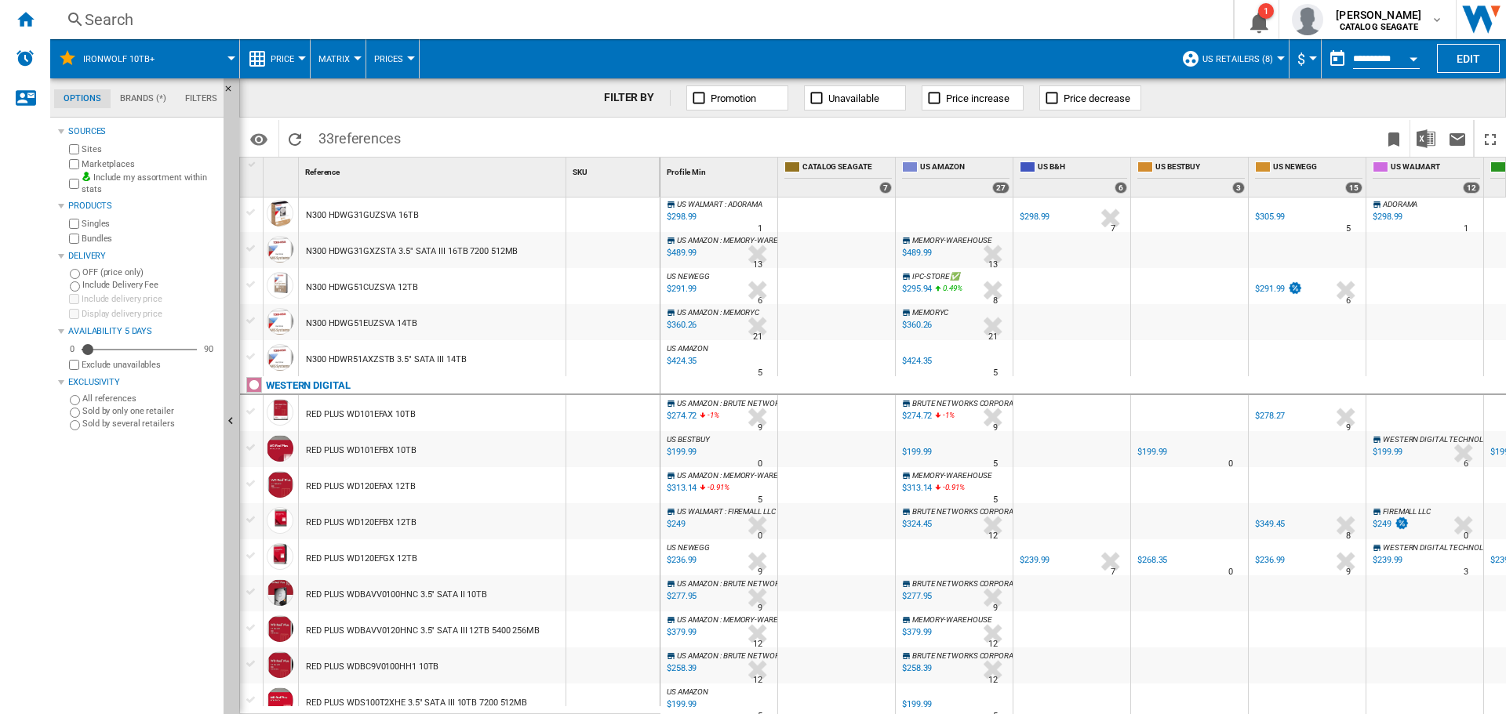
click at [119, 582] on div "Sources Sites Marketplaces Include my assortment within stats Products Singles …" at bounding box center [137, 418] width 159 height 593
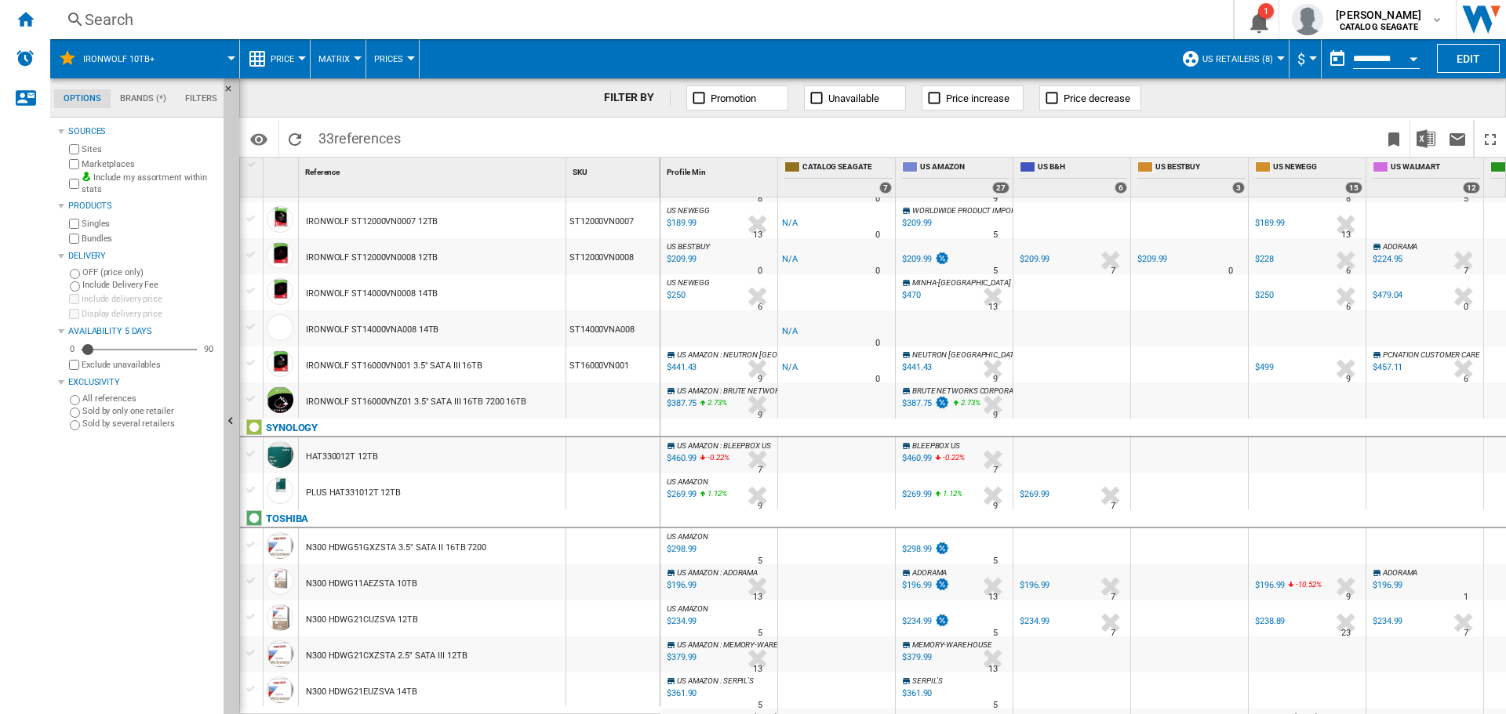
scroll to position [117, 0]
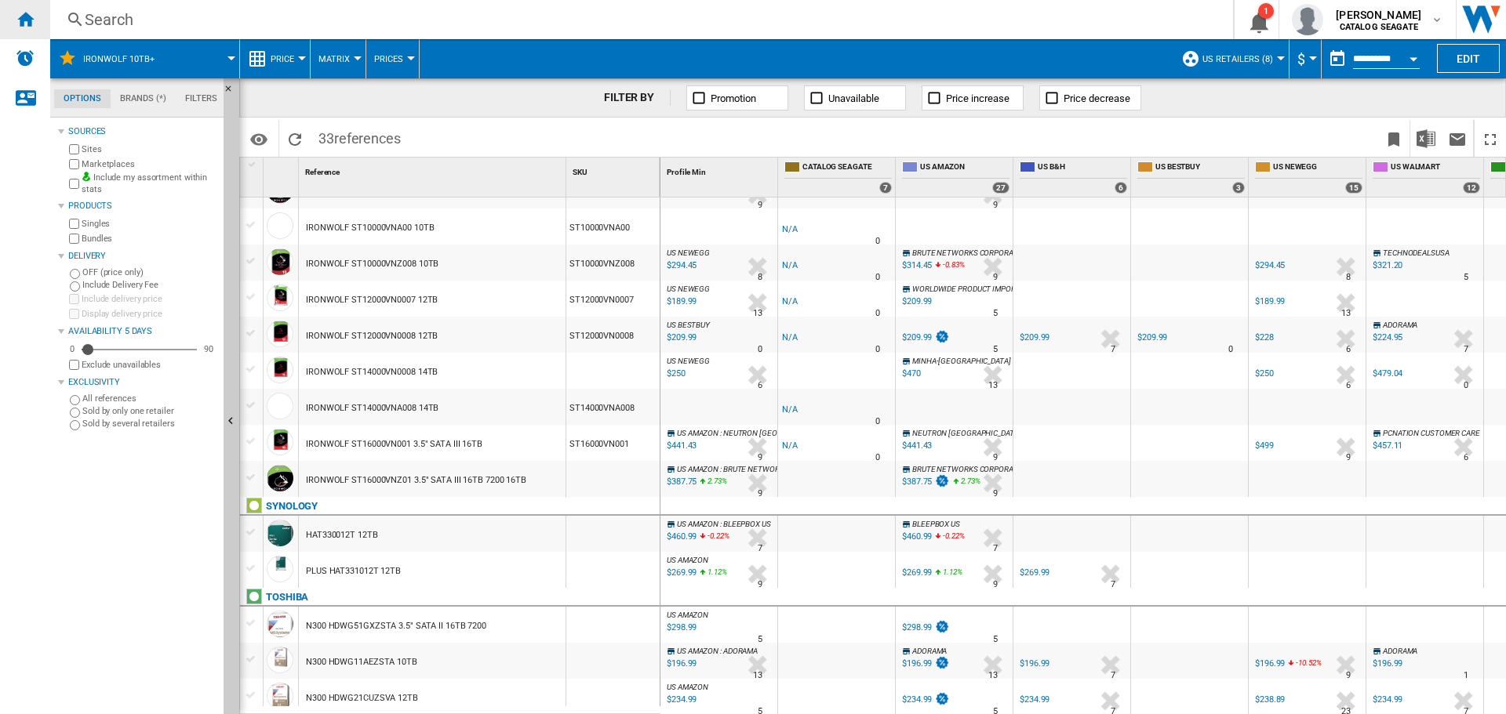
click at [31, 16] on ng-md-icon "Home" at bounding box center [25, 18] width 19 height 19
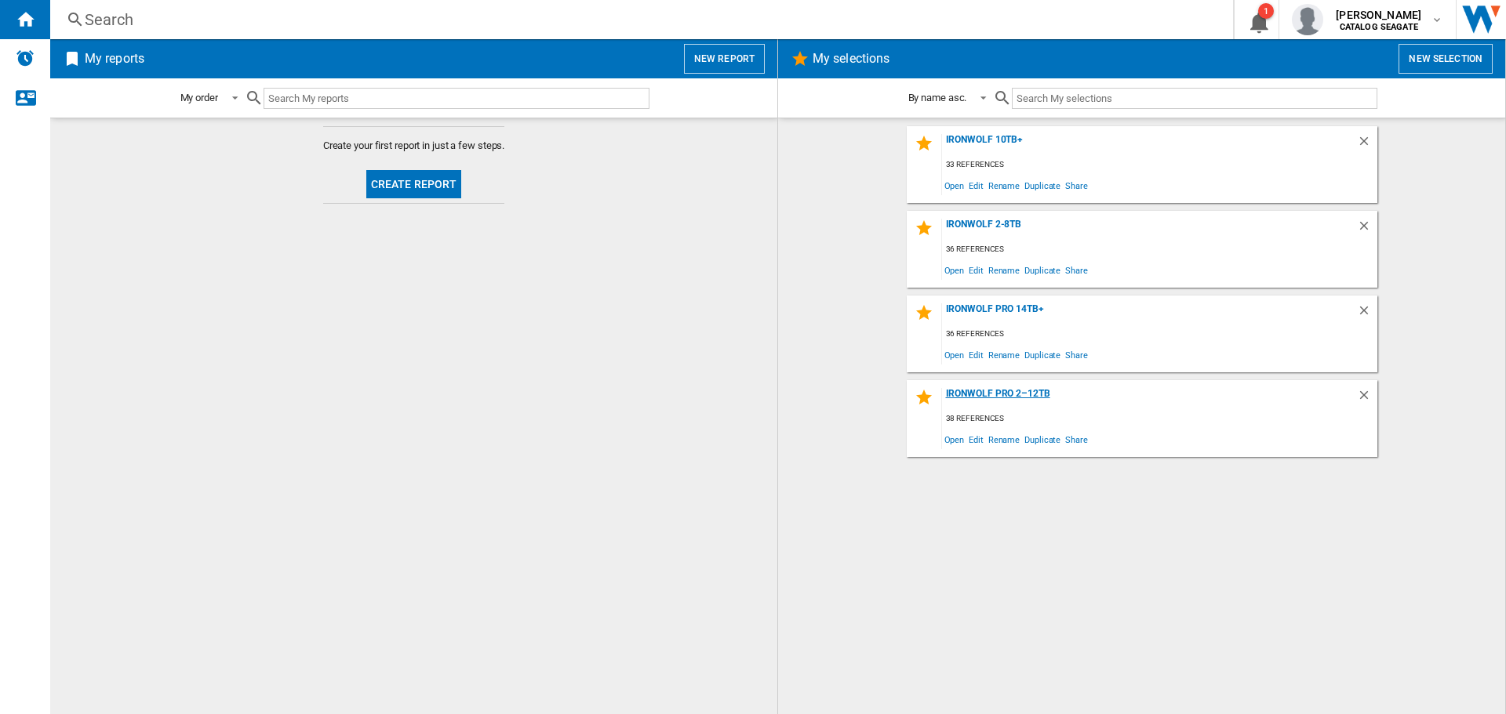
click at [1007, 390] on div "IronWolf Pro 2–12TB" at bounding box center [1149, 398] width 415 height 21
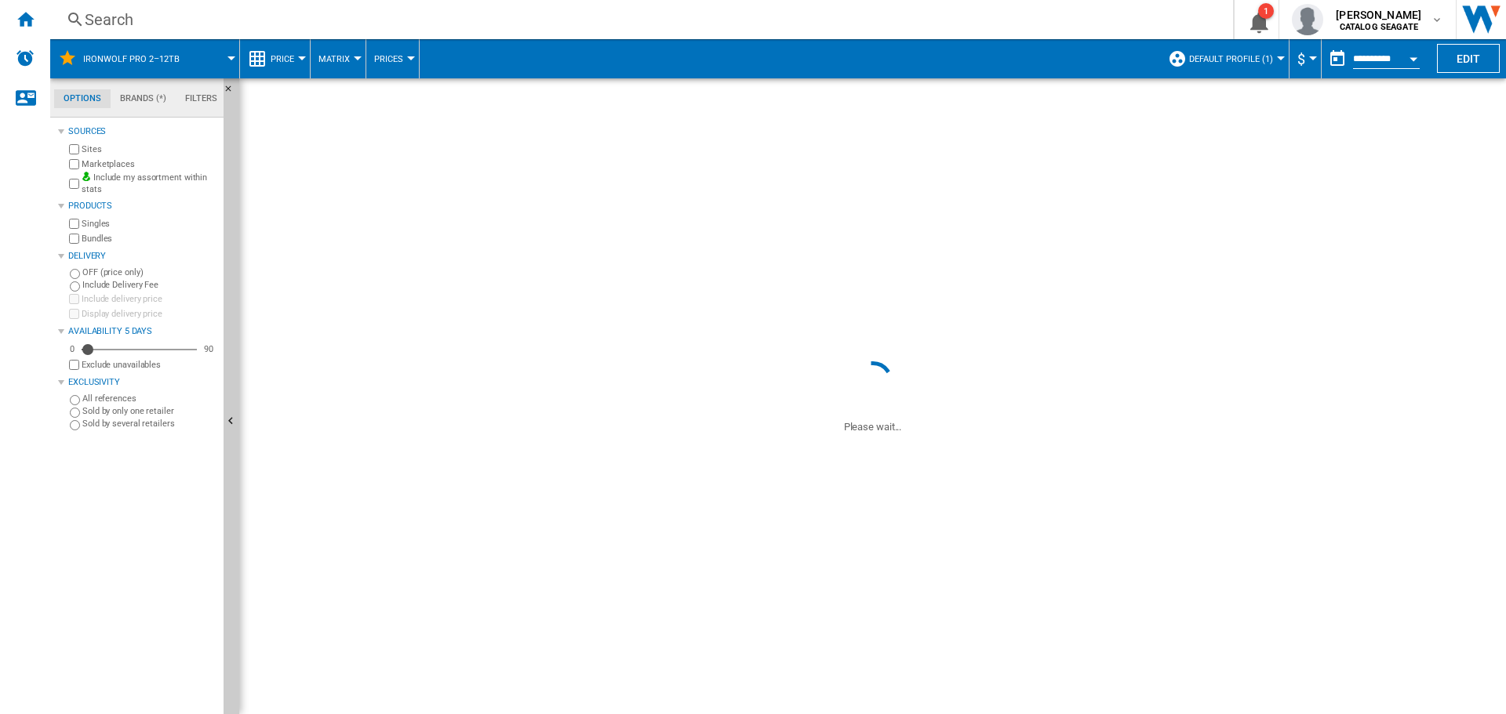
click at [1258, 55] on span "Default profile (1)" at bounding box center [1231, 59] width 84 height 10
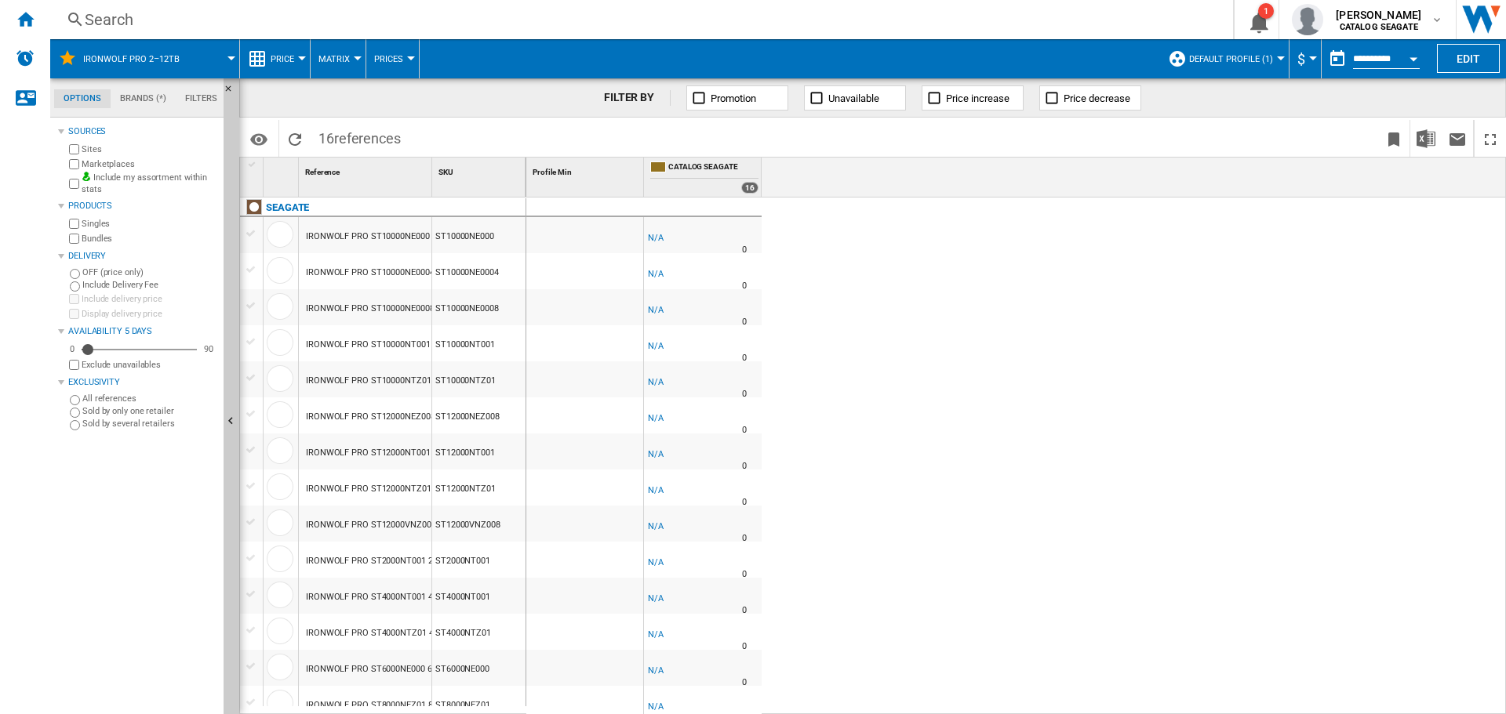
click at [1222, 56] on md-backdrop at bounding box center [753, 357] width 1506 height 714
click at [1250, 55] on span "Default profile (1)" at bounding box center [1231, 59] width 84 height 10
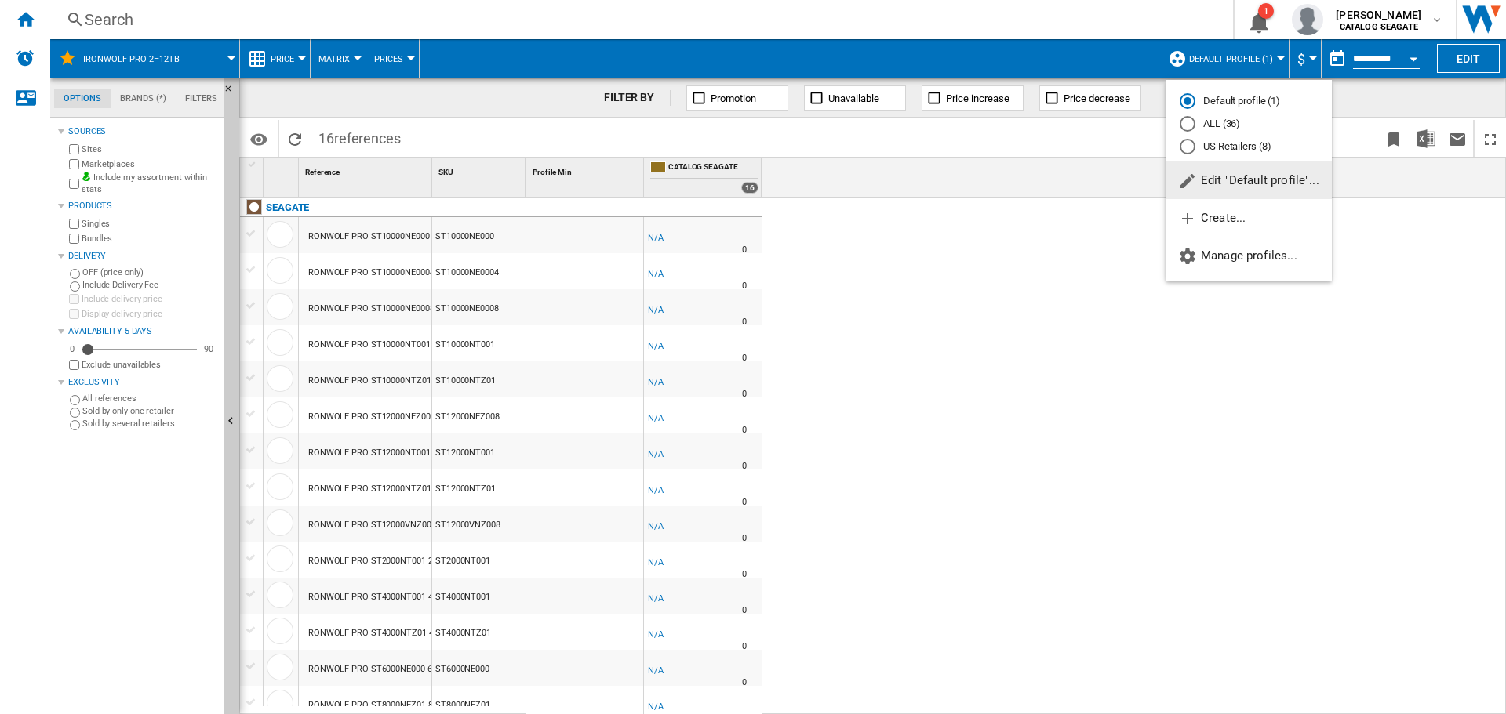
click at [1186, 141] on div "US Retailers (8)" at bounding box center [1187, 147] width 16 height 16
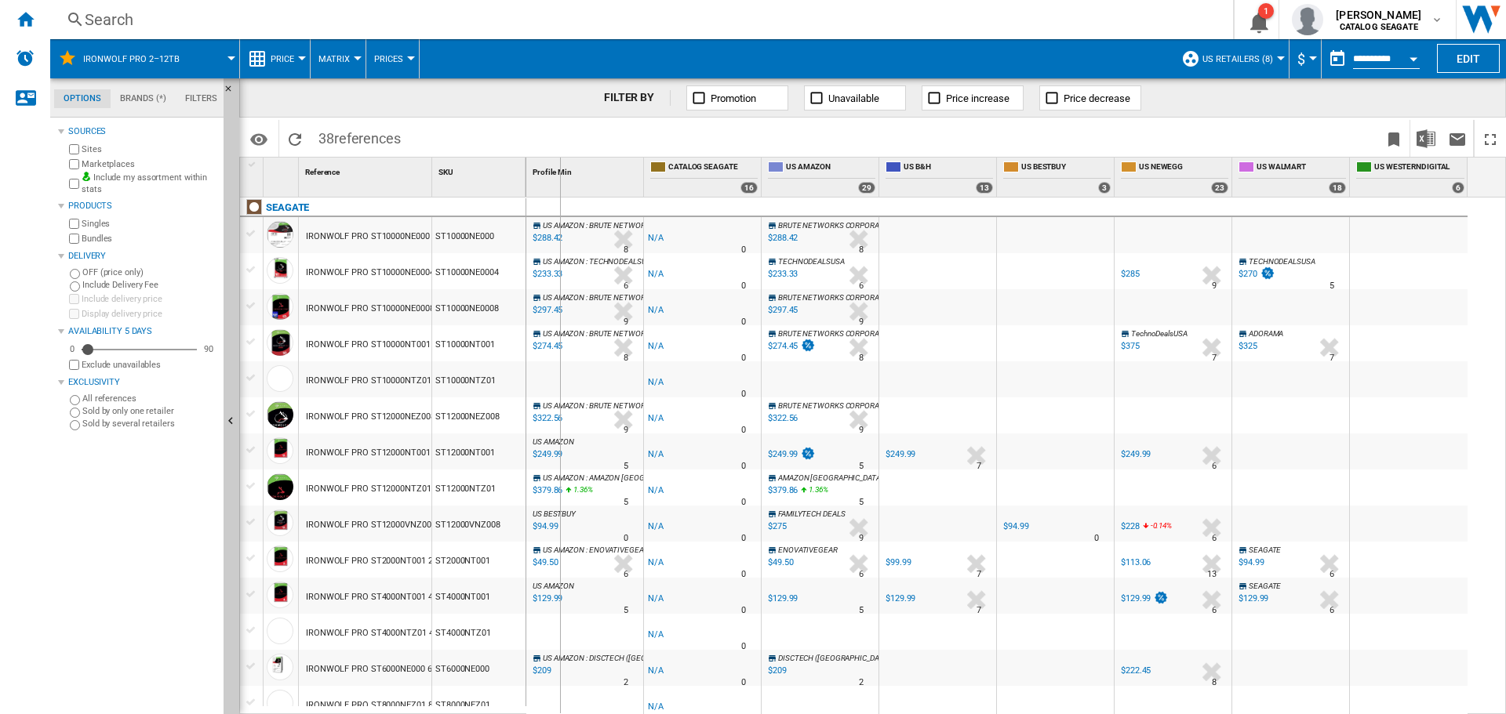
drag, startPoint x: 433, startPoint y: 176, endPoint x: 560, endPoint y: 180, distance: 127.1
click at [560, 180] on div "1 Reference 1 SKU 1 [GEOGRAPHIC_DATA] IRONWOLF PRO ST10000NE000 10TB ST10000NE0…" at bounding box center [872, 436] width 1265 height 556
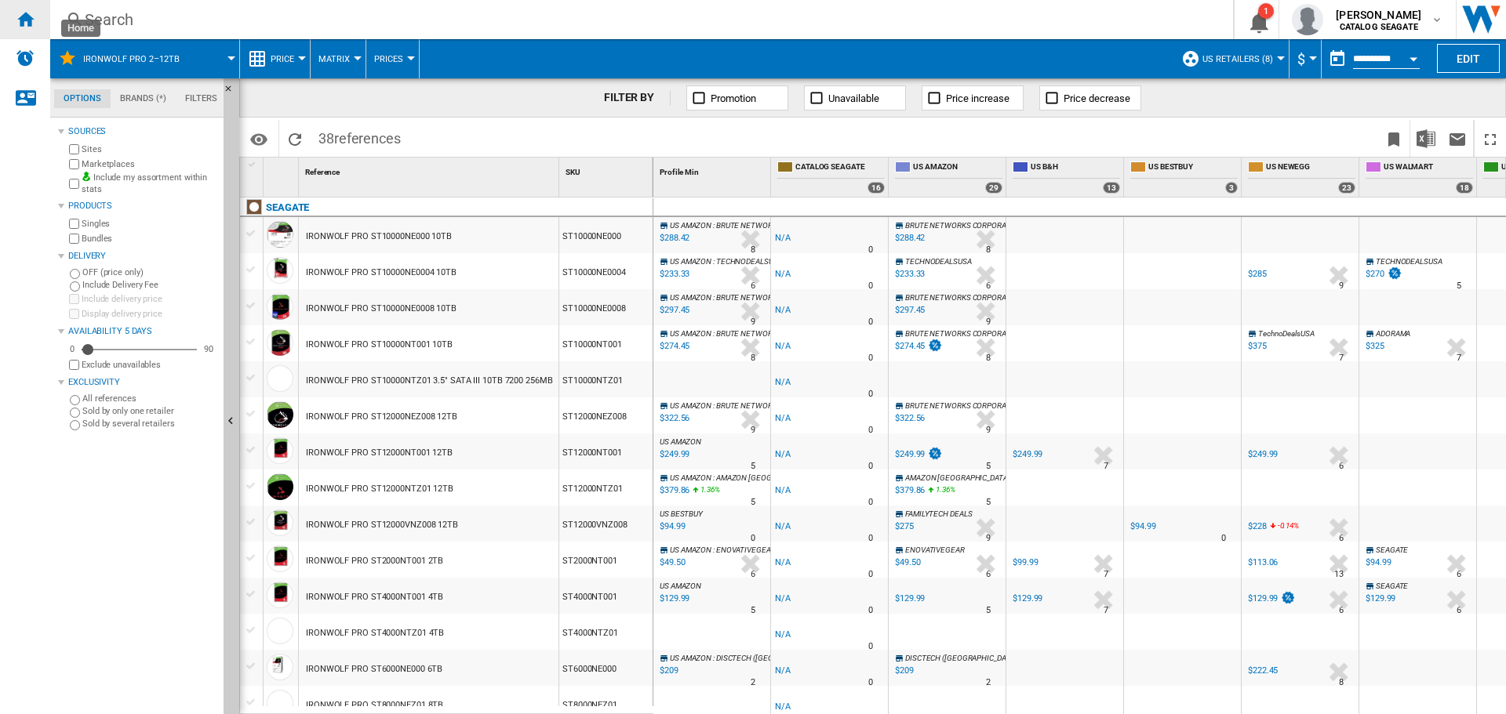
click at [42, 24] on div "Home" at bounding box center [25, 19] width 50 height 39
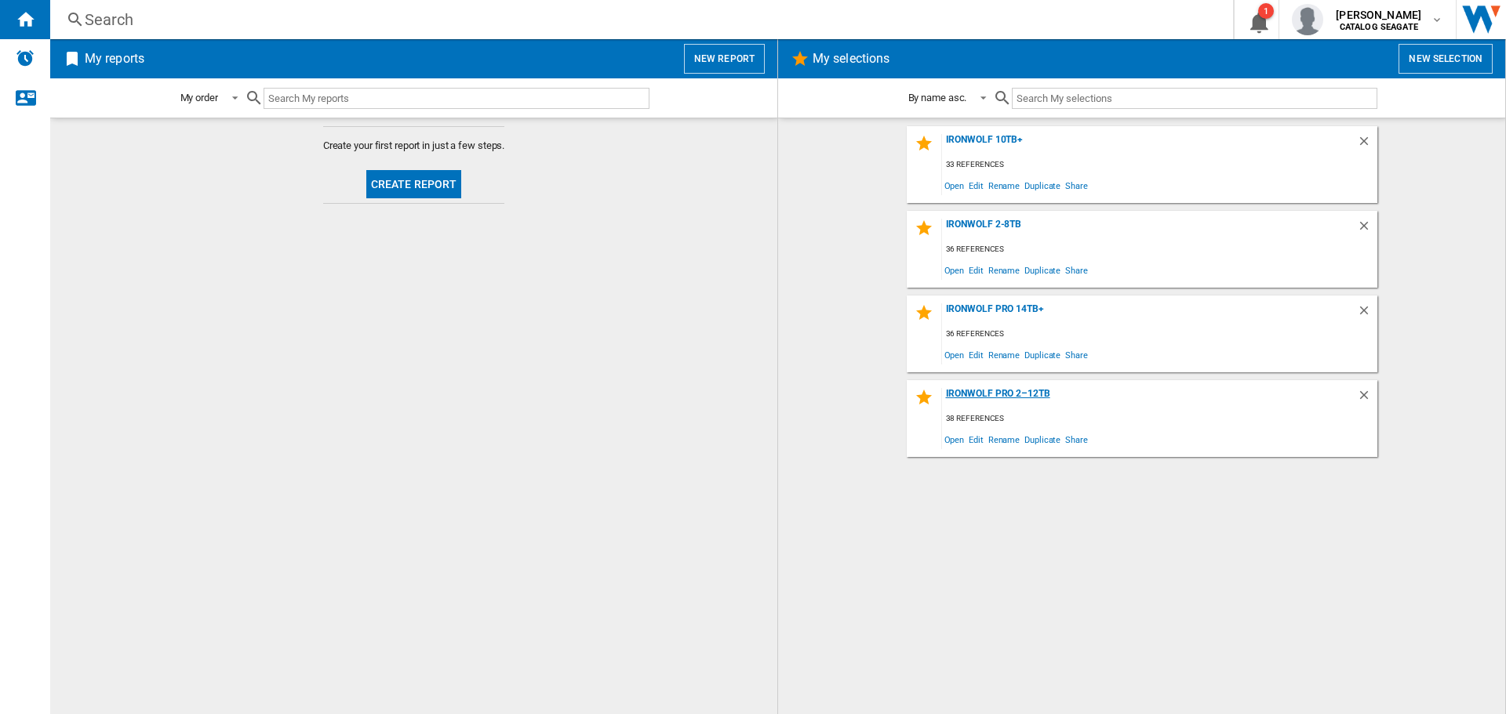
click at [997, 388] on div "IronWolf Pro 2–12TB" at bounding box center [1149, 398] width 415 height 21
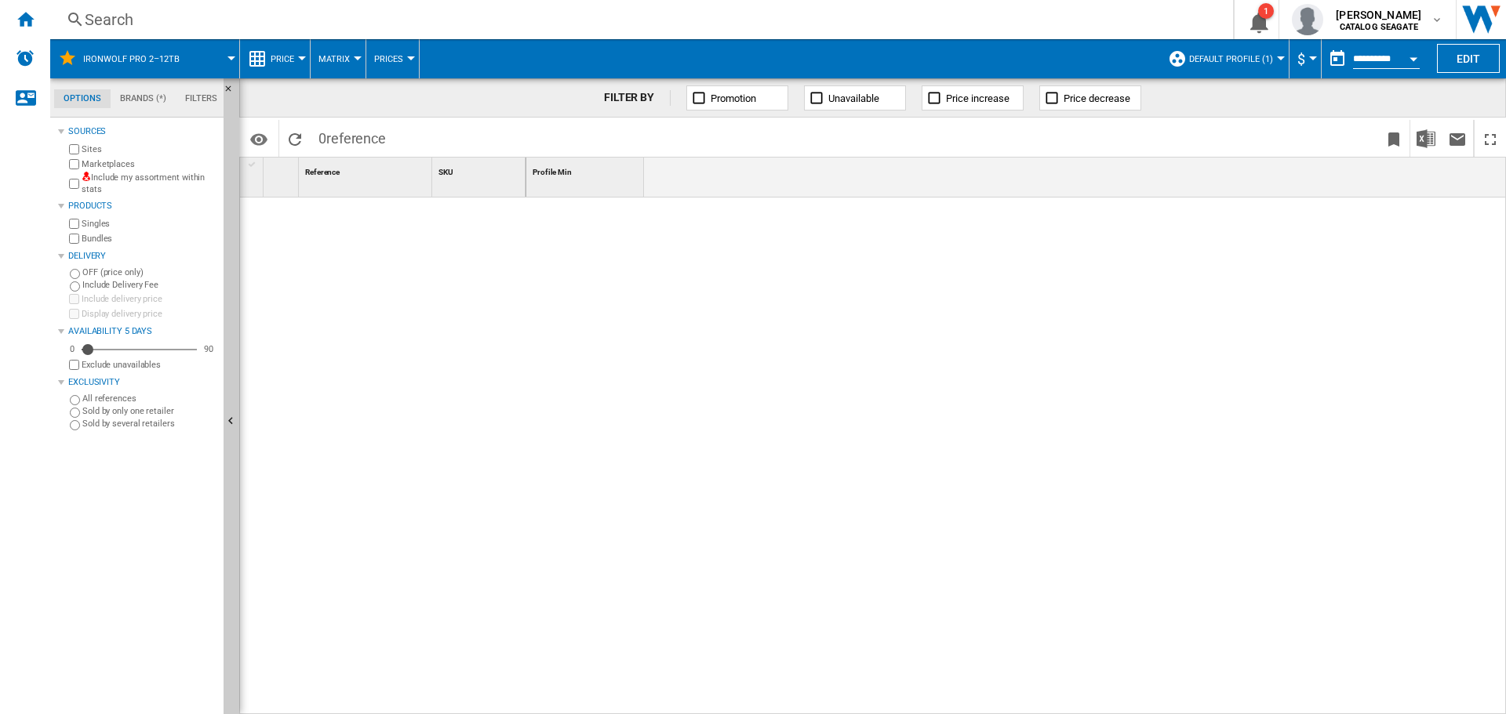
click at [108, 177] on label "Include my assortment within stats" at bounding box center [150, 184] width 136 height 24
click at [1226, 66] on button "Default profile (1)" at bounding box center [1235, 58] width 92 height 39
click at [1216, 60] on span "Default profile (1)" at bounding box center [1231, 59] width 84 height 10
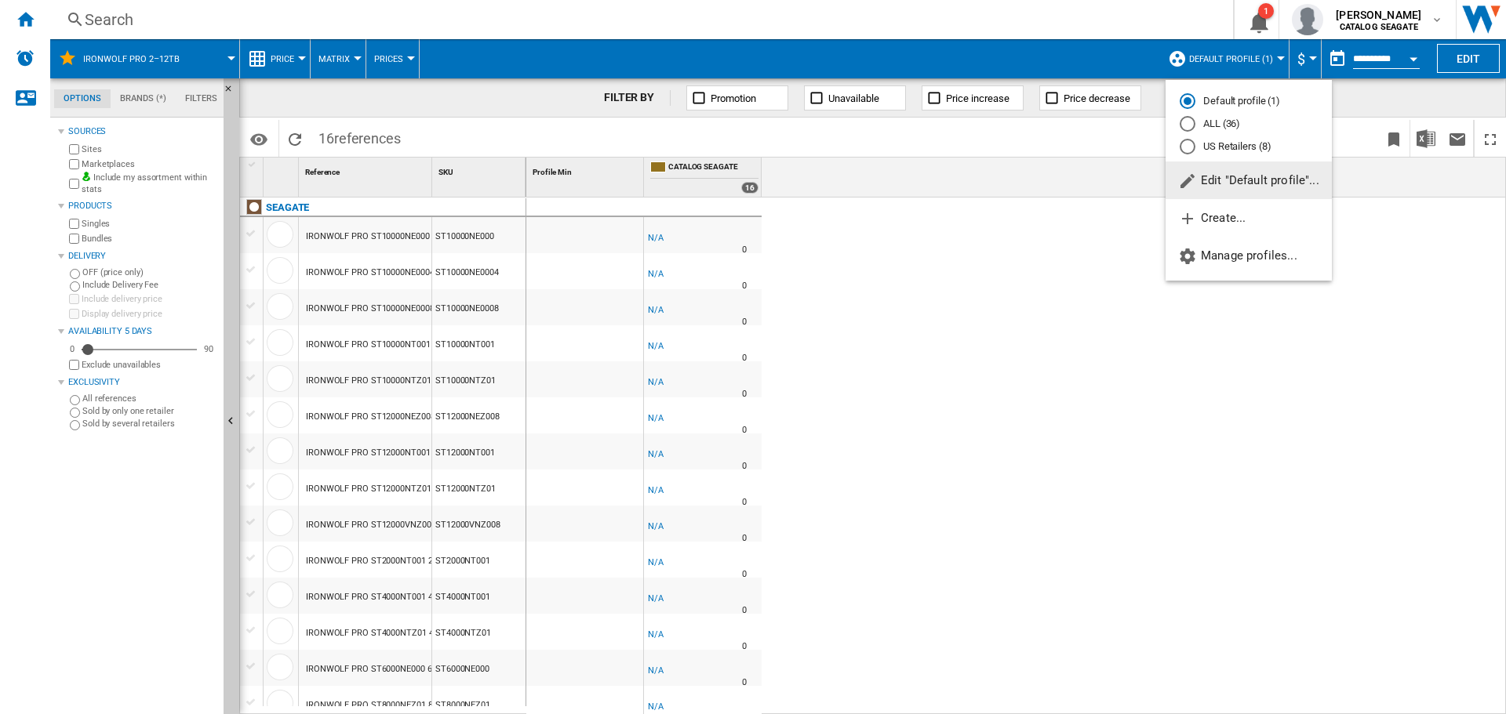
click at [1223, 145] on md-radio-button "US Retailers (8)" at bounding box center [1248, 146] width 138 height 15
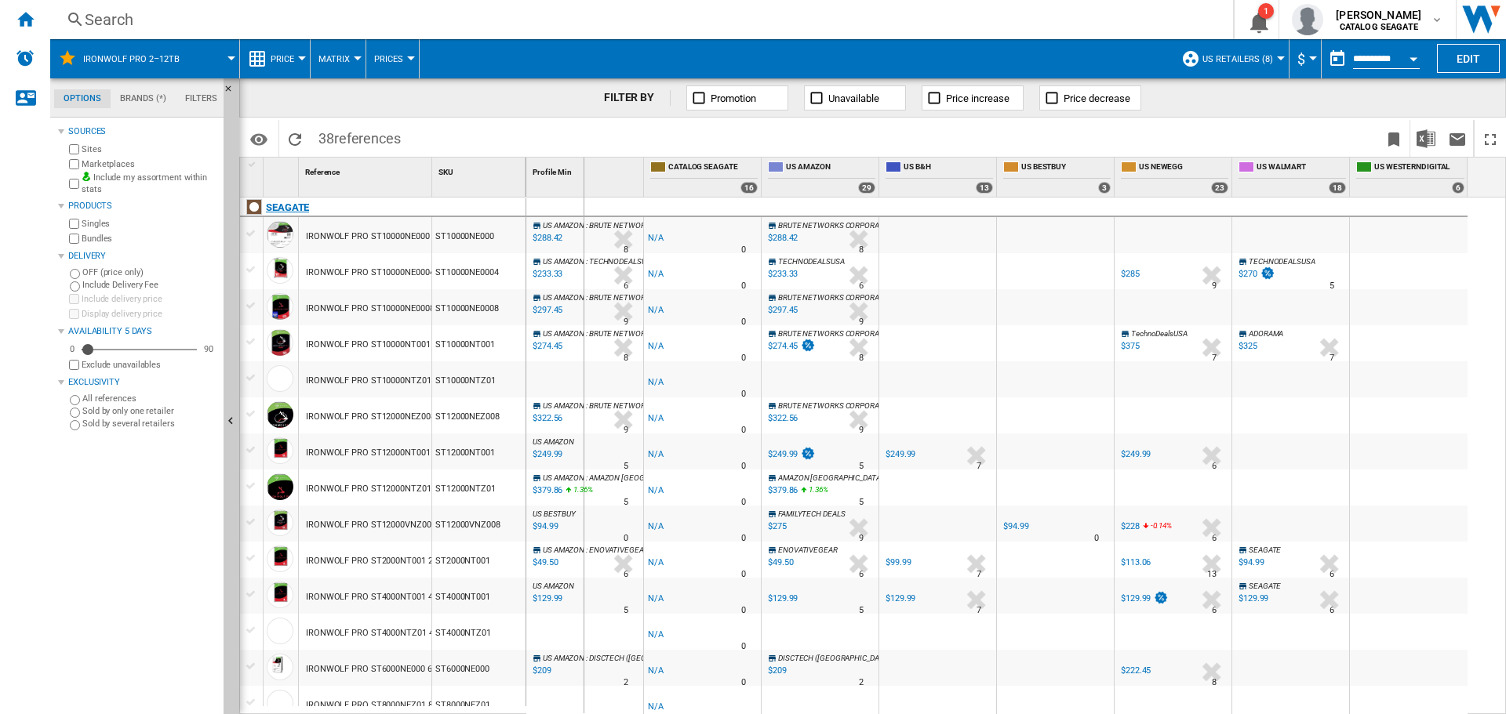
drag, startPoint x: 431, startPoint y: 186, endPoint x: 632, endPoint y: 210, distance: 203.0
click at [627, 212] on div "1 Reference 1 SKU 1 [GEOGRAPHIC_DATA] IRONWOLF PRO ST10000NE000 10TB ST10000NE0…" at bounding box center [872, 436] width 1265 height 556
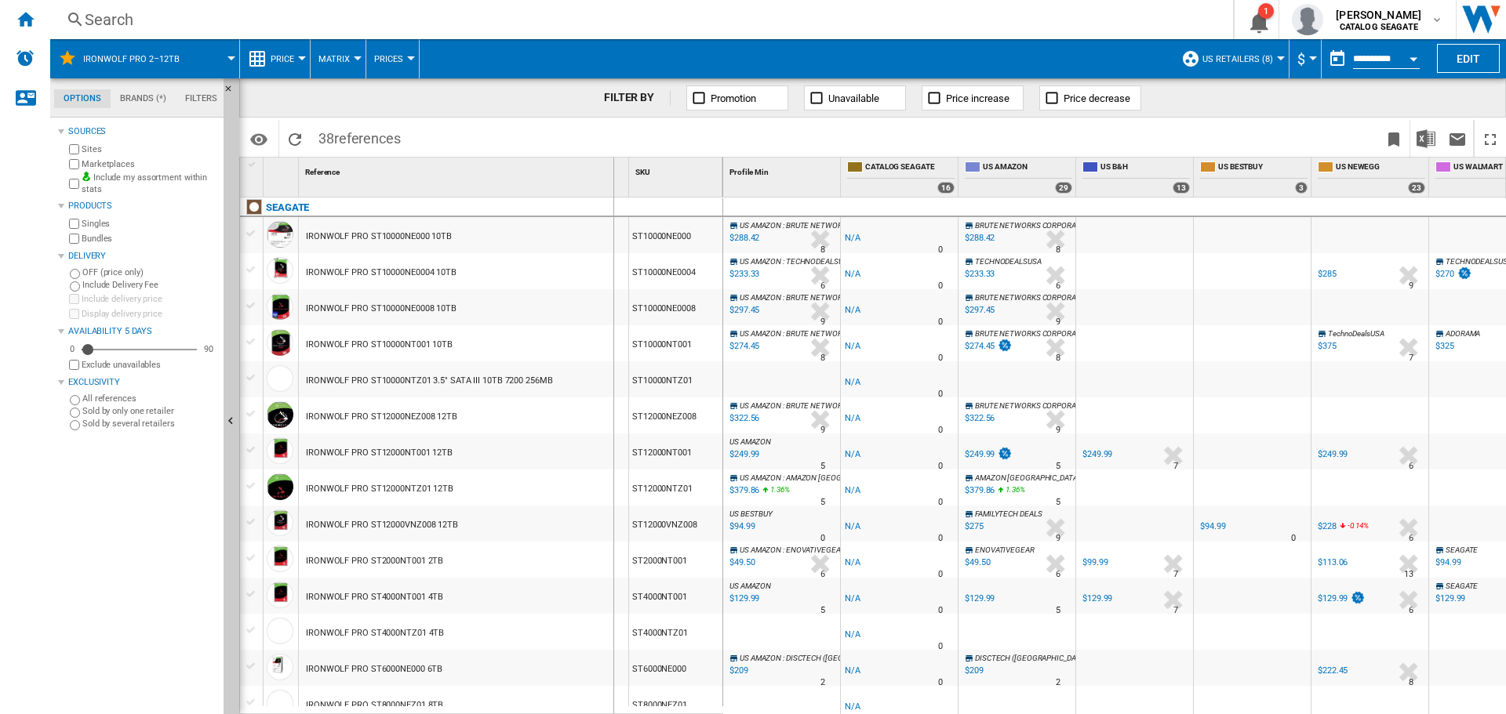
drag, startPoint x: 631, startPoint y: 184, endPoint x: 595, endPoint y: 178, distance: 36.6
click at [595, 178] on div "1 Reference 1 SKU 1" at bounding box center [481, 177] width 483 height 39
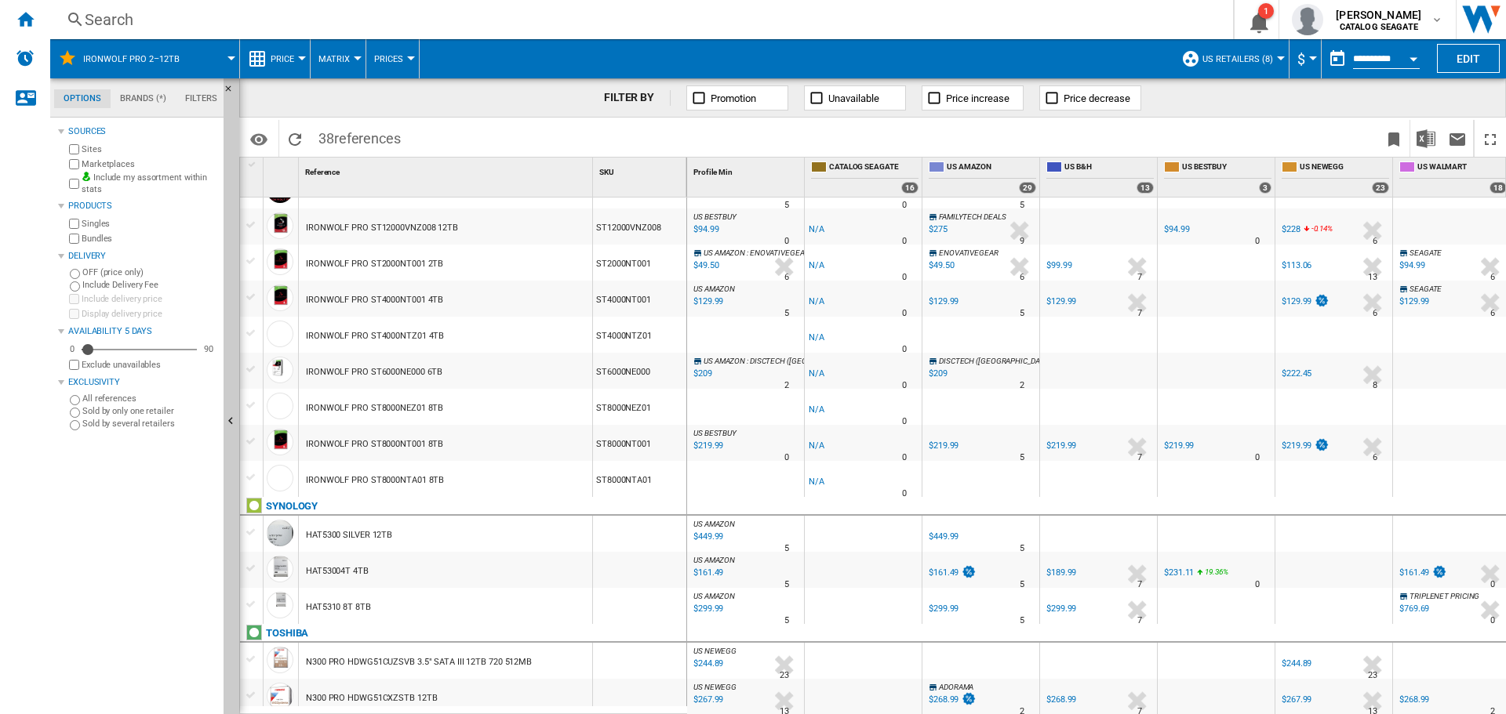
scroll to position [62, 0]
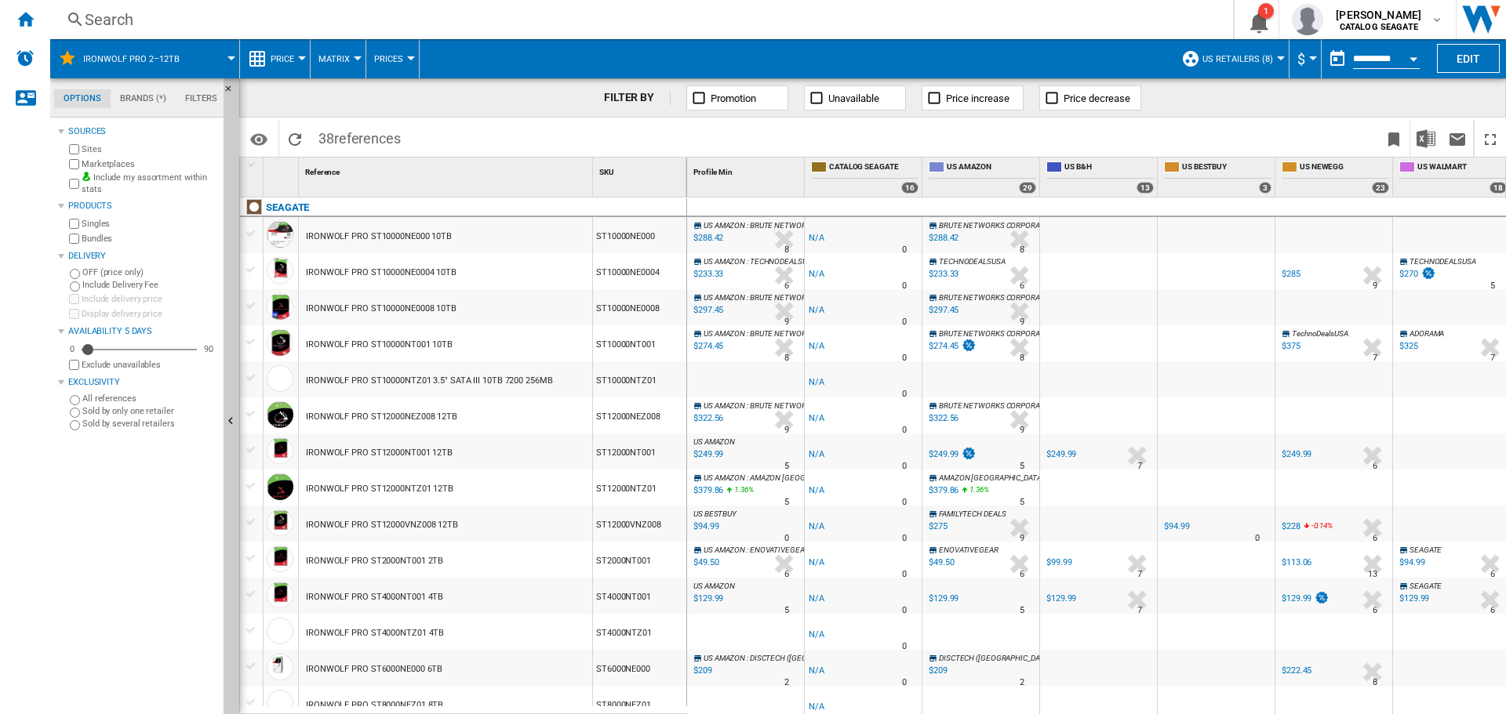
drag, startPoint x: 31, startPoint y: 20, endPoint x: 214, endPoint y: 48, distance: 184.8
click at [31, 20] on ng-md-icon "Home" at bounding box center [25, 18] width 19 height 19
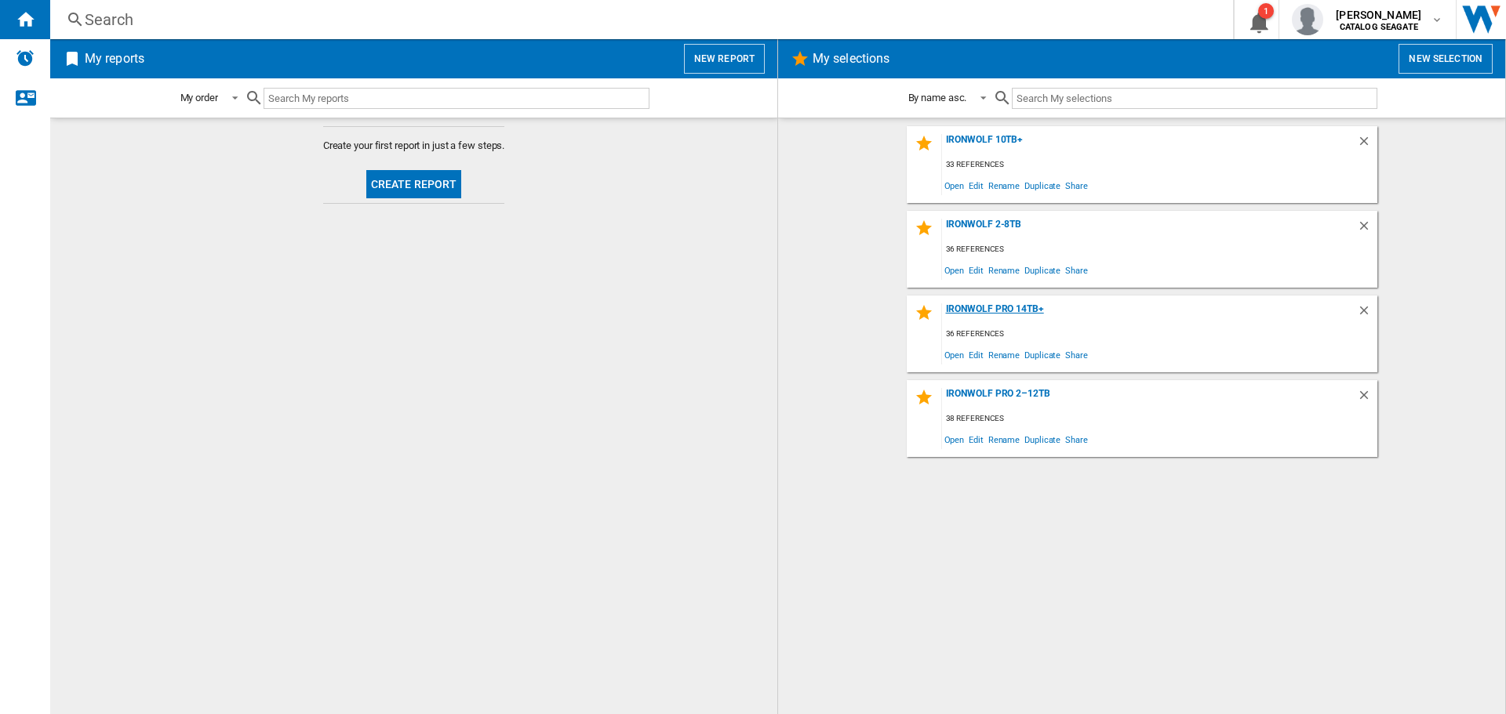
click at [1010, 312] on div "IronWolf Pro 14TB+" at bounding box center [1149, 313] width 415 height 21
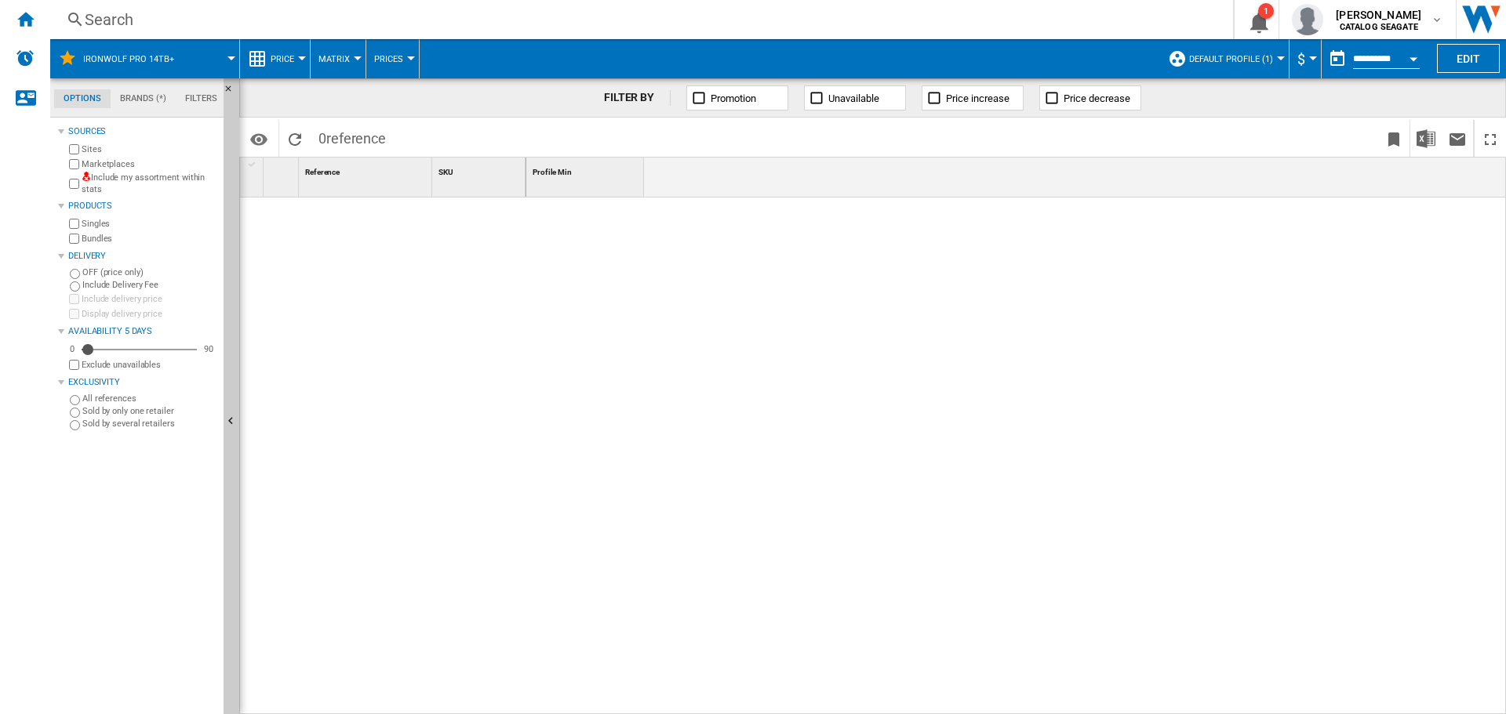
click at [109, 176] on label "Include my assortment within stats" at bounding box center [150, 184] width 136 height 24
click at [1258, 64] on button "Default profile (1)" at bounding box center [1235, 58] width 92 height 39
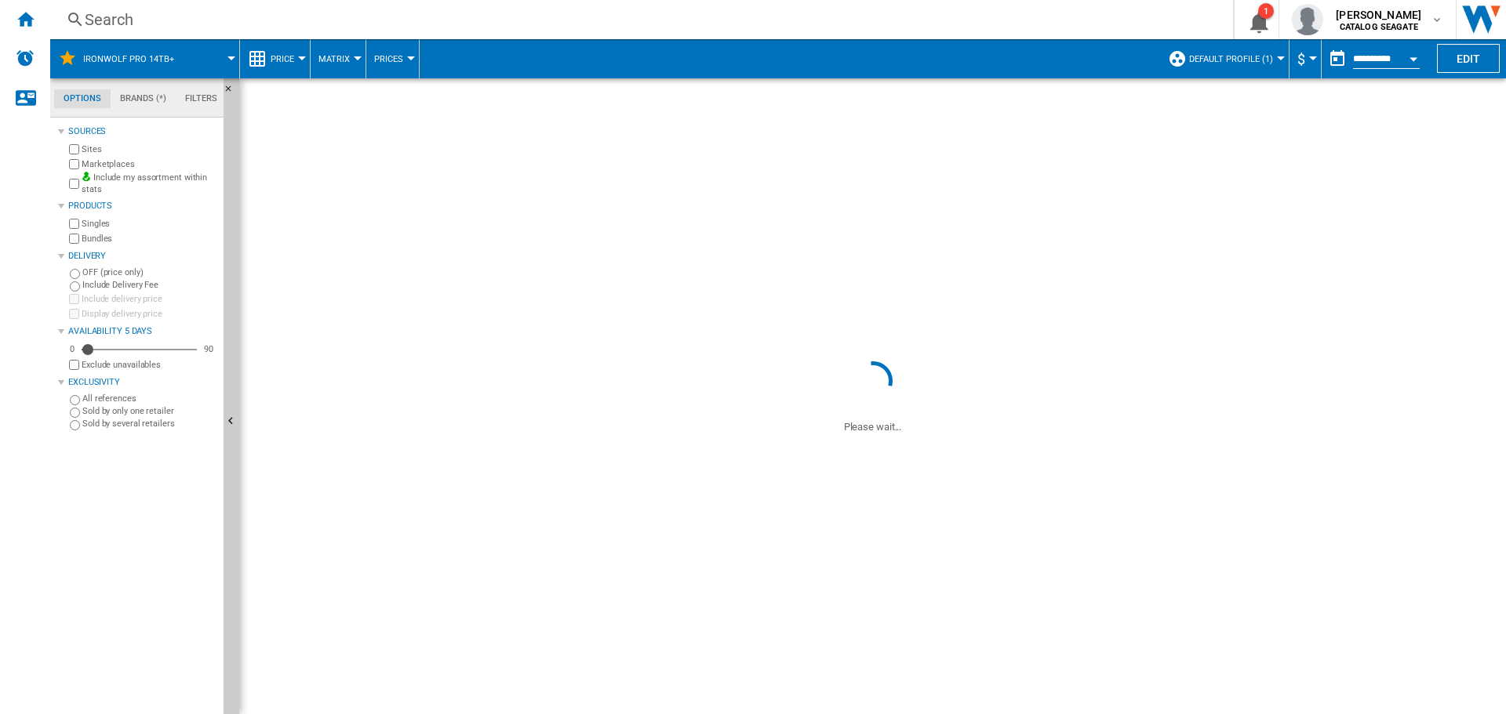
click at [1226, 146] on span at bounding box center [1132, 138] width 492 height 37
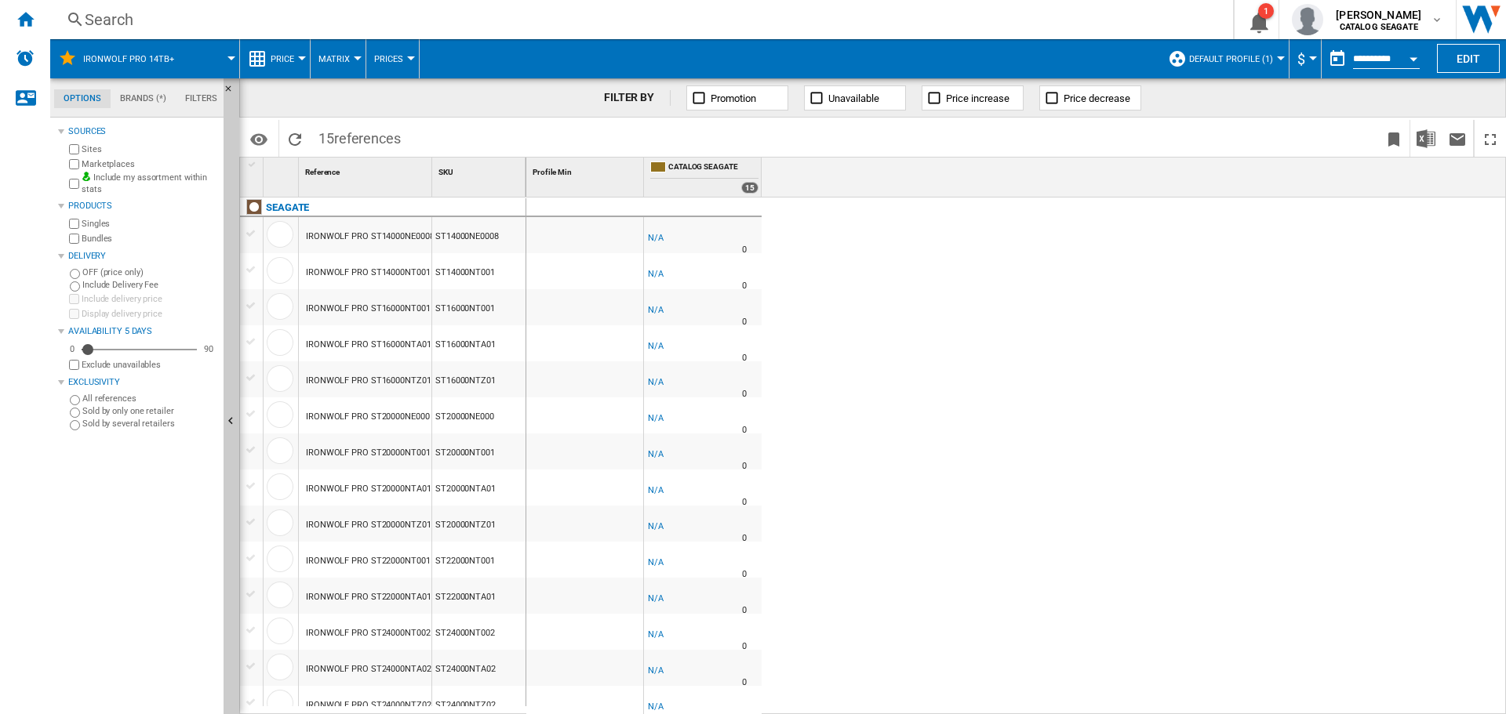
click at [1248, 71] on button "Default profile (1)" at bounding box center [1235, 58] width 92 height 39
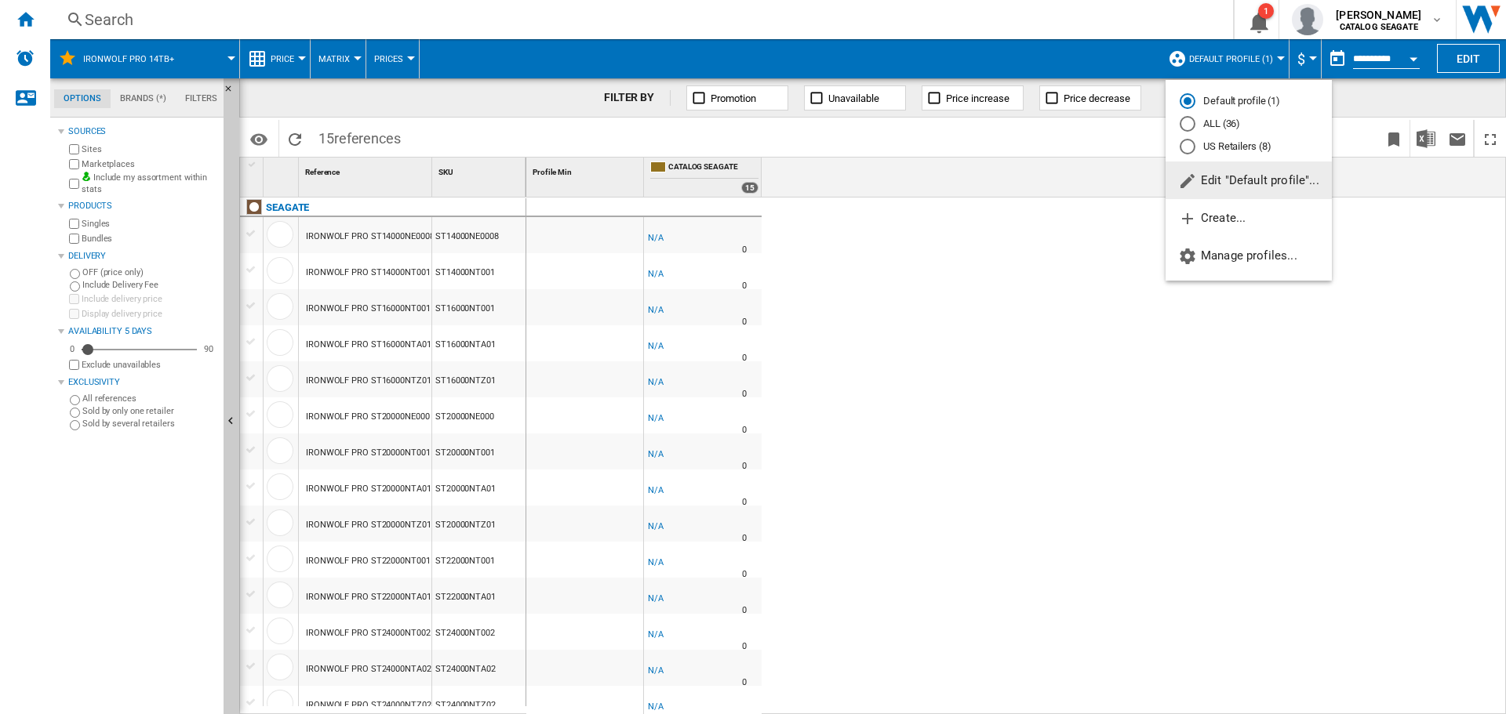
click at [1194, 150] on div "US Retailers (8)" at bounding box center [1187, 147] width 16 height 16
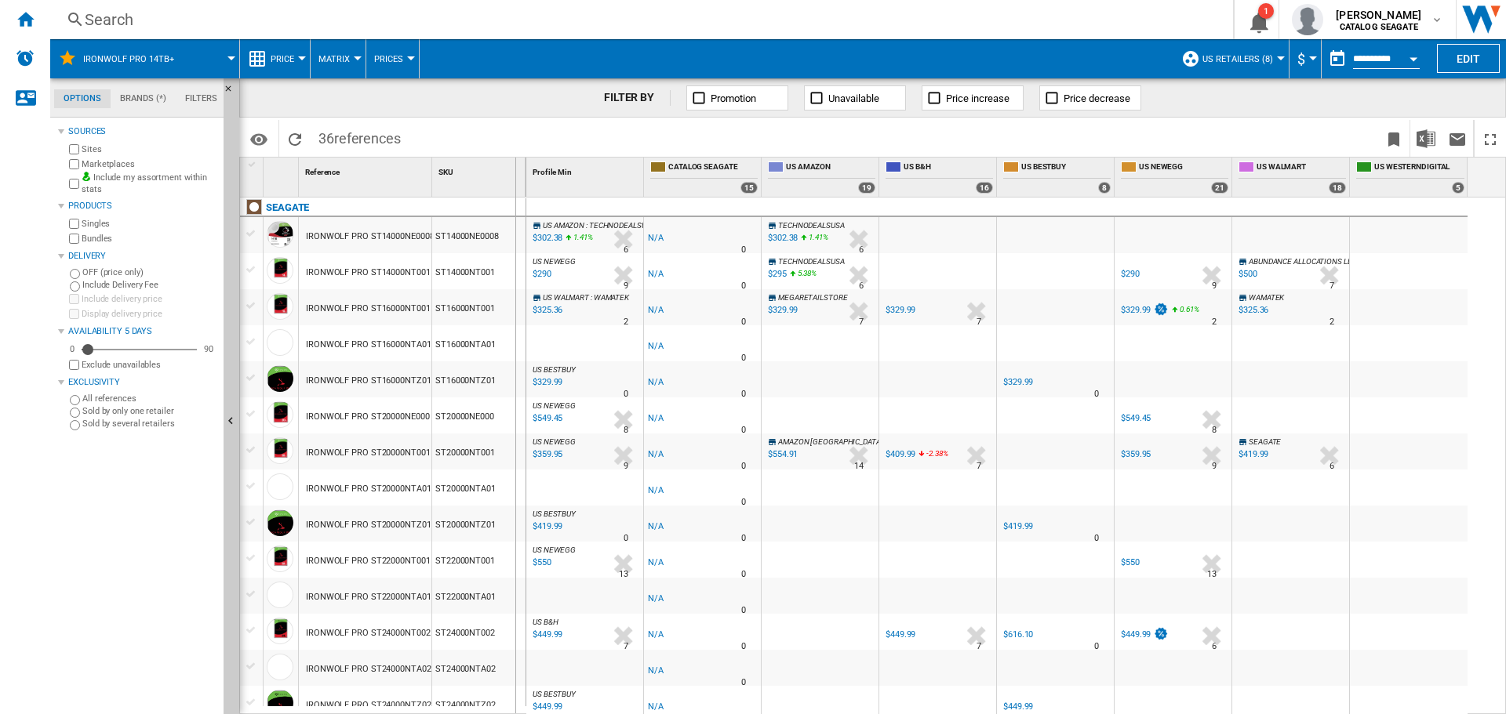
drag, startPoint x: 432, startPoint y: 173, endPoint x: 565, endPoint y: 208, distance: 137.7
click at [565, 208] on div "1 Reference 1 SKU 1 [GEOGRAPHIC_DATA] IRONWOLF PRO ST14000NE0008 14TB ST14000NE…" at bounding box center [872, 436] width 1265 height 556
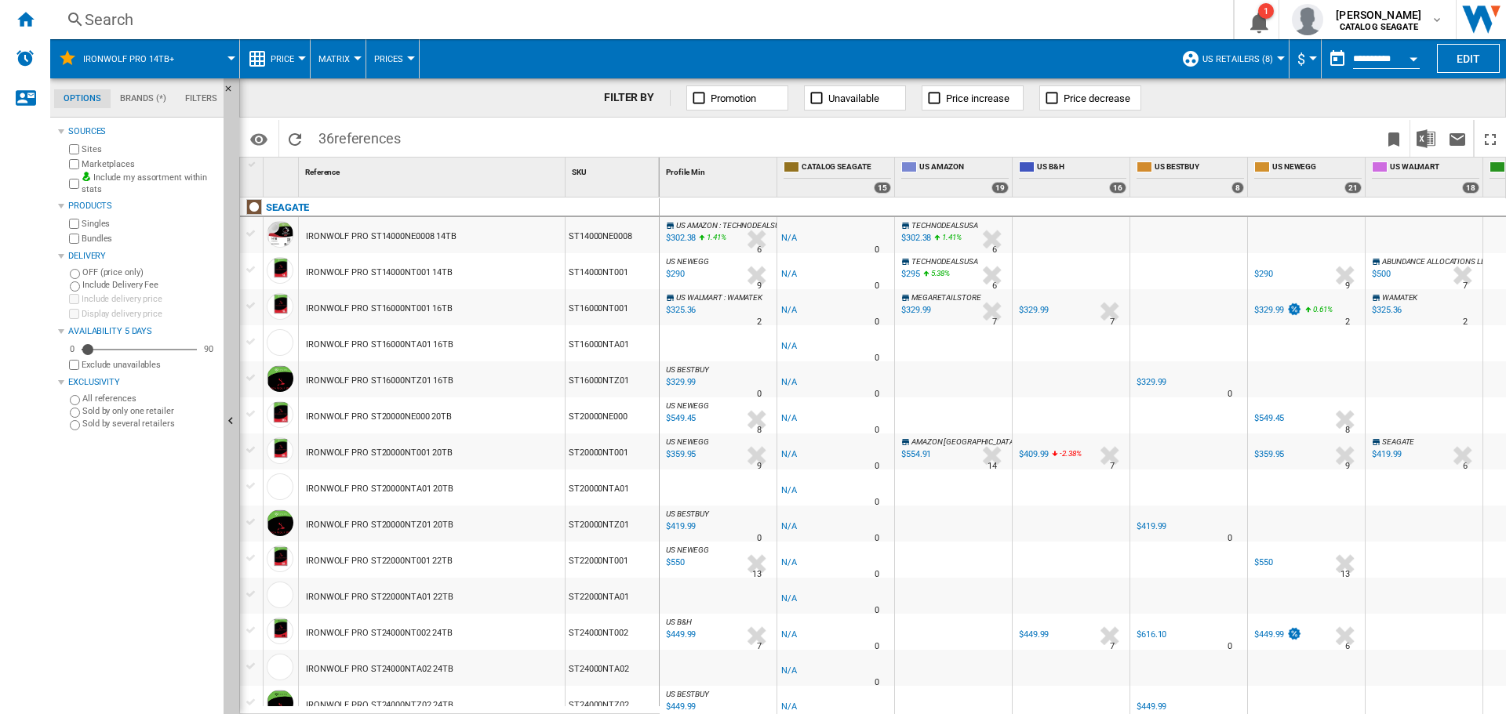
click at [20, 16] on ng-md-icon "Home" at bounding box center [25, 18] width 19 height 19
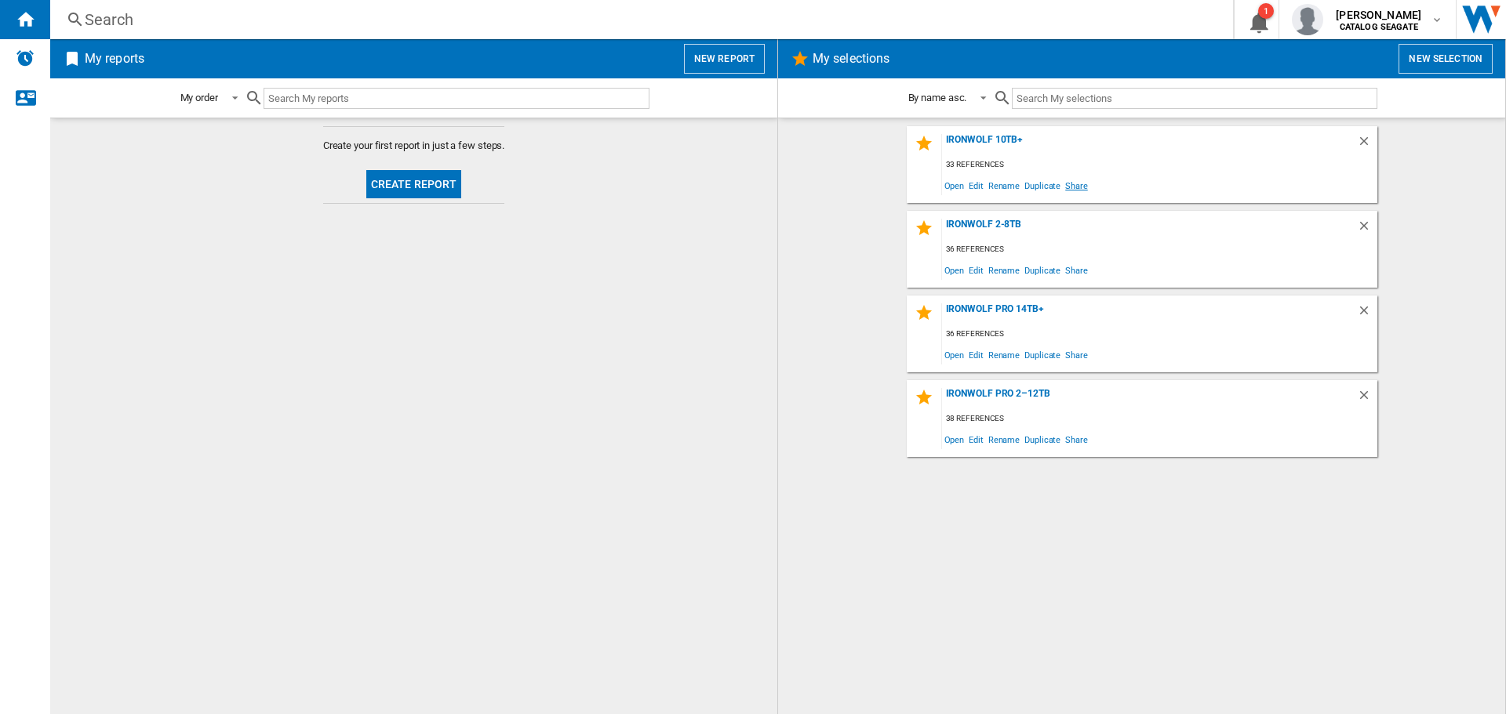
click at [1067, 185] on span "Share" at bounding box center [1076, 185] width 27 height 21
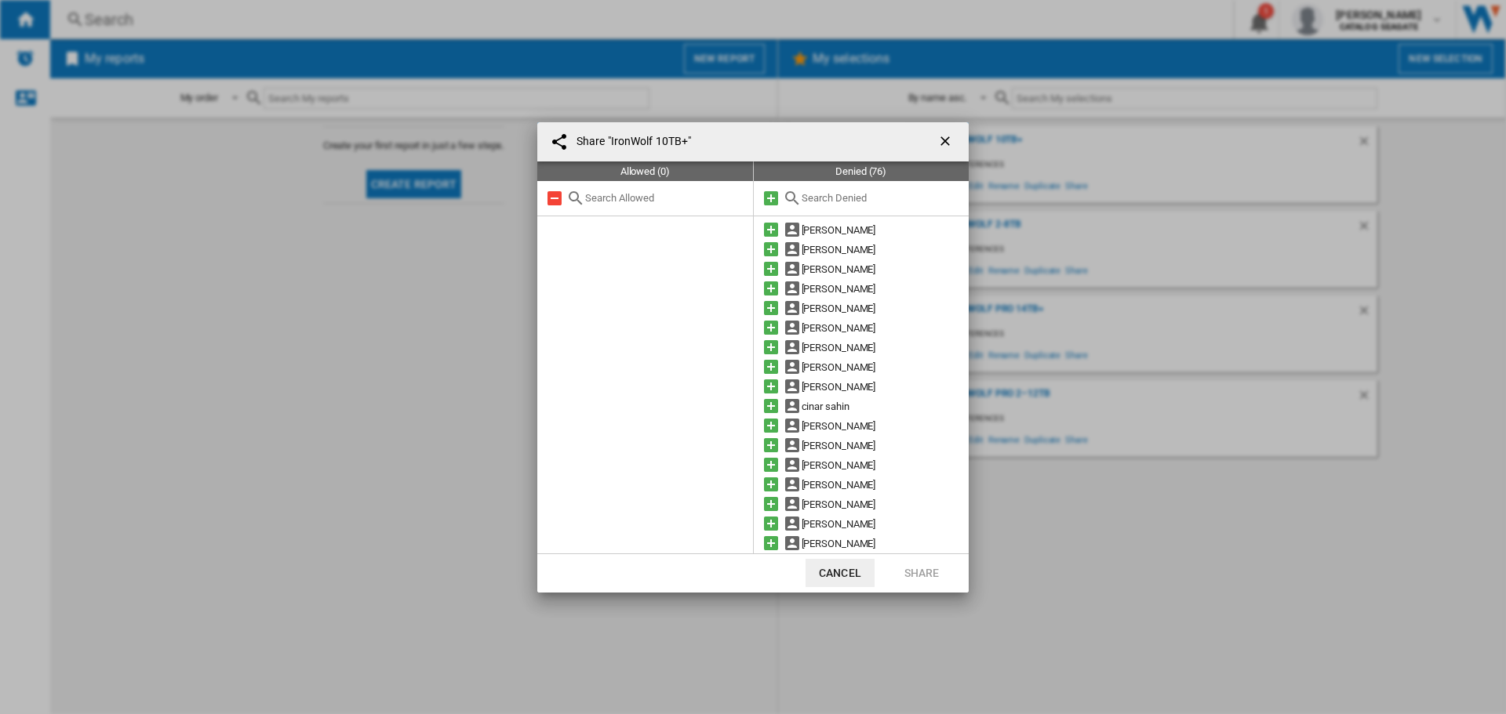
click at [772, 197] on md-icon at bounding box center [770, 198] width 19 height 19
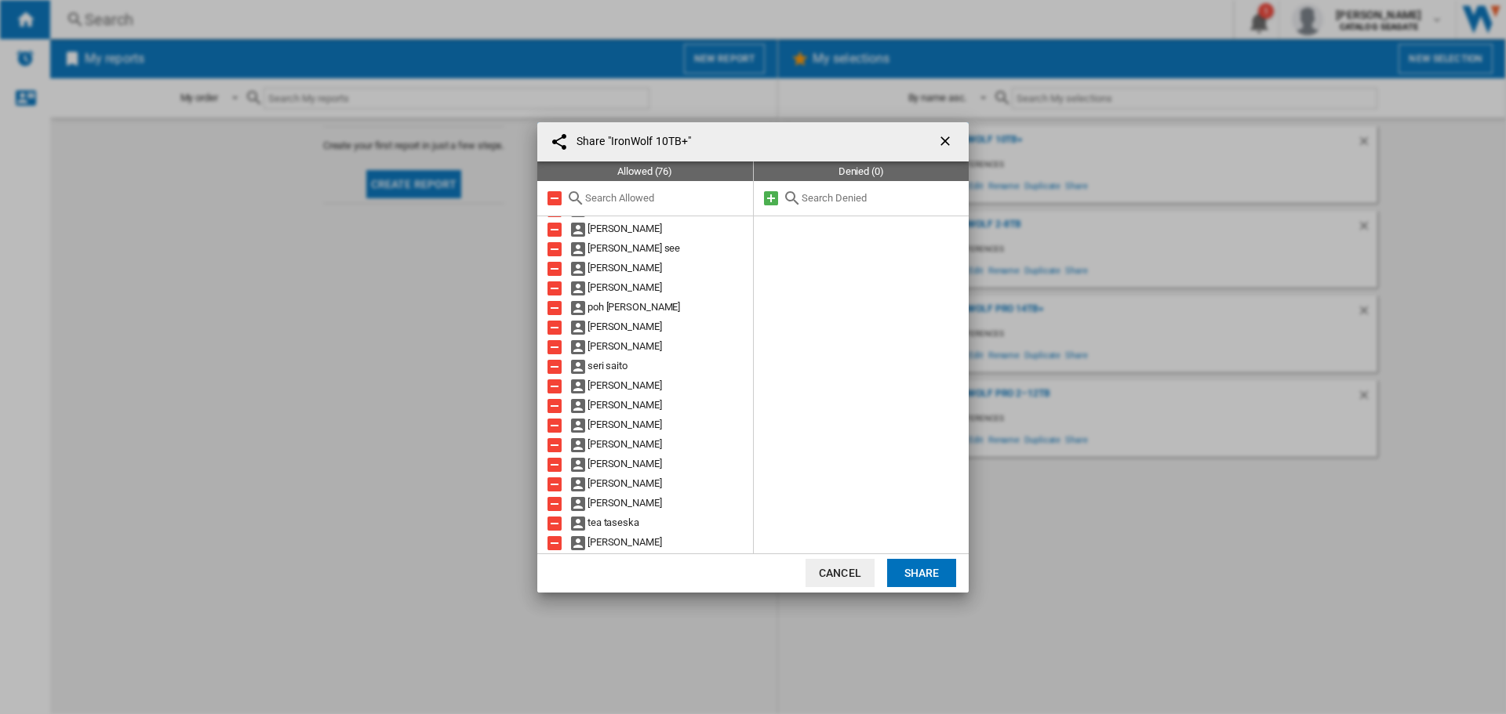
scroll to position [1157, 0]
click at [852, 567] on button "Cancel" at bounding box center [839, 573] width 69 height 28
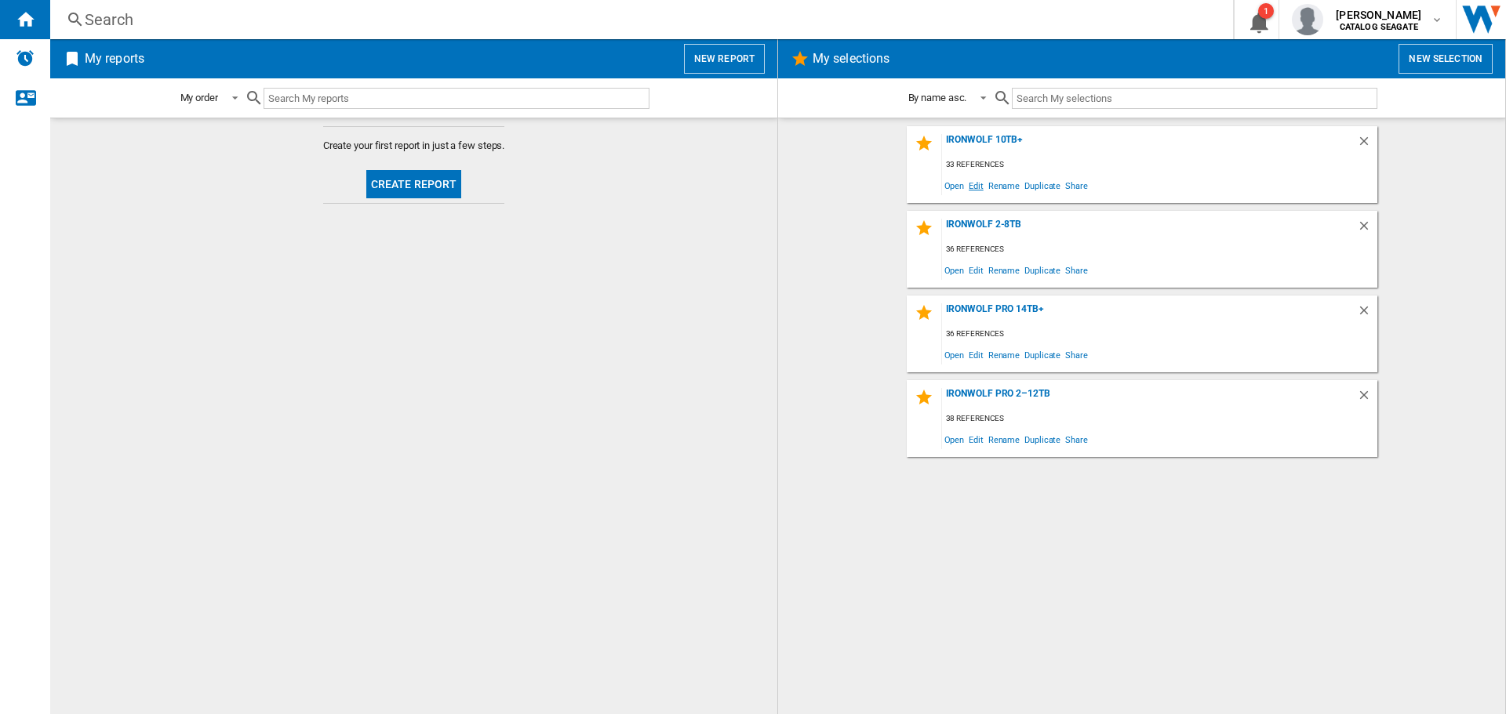
click at [979, 187] on span "Edit" at bounding box center [976, 185] width 20 height 21
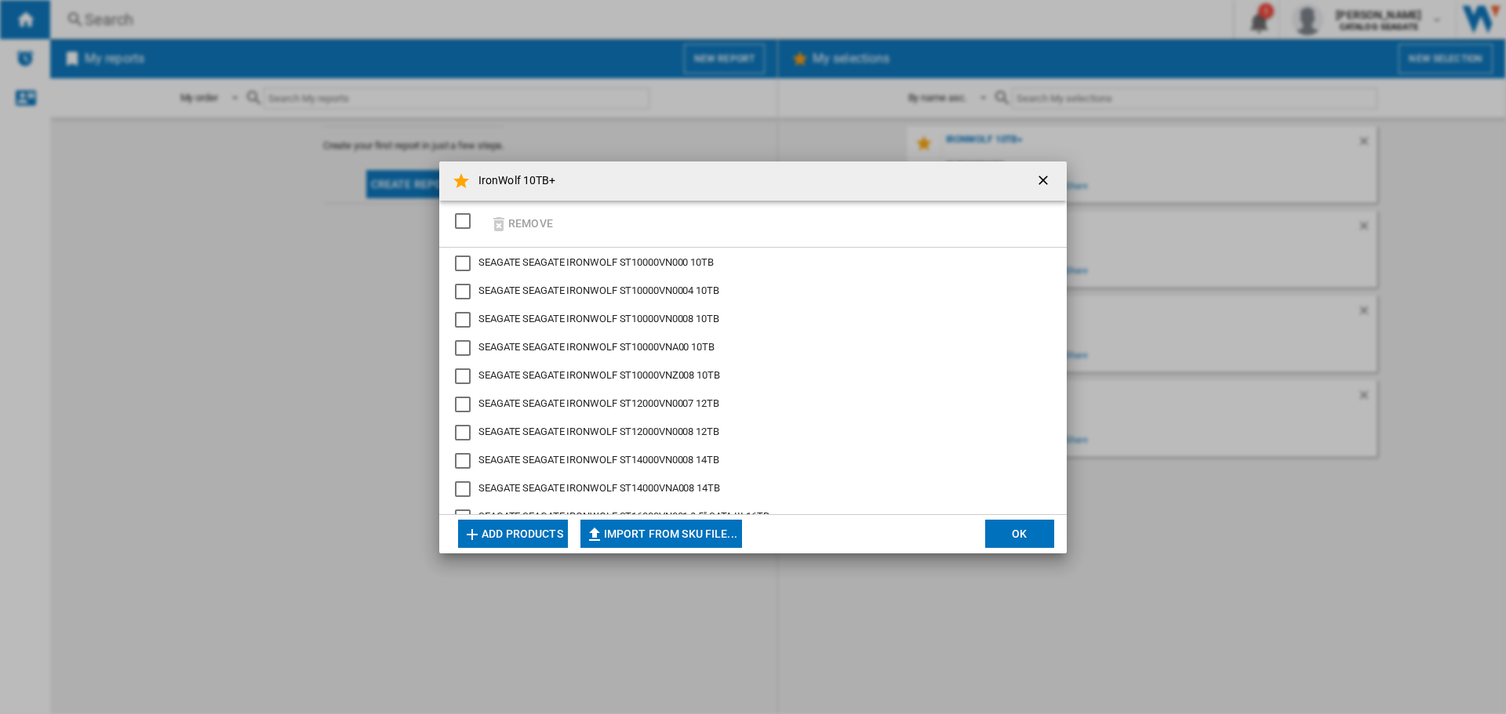
click at [1027, 532] on button "OK" at bounding box center [1019, 534] width 69 height 28
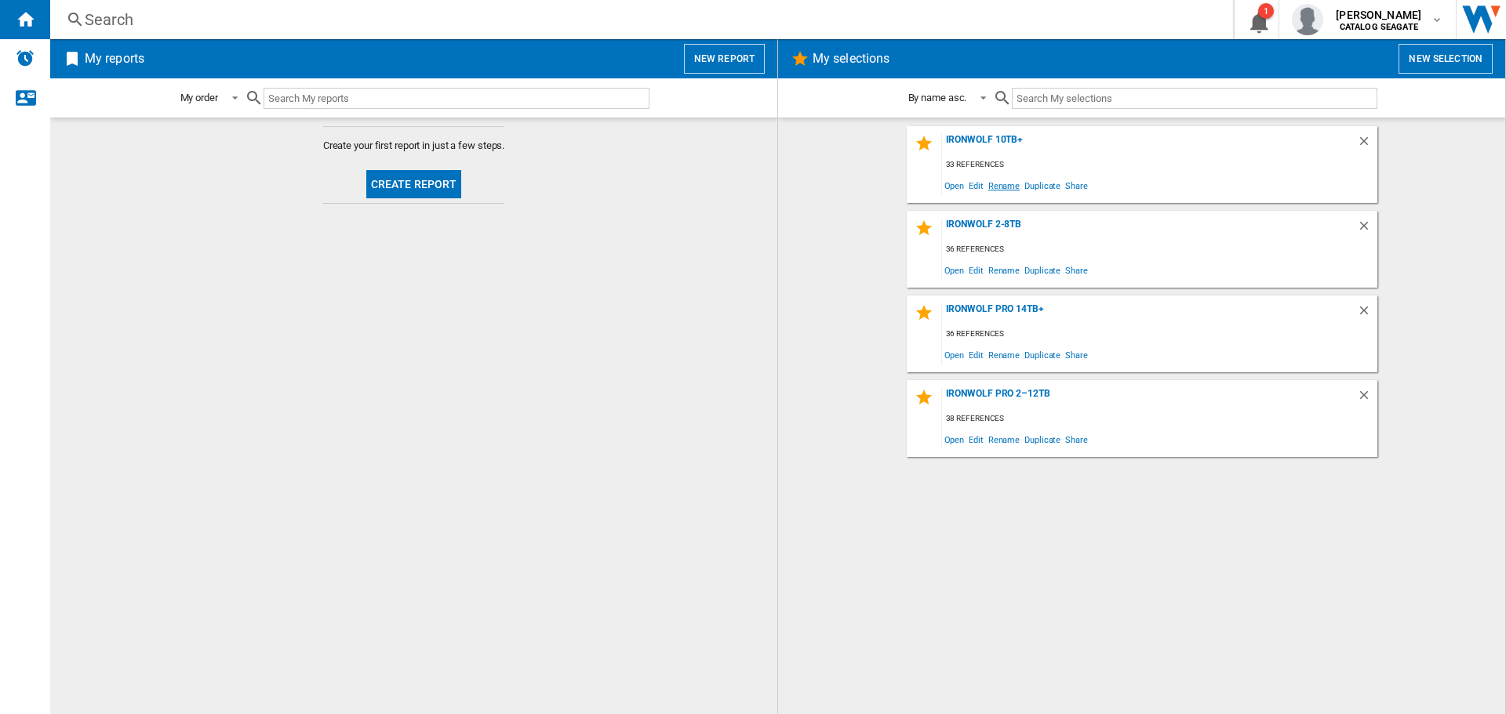
click at [1000, 188] on span "Rename" at bounding box center [1004, 185] width 36 height 21
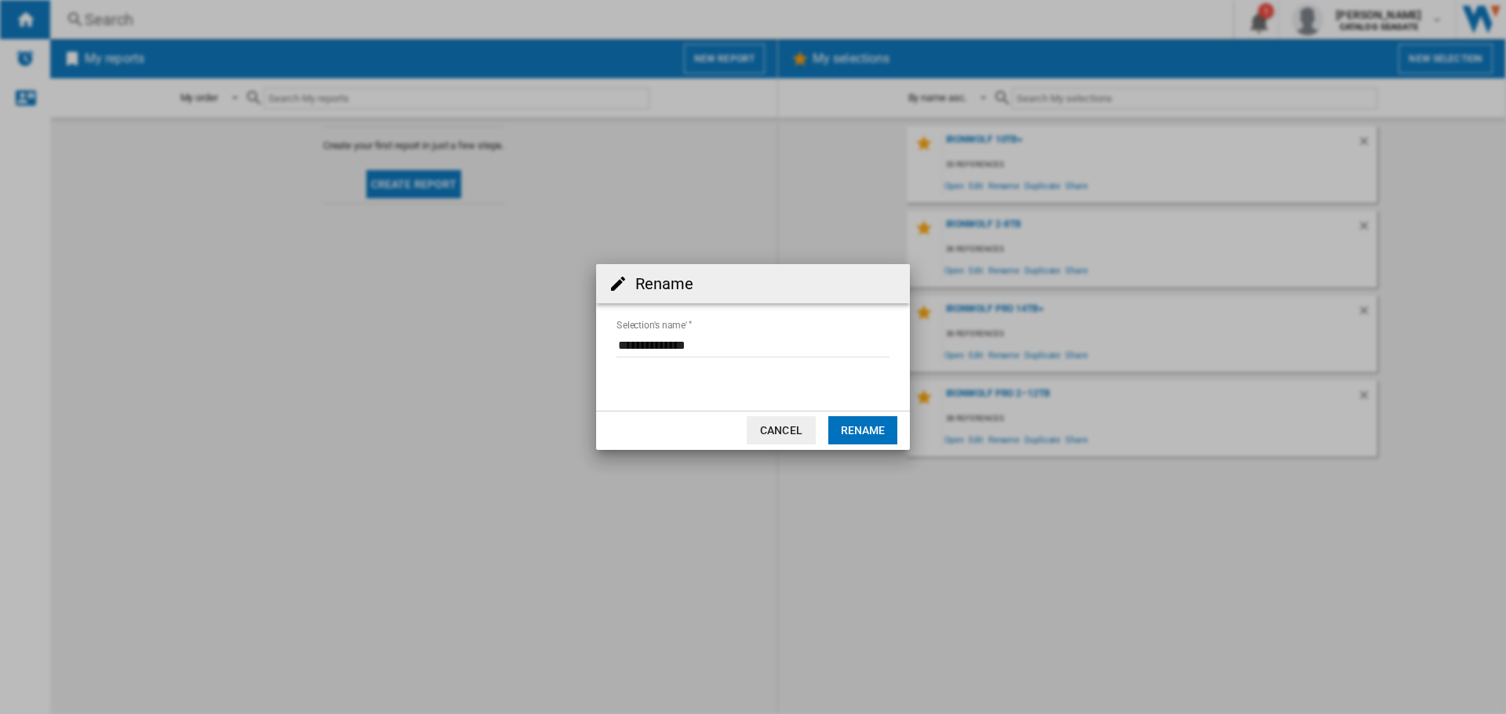
click at [743, 354] on input "Selection's name'" at bounding box center [752, 346] width 273 height 24
type input "**********"
click at [844, 431] on button "Rename" at bounding box center [862, 430] width 69 height 28
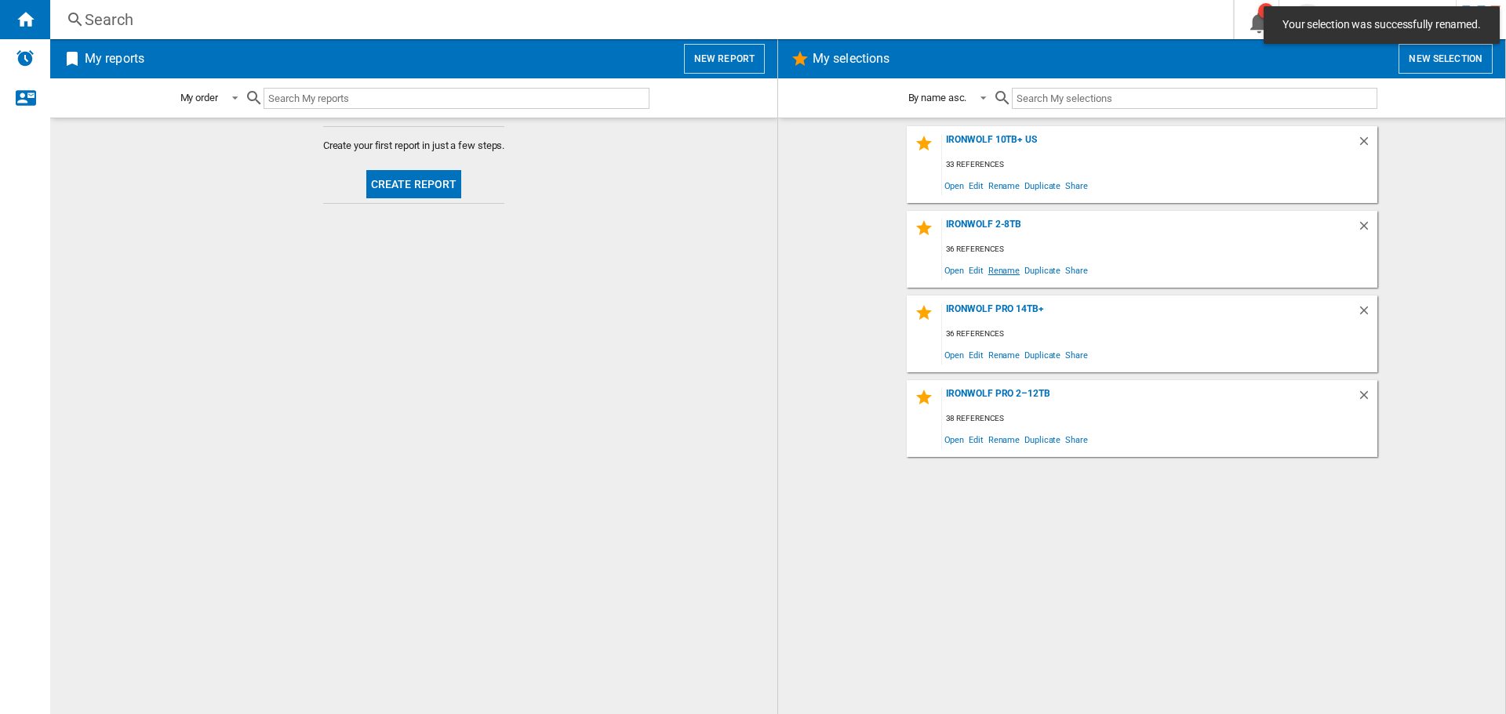
click at [995, 274] on span "Rename" at bounding box center [1004, 270] width 36 height 21
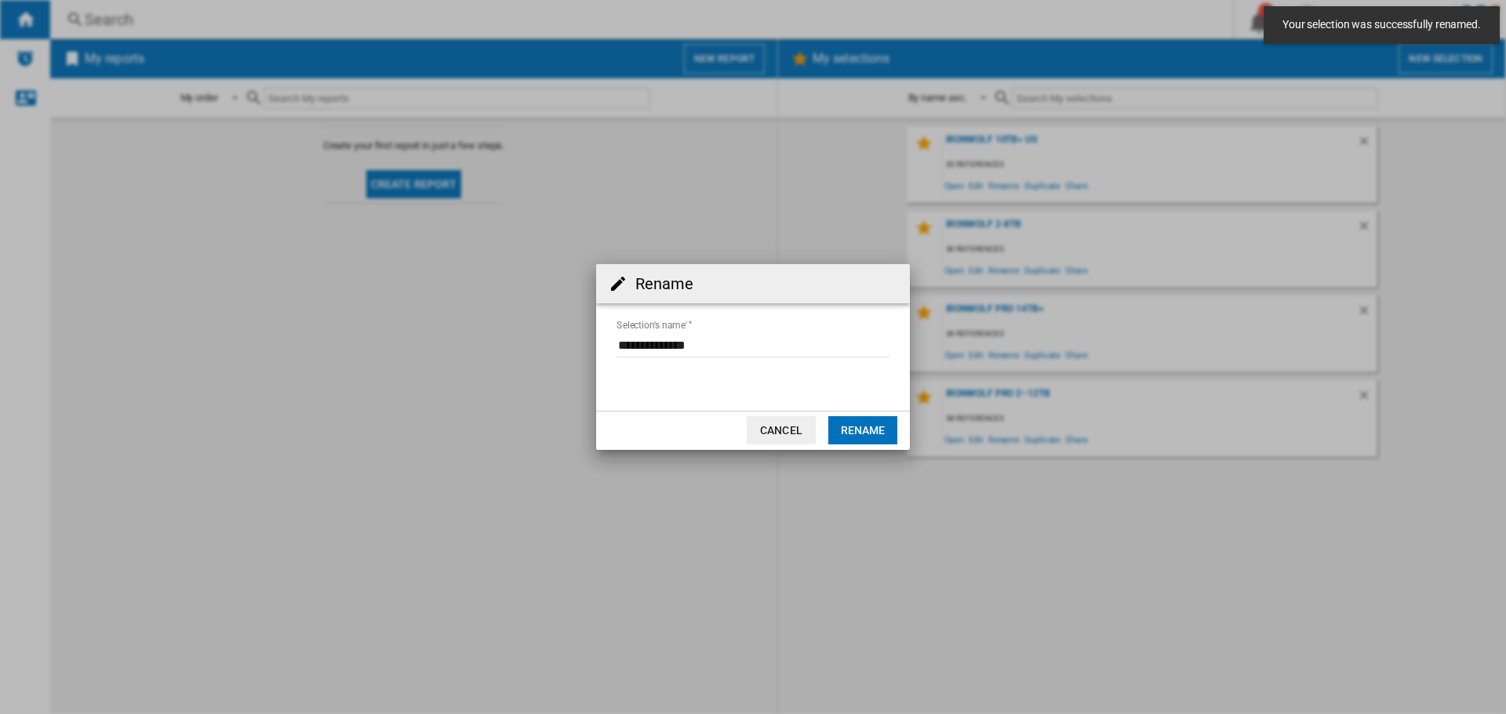
click at [776, 343] on input "Selection's name'" at bounding box center [752, 346] width 273 height 24
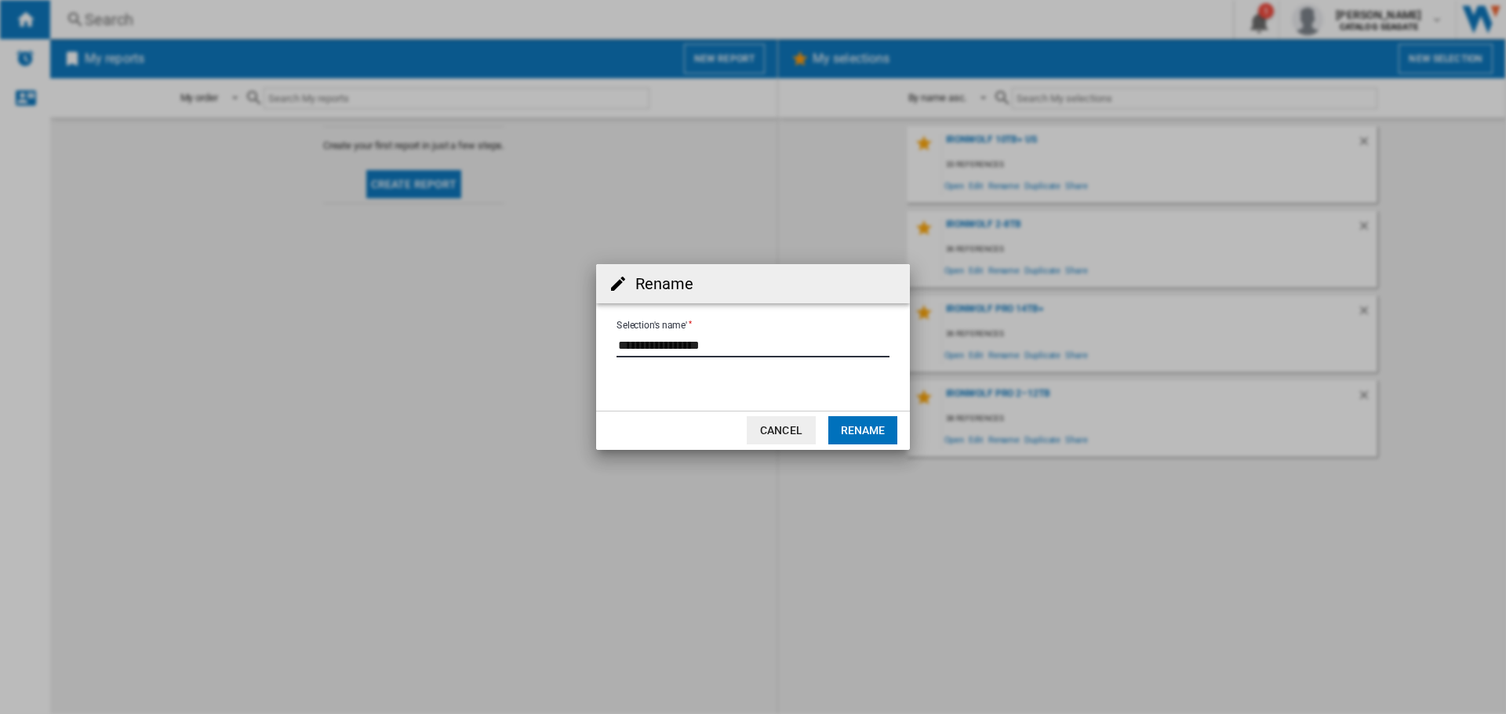
click at [704, 348] on input "Selection's name'" at bounding box center [752, 346] width 273 height 24
type input "**********"
drag, startPoint x: 852, startPoint y: 422, endPoint x: 972, endPoint y: 297, distance: 173.6
click at [852, 423] on button "Rename" at bounding box center [862, 430] width 69 height 28
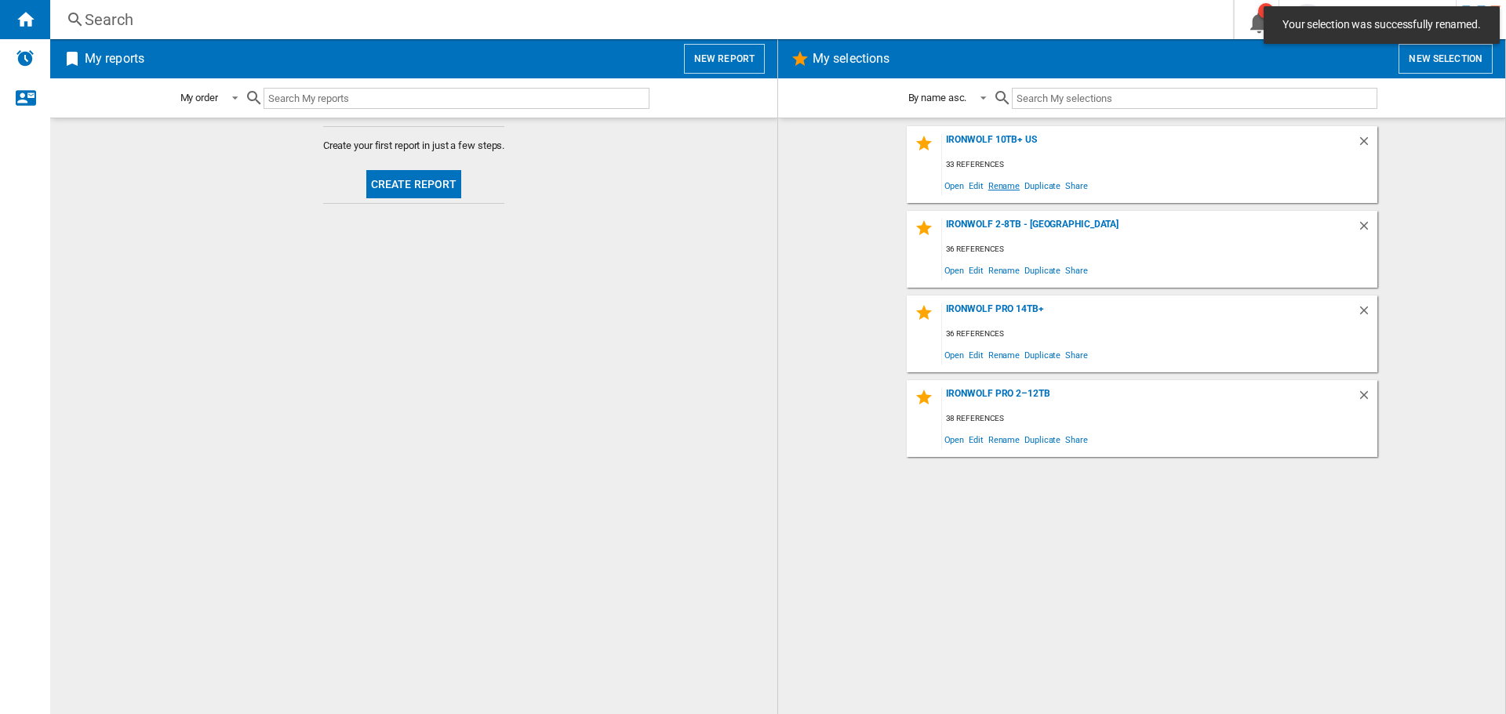
click at [1010, 189] on span "Rename" at bounding box center [1004, 185] width 36 height 21
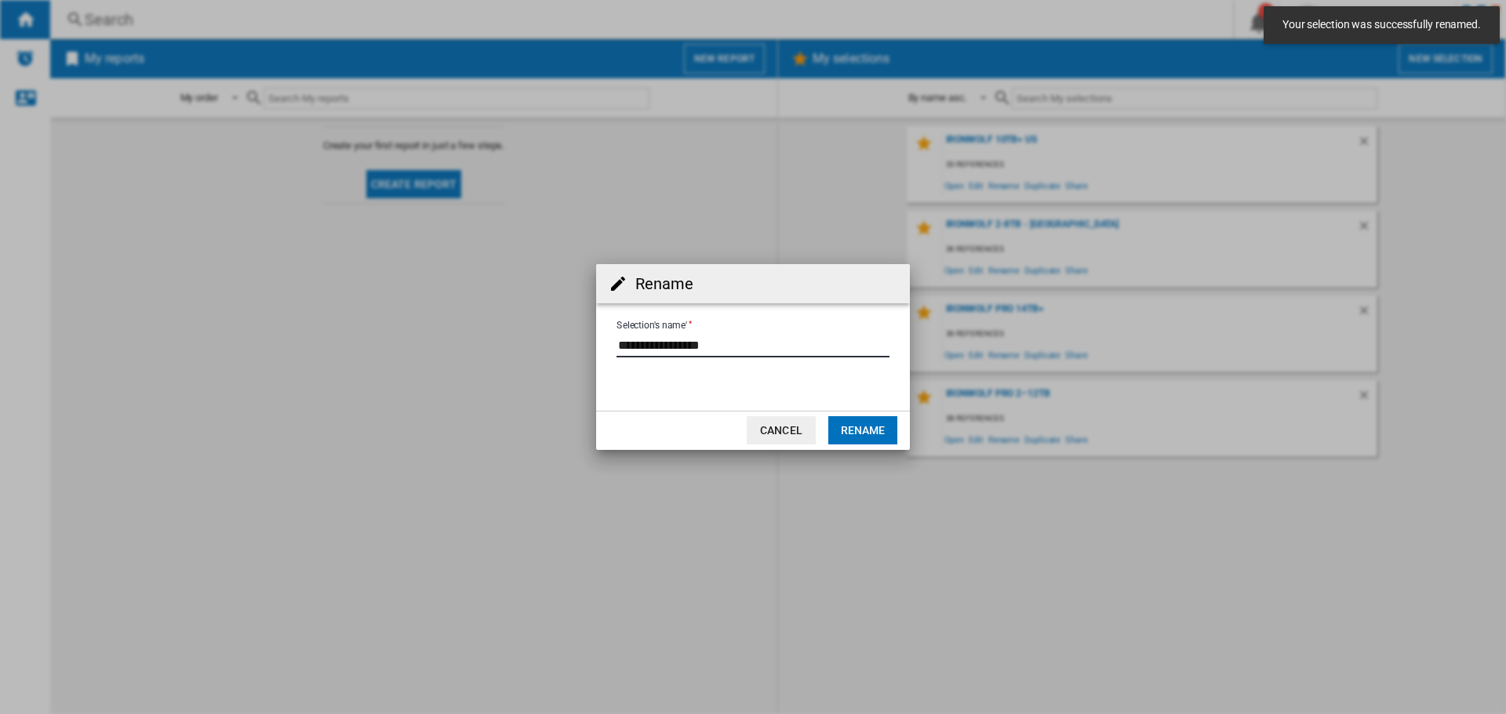
click at [703, 345] on input "Selection's name'" at bounding box center [752, 346] width 273 height 24
type input "**********"
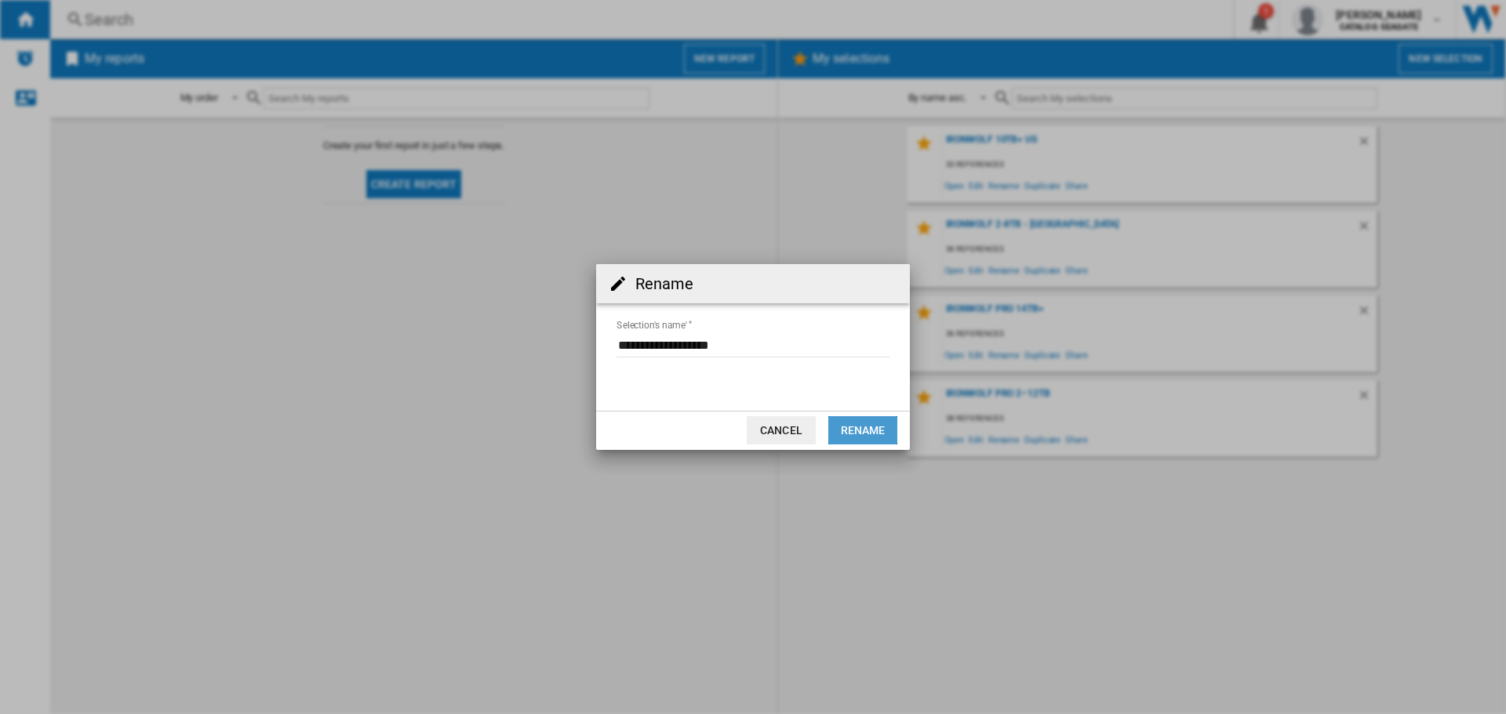
click at [852, 431] on button "Rename" at bounding box center [862, 430] width 69 height 28
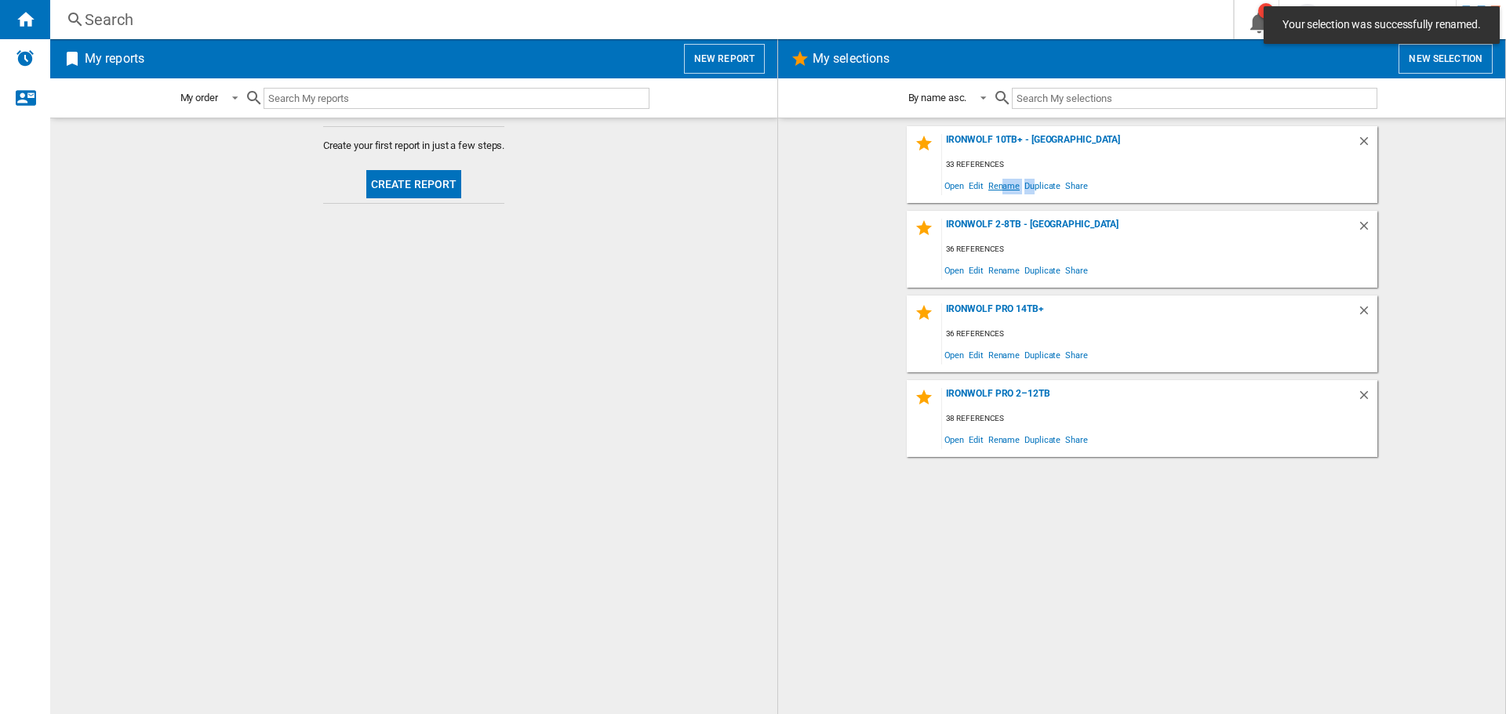
drag, startPoint x: 1035, startPoint y: 183, endPoint x: 1003, endPoint y: 190, distance: 32.8
click at [1003, 190] on div "Open Edit Rename Duplicate Share" at bounding box center [1159, 185] width 435 height 21
click at [1001, 183] on span "Rename" at bounding box center [1004, 185] width 36 height 21
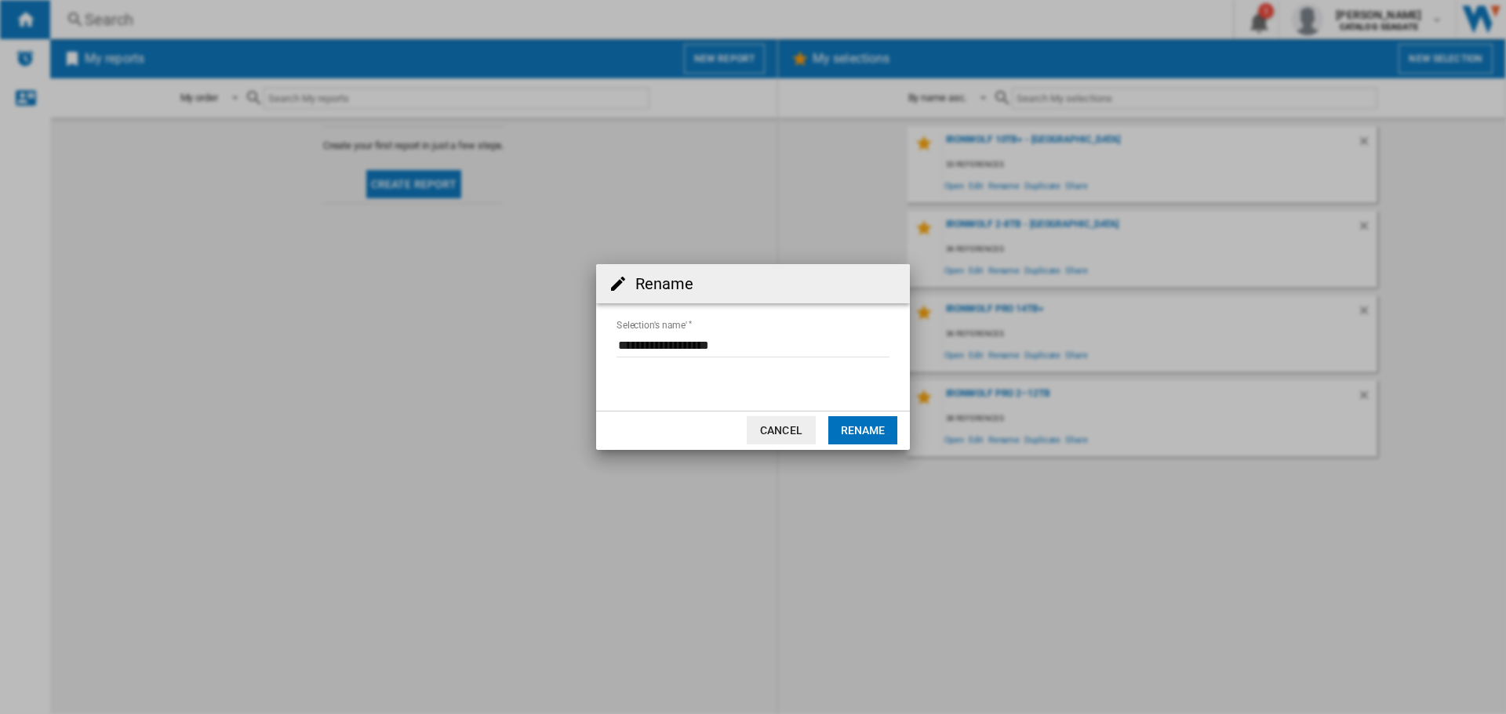
click at [787, 345] on input "Selection's name'" at bounding box center [752, 346] width 273 height 24
type input "**********"
drag, startPoint x: 830, startPoint y: 420, endPoint x: 967, endPoint y: 318, distance: 170.3
click at [831, 420] on button "Rename" at bounding box center [862, 430] width 69 height 28
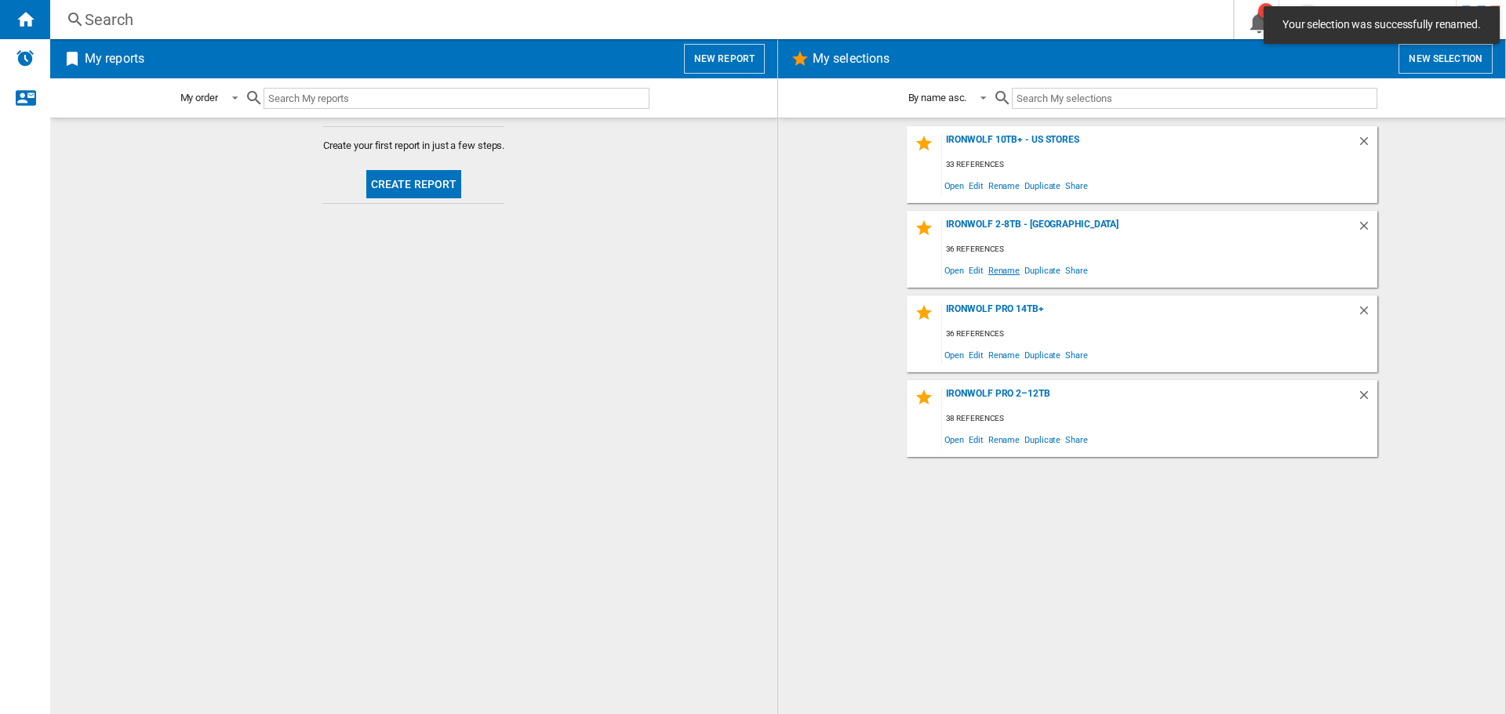
click at [992, 269] on span "Rename" at bounding box center [1004, 270] width 36 height 21
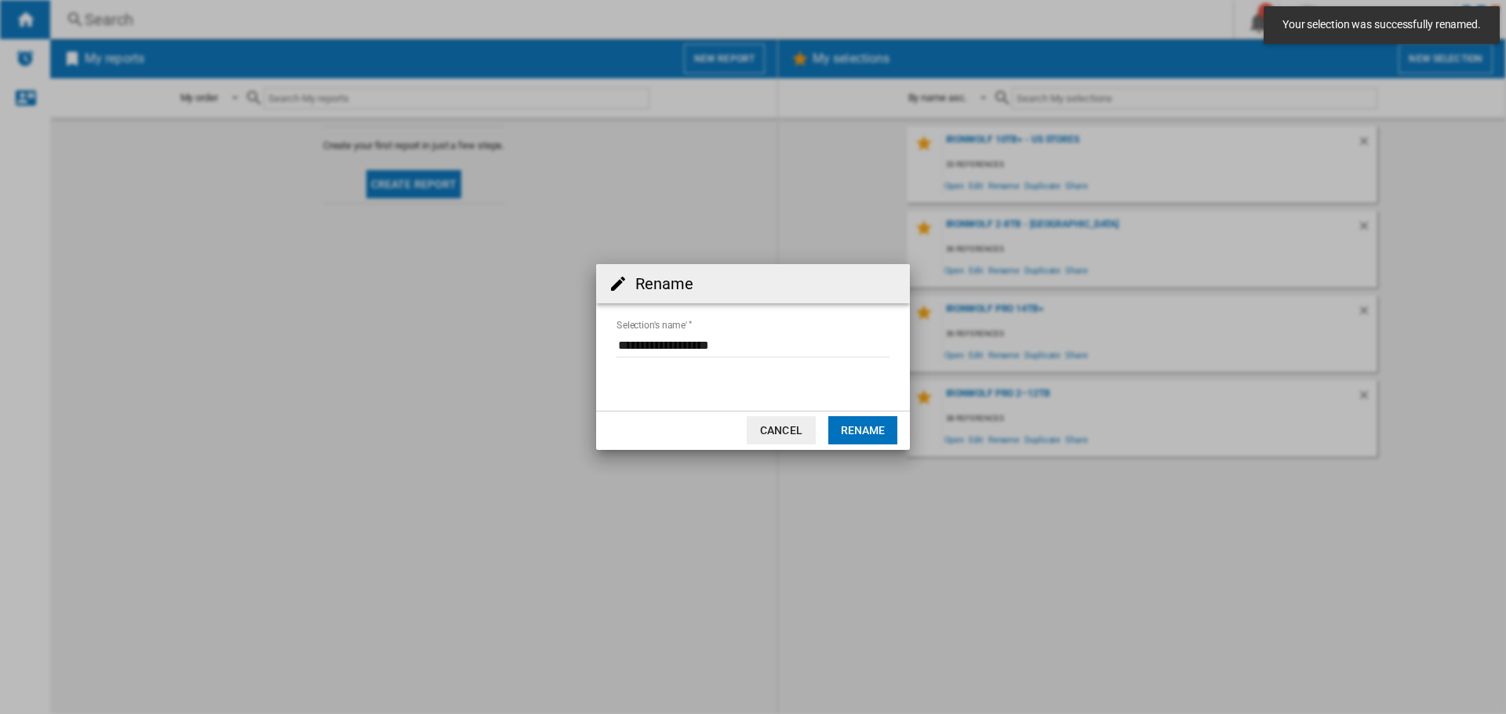
click at [768, 351] on input "Selection's name'" at bounding box center [752, 346] width 273 height 24
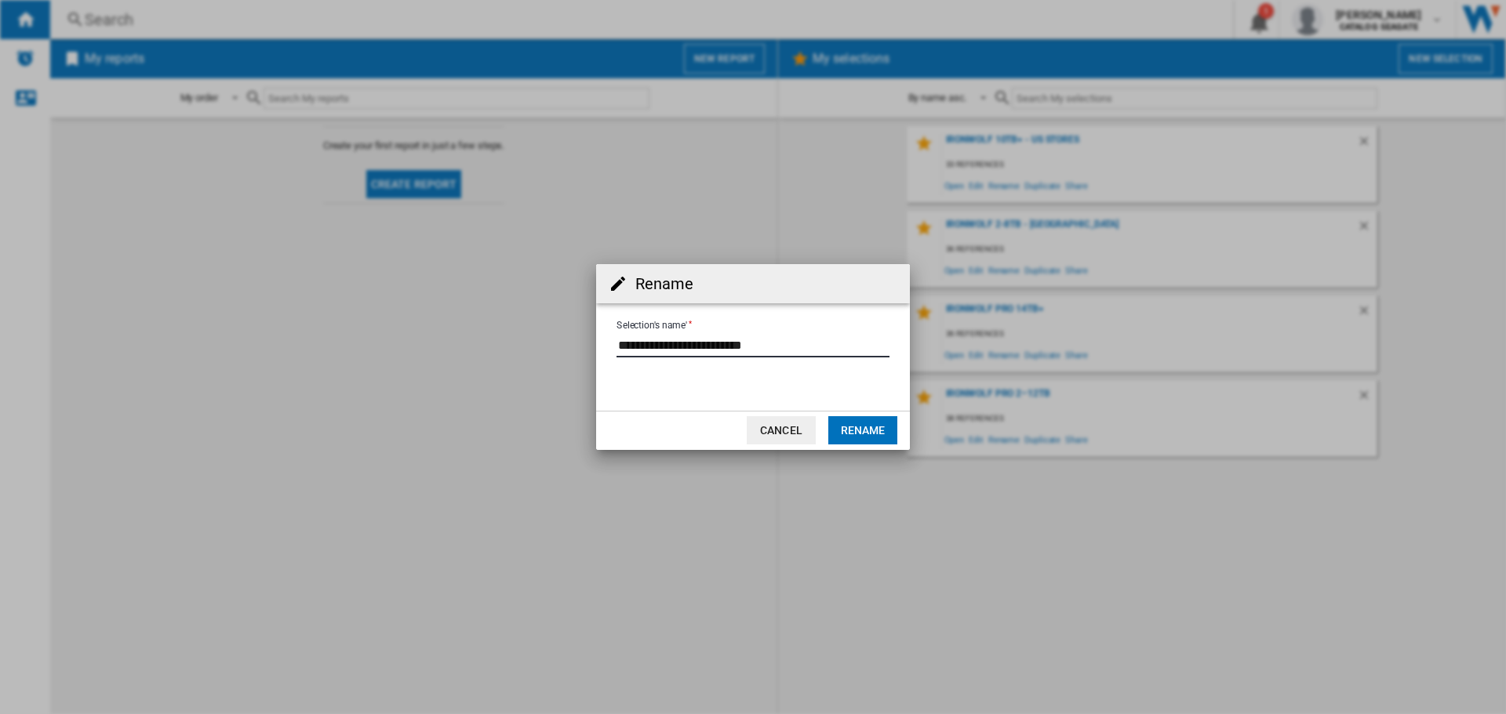
type input "**********"
click at [861, 433] on button "Rename" at bounding box center [862, 430] width 69 height 28
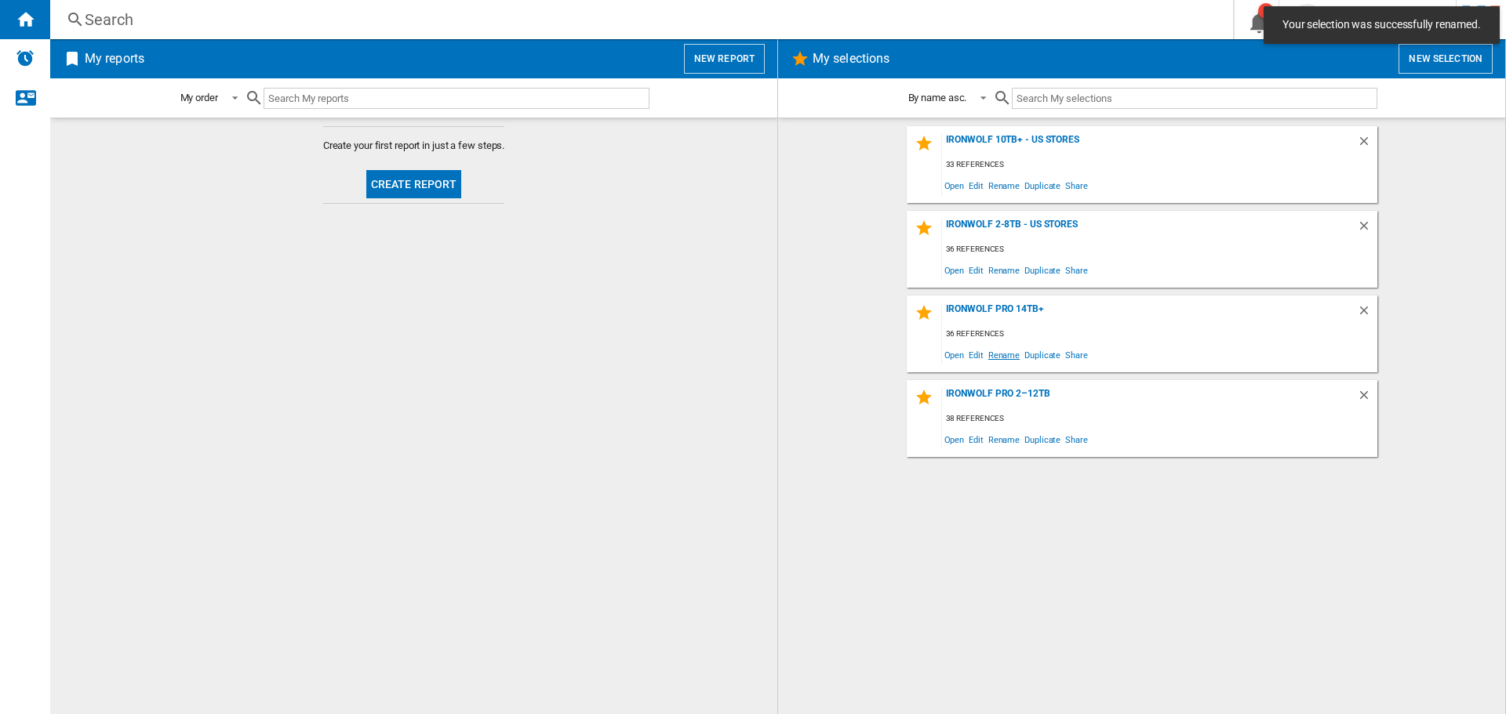
click at [995, 353] on span "Rename" at bounding box center [1004, 354] width 36 height 21
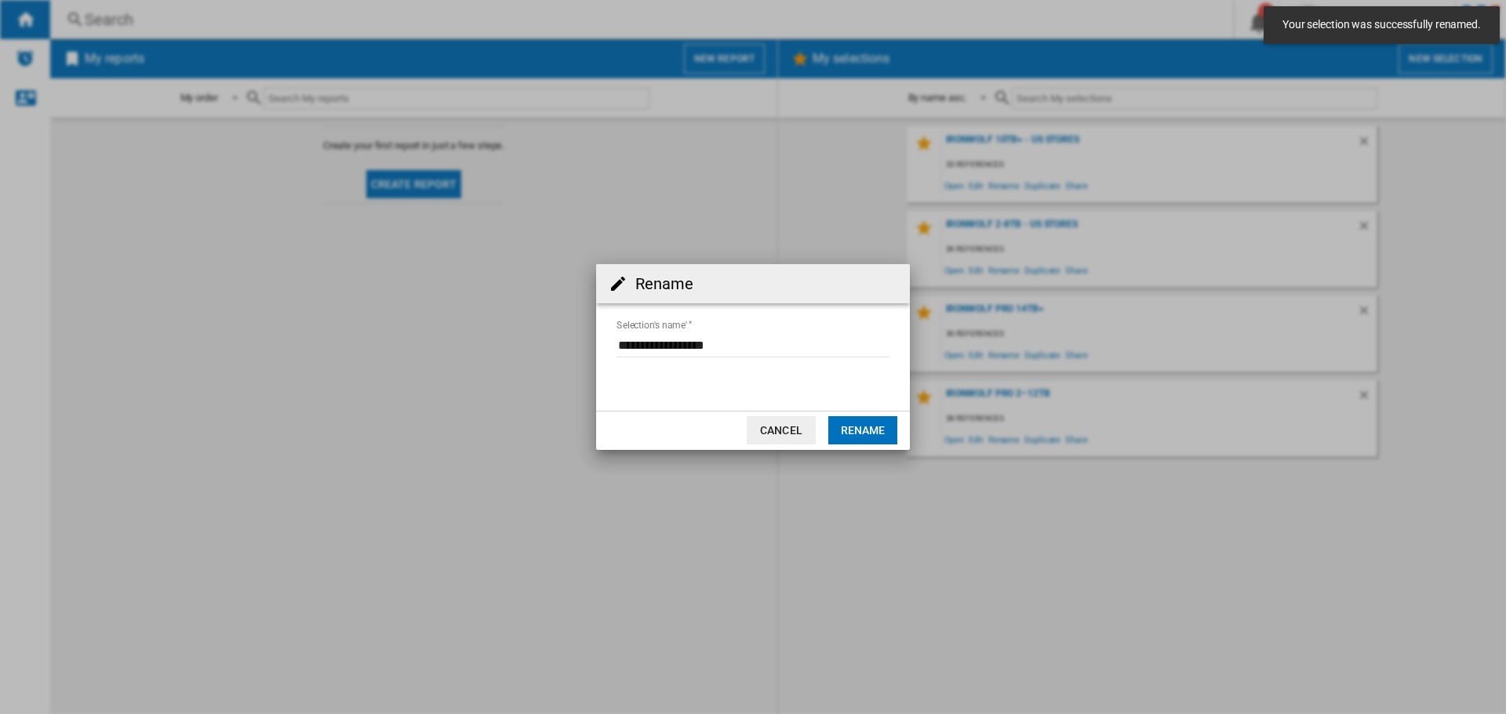
click at [792, 363] on md-input-container "Selection's name'" at bounding box center [753, 354] width 276 height 45
click at [794, 342] on input "Selection's name'" at bounding box center [752, 346] width 273 height 24
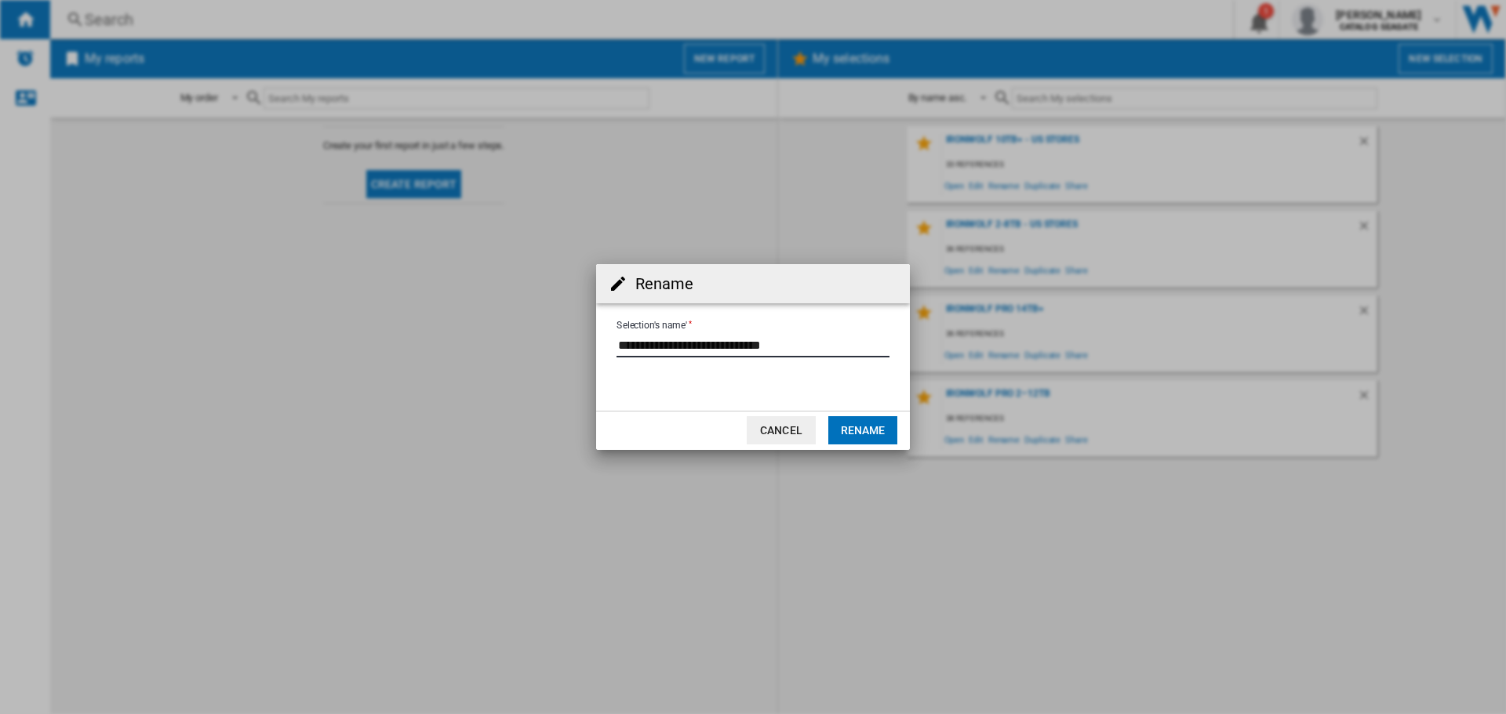
type input "**********"
click at [874, 432] on button "Rename" at bounding box center [862, 430] width 69 height 28
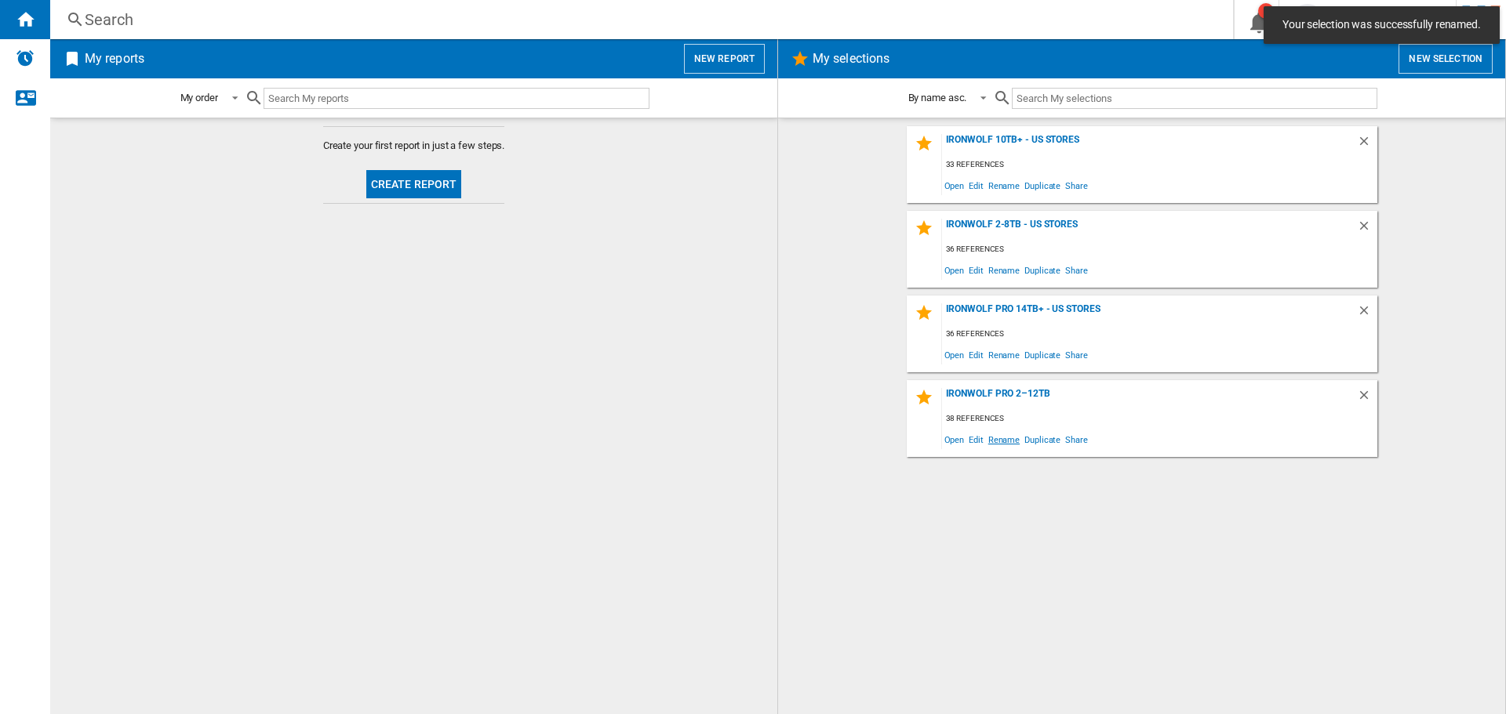
click at [997, 441] on span "Rename" at bounding box center [1004, 439] width 36 height 21
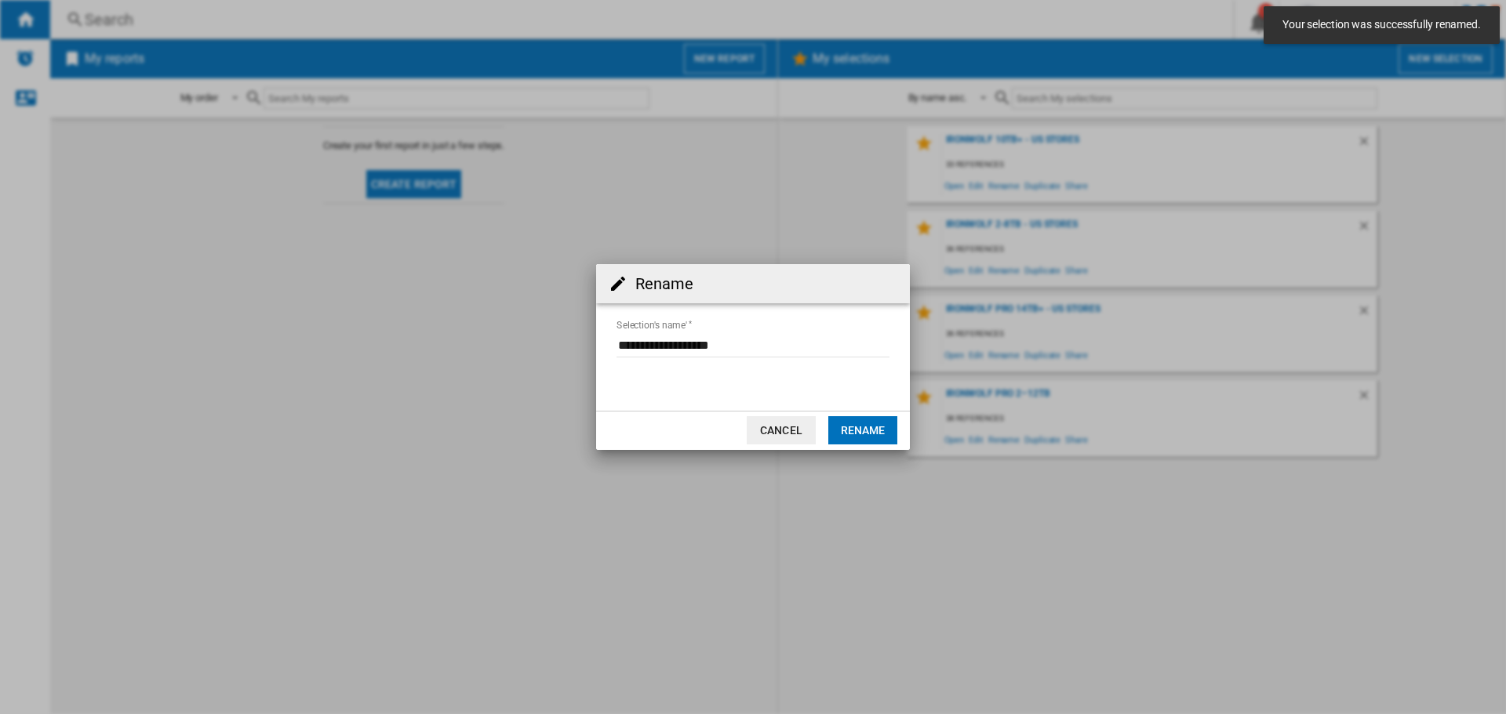
click at [796, 338] on input "Selection's name'" at bounding box center [752, 346] width 273 height 24
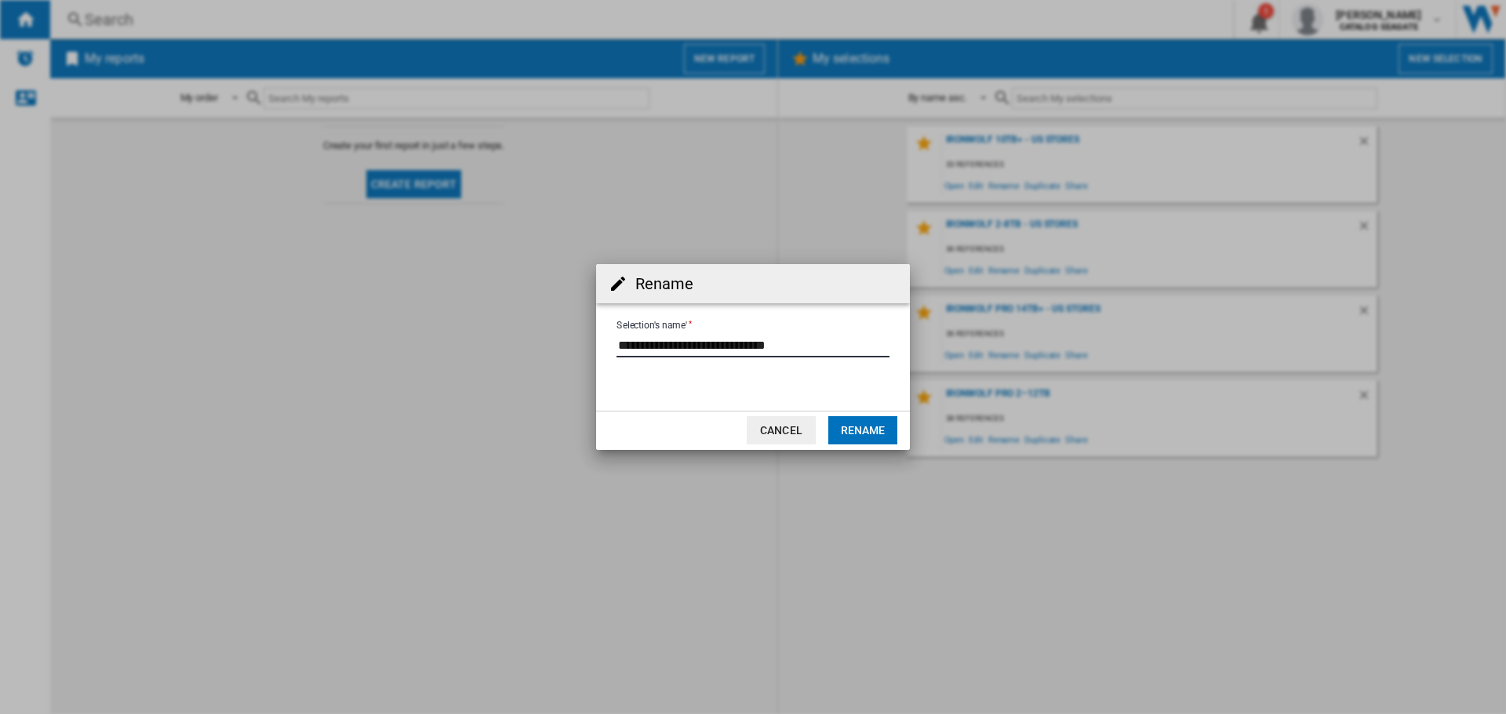
type input "**********"
click at [874, 433] on button "Rename" at bounding box center [862, 430] width 69 height 28
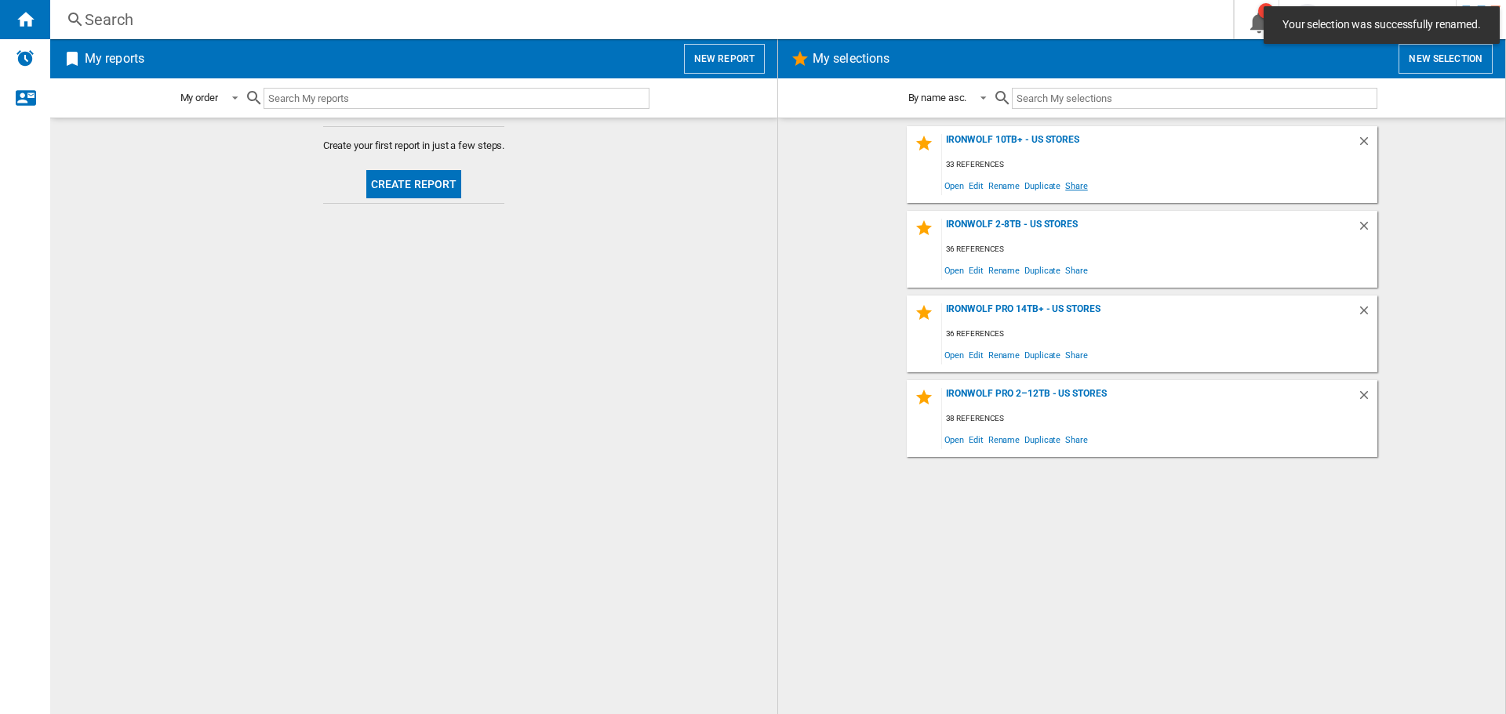
click at [1070, 188] on span "Share" at bounding box center [1076, 185] width 27 height 21
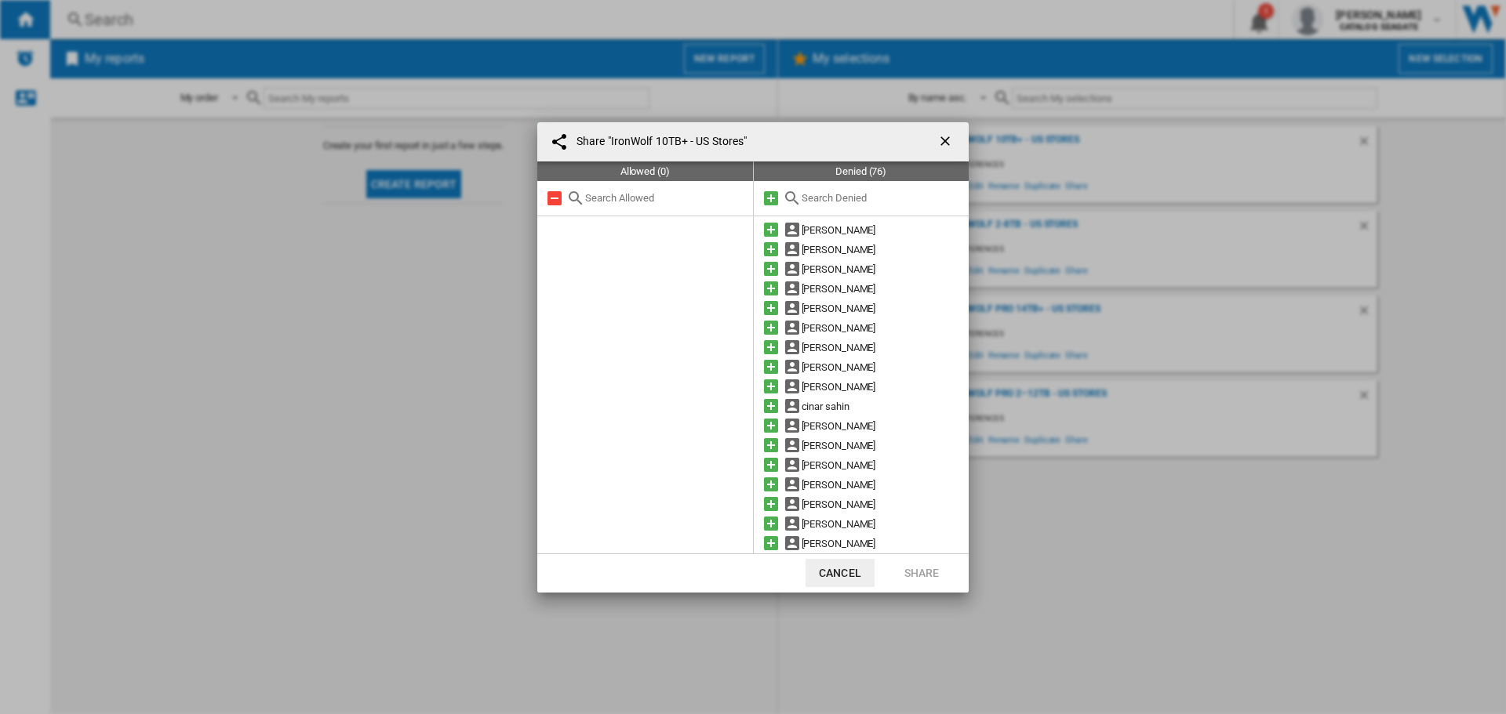
click at [768, 202] on md-icon at bounding box center [770, 198] width 19 height 19
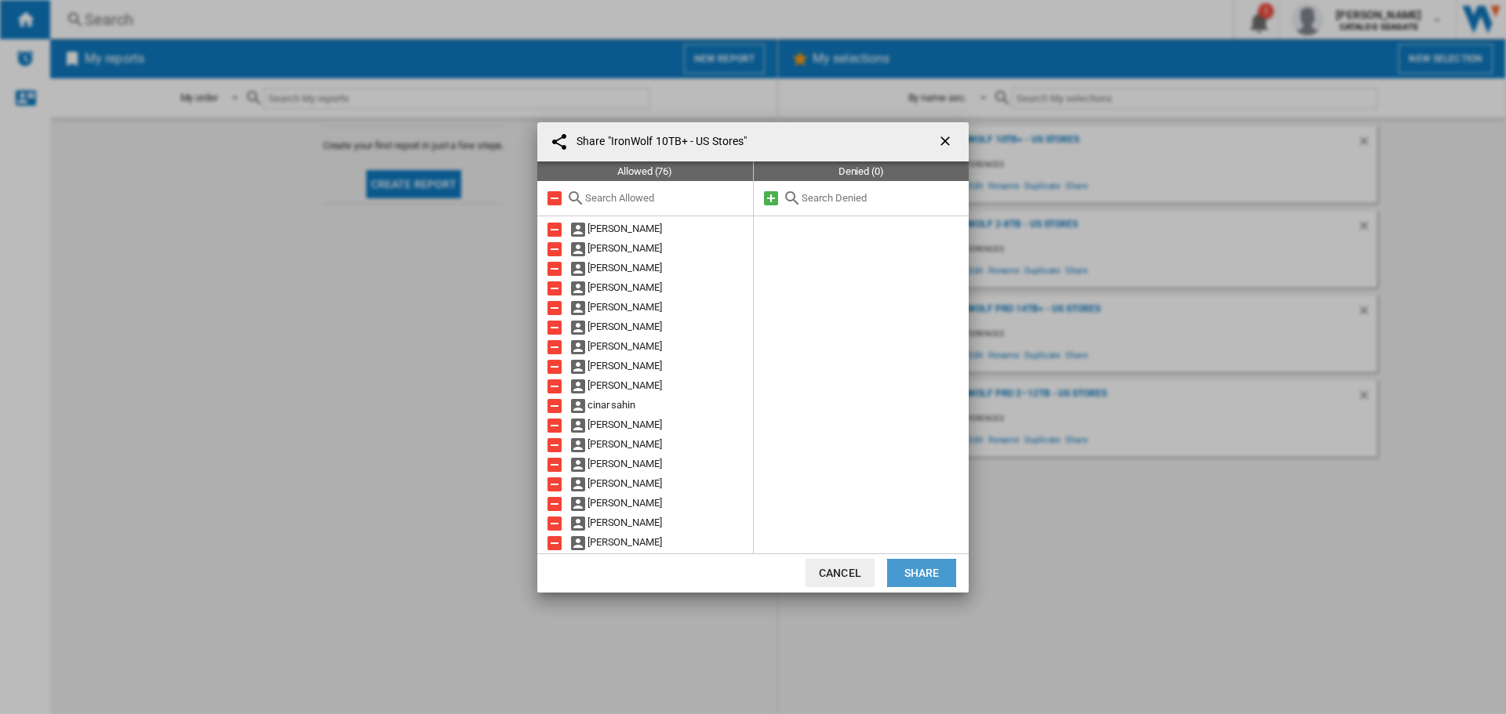
click at [894, 572] on button "Share" at bounding box center [921, 573] width 69 height 28
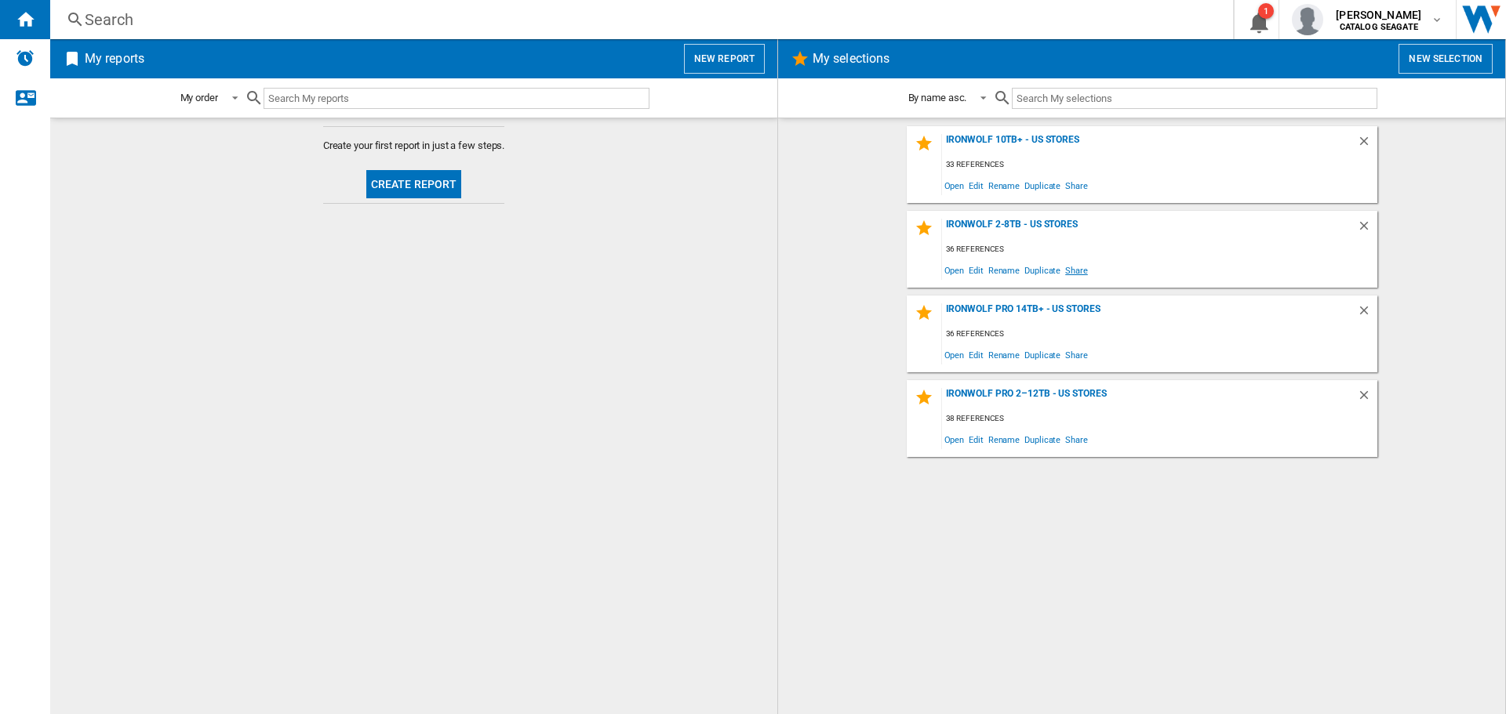
click at [1077, 274] on span "Share" at bounding box center [1076, 270] width 27 height 21
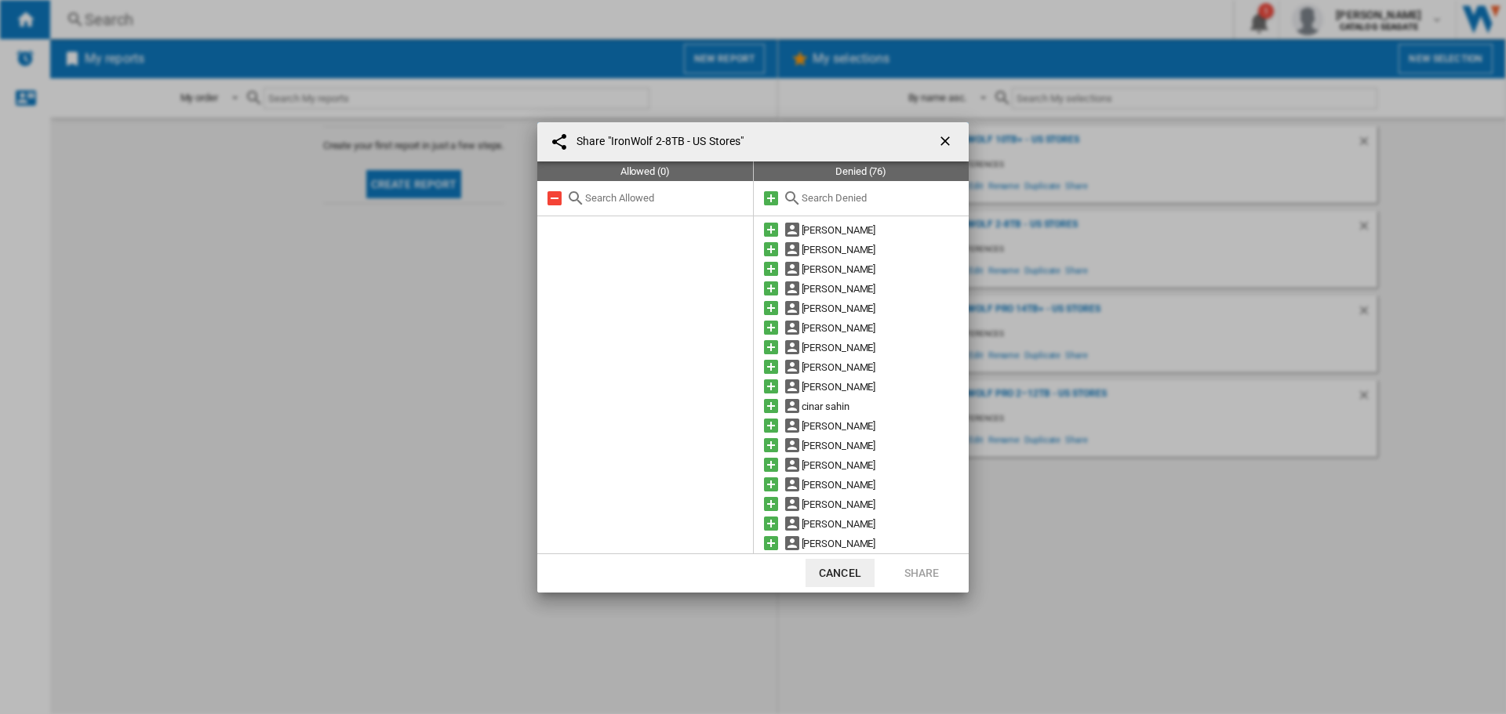
click at [778, 193] on md-icon at bounding box center [770, 198] width 19 height 19
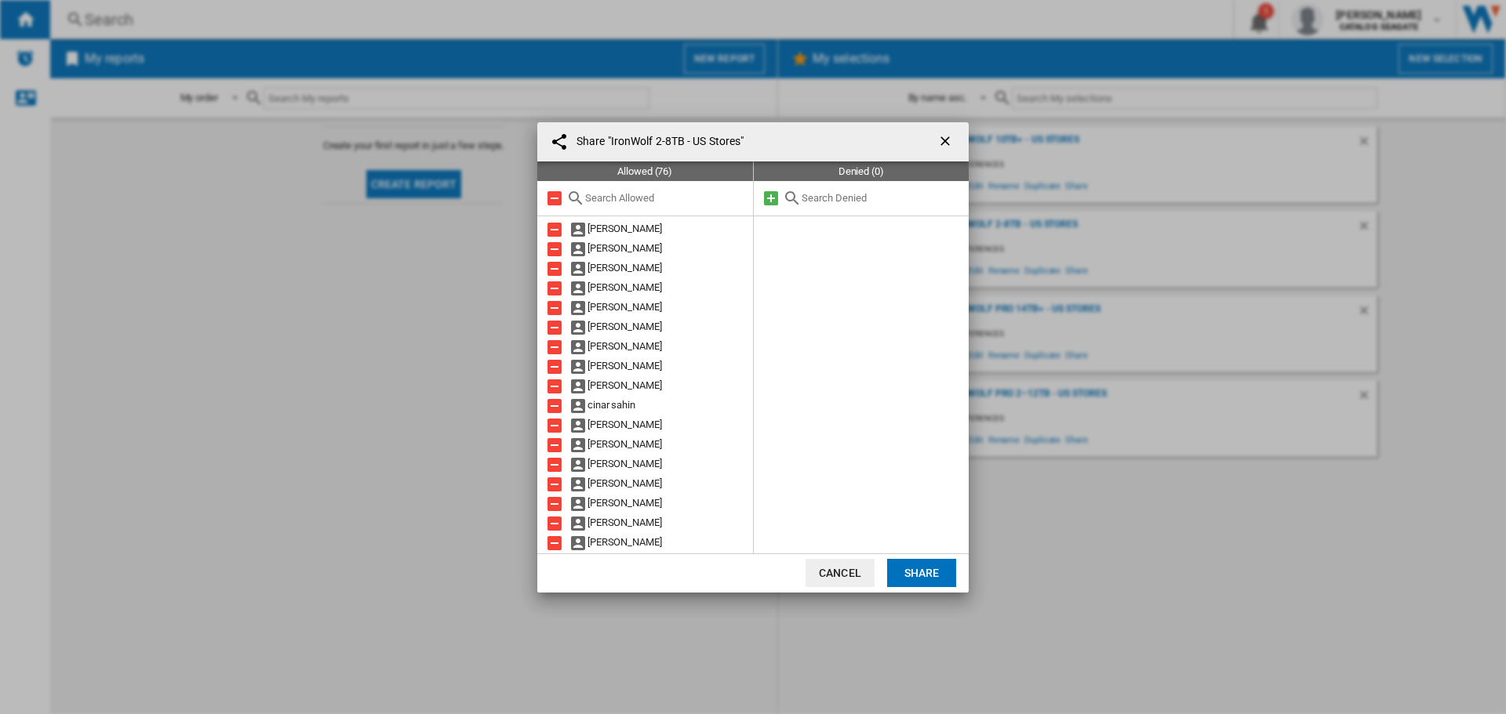
click at [928, 569] on button "Share" at bounding box center [921, 573] width 69 height 28
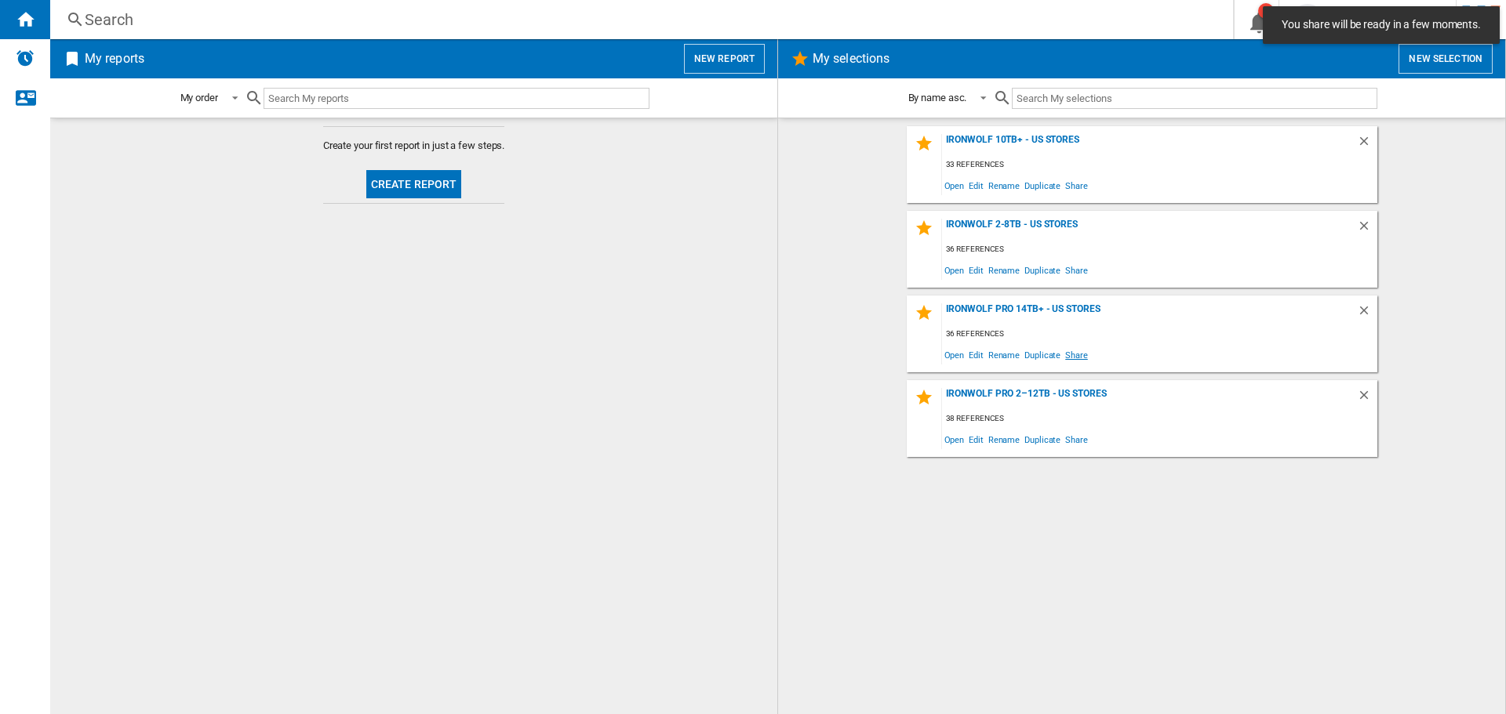
click at [1066, 353] on span "Share" at bounding box center [1076, 354] width 27 height 21
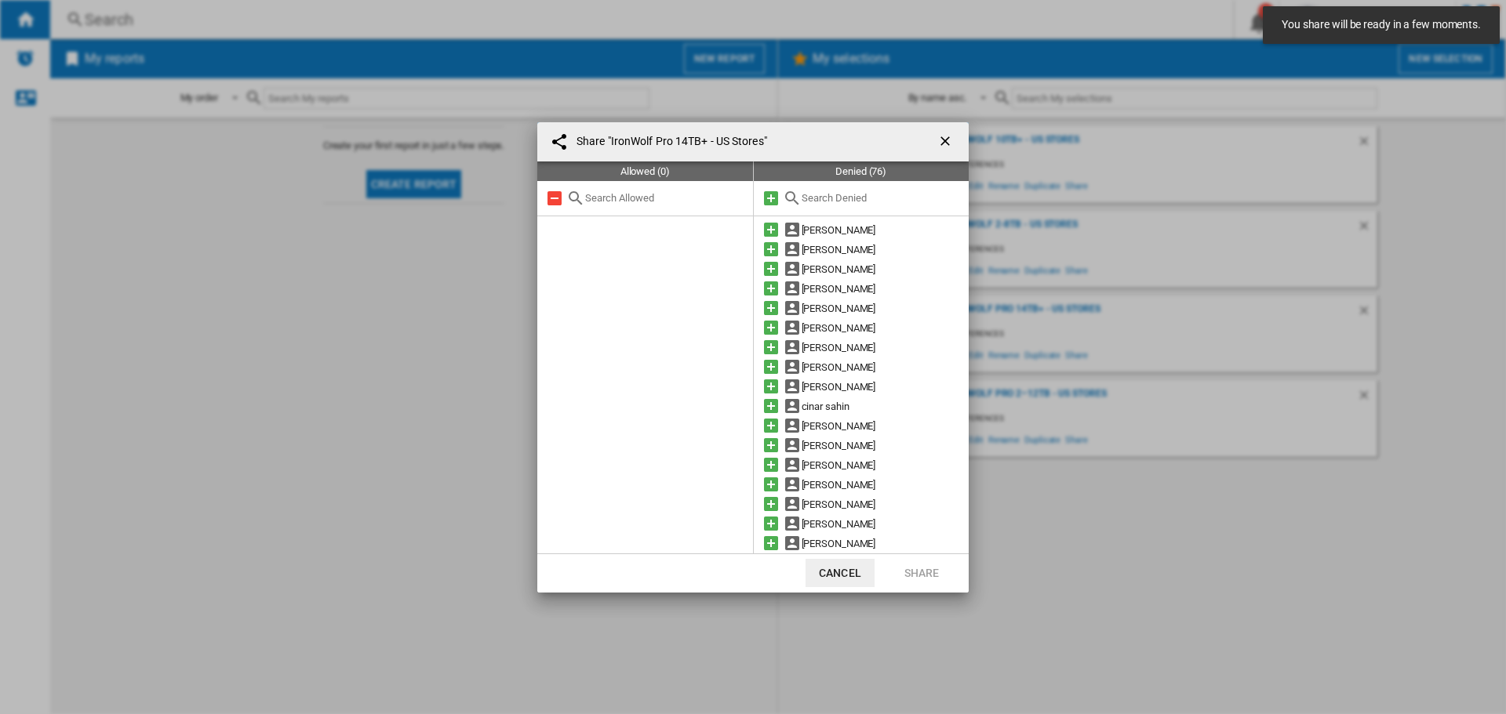
click at [772, 200] on md-icon at bounding box center [770, 198] width 19 height 19
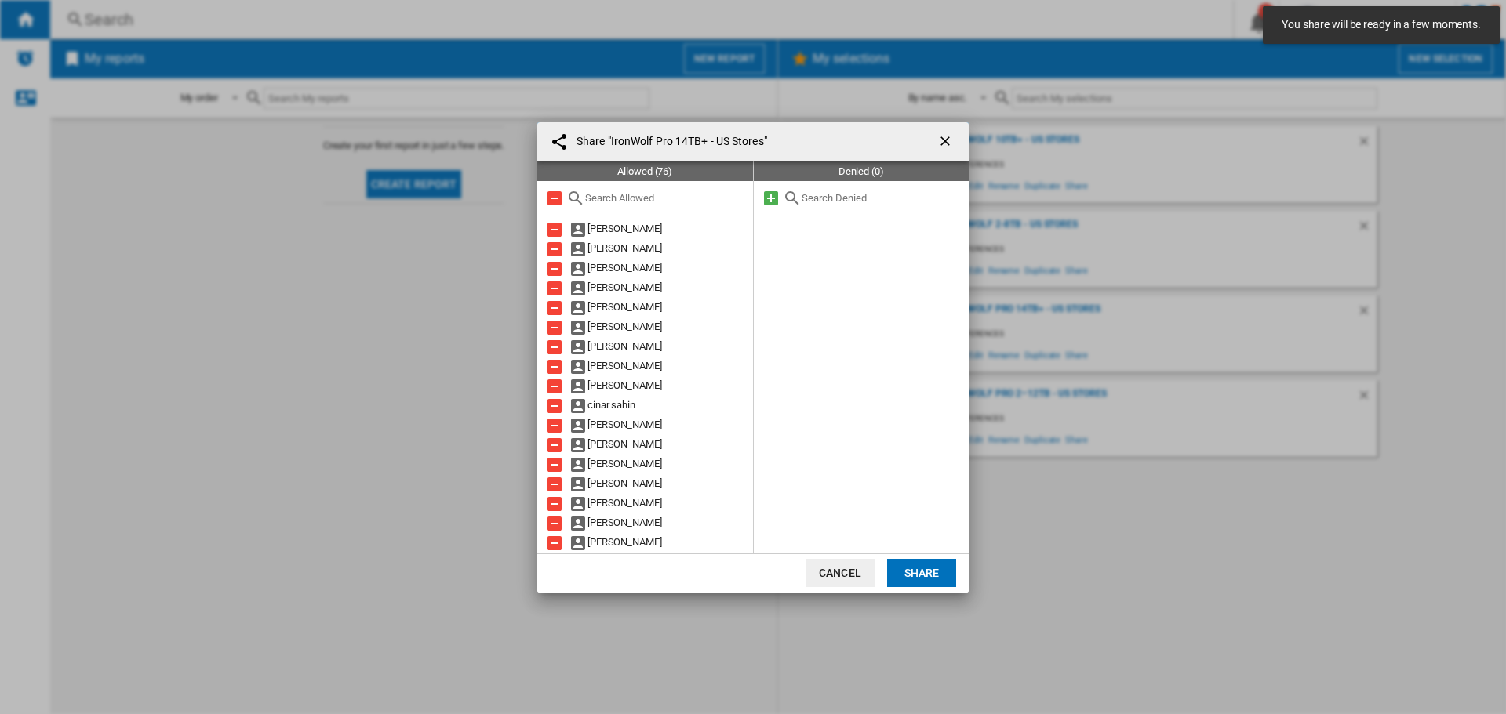
click at [914, 560] on button "Share" at bounding box center [921, 573] width 69 height 28
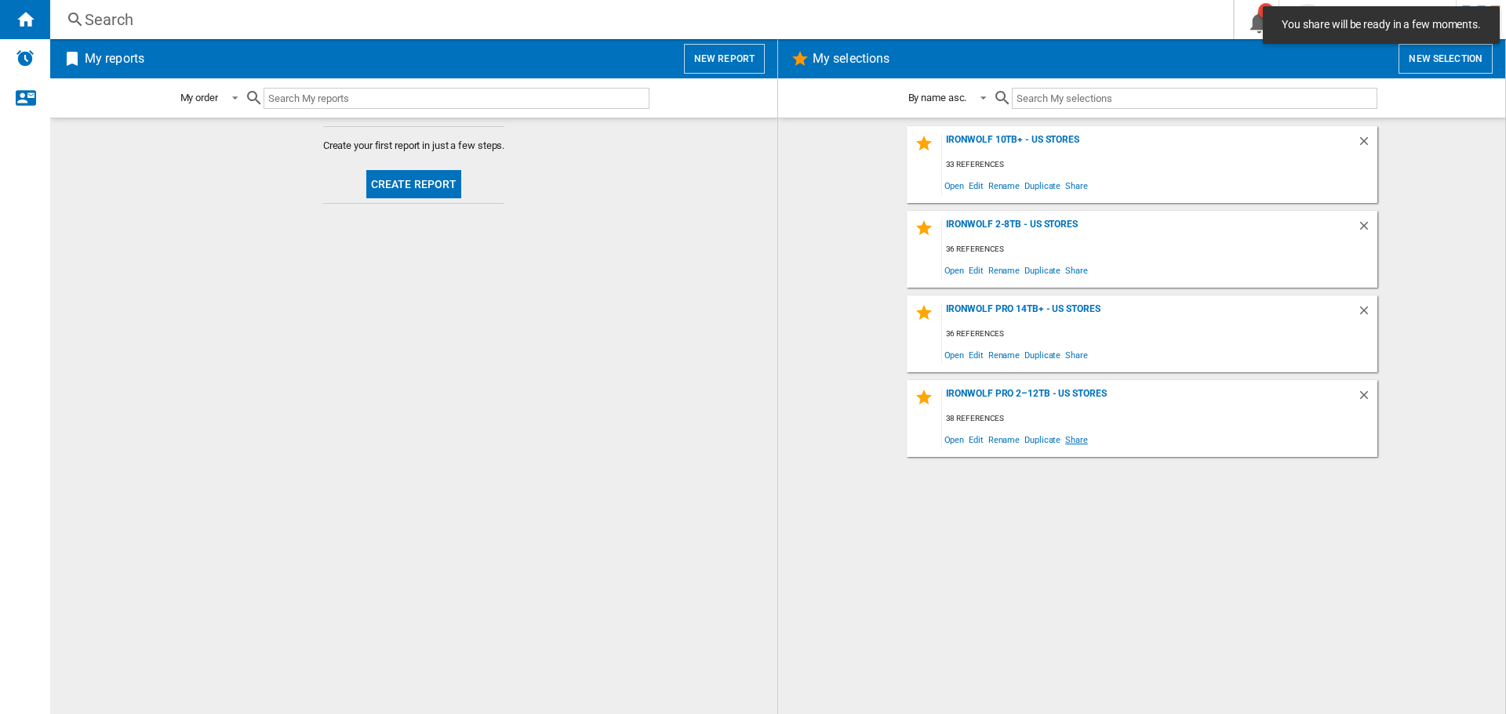
click at [1074, 441] on span "Share" at bounding box center [1076, 439] width 27 height 21
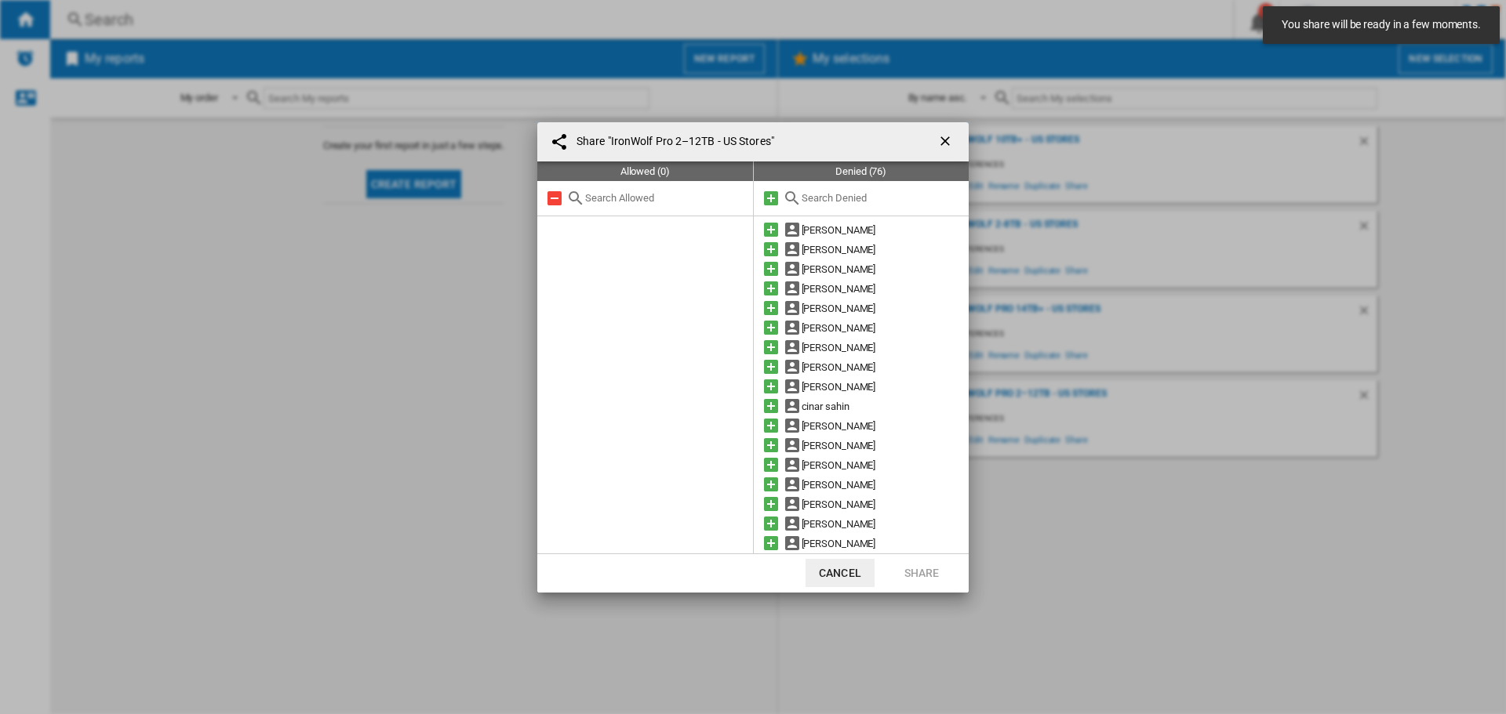
click at [772, 194] on md-icon at bounding box center [770, 198] width 19 height 19
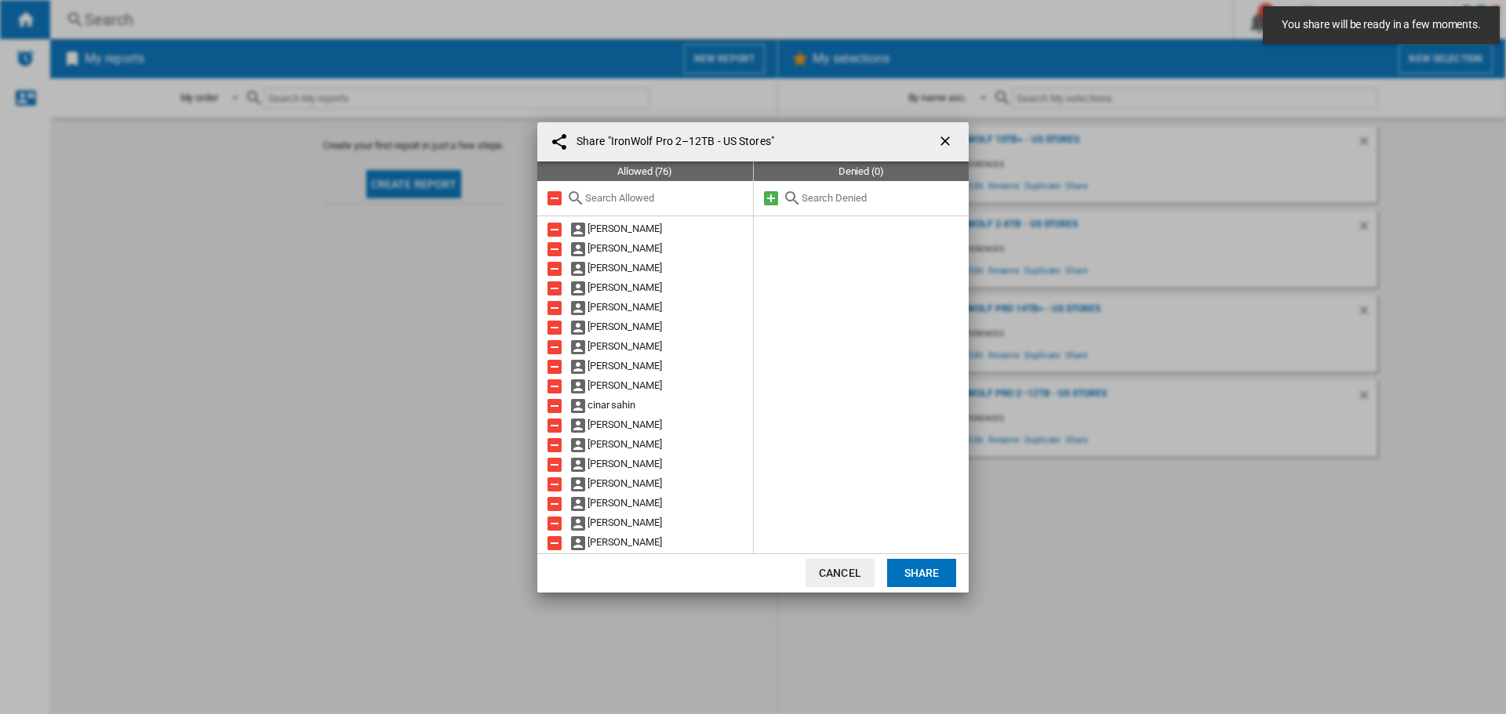
click at [926, 561] on button "Share" at bounding box center [921, 573] width 69 height 28
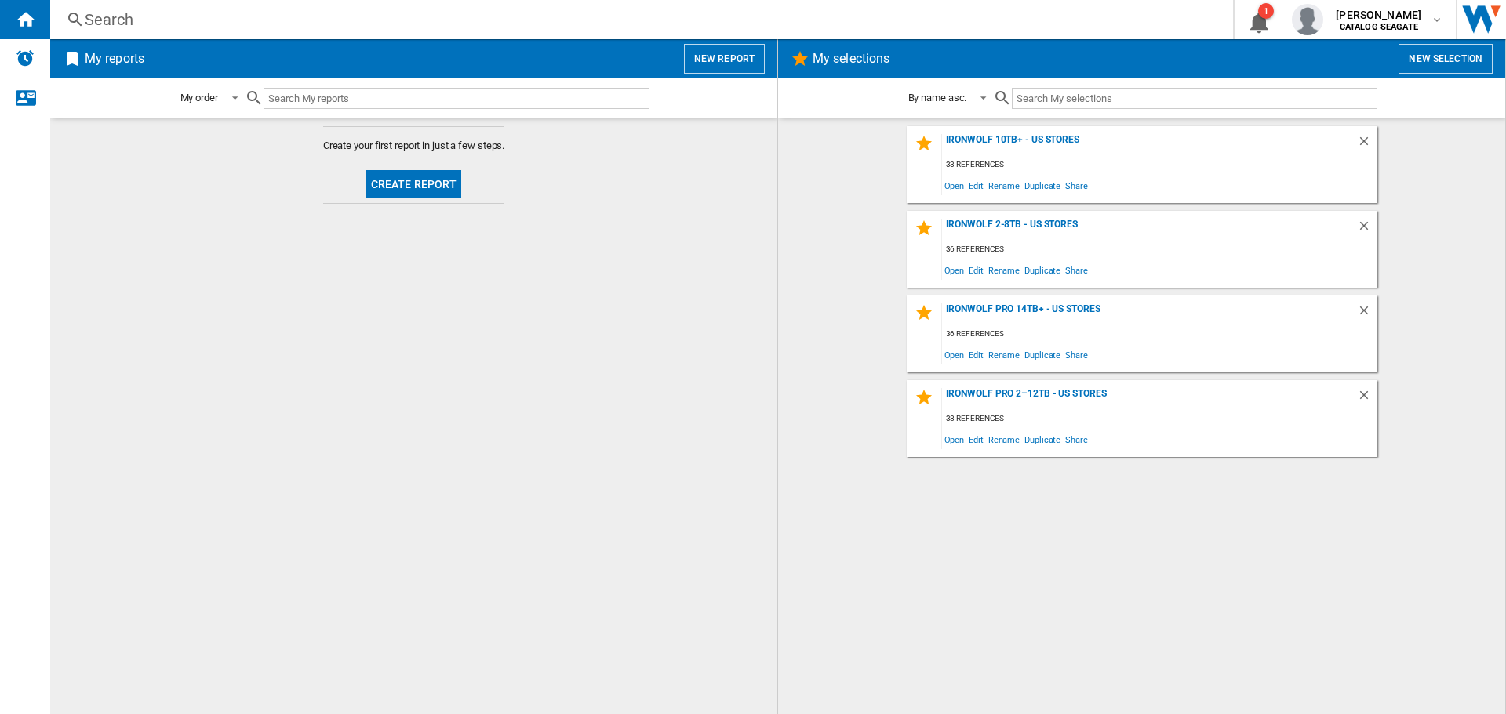
click at [781, 416] on md-content "IronWolf 10TB+ - US Stores 33 references Open Edit Rename Duplicate Share IronW…" at bounding box center [1141, 416] width 727 height 597
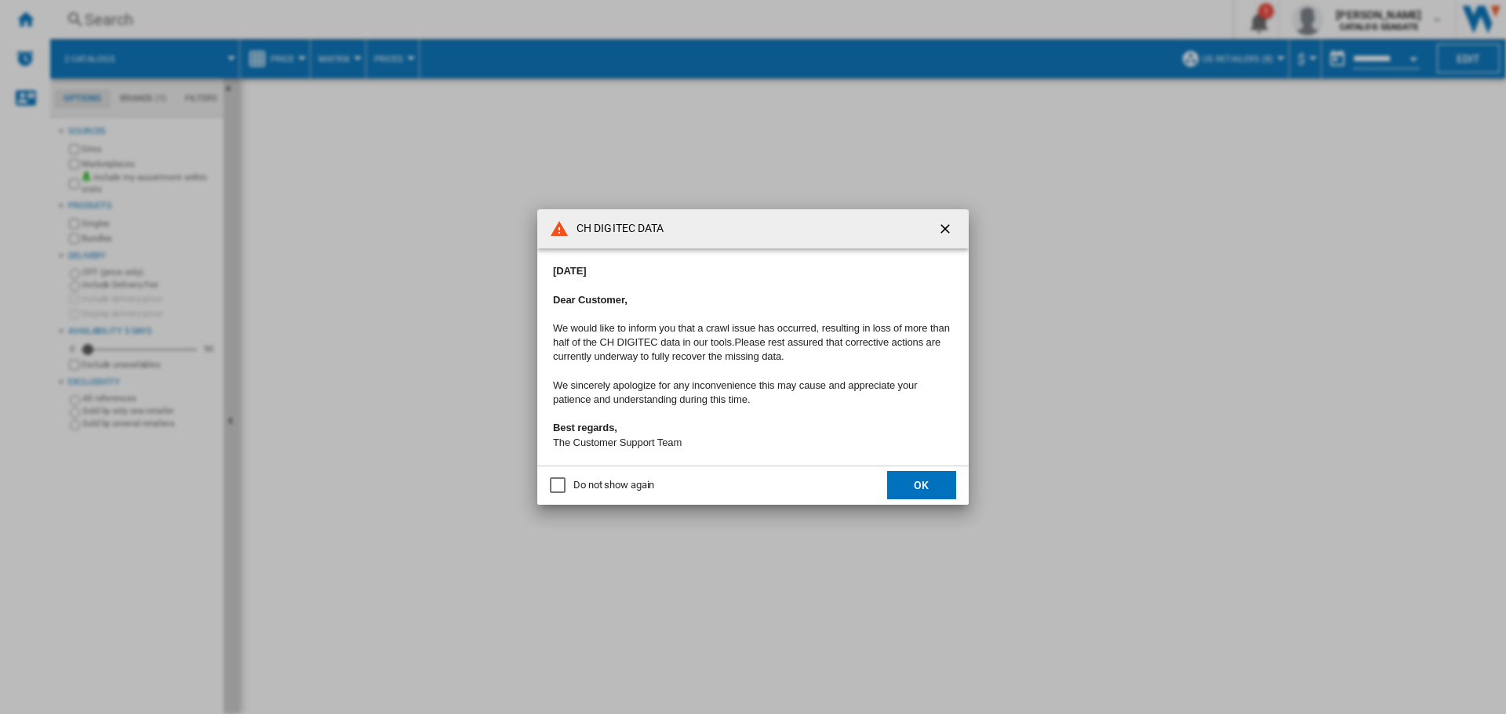
click at [911, 489] on button "OK" at bounding box center [921, 485] width 69 height 28
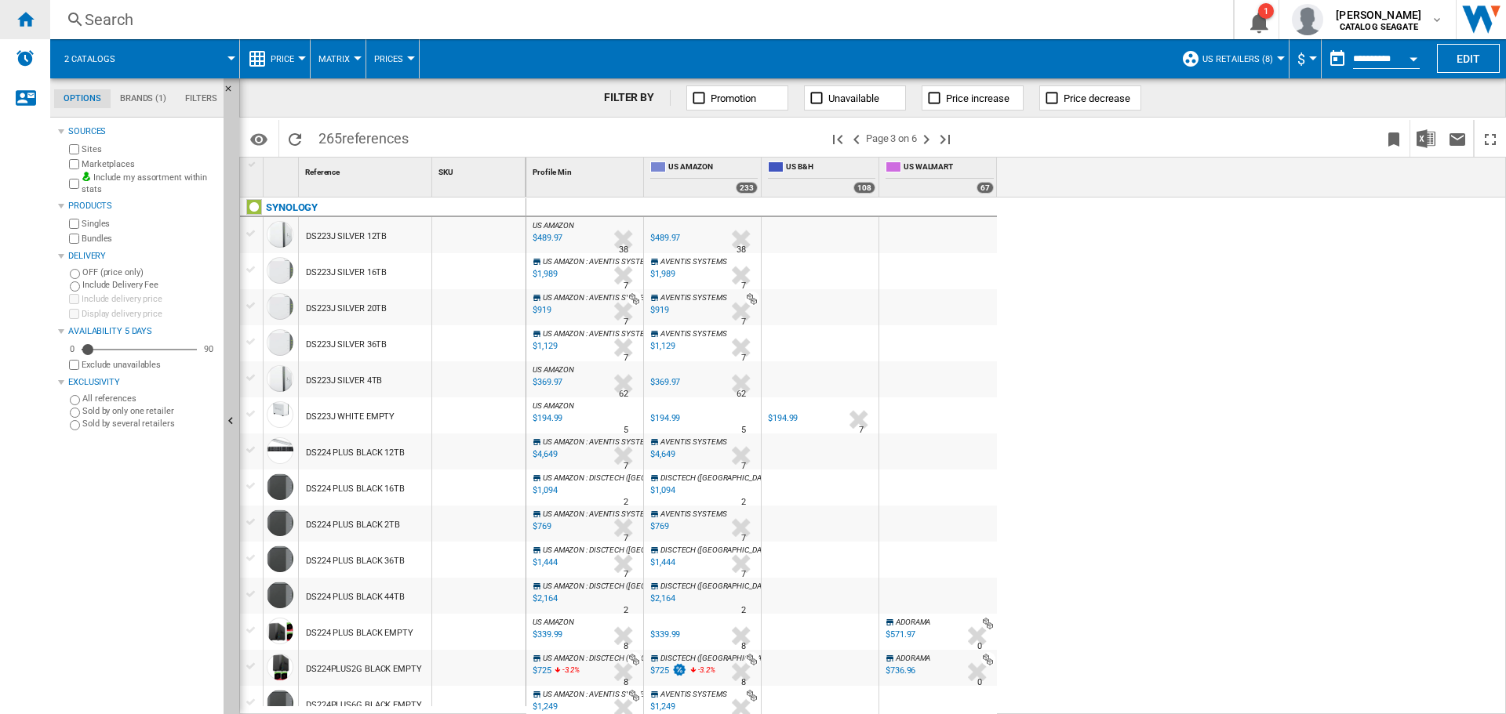
click at [26, 23] on ng-md-icon "Home" at bounding box center [25, 18] width 19 height 19
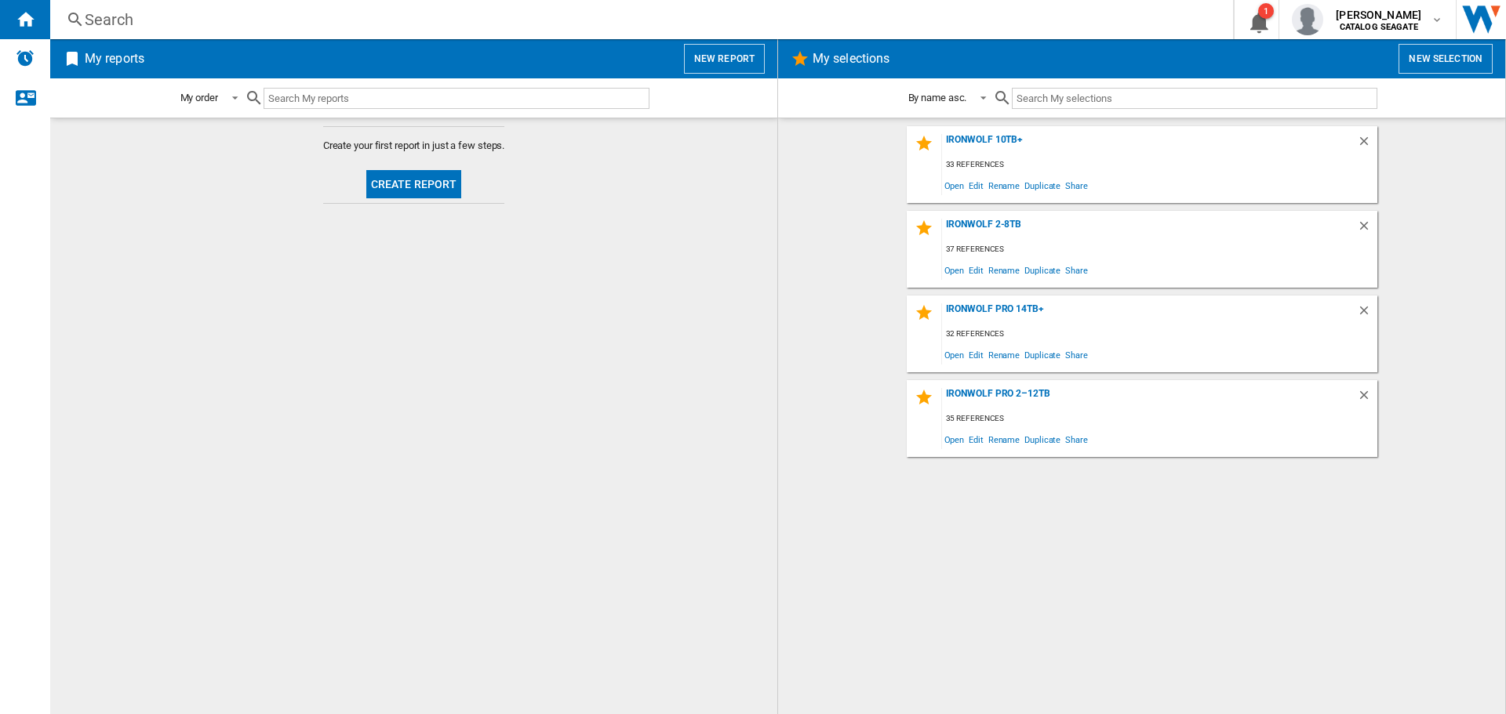
click at [1010, 226] on div "IronWolf 2-8TB" at bounding box center [1149, 229] width 415 height 21
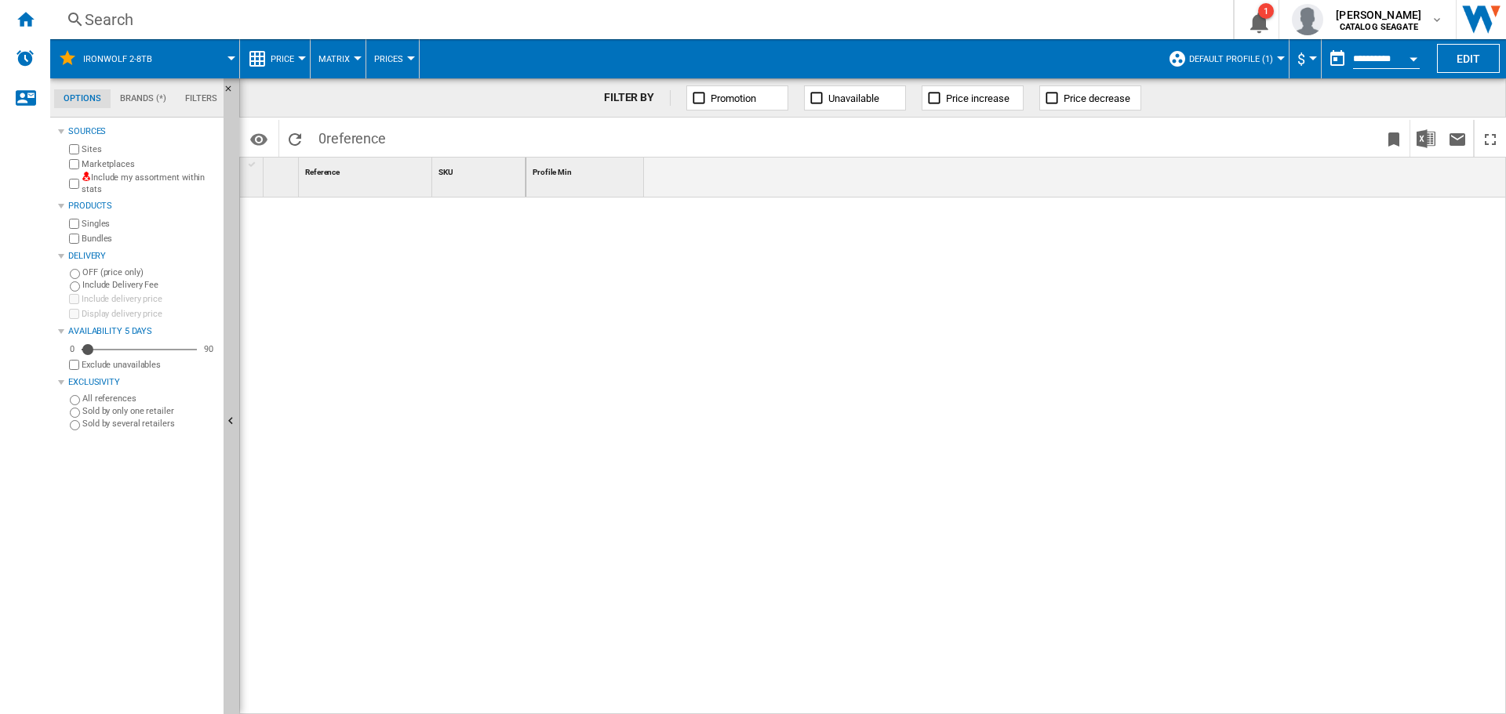
click at [93, 173] on label "Include my assortment within stats" at bounding box center [150, 184] width 136 height 24
click at [1236, 53] on button "Default profile (1)" at bounding box center [1235, 58] width 92 height 39
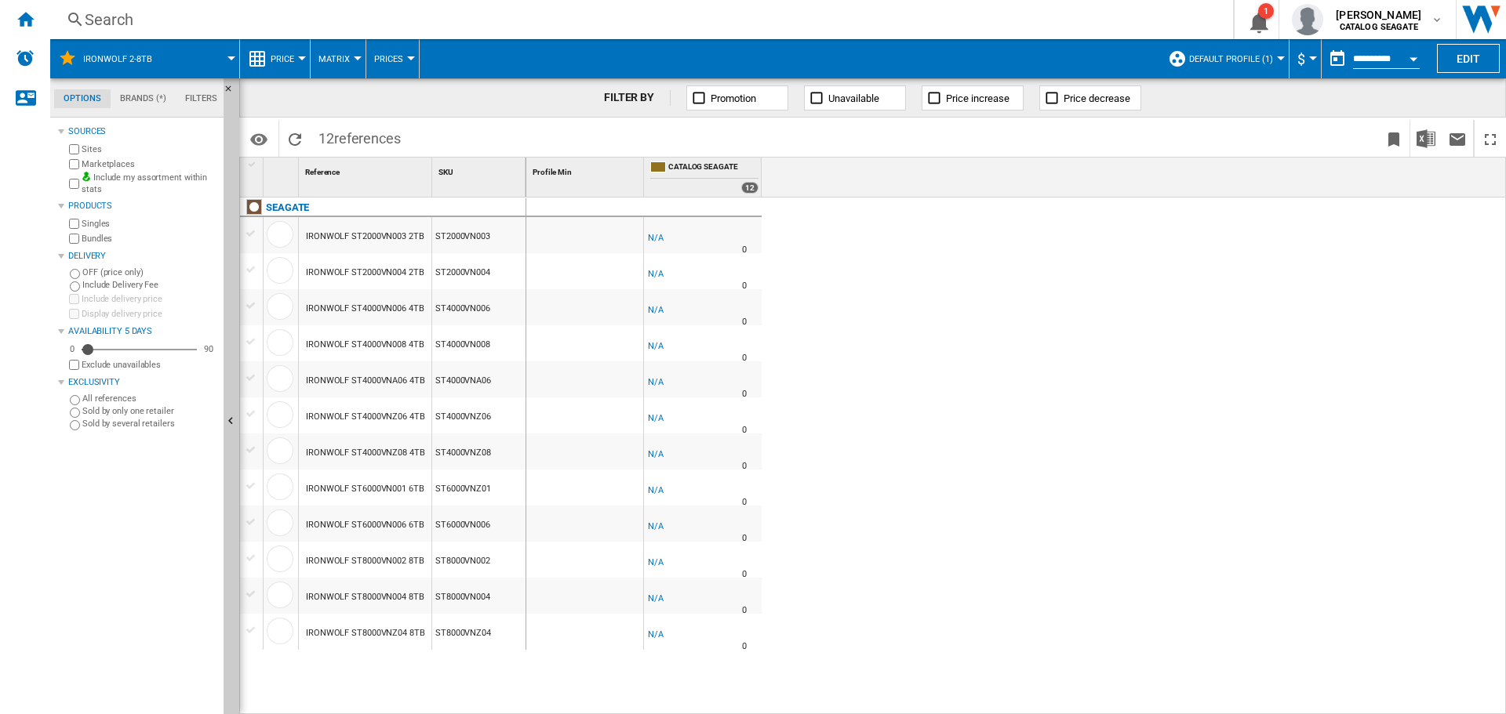
click at [1245, 66] on button "Default profile (1)" at bounding box center [1235, 58] width 92 height 39
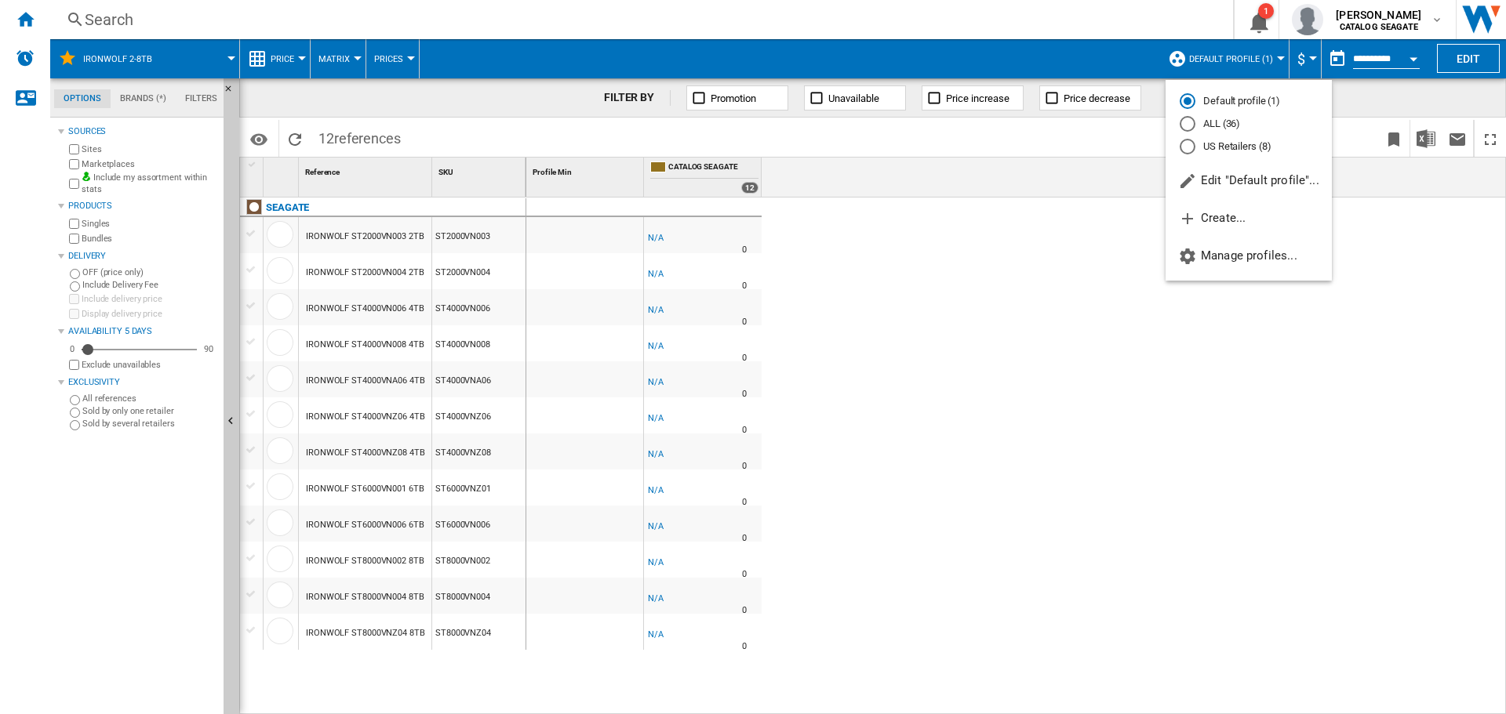
click at [1210, 149] on md-radio-button "US Retailers (8)" at bounding box center [1248, 146] width 138 height 15
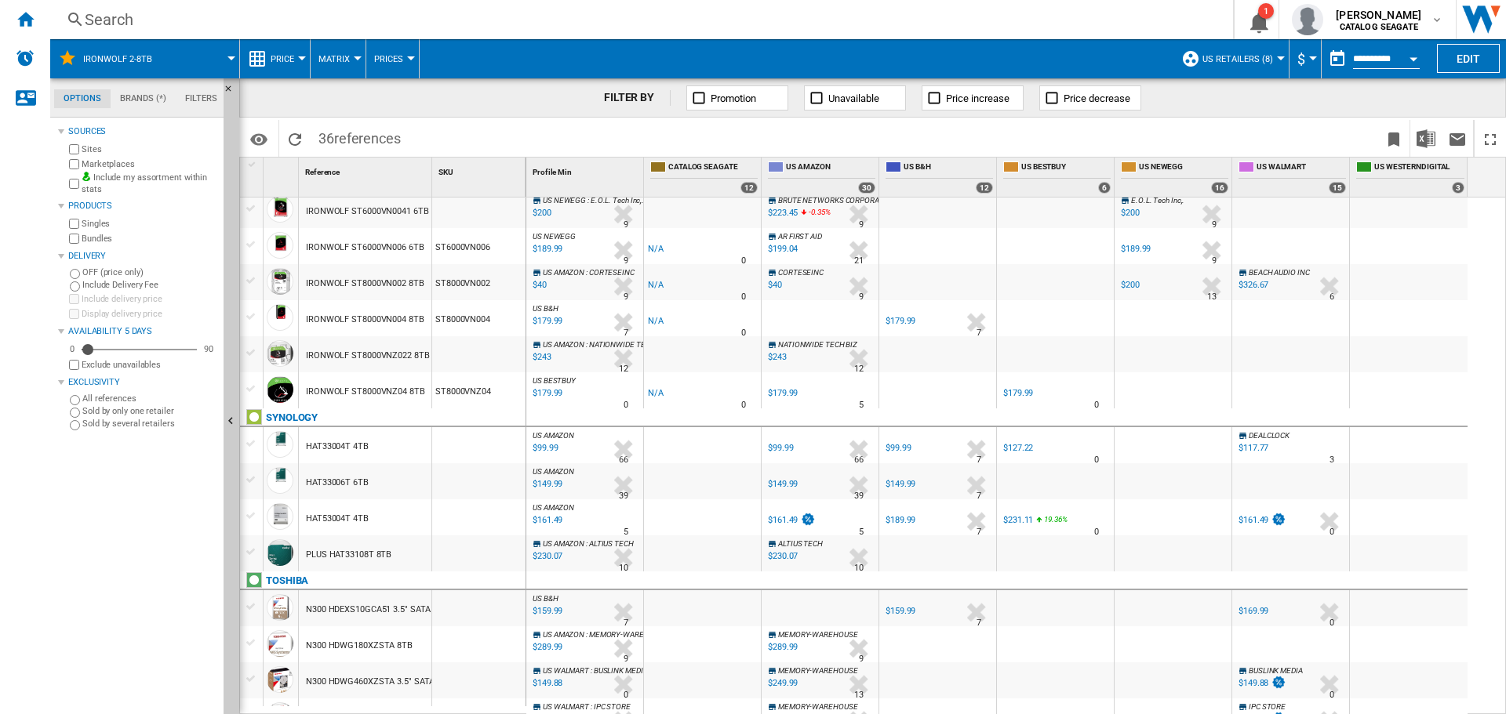
scroll to position [471, 0]
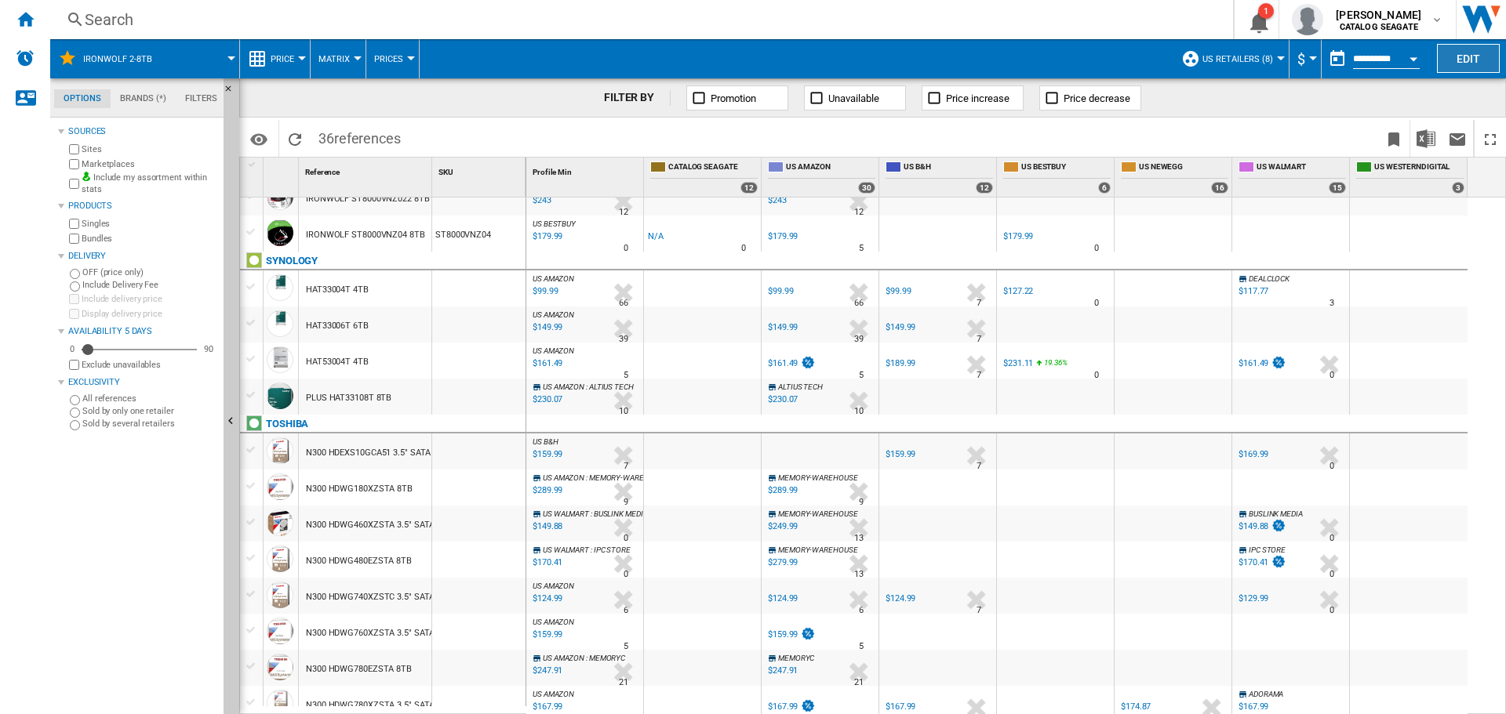
click at [1463, 61] on button "Edit" at bounding box center [1468, 58] width 63 height 29
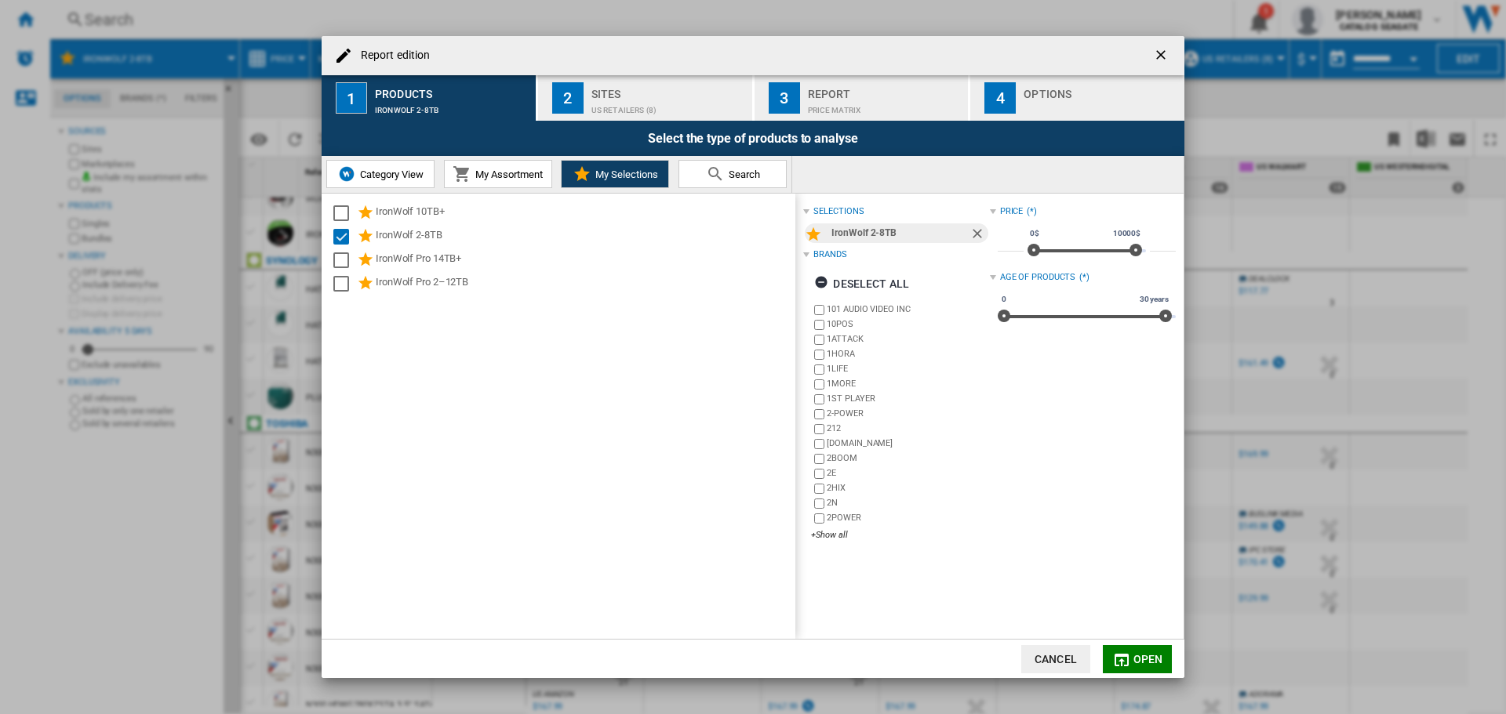
click at [1070, 654] on button "Cancel" at bounding box center [1055, 659] width 69 height 28
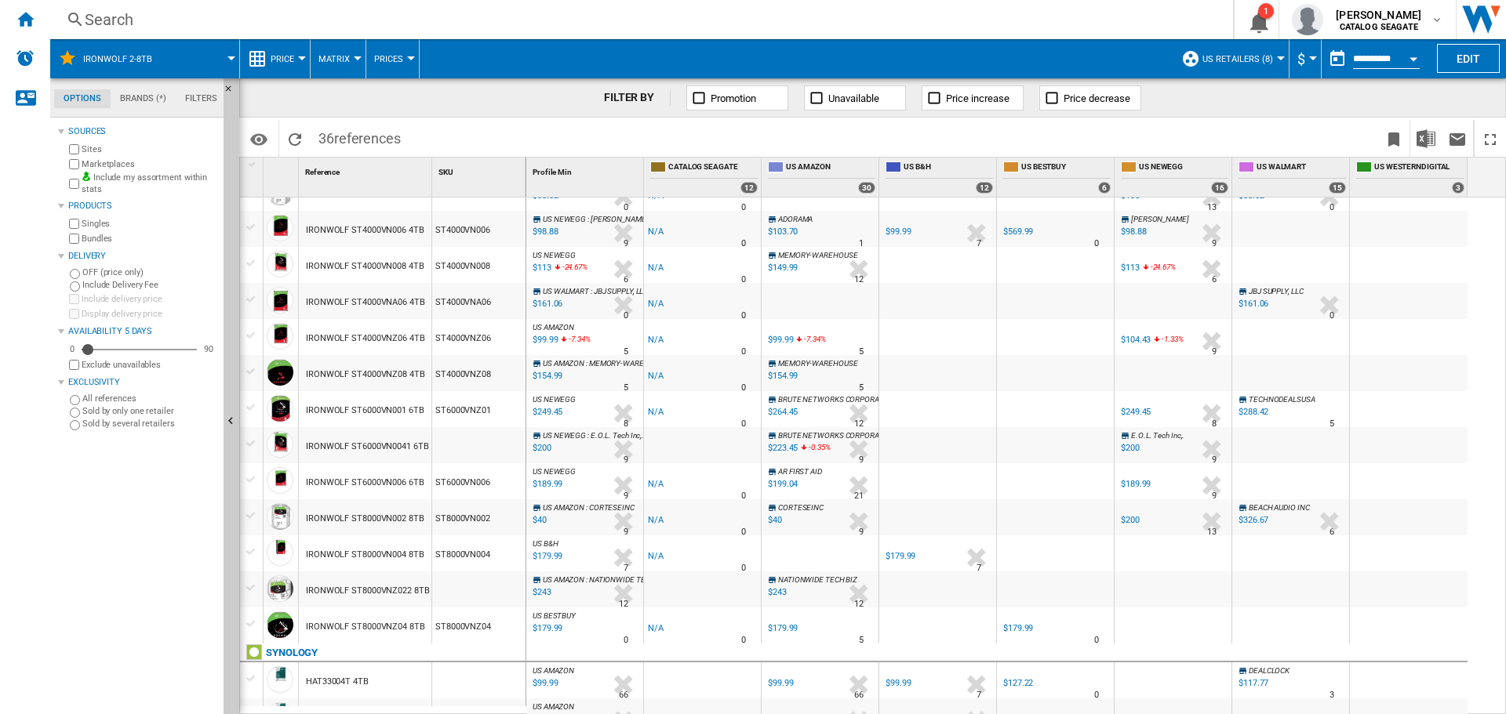
scroll to position [0, 0]
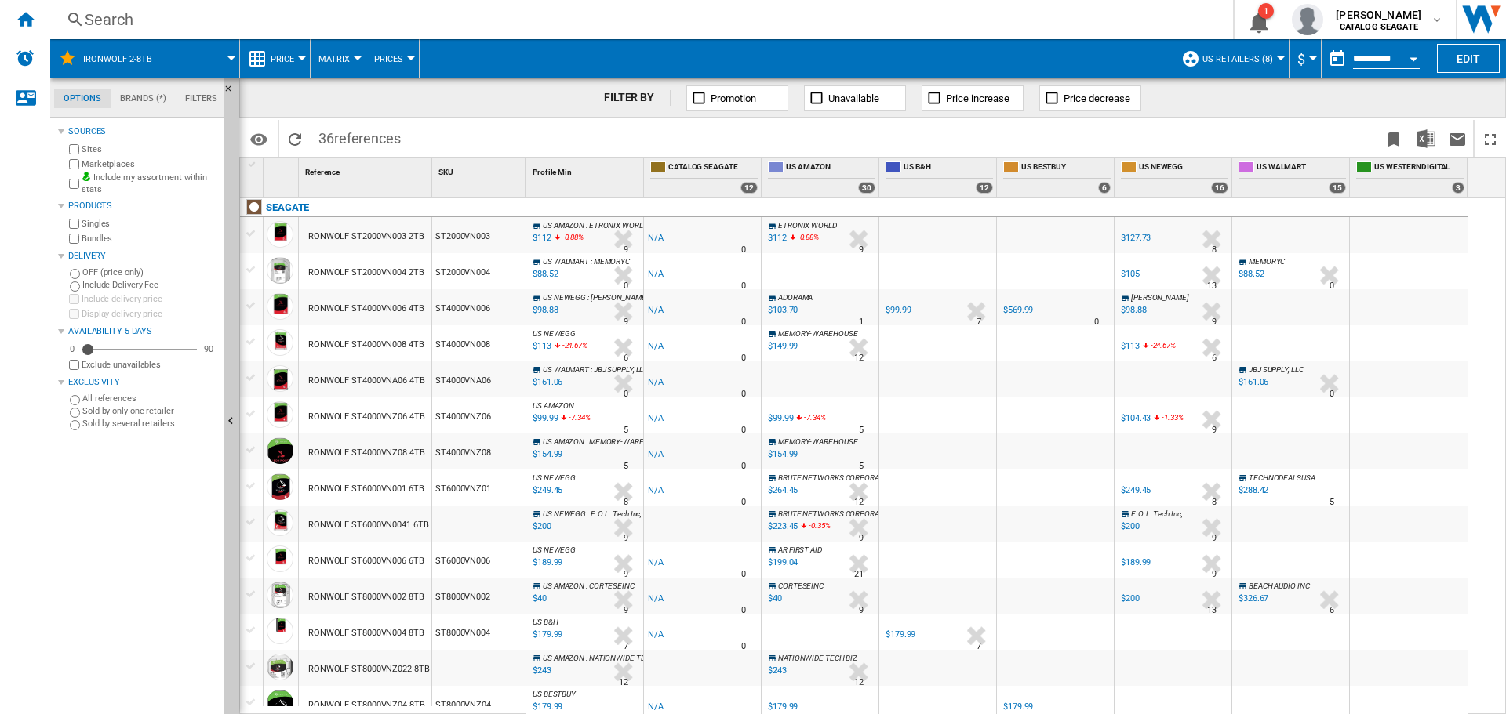
click at [234, 56] on div at bounding box center [231, 58] width 8 height 4
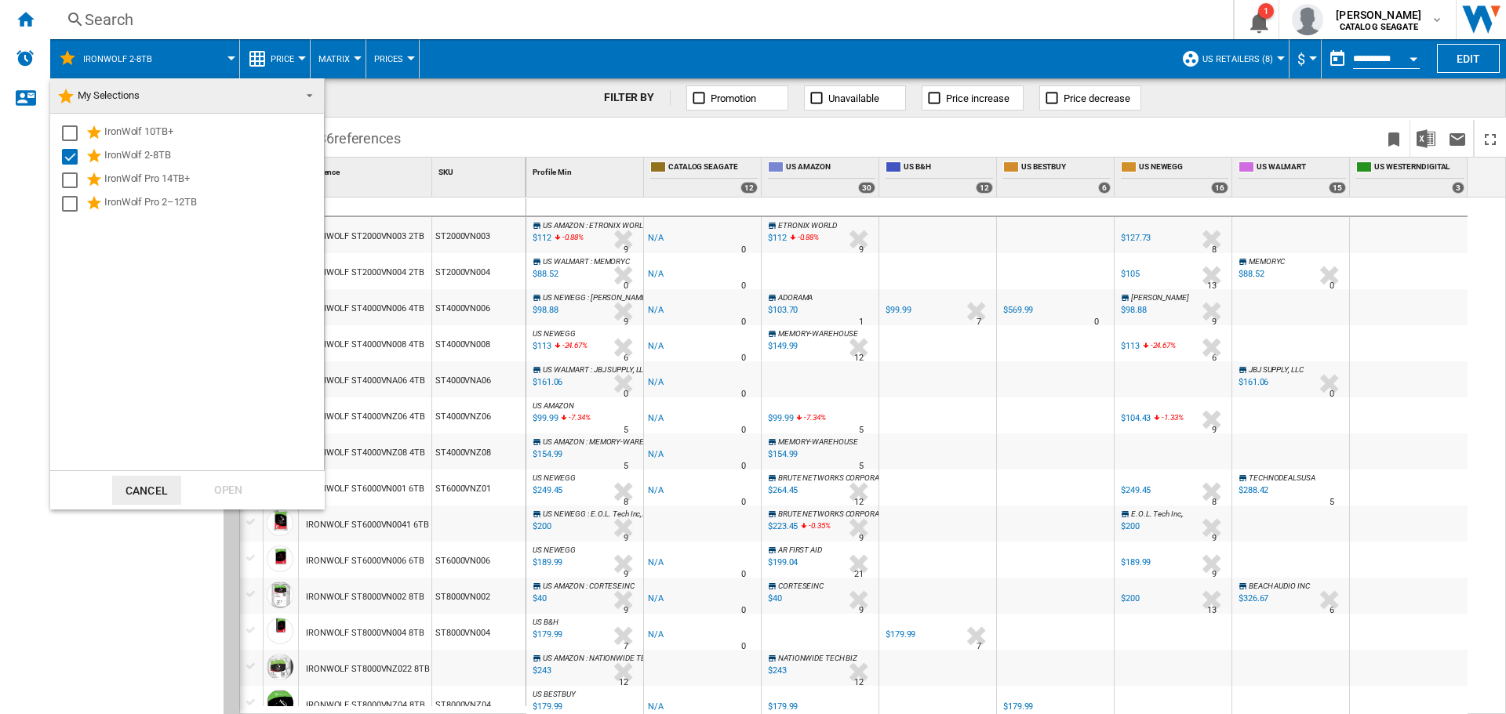
click at [231, 56] on md-backdrop at bounding box center [753, 357] width 1506 height 714
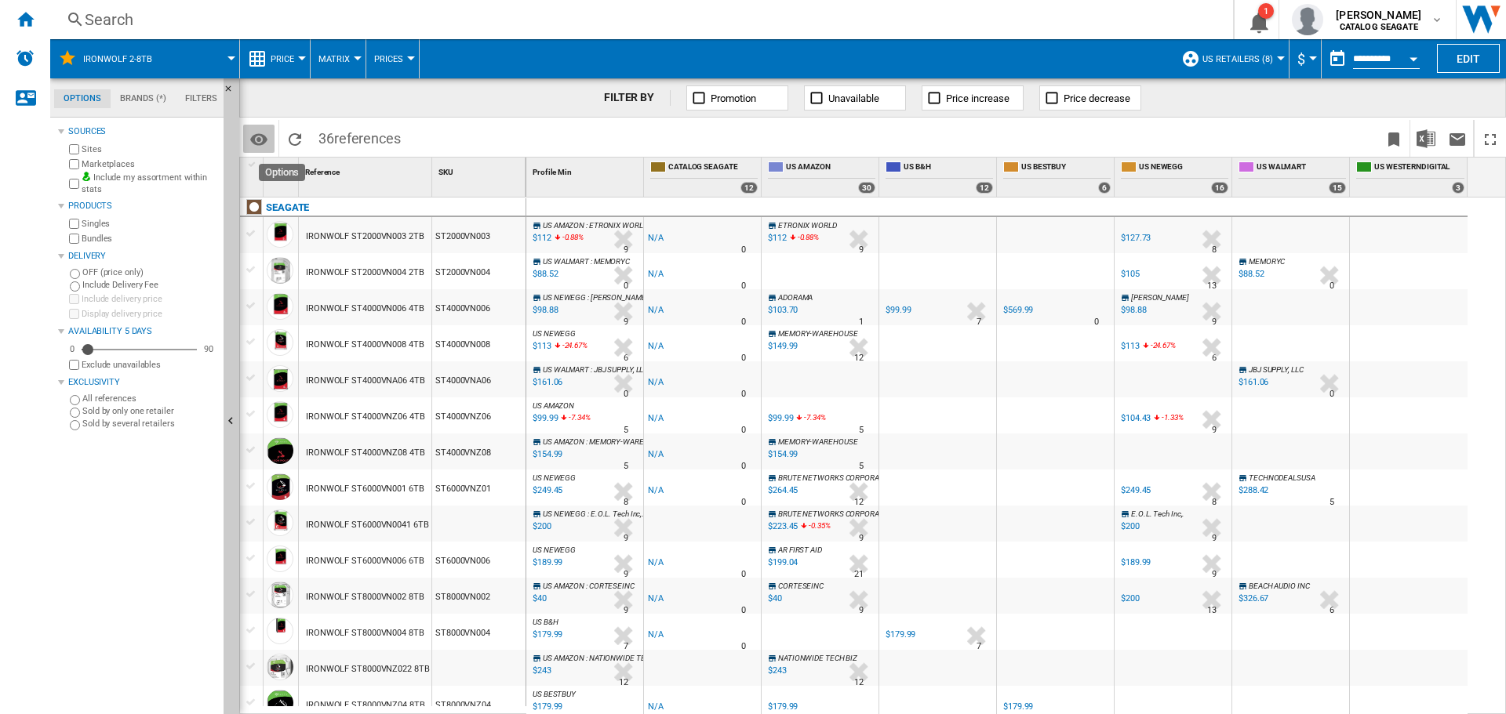
click at [253, 141] on md-icon "Options" at bounding box center [258, 139] width 19 height 19
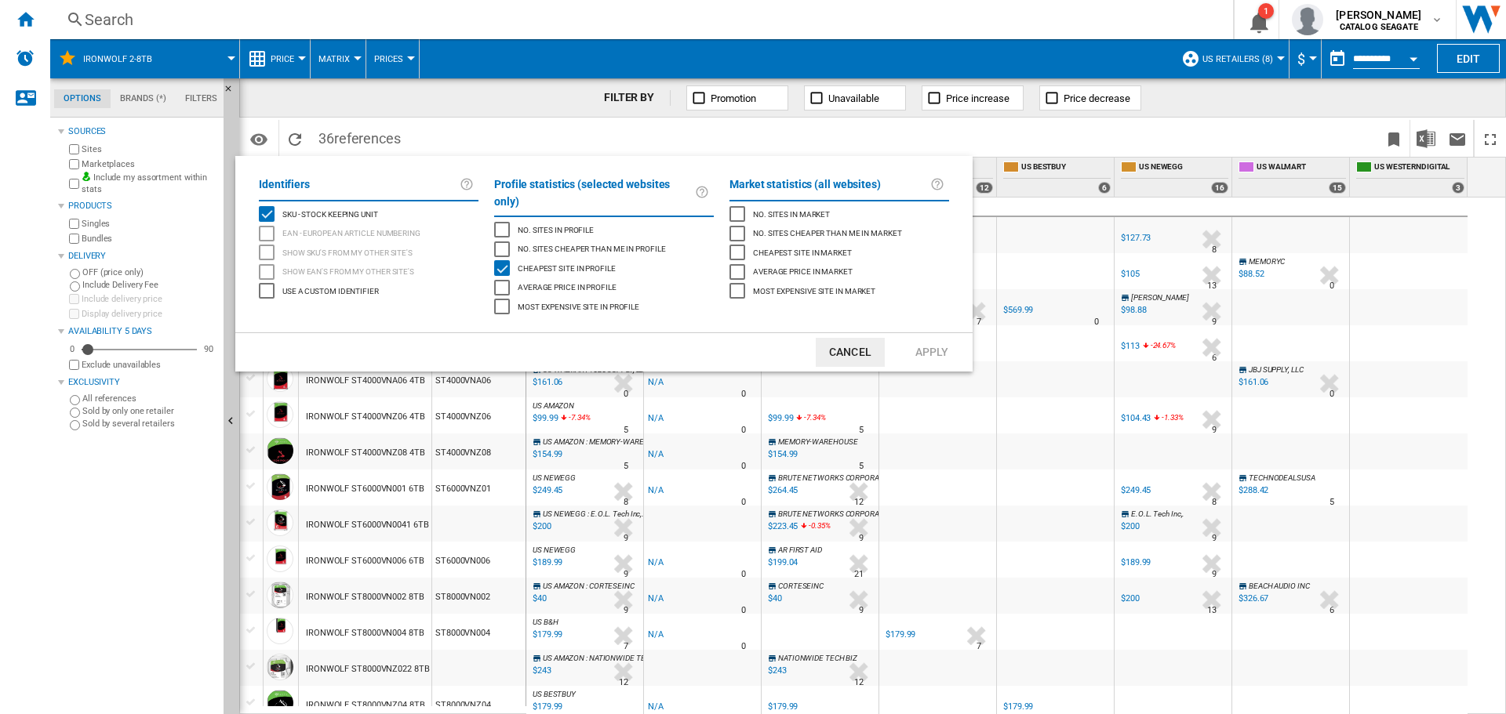
click at [858, 340] on button "Cancel" at bounding box center [850, 352] width 69 height 29
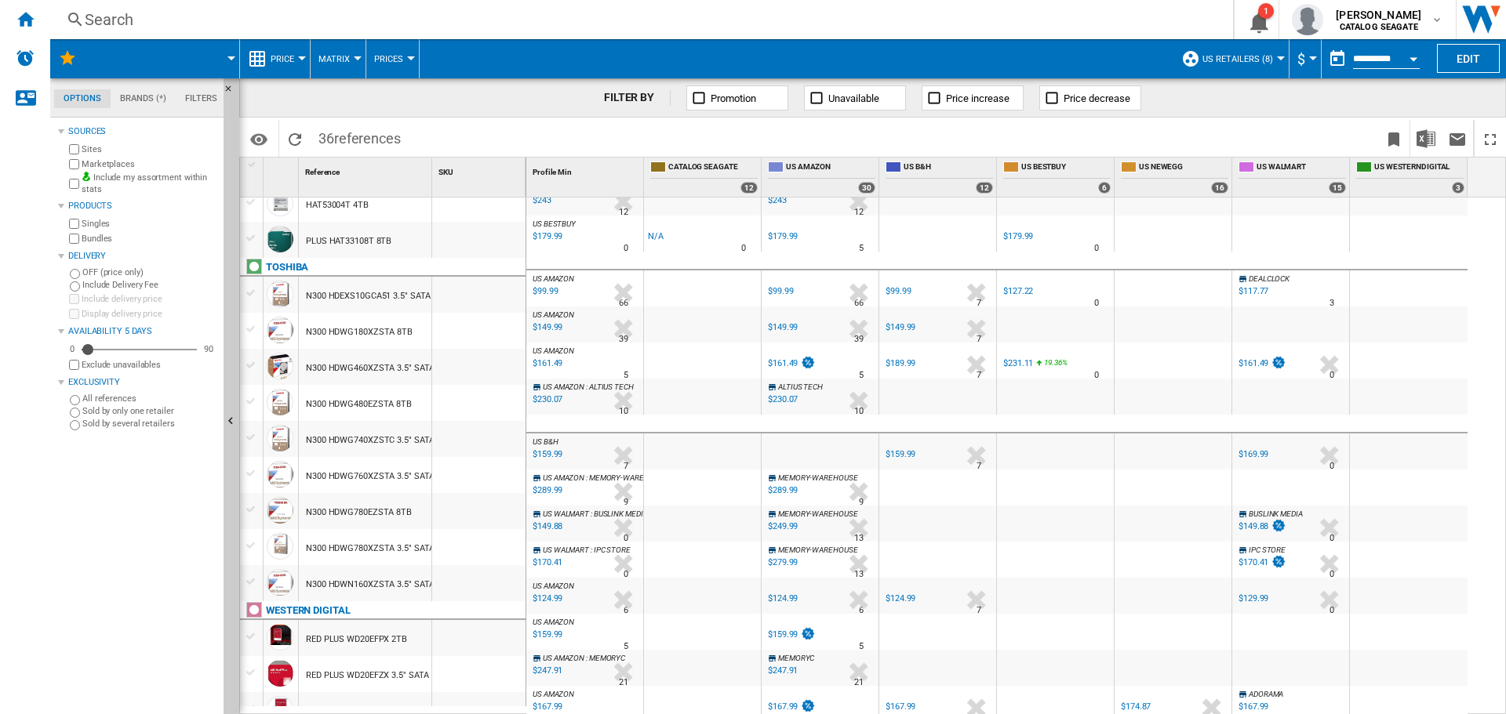
scroll to position [471, 0]
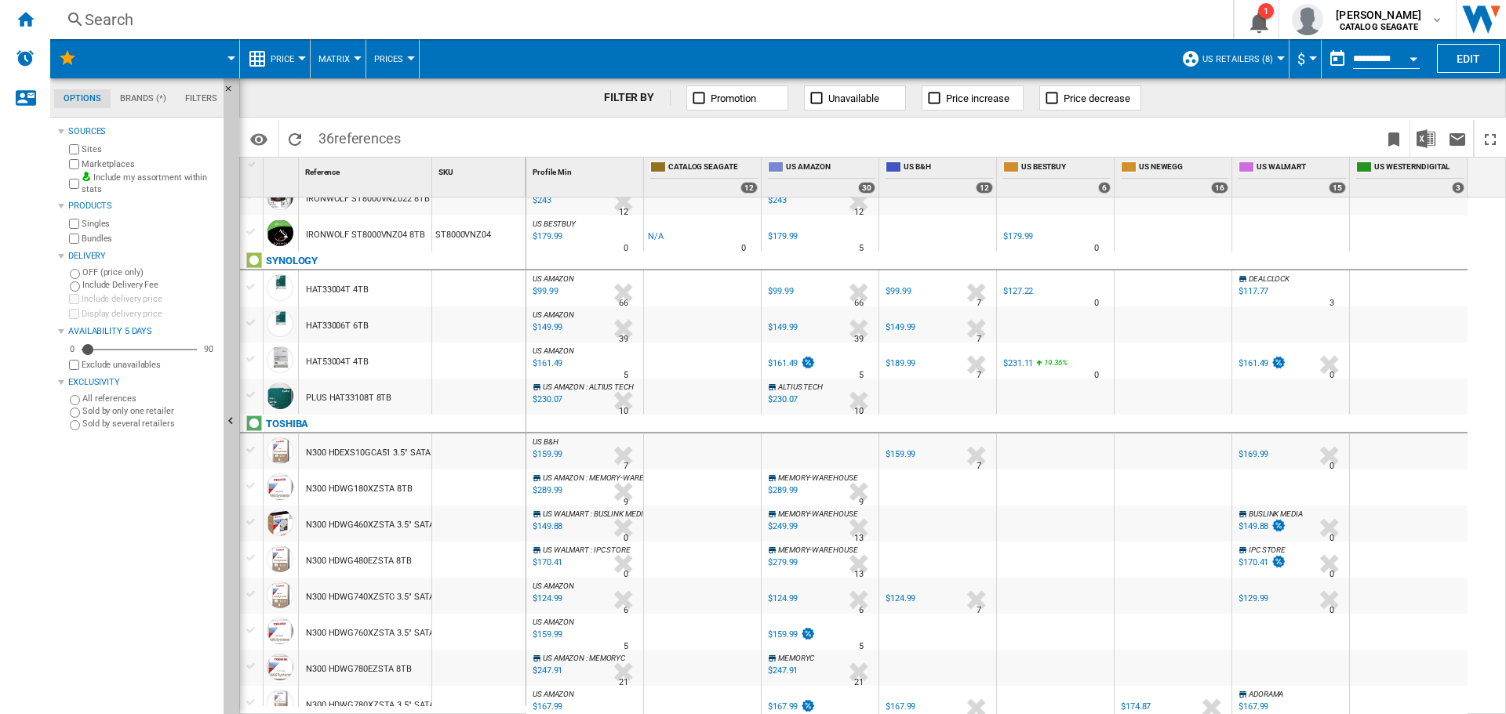
click at [336, 362] on div "HAT53004T 4TB" at bounding box center [337, 362] width 63 height 36
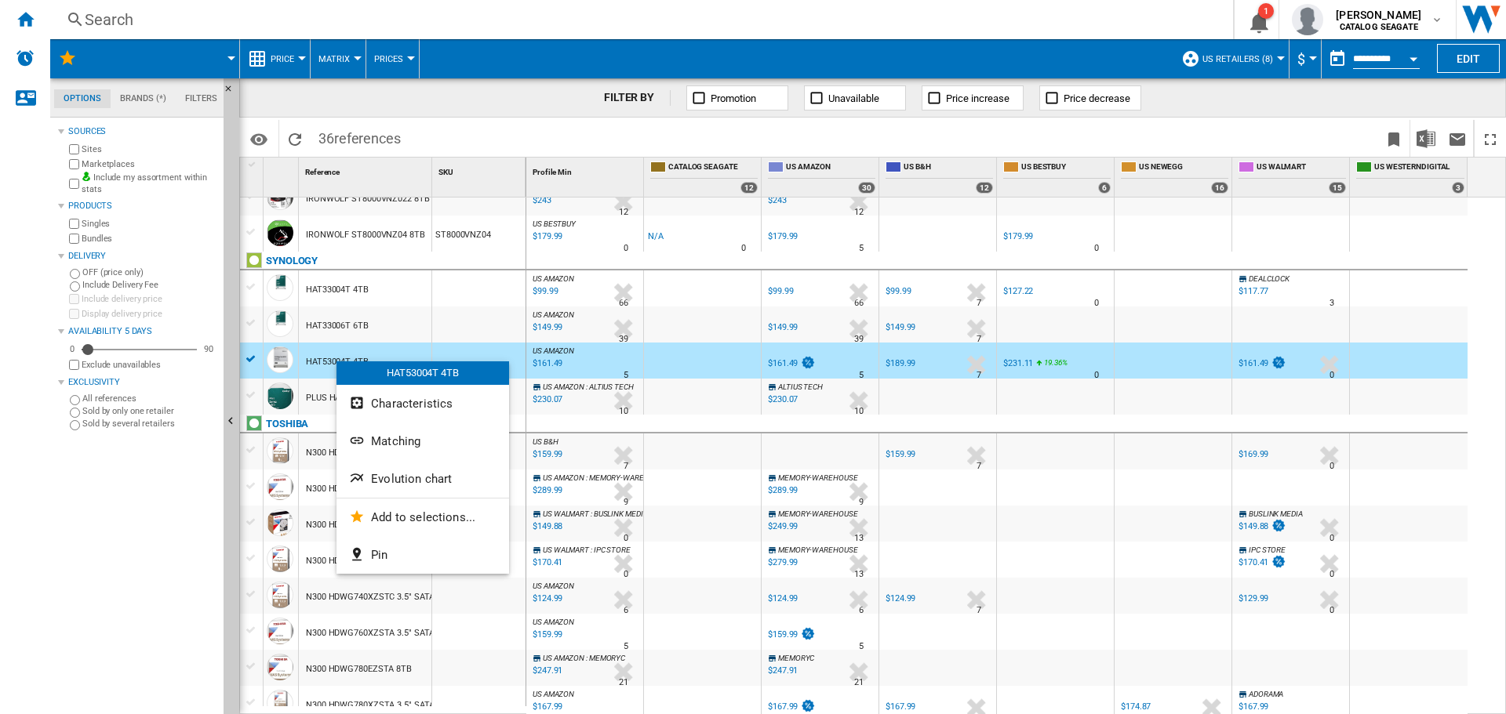
click at [307, 352] on div at bounding box center [753, 357] width 1506 height 714
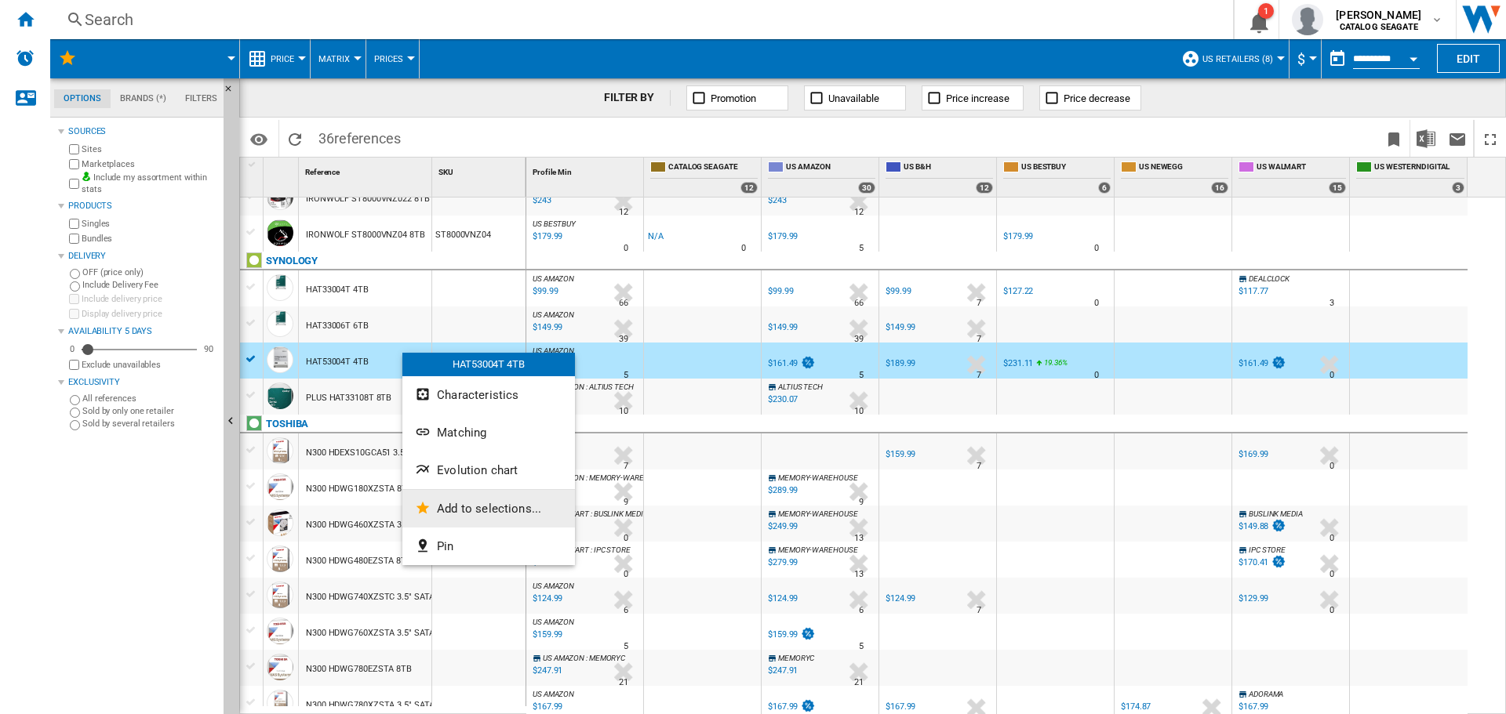
click at [464, 510] on span "Add to selections..." at bounding box center [489, 509] width 104 height 14
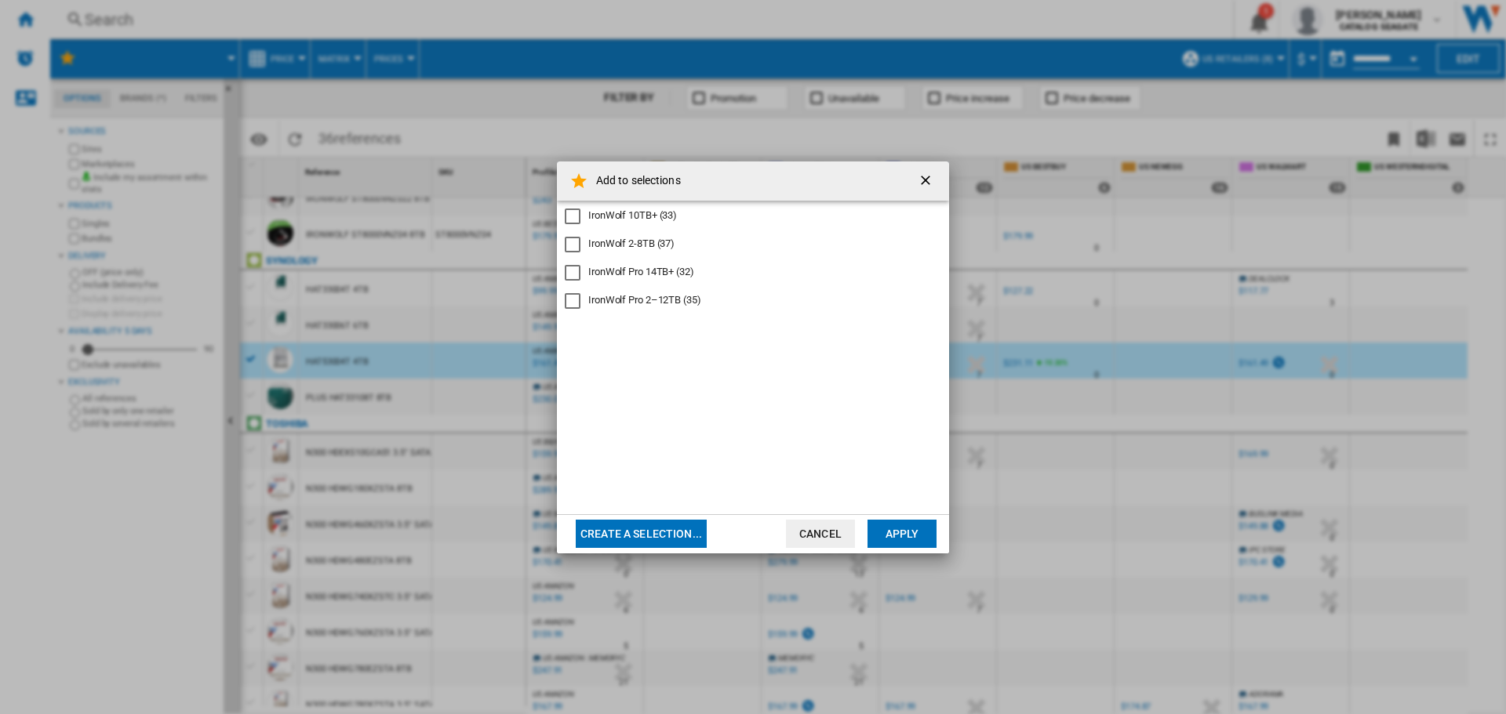
click at [845, 534] on button "Cancel" at bounding box center [820, 534] width 69 height 28
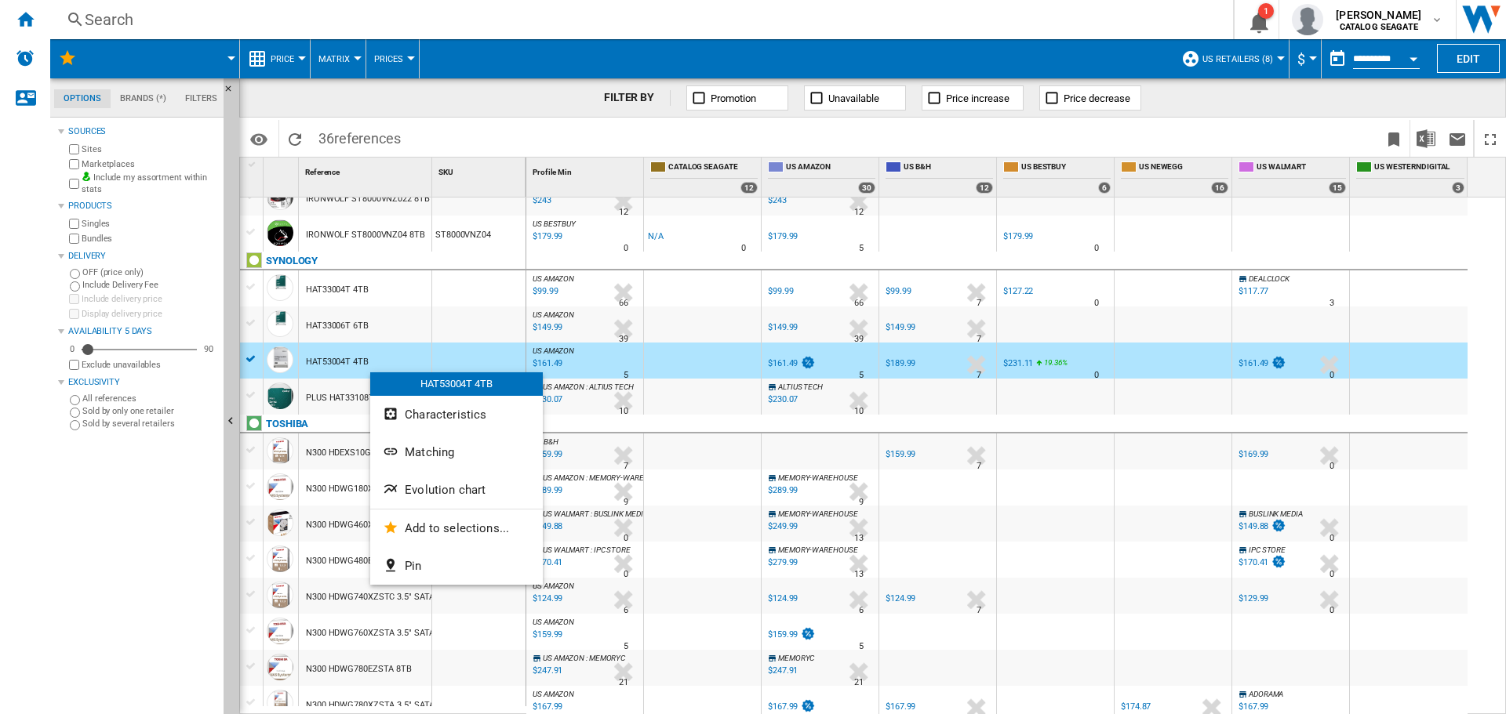
click at [351, 364] on div at bounding box center [753, 357] width 1506 height 714
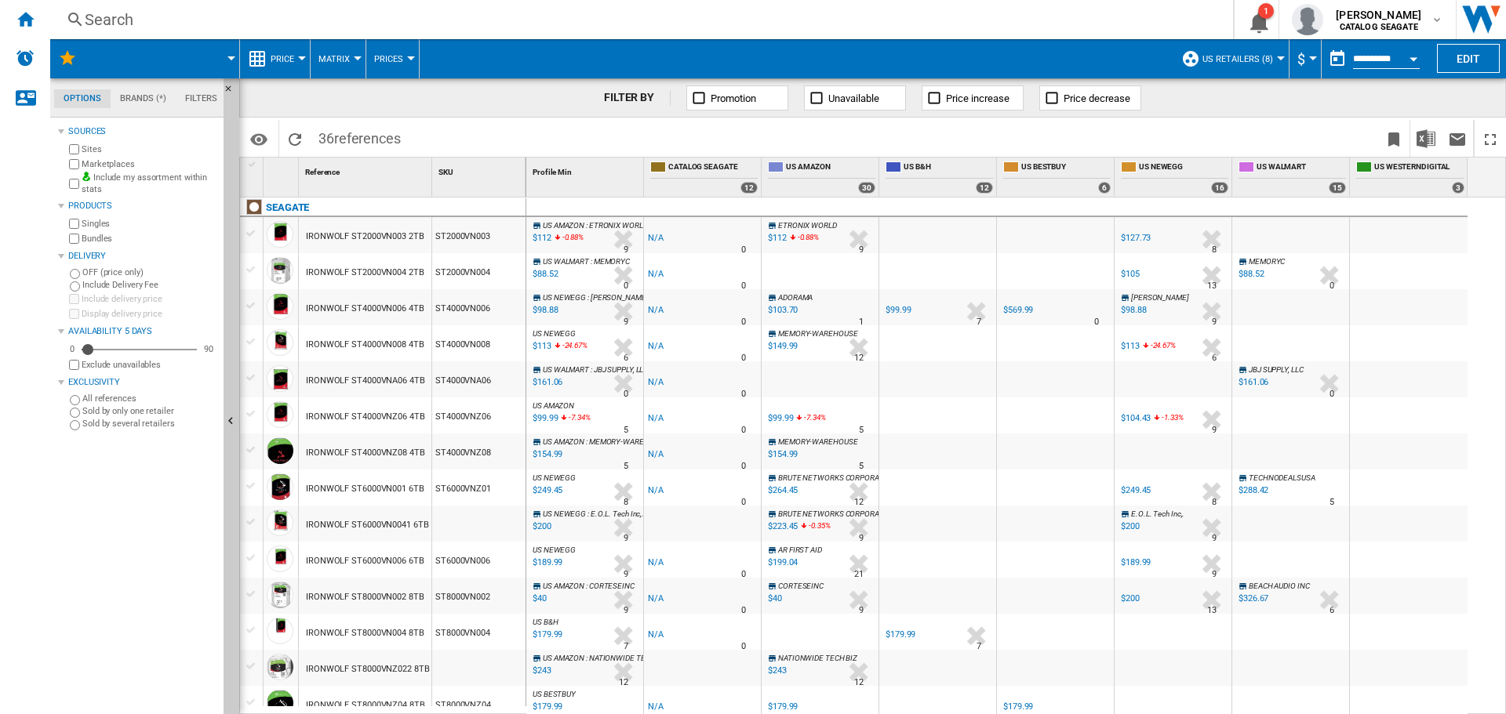
scroll to position [392, 0]
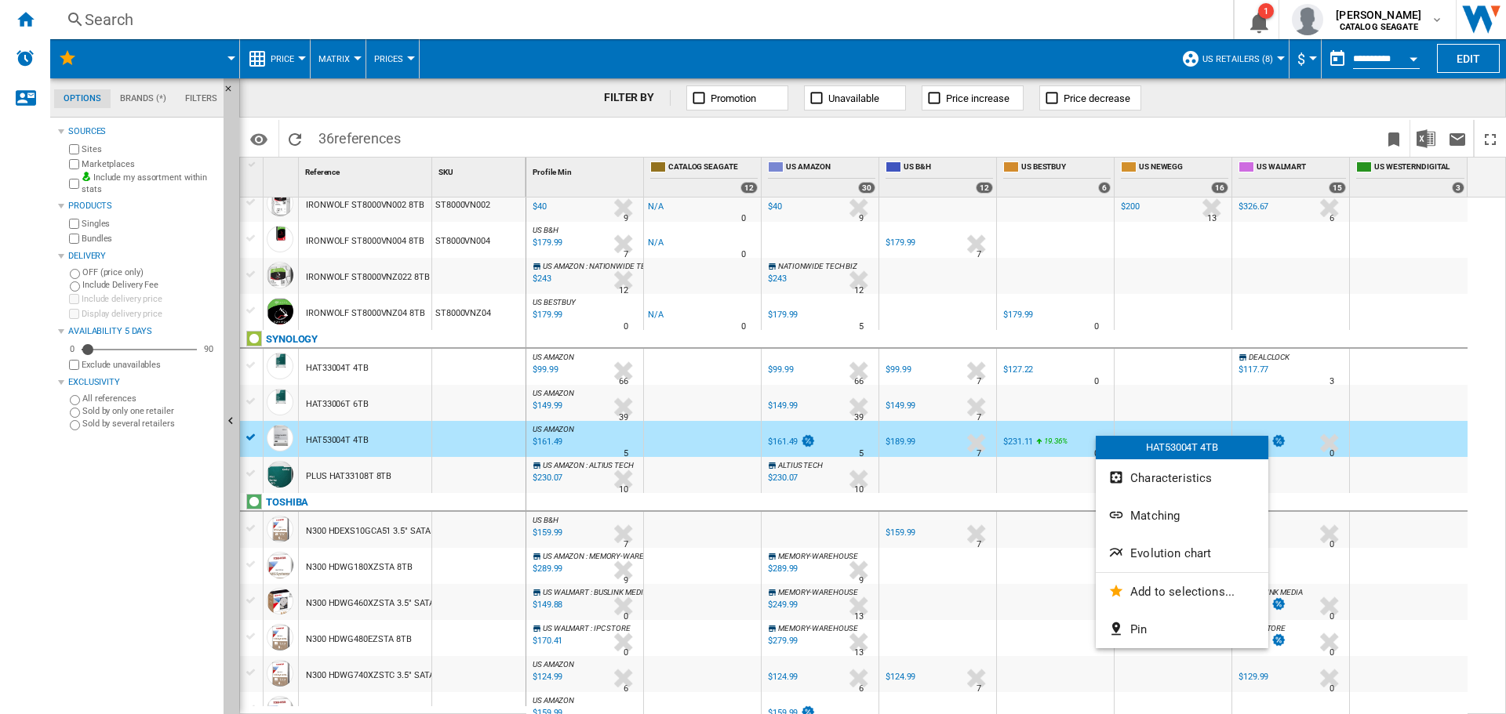
click at [349, 437] on div at bounding box center [753, 357] width 1506 height 714
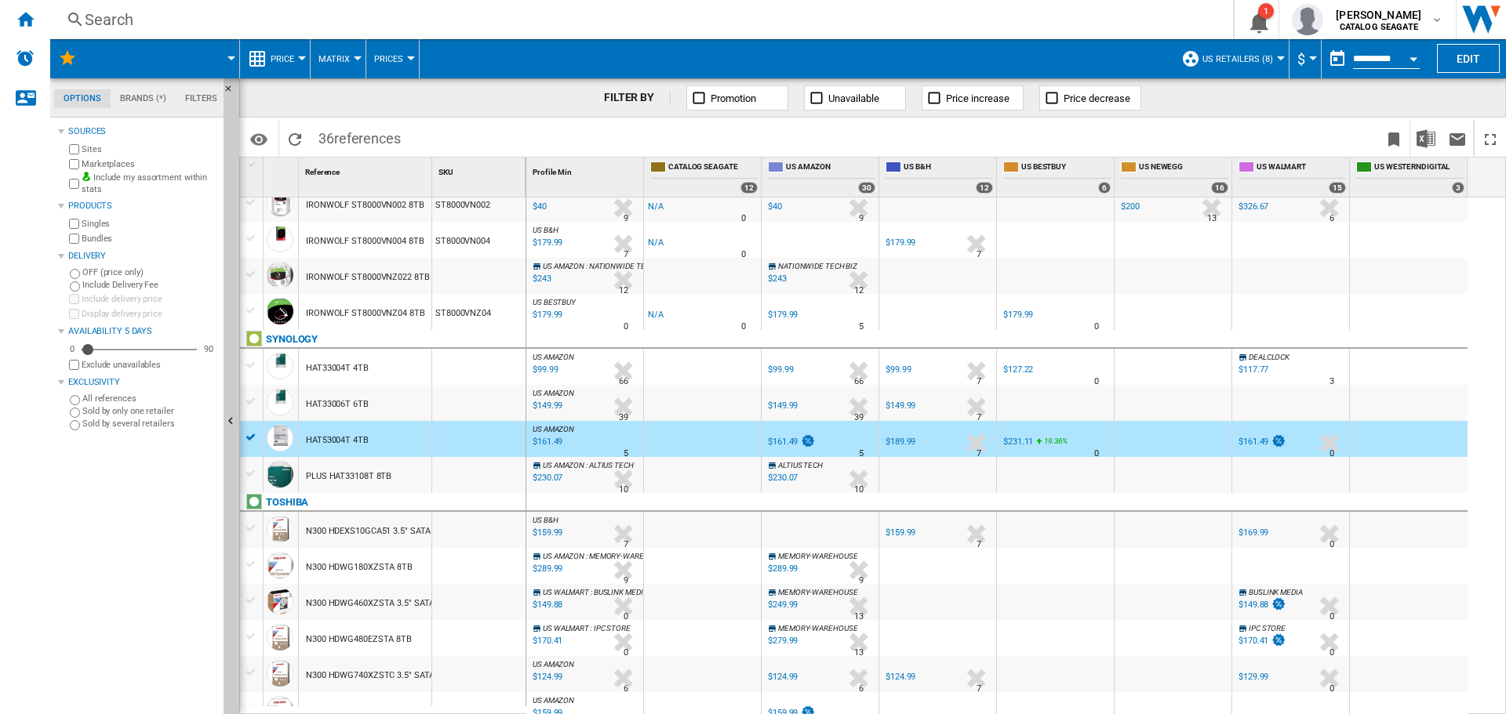
click at [341, 432] on div "HAT53004T 4TB" at bounding box center [337, 441] width 63 height 36
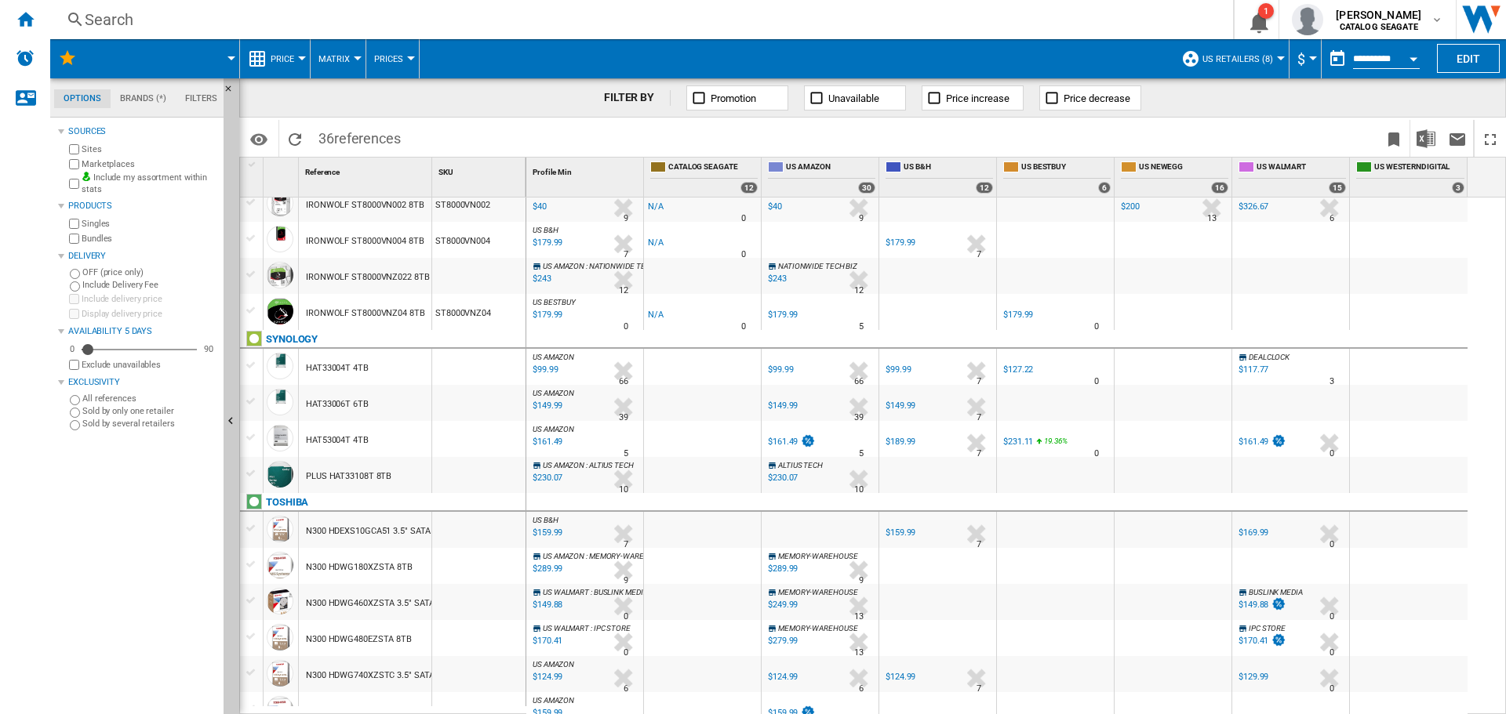
click at [330, 440] on div "HAT53004T 4TB" at bounding box center [337, 441] width 63 height 36
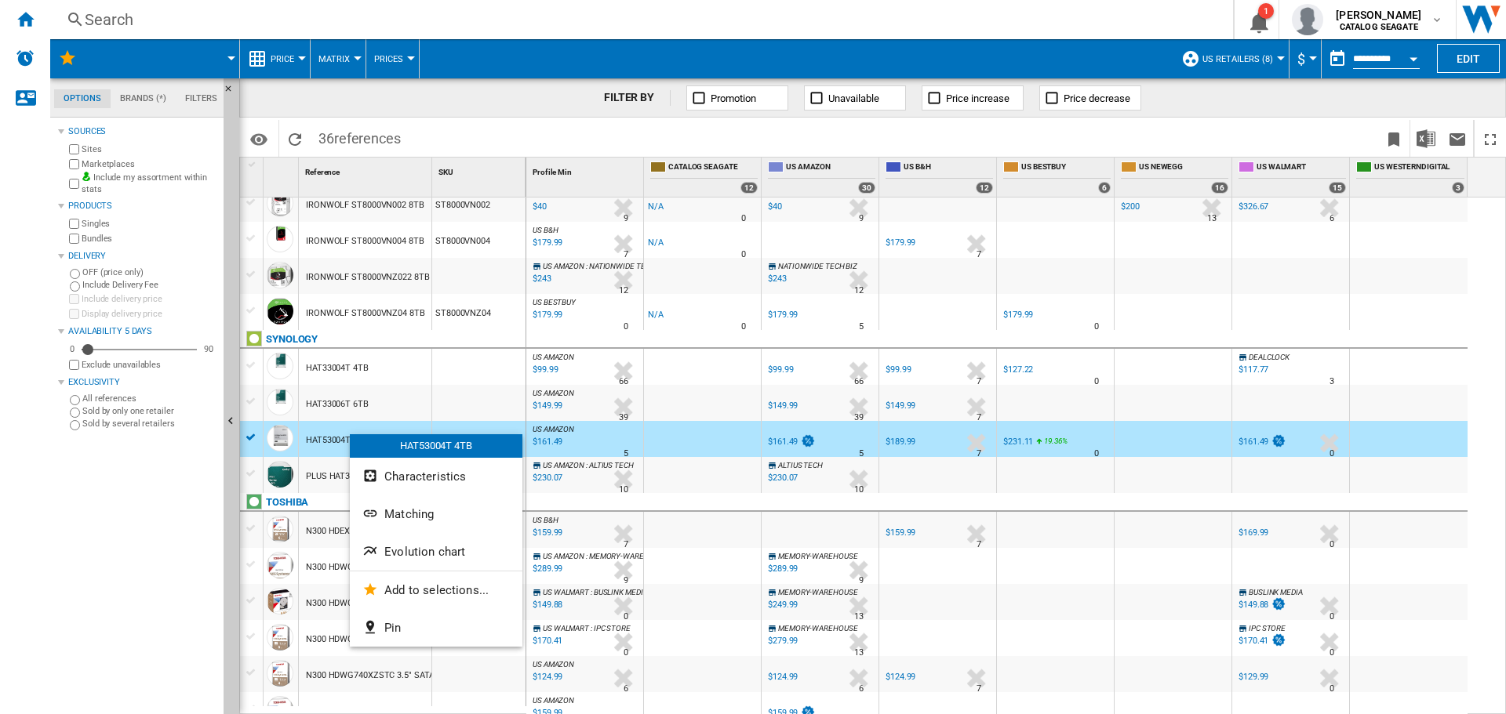
click at [311, 439] on div at bounding box center [753, 357] width 1506 height 714
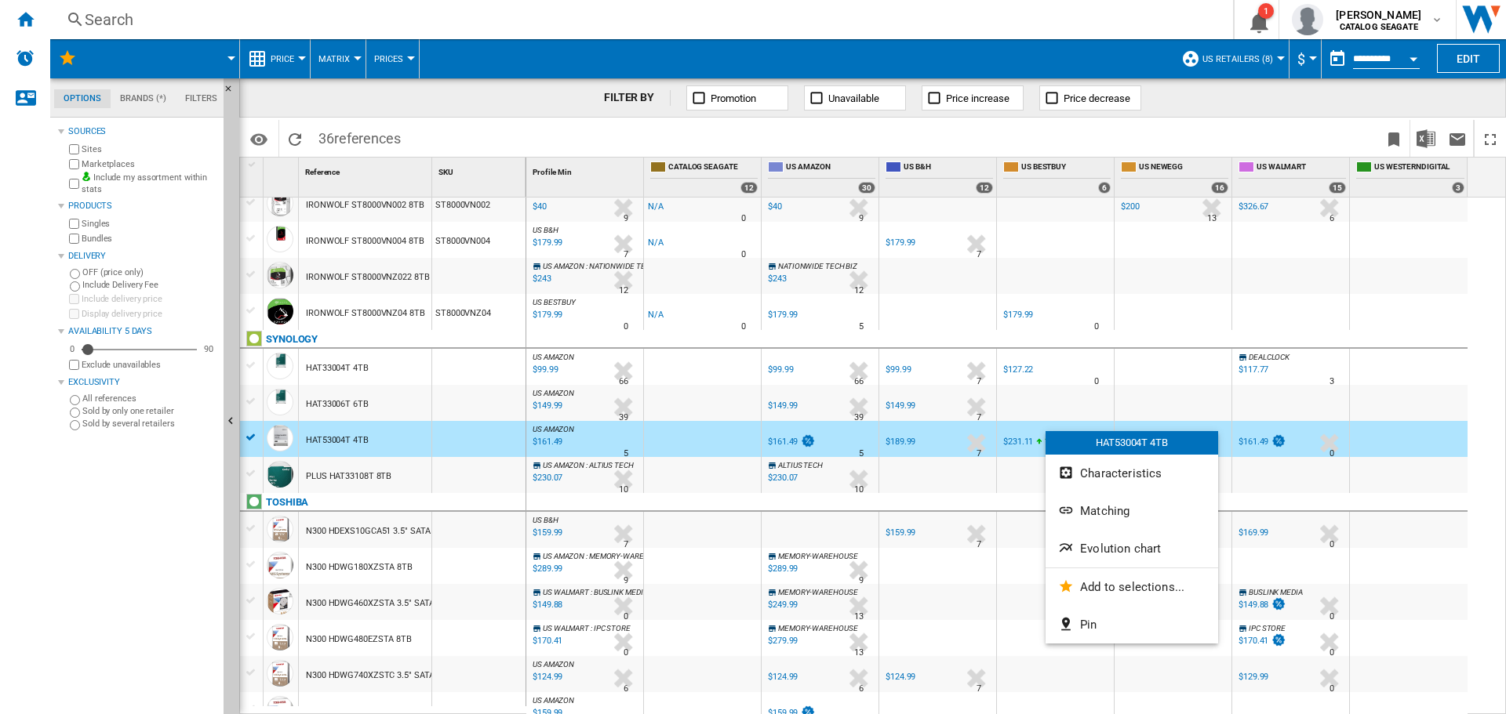
click at [1012, 433] on div at bounding box center [753, 357] width 1506 height 714
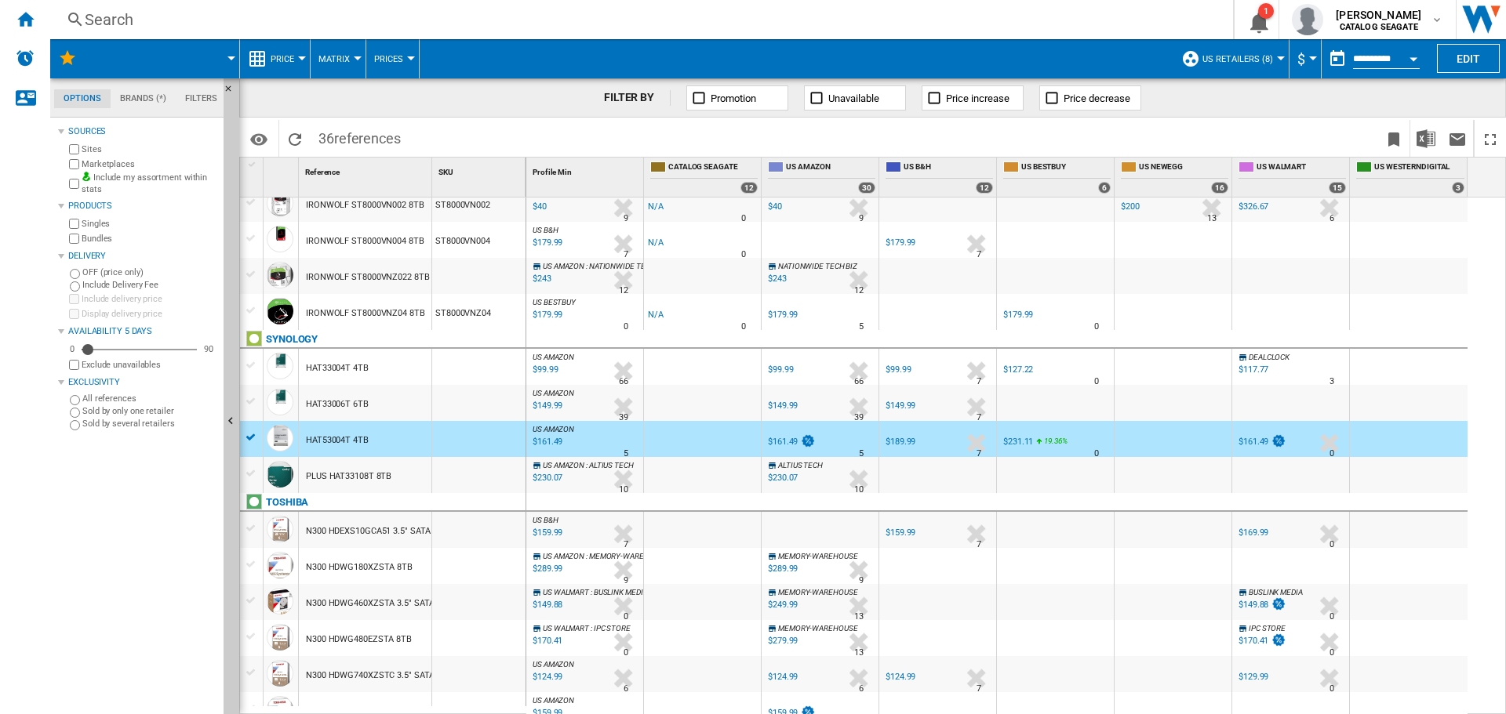
scroll to position [471, 0]
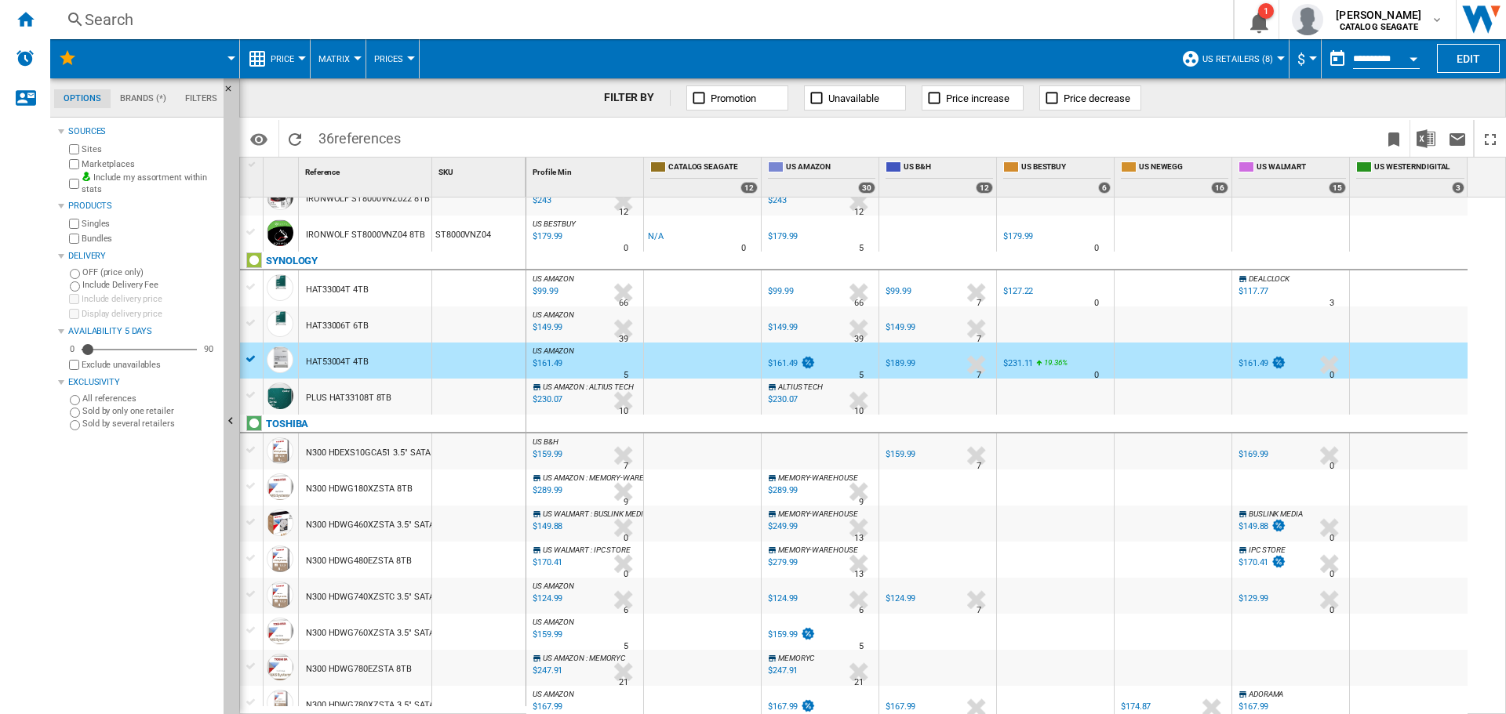
click at [249, 359] on div at bounding box center [251, 359] width 16 height 14
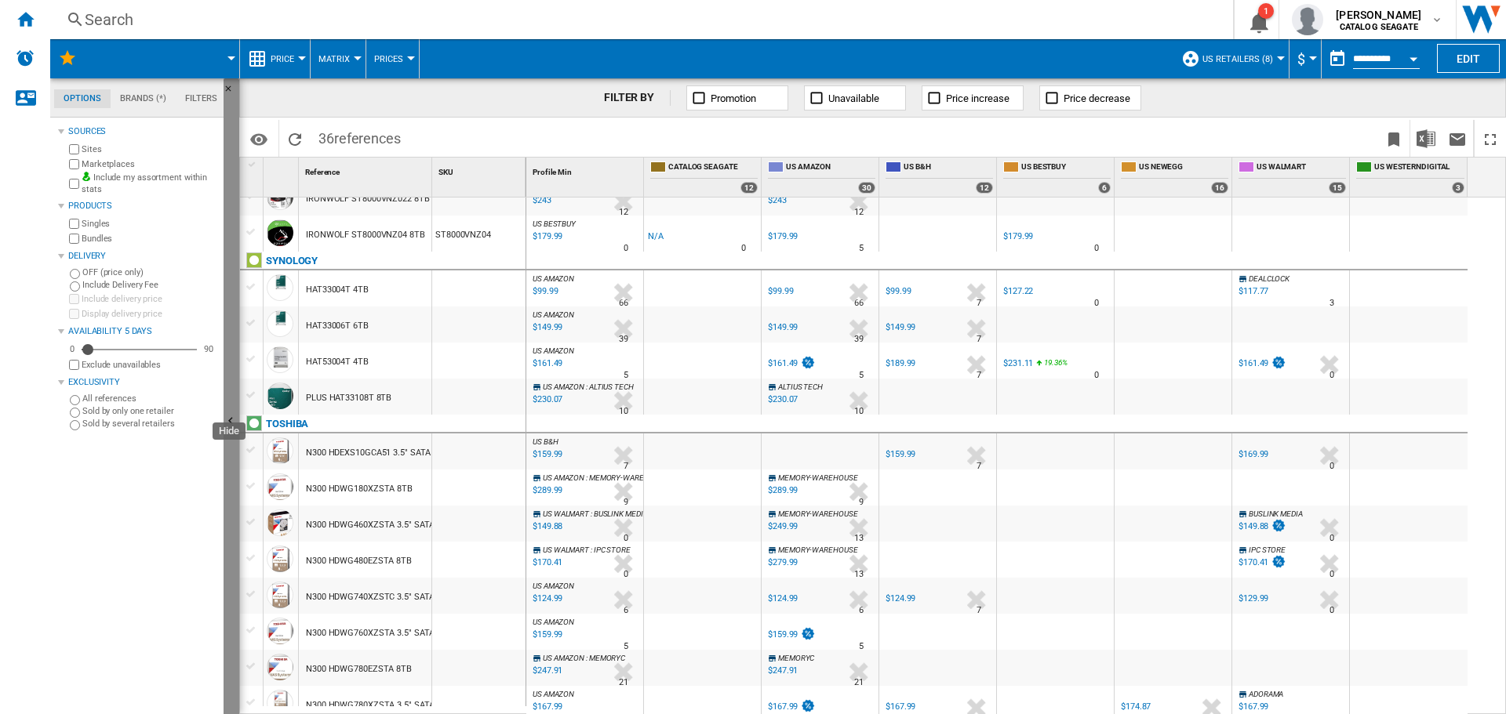
click at [237, 420] on ng-md-icon "Hide" at bounding box center [232, 423] width 19 height 19
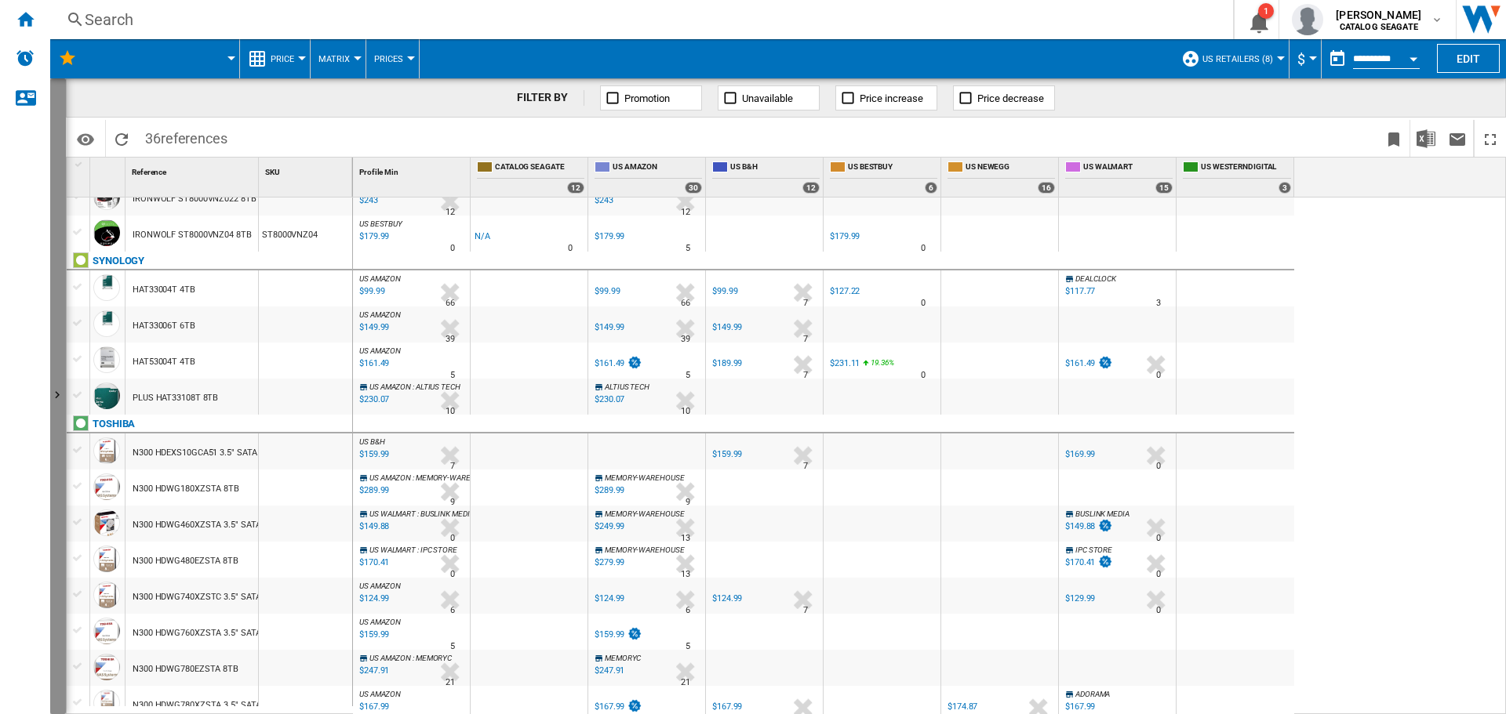
click at [60, 401] on ng-md-icon "Show" at bounding box center [59, 397] width 19 height 19
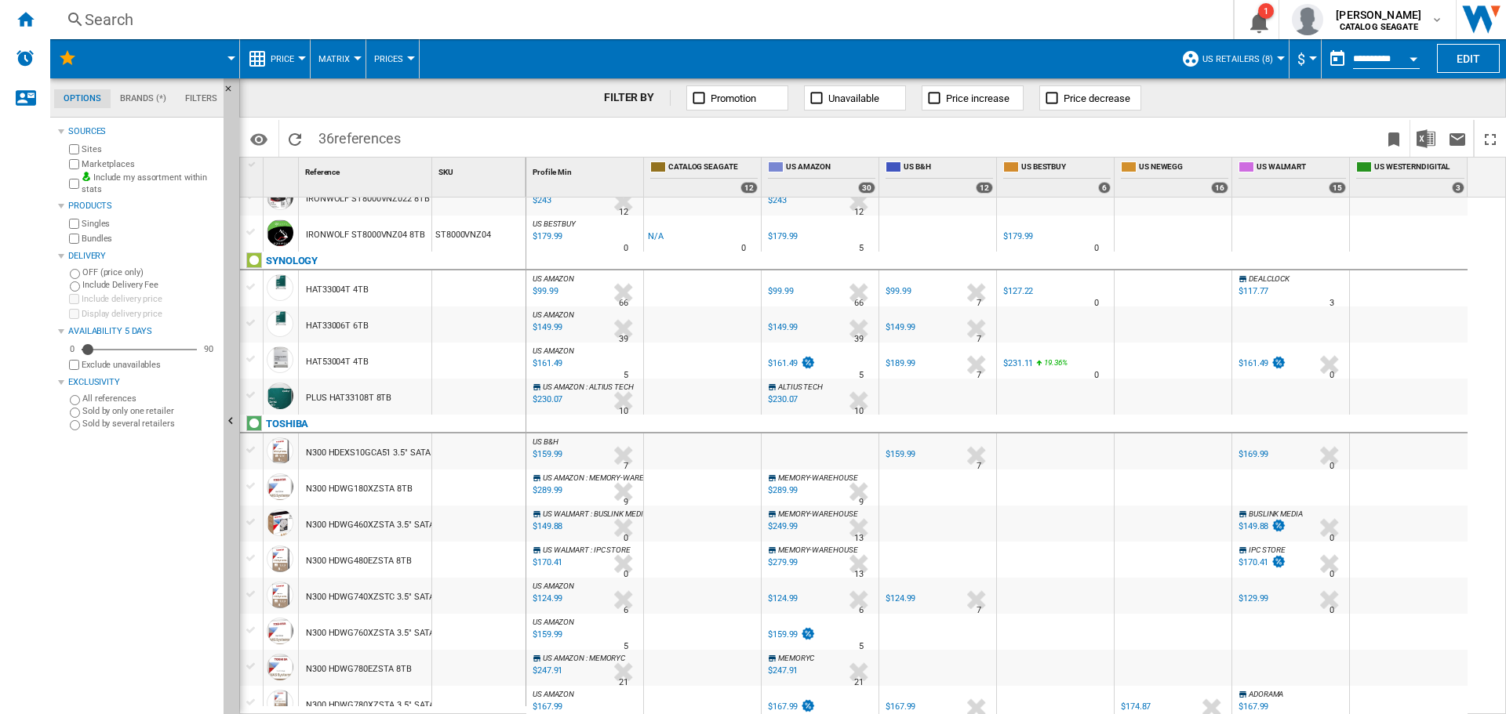
click at [357, 357] on div "HAT53004T 4TB" at bounding box center [337, 362] width 63 height 36
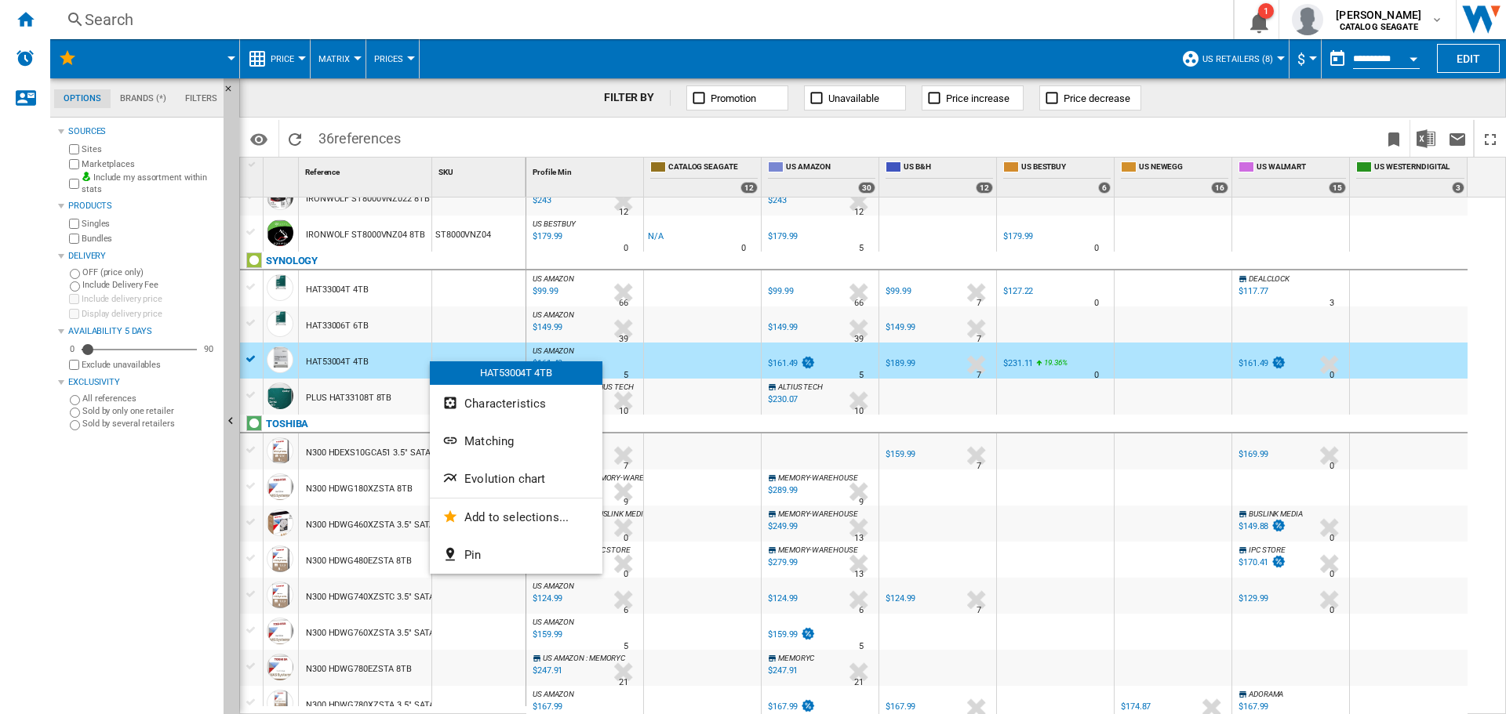
click at [361, 360] on div at bounding box center [753, 357] width 1506 height 714
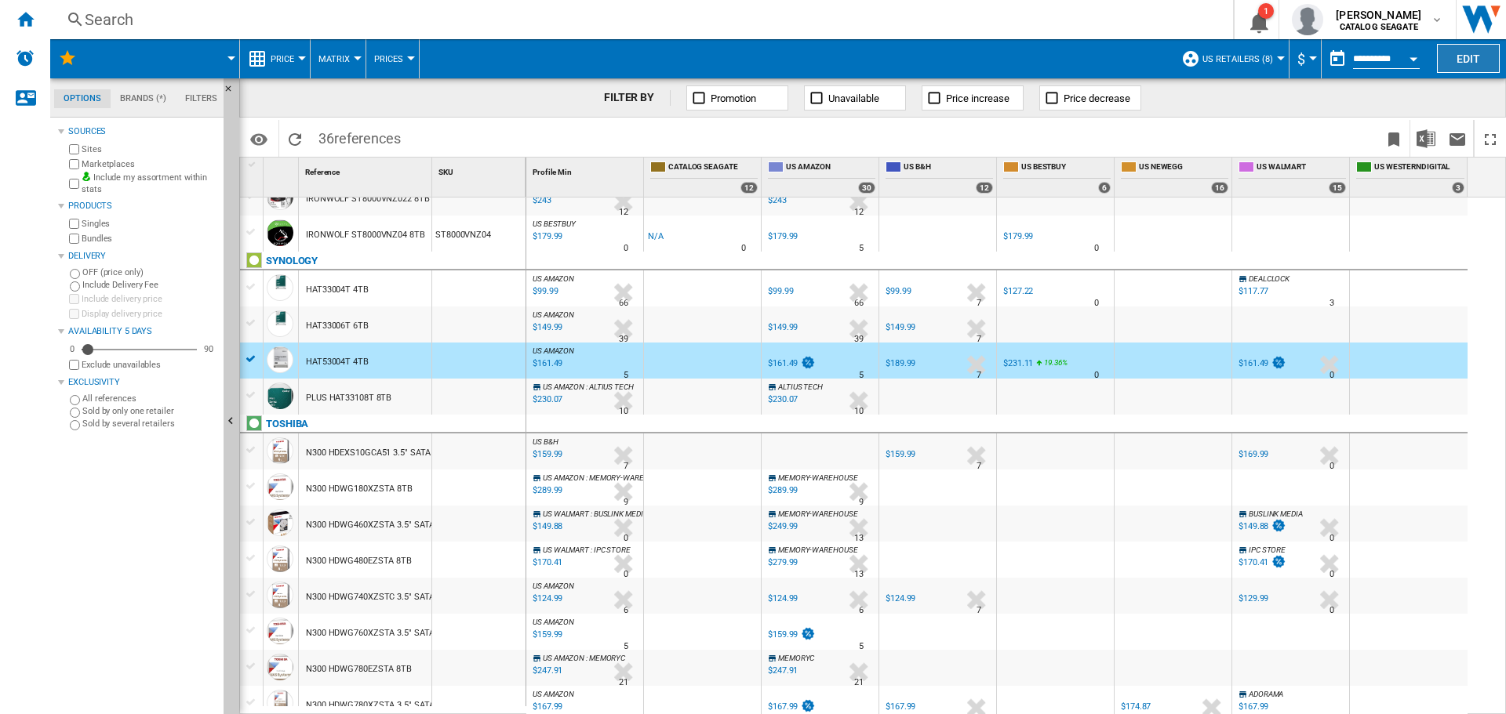
click at [1462, 49] on button "Edit" at bounding box center [1468, 58] width 63 height 29
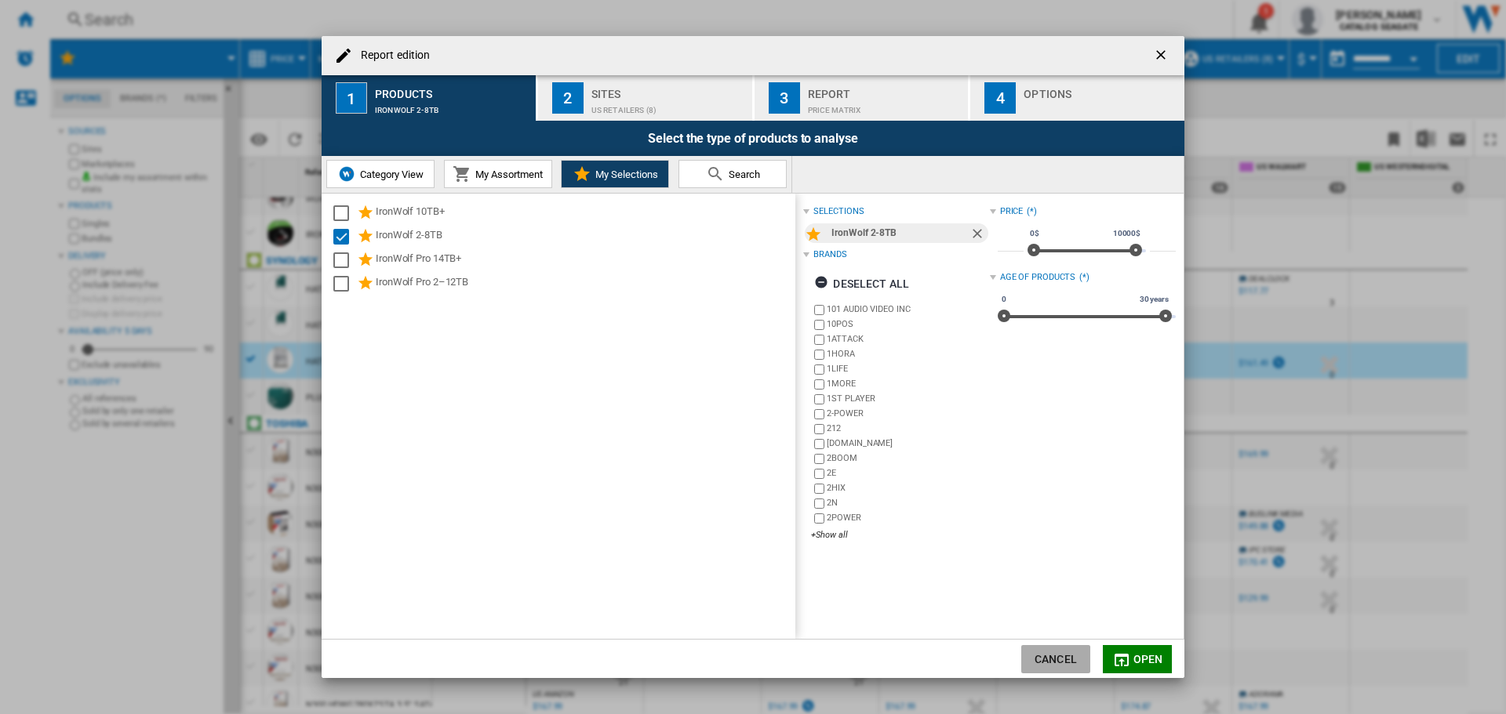
click at [1051, 652] on button "Cancel" at bounding box center [1055, 659] width 69 height 28
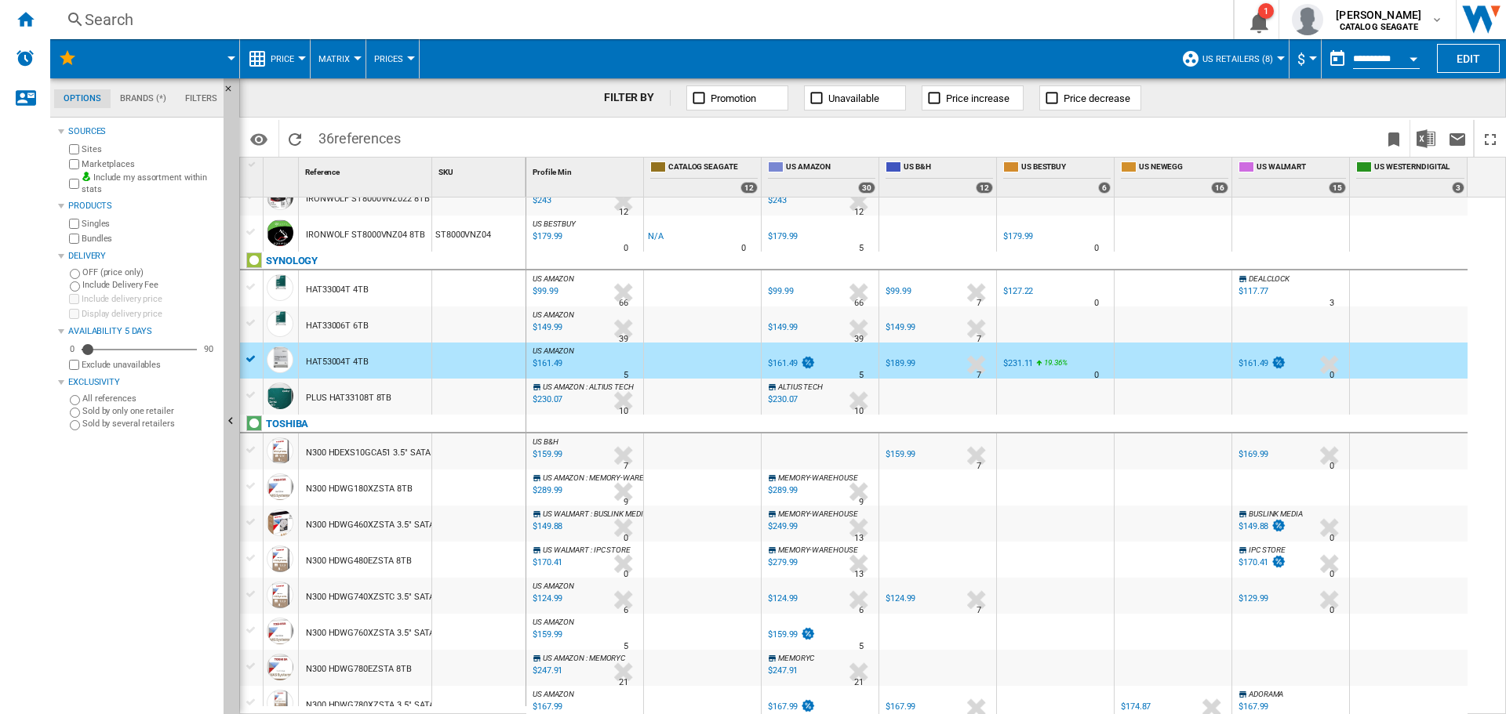
click at [308, 359] on div "HAT53004T 4TB" at bounding box center [337, 362] width 63 height 36
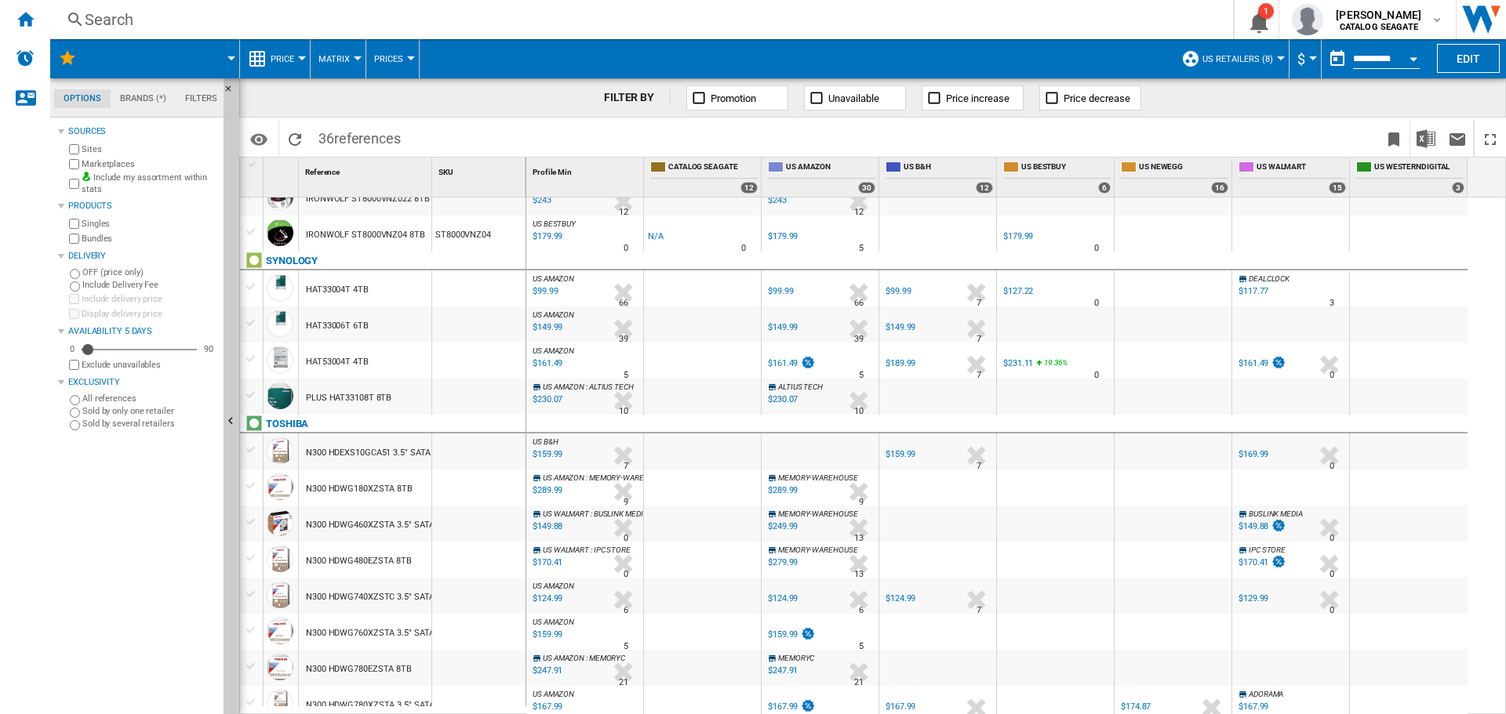
click at [278, 362] on div at bounding box center [280, 360] width 27 height 27
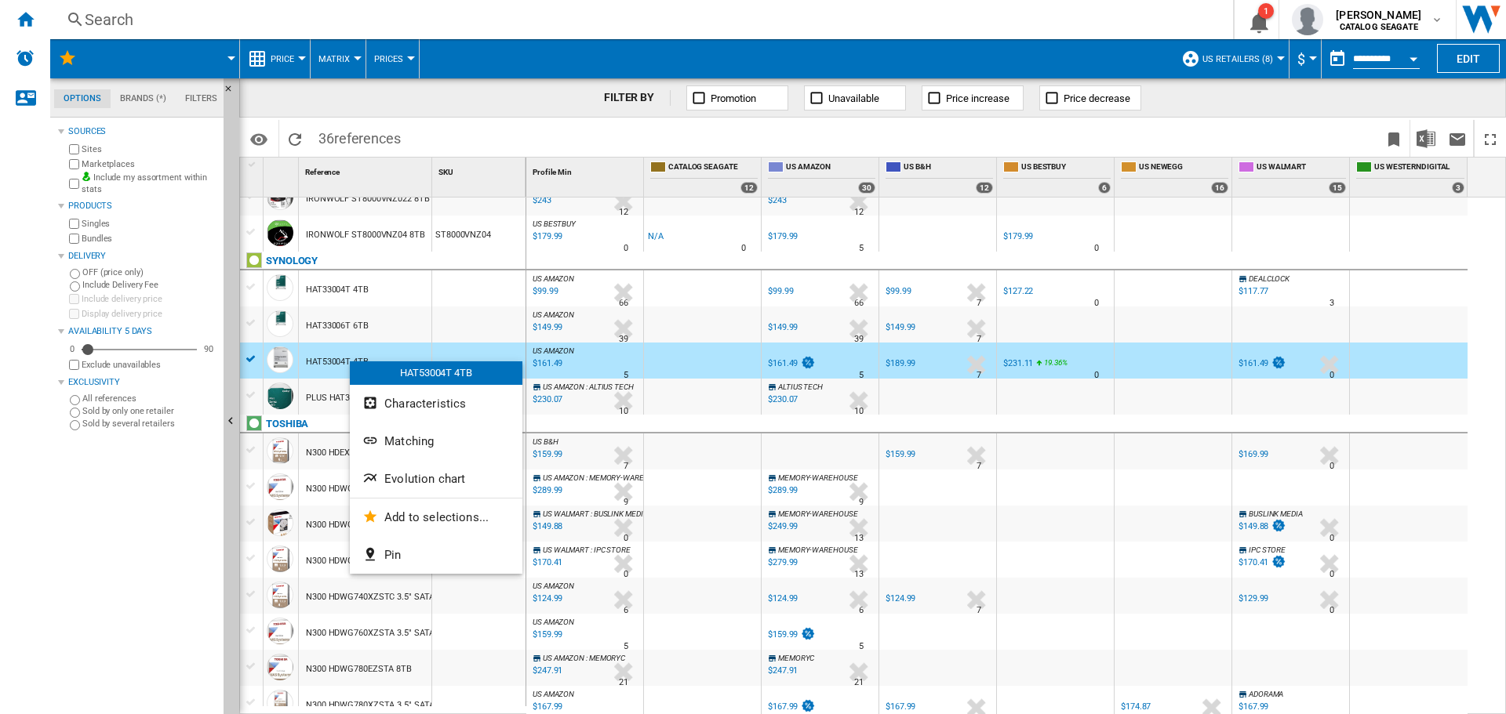
click at [314, 363] on div at bounding box center [753, 357] width 1506 height 714
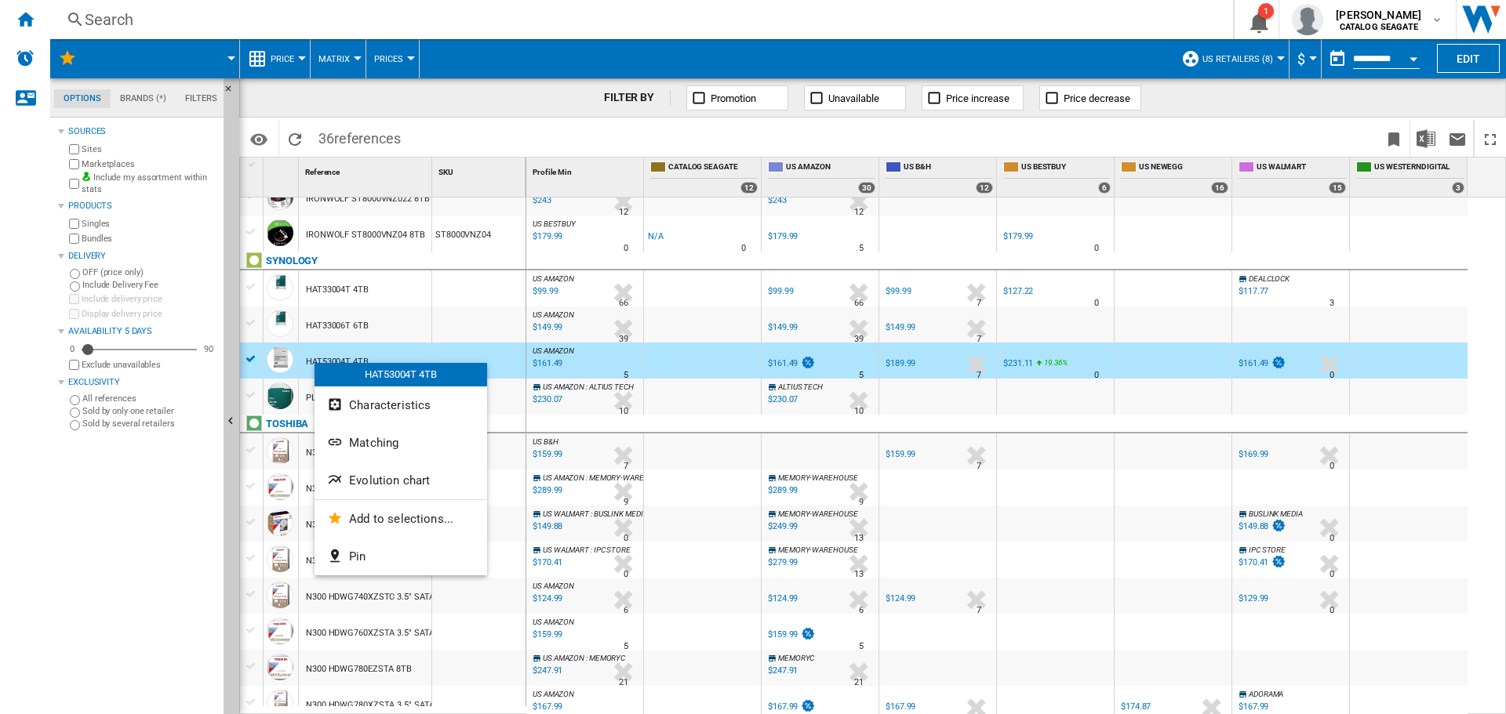
click at [350, 368] on div "HAT53004T 4TB" at bounding box center [400, 375] width 173 height 24
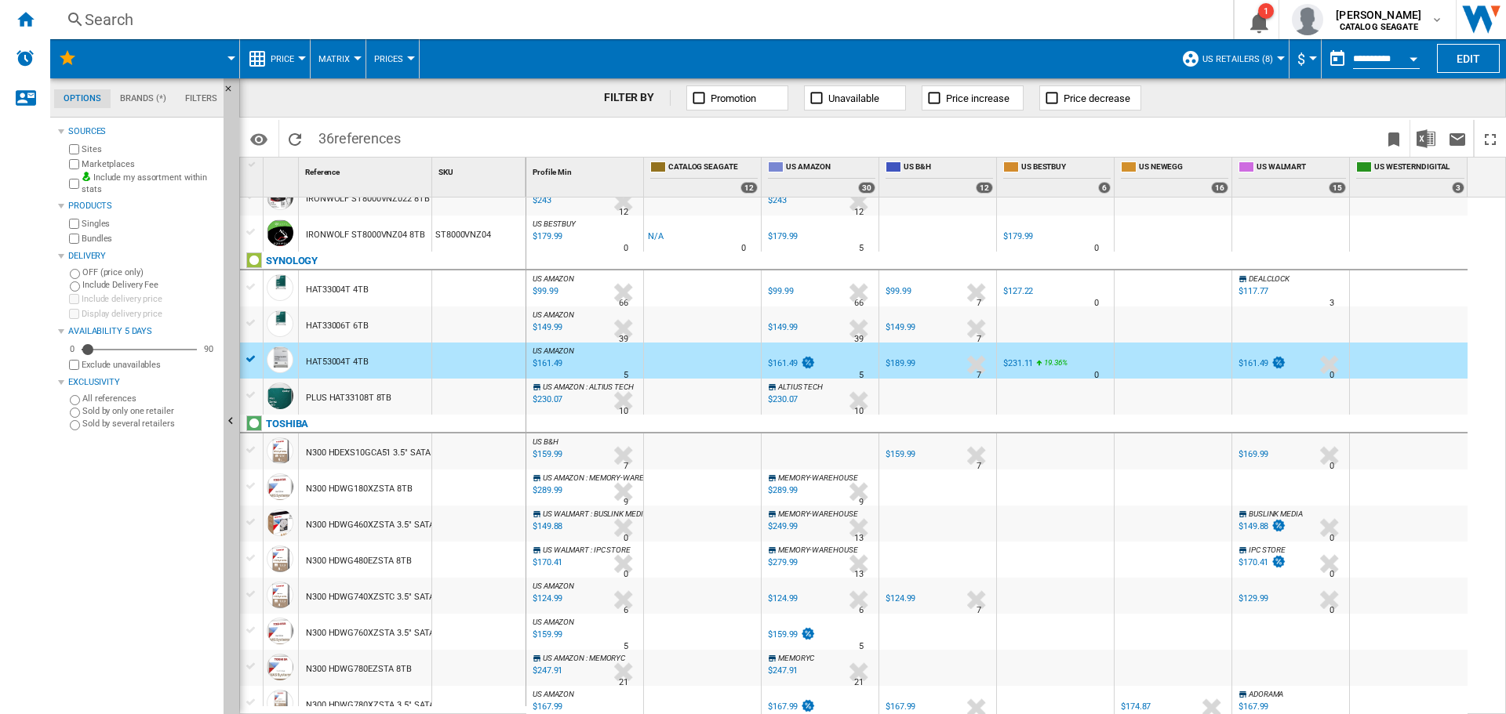
click at [286, 366] on div at bounding box center [280, 360] width 27 height 27
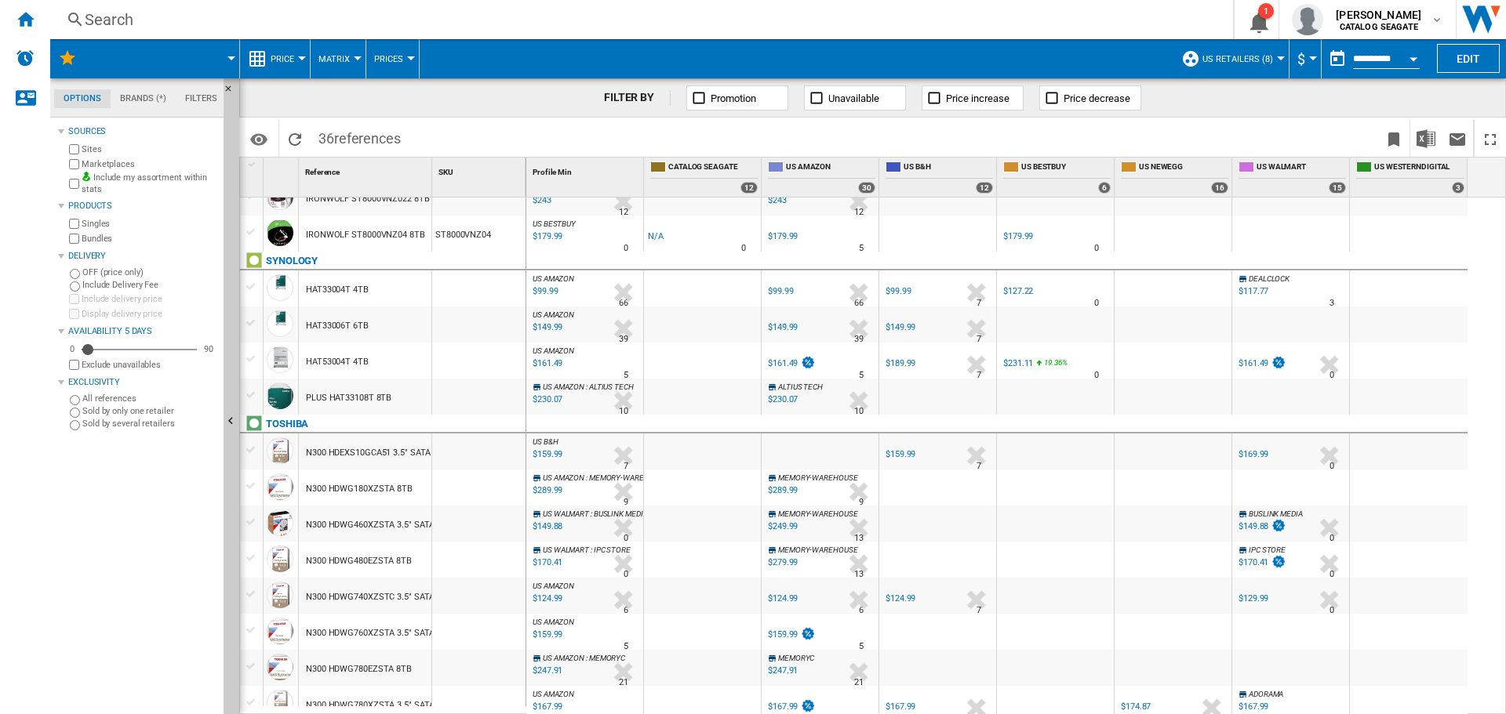
click at [354, 363] on div "HAT53004T 4TB" at bounding box center [337, 362] width 63 height 36
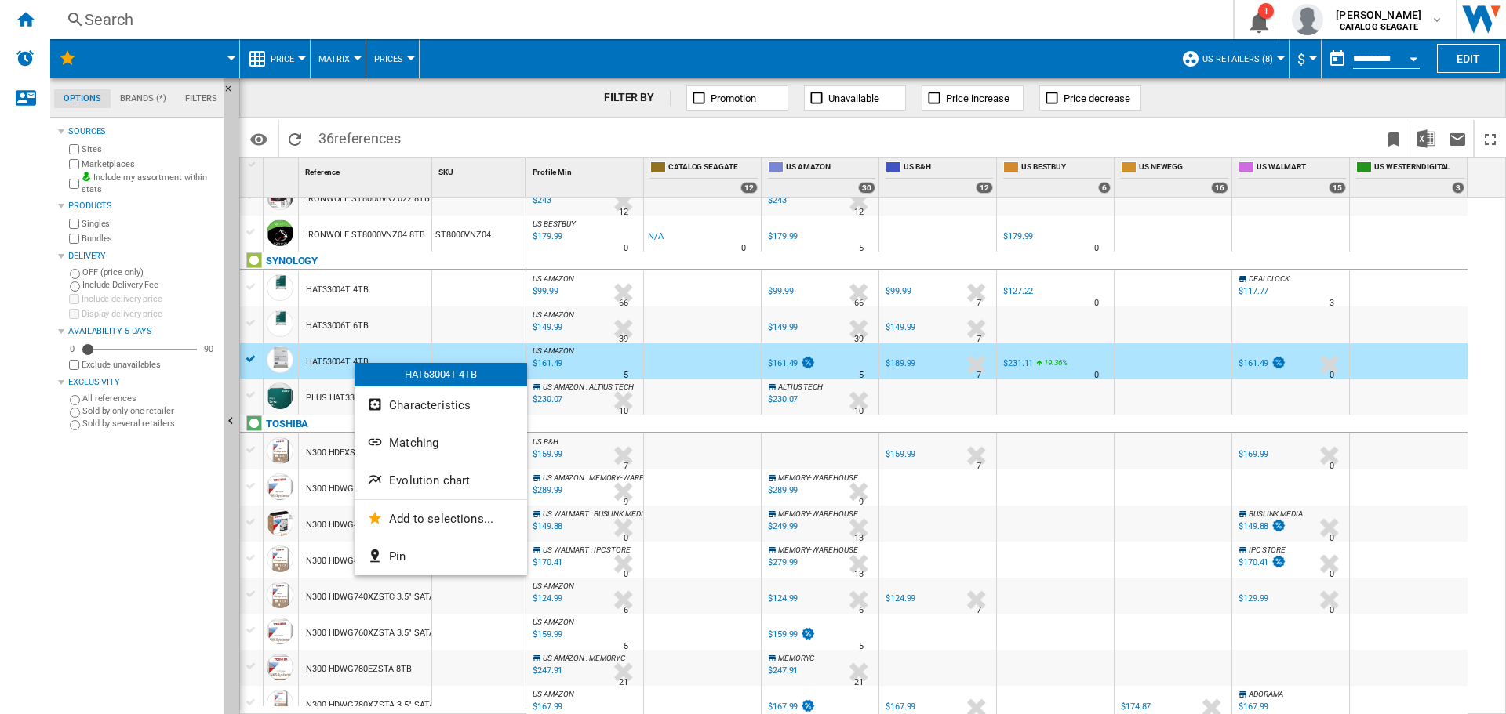
click at [639, 361] on div at bounding box center [753, 357] width 1506 height 714
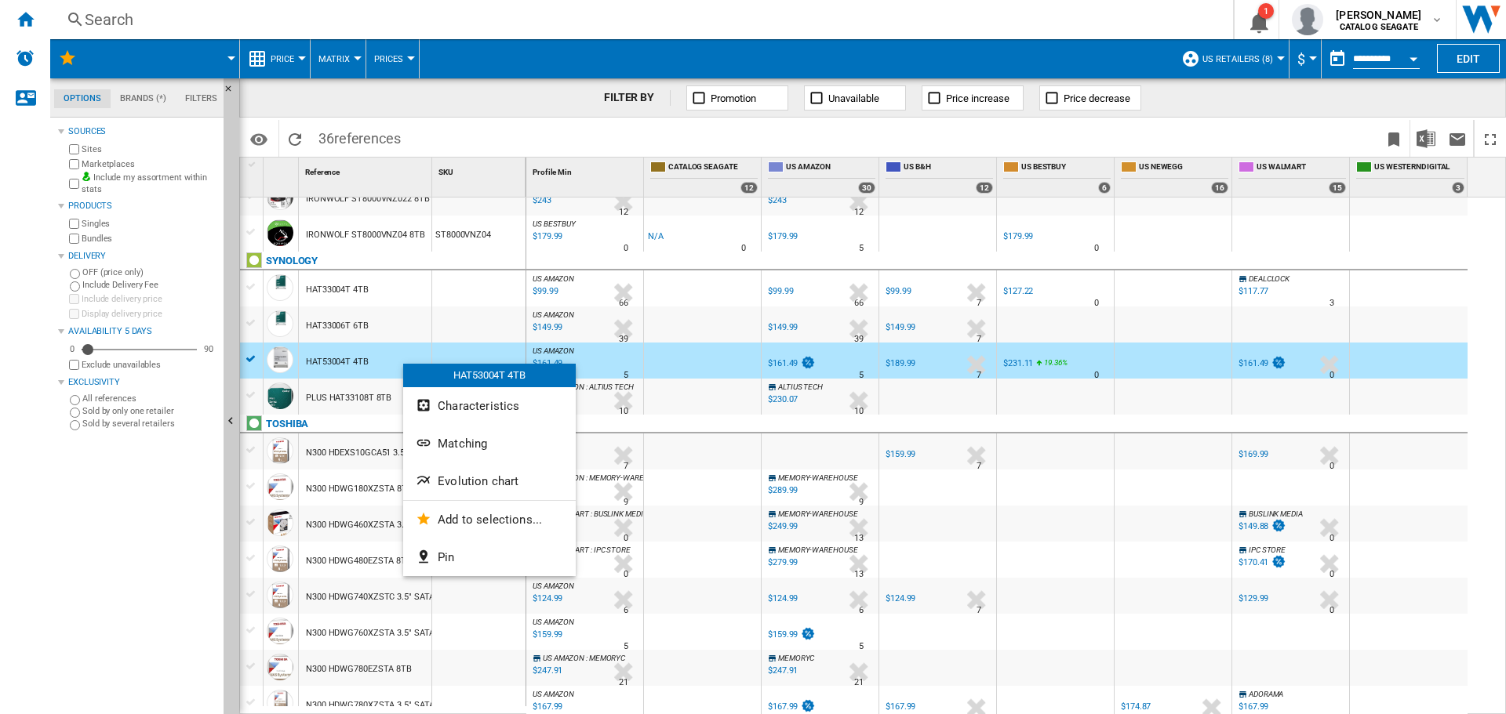
click at [27, 16] on div at bounding box center [753, 357] width 1506 height 714
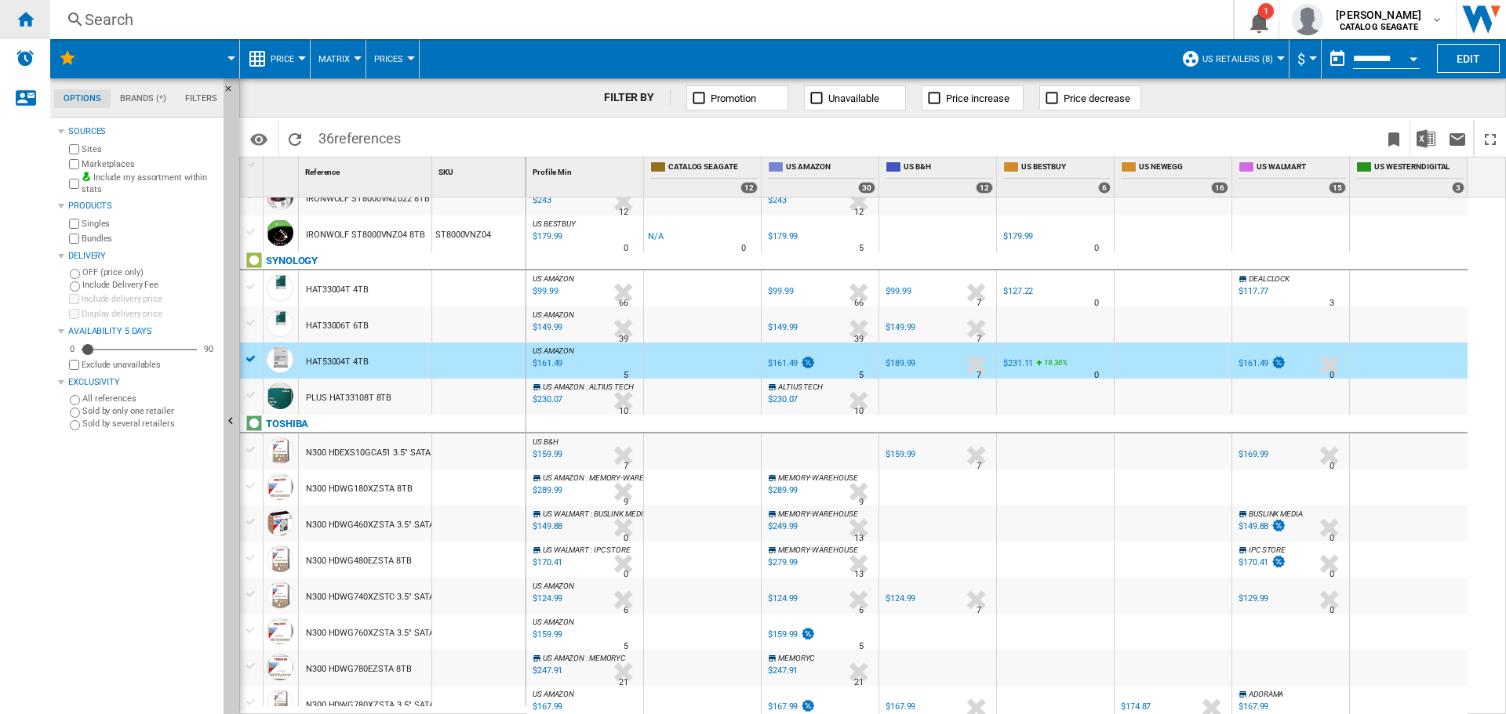
click at [24, 9] on div "Home" at bounding box center [25, 19] width 50 height 39
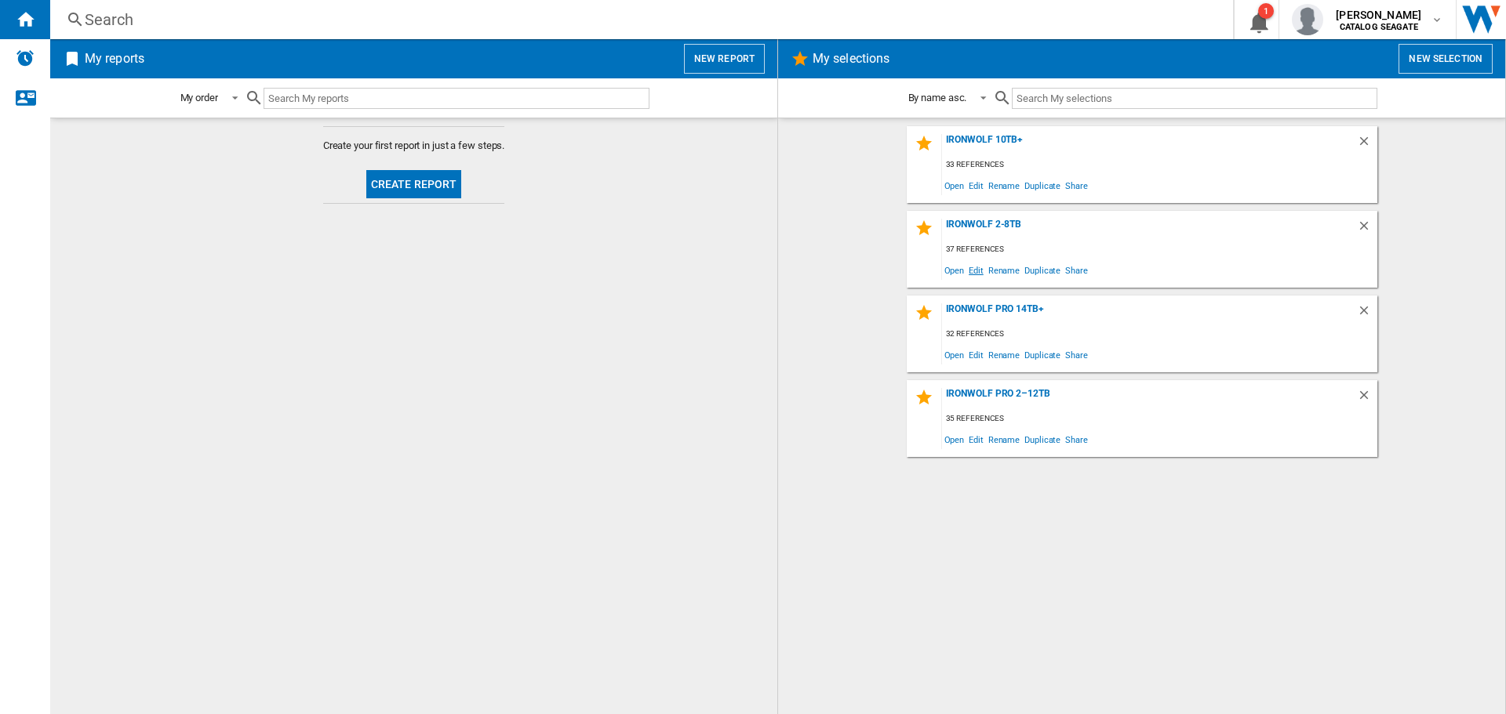
click at [975, 274] on span "Edit" at bounding box center [976, 270] width 20 height 21
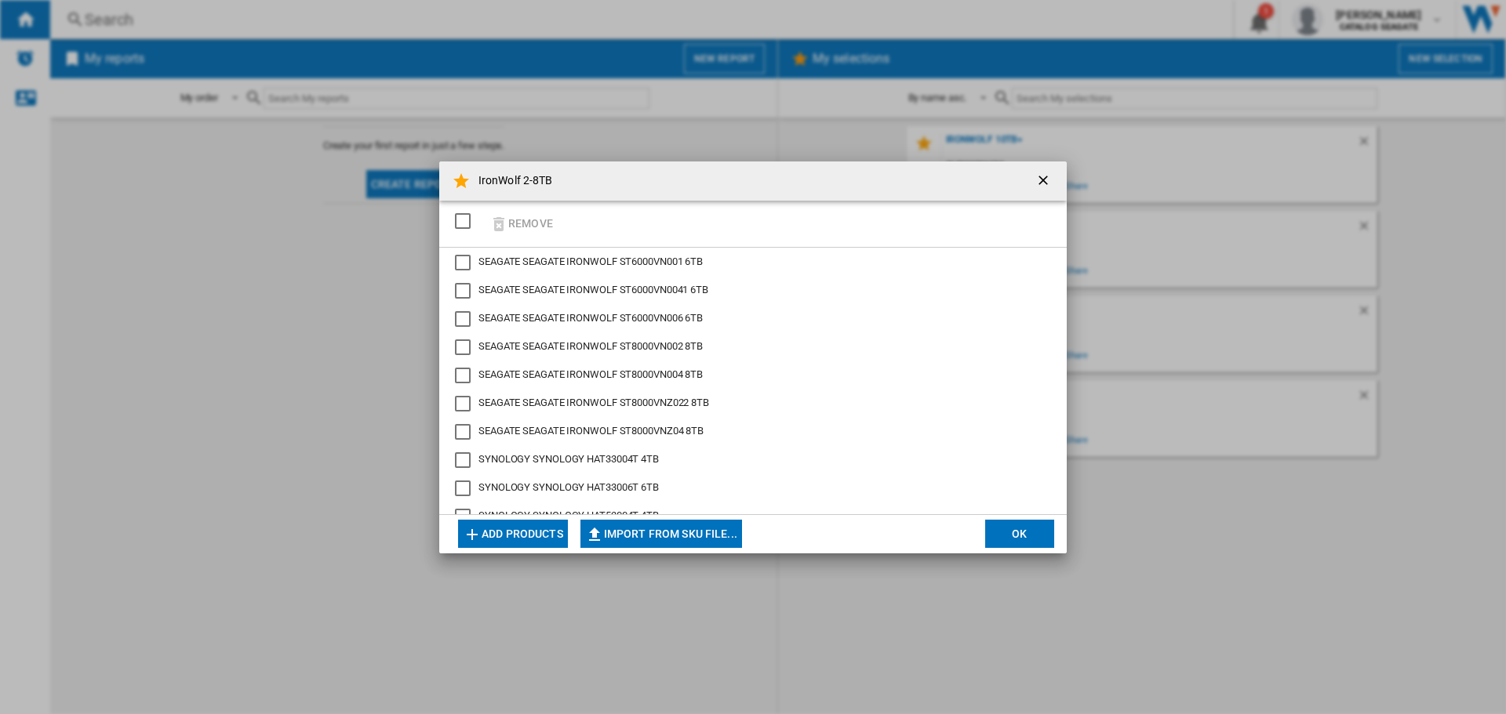
scroll to position [235, 0]
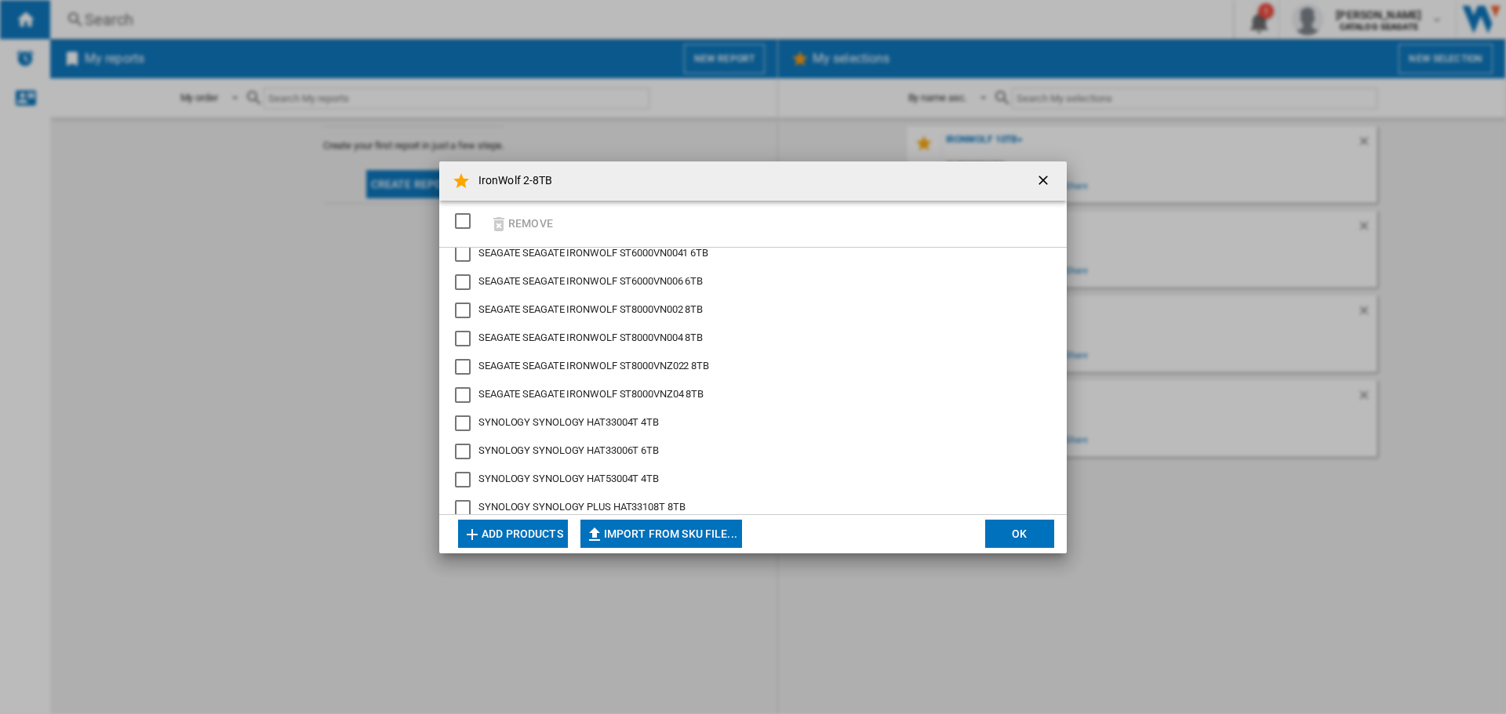
click at [531, 481] on span "SYNOLOGY SYNOLOGY HAT53004T 4TB" at bounding box center [568, 479] width 180 height 12
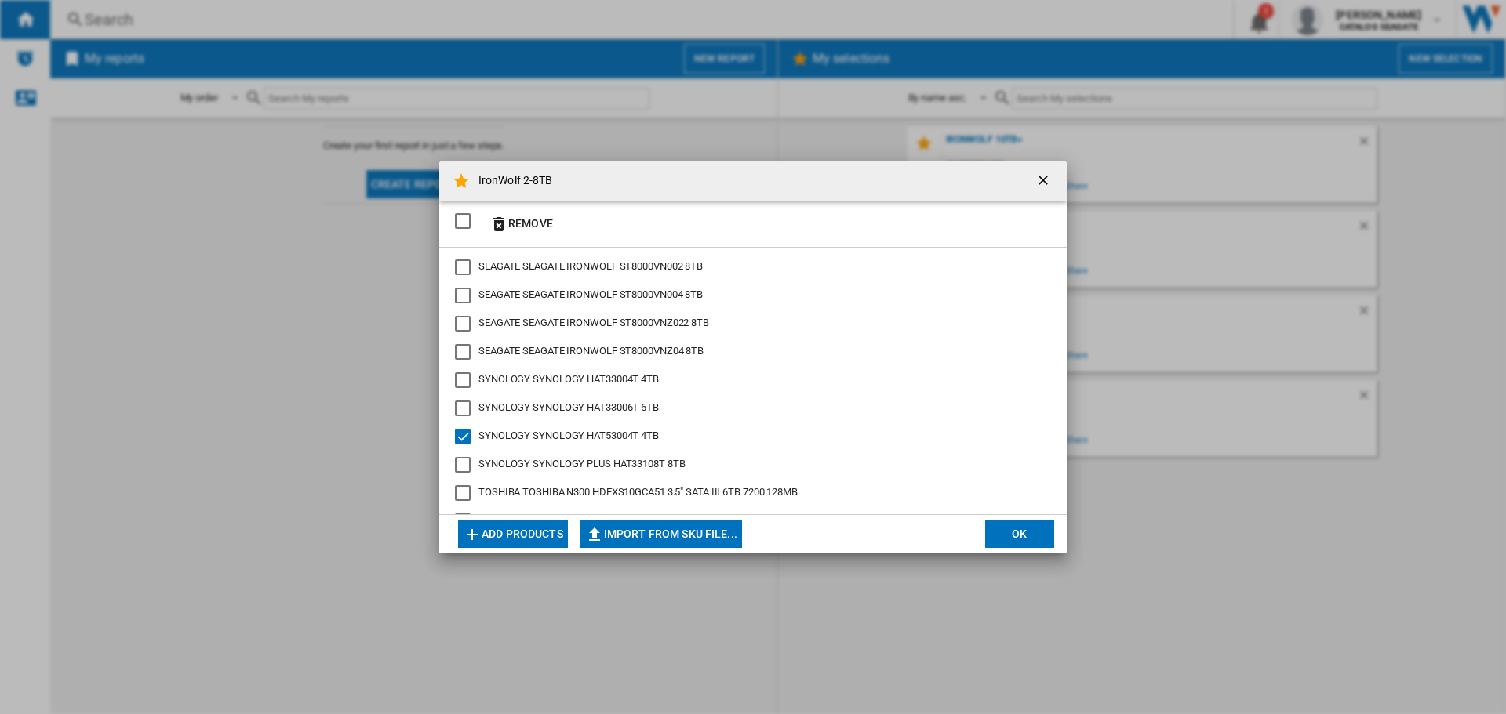
scroll to position [314, 0]
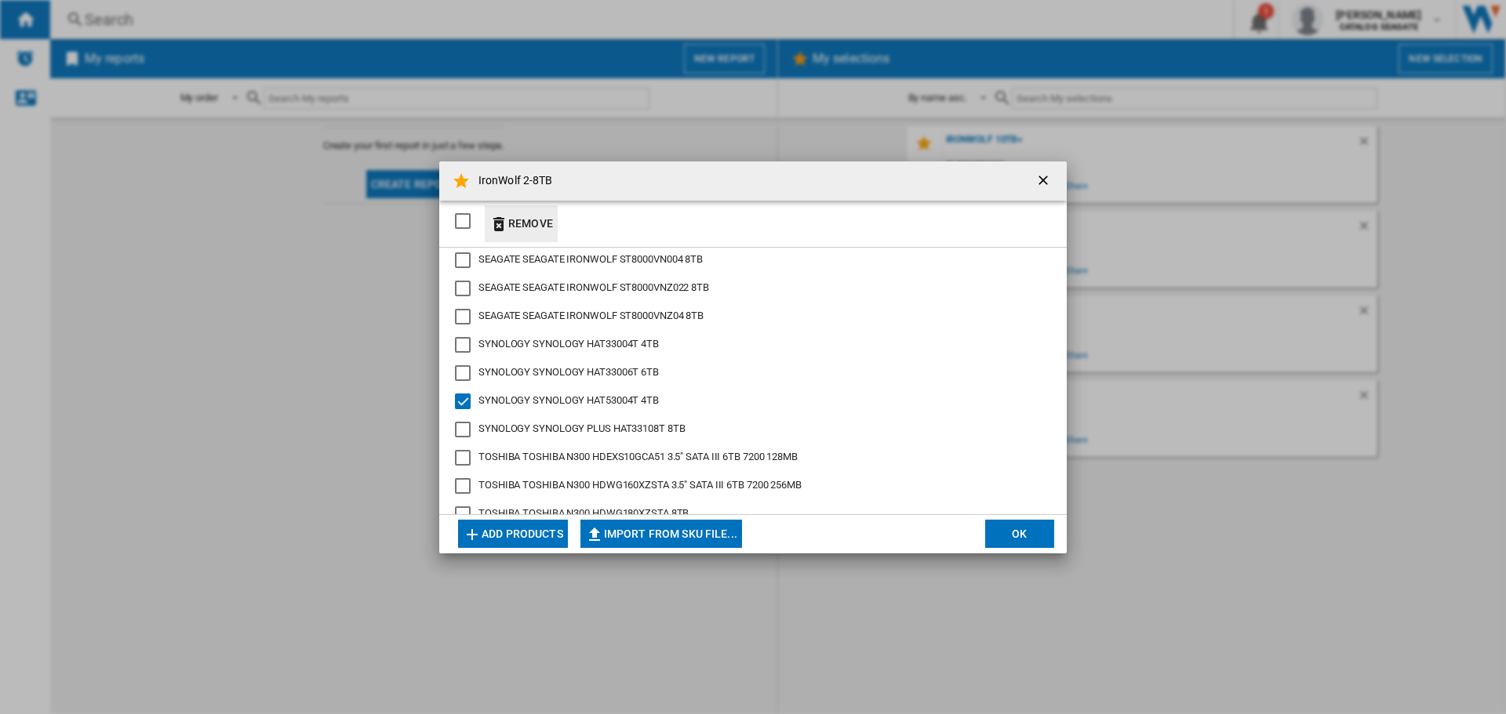
click at [496, 225] on ng-md-icon "button" at bounding box center [498, 224] width 19 height 19
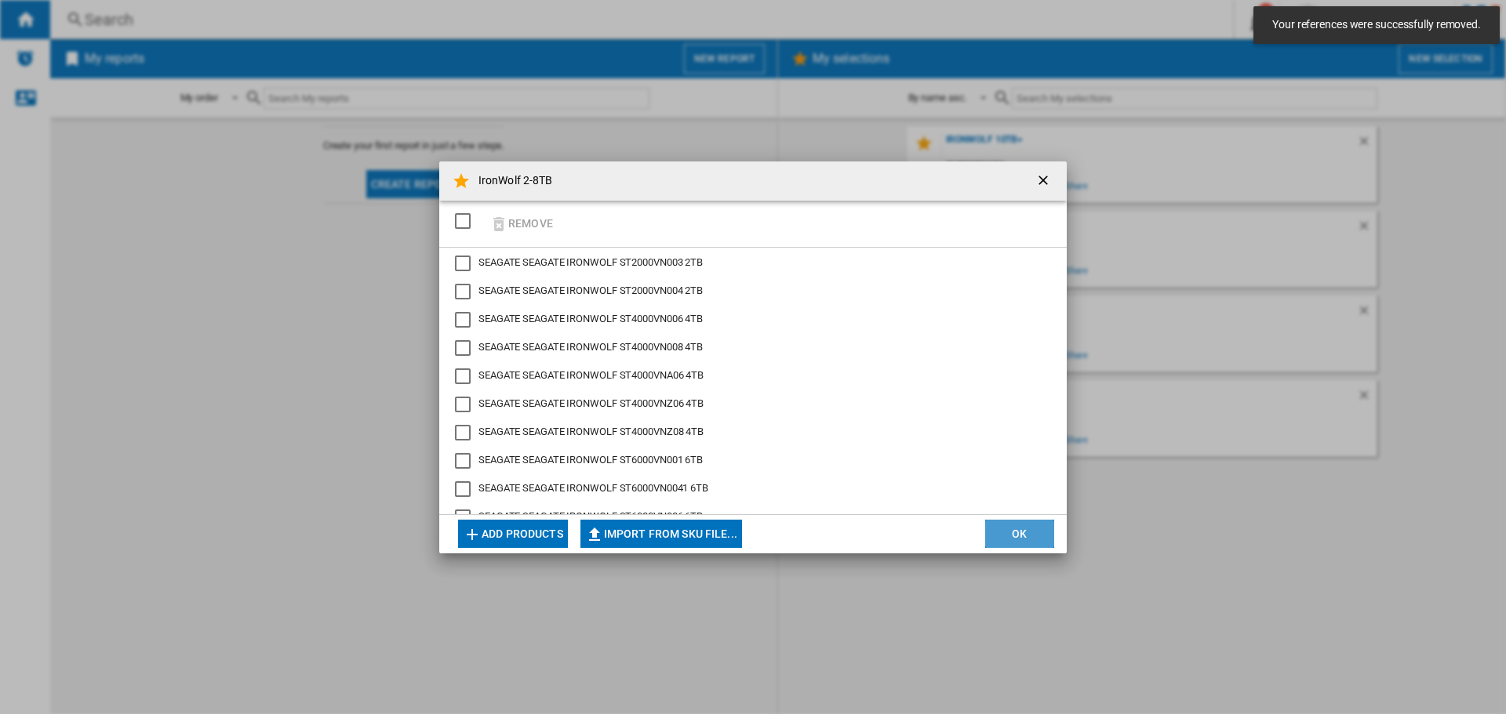
click at [1019, 536] on button "OK" at bounding box center [1019, 534] width 69 height 28
